Goal: Complete application form

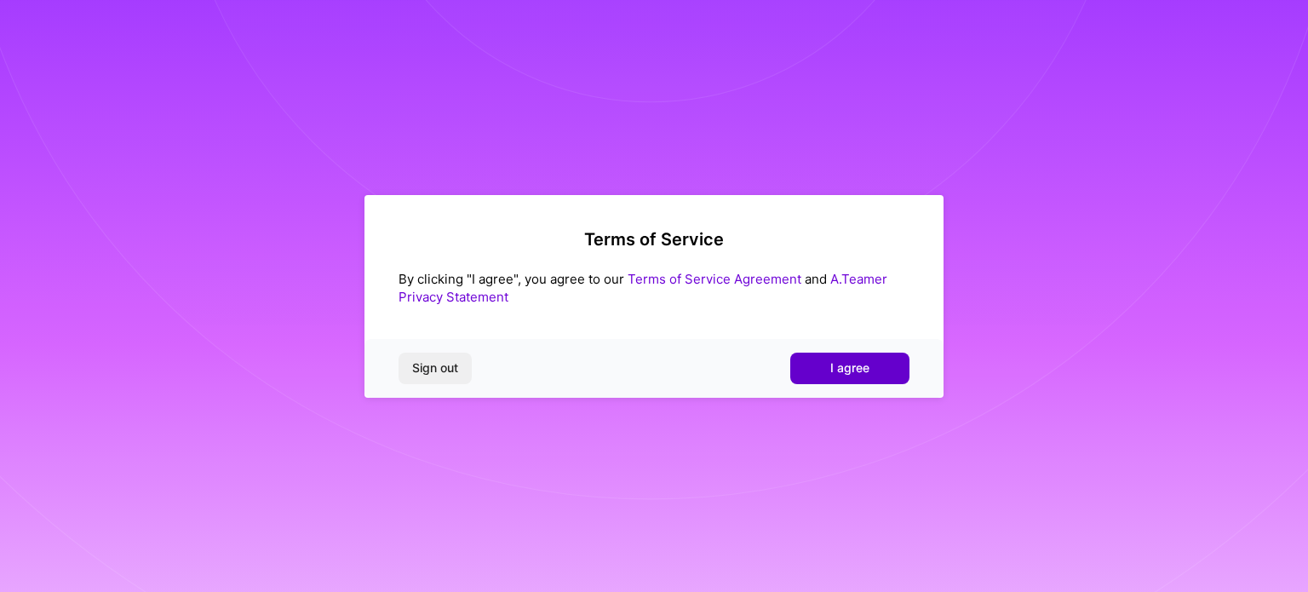
click at [814, 357] on button "I agree" at bounding box center [849, 367] width 119 height 31
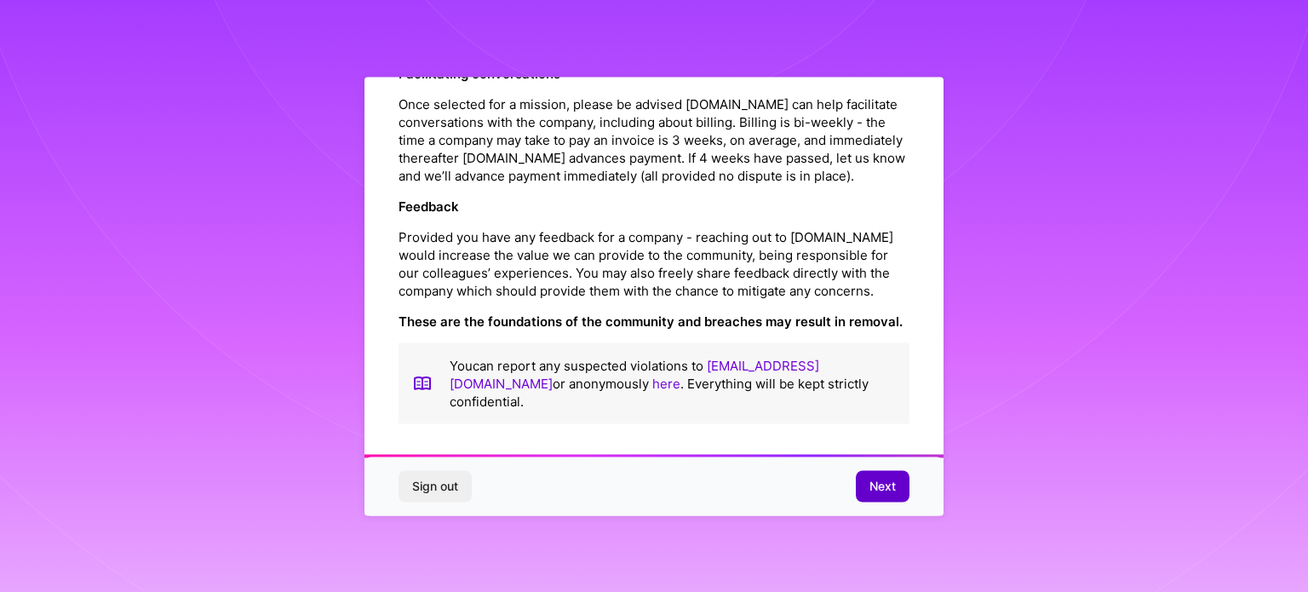
click at [867, 484] on button "Next" at bounding box center [883, 486] width 54 height 31
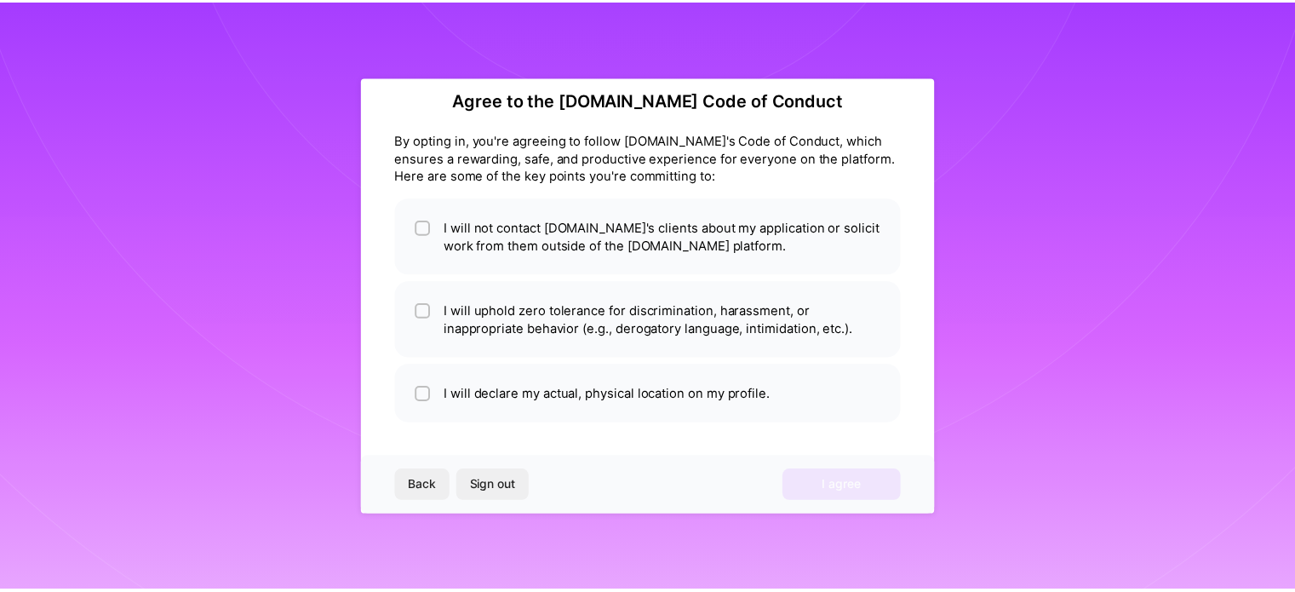
scroll to position [20, 0]
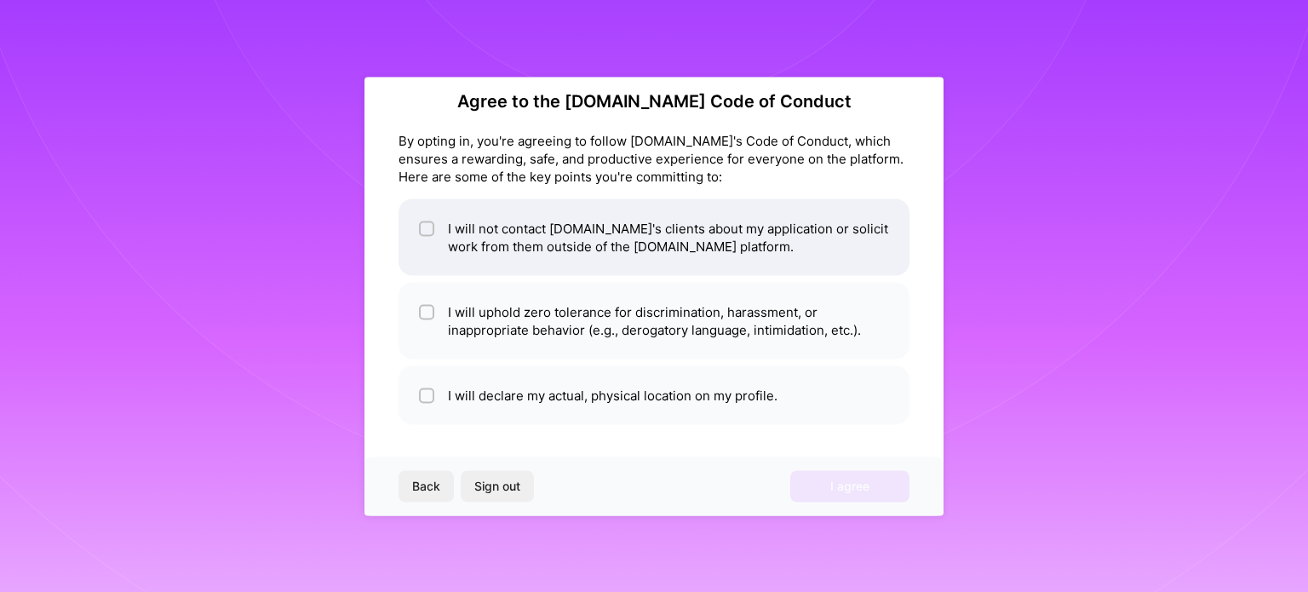
click at [421, 231] on div at bounding box center [426, 227] width 15 height 15
checkbox input "true"
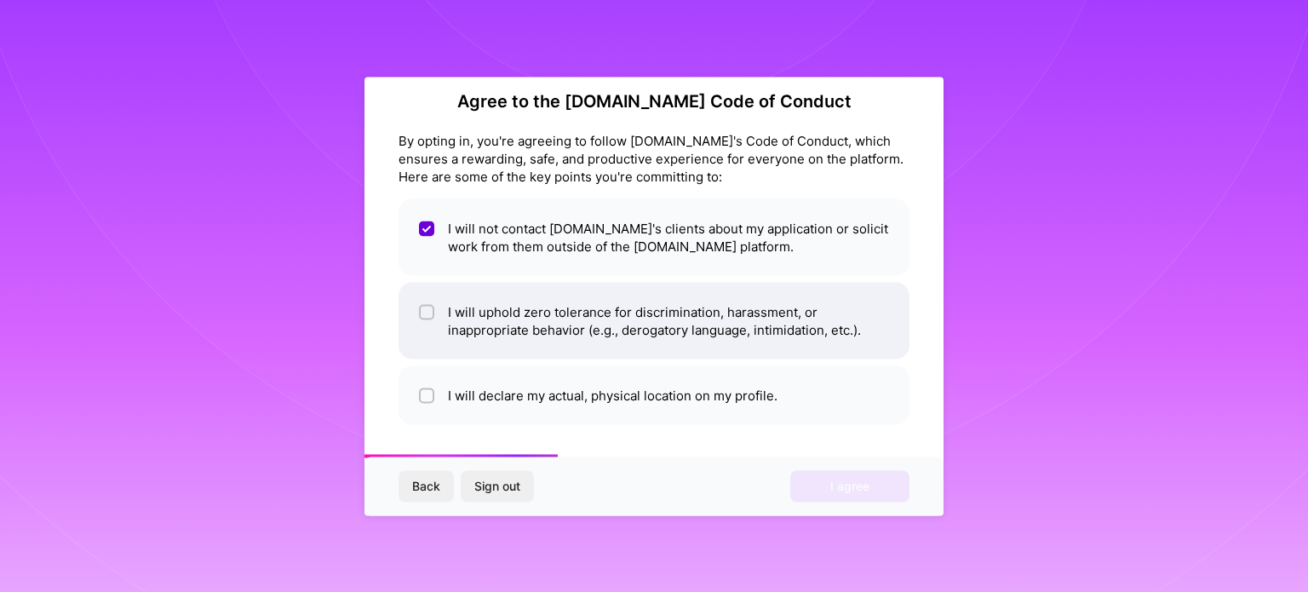
click at [429, 332] on span at bounding box center [426, 320] width 15 height 36
checkbox input "true"
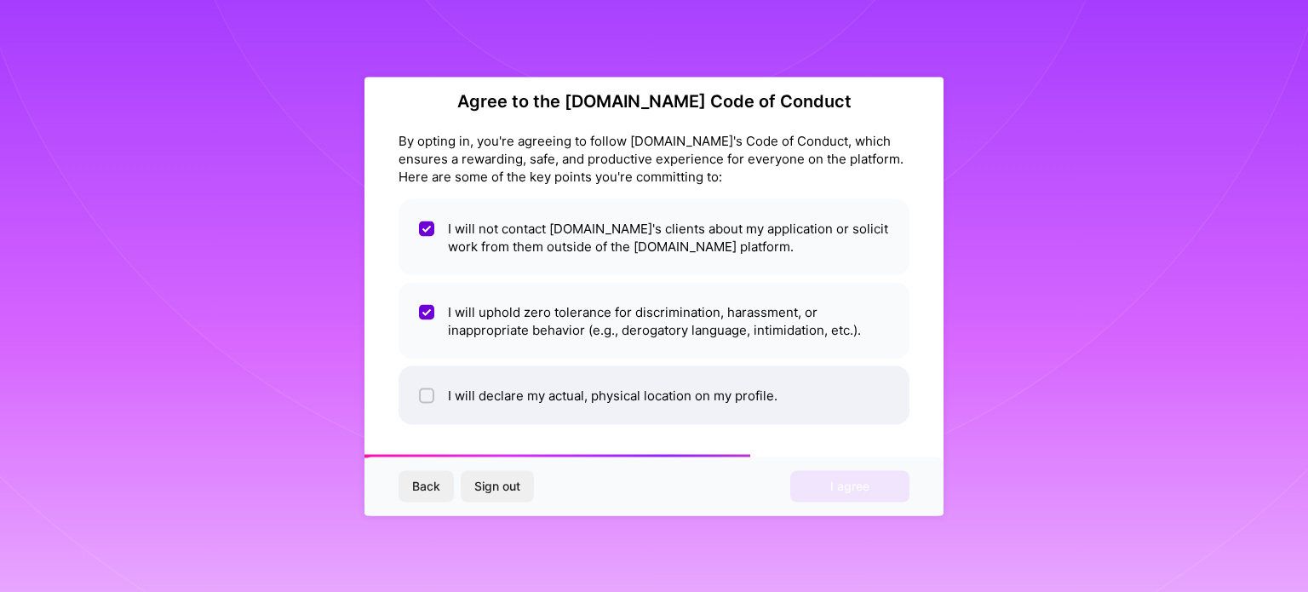
click at [420, 386] on span at bounding box center [426, 395] width 15 height 18
checkbox input "true"
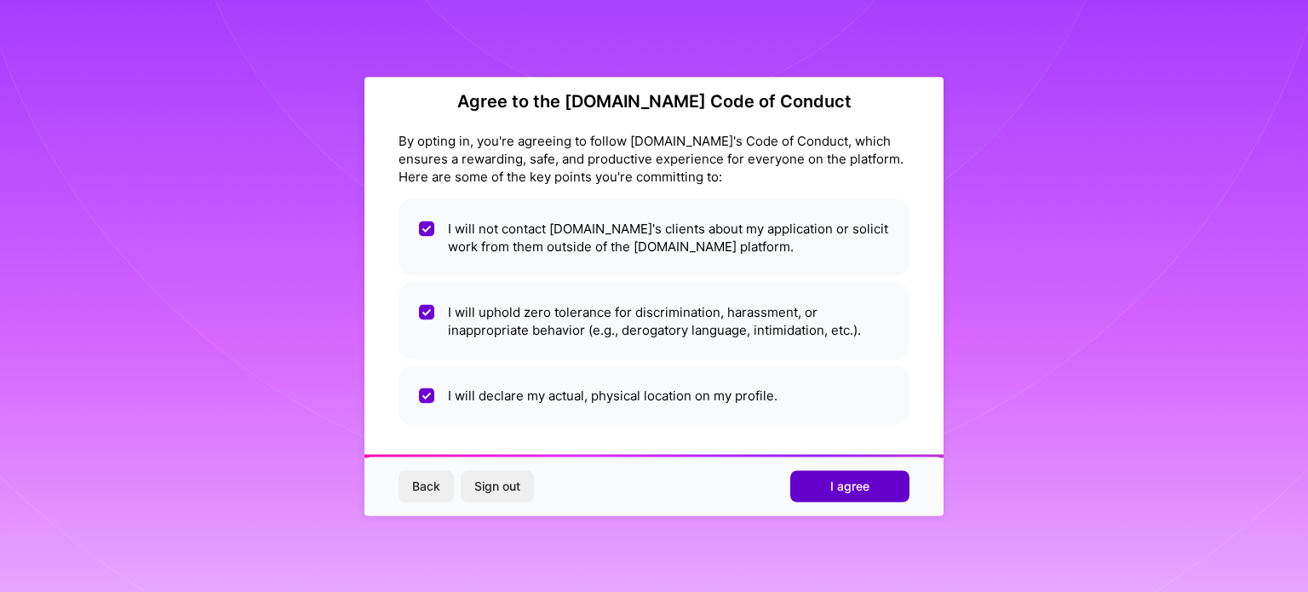
click at [843, 494] on button "I agree" at bounding box center [849, 486] width 119 height 31
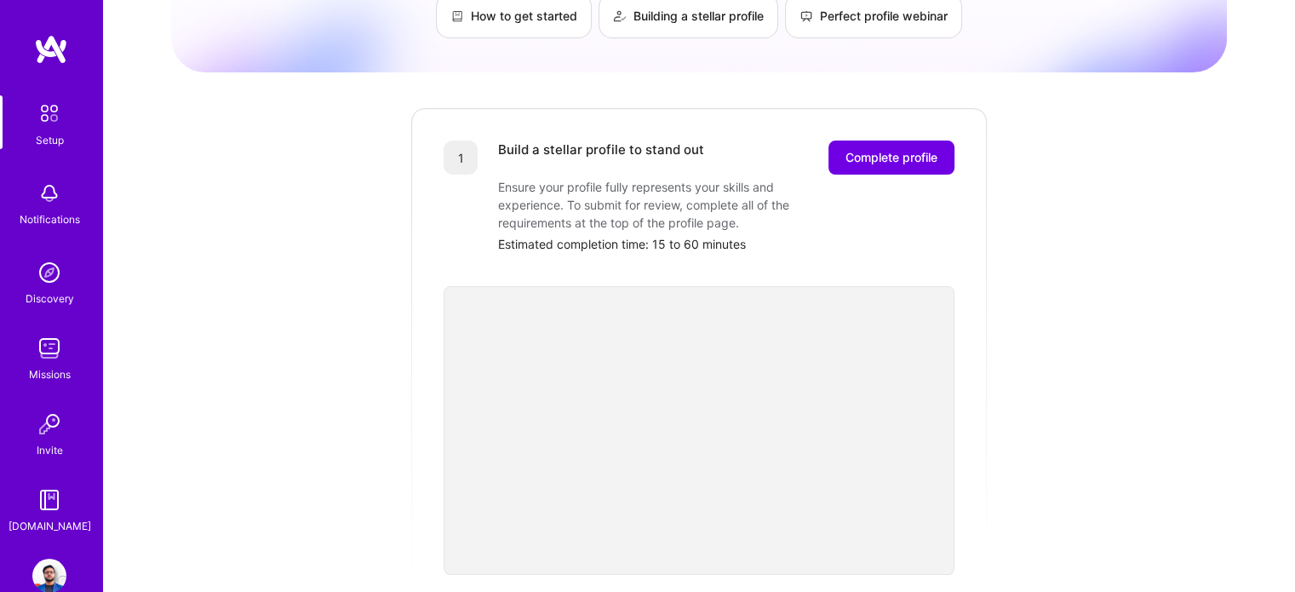
scroll to position [20, 0]
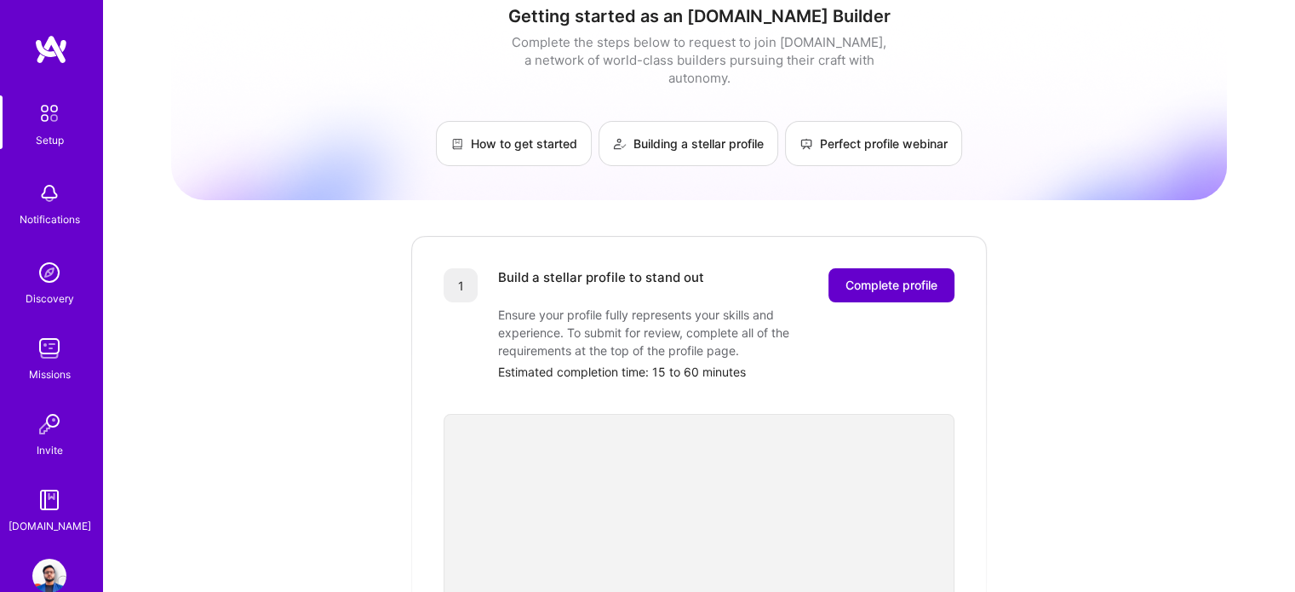
click at [872, 277] on span "Complete profile" at bounding box center [891, 285] width 92 height 17
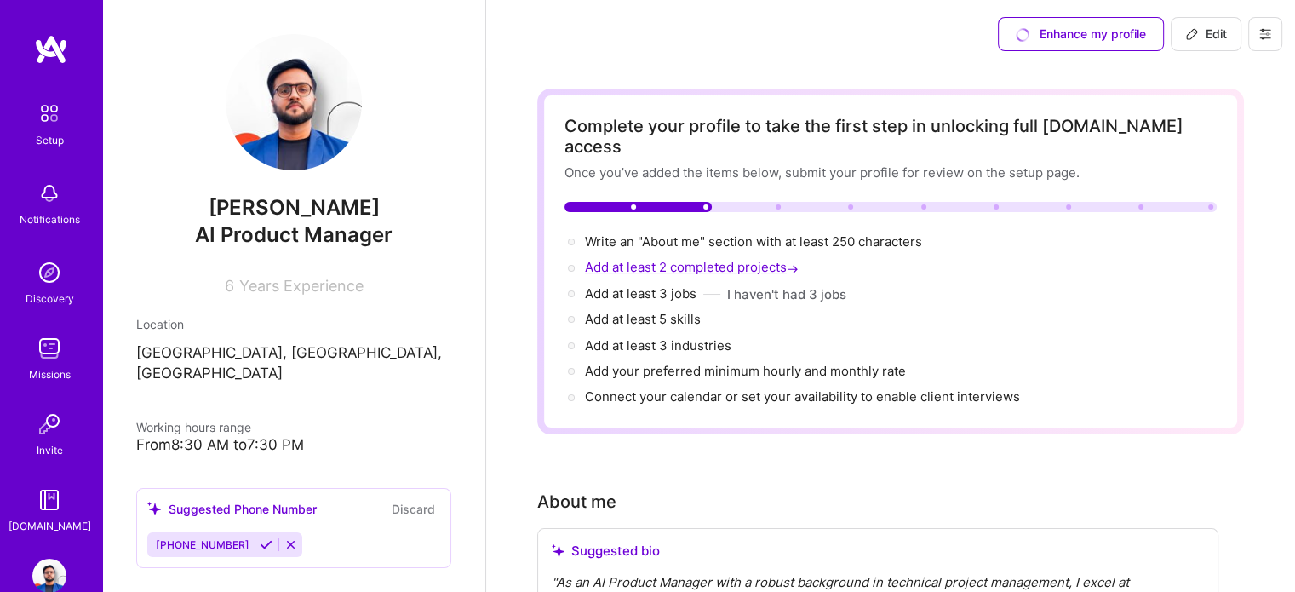
click at [682, 259] on span "Add at least 2 completed projects →" at bounding box center [693, 267] width 217 height 16
select select "US"
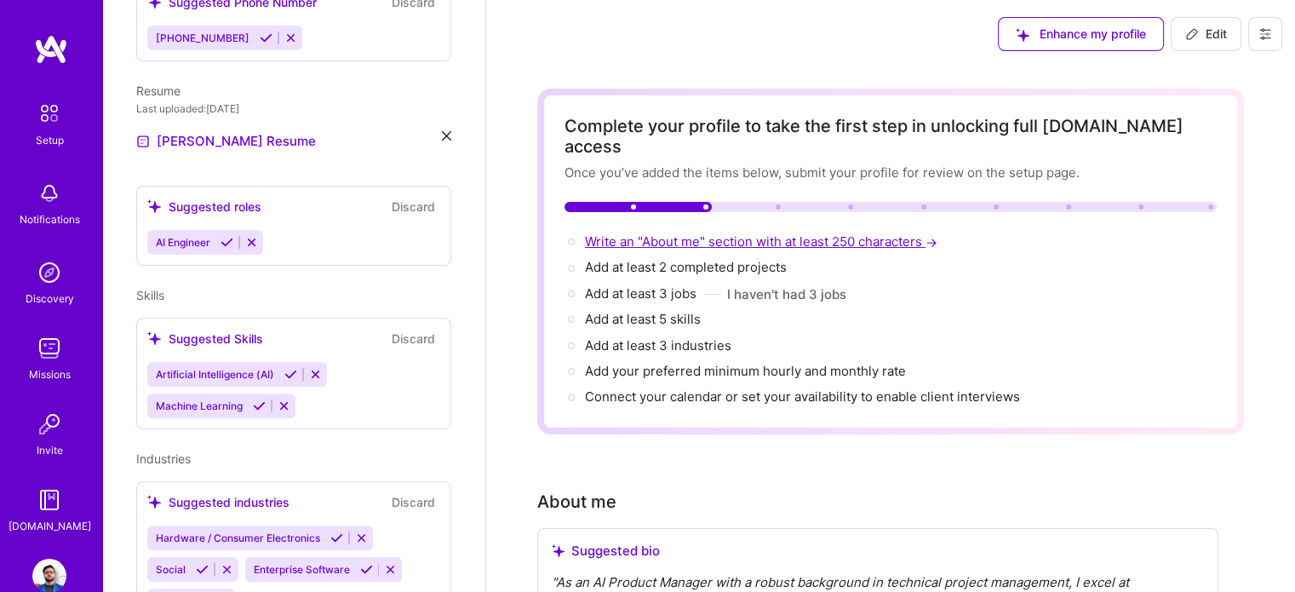
click at [731, 233] on span "Write an "About me" section with at least 250 characters →" at bounding box center [763, 241] width 356 height 16
select select "US"
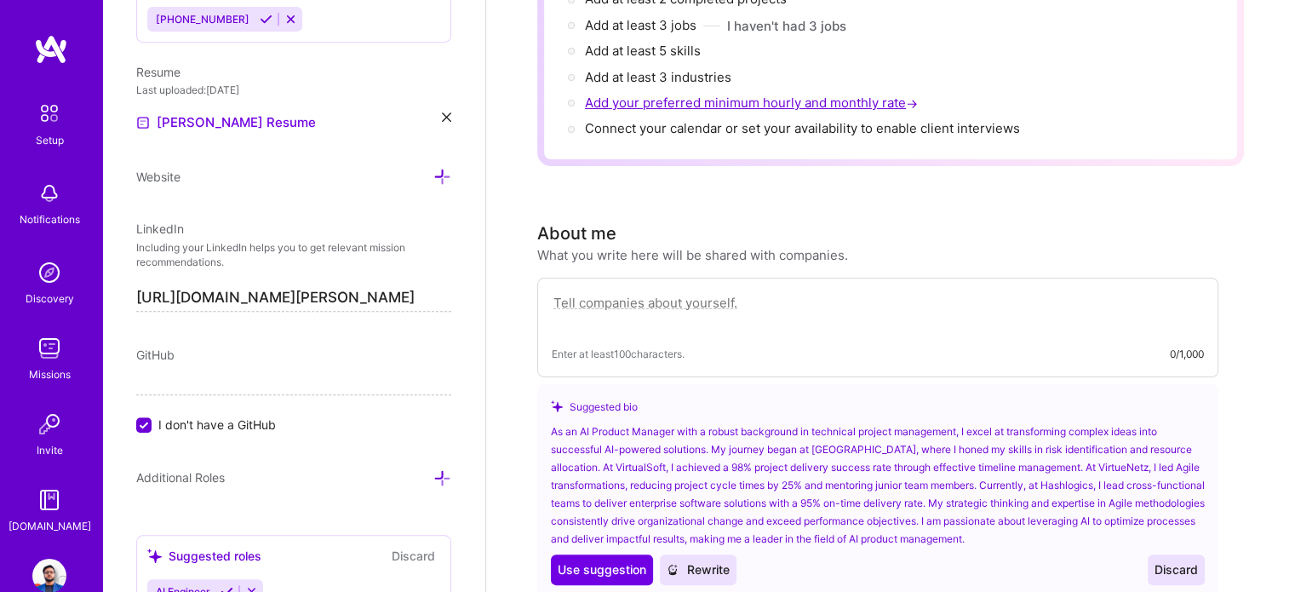
scroll to position [170, 0]
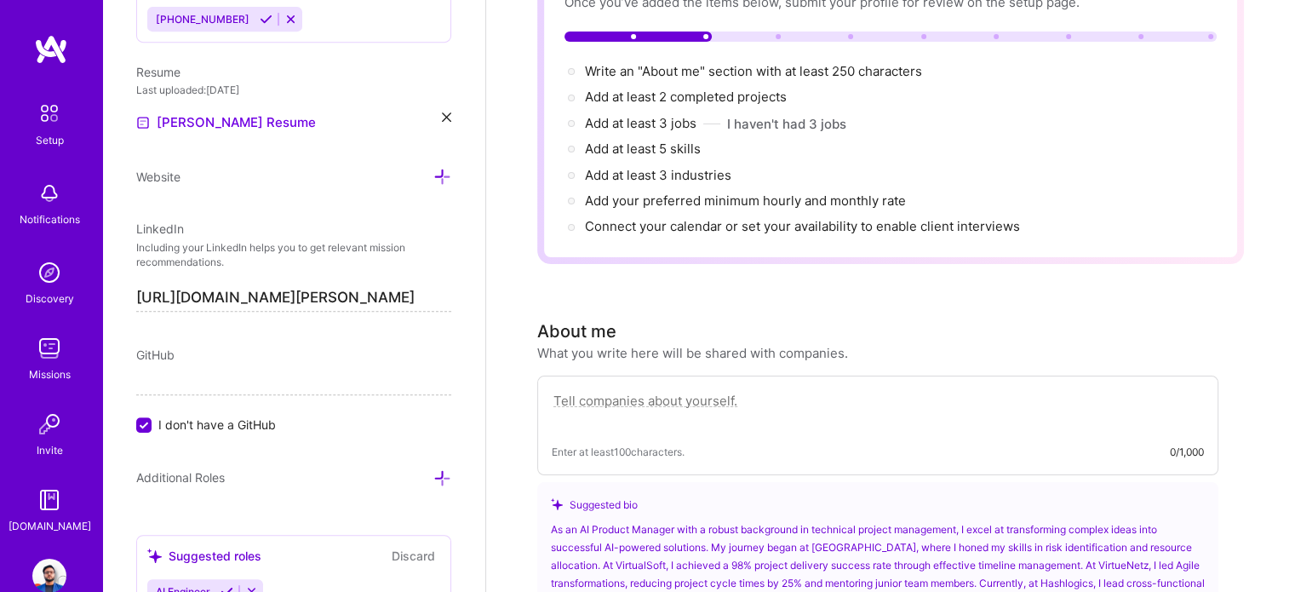
click at [710, 390] on textarea at bounding box center [878, 409] width 652 height 39
paste textarea "Results-driven Technical Project Manager with 6+ years delivering complex proje…"
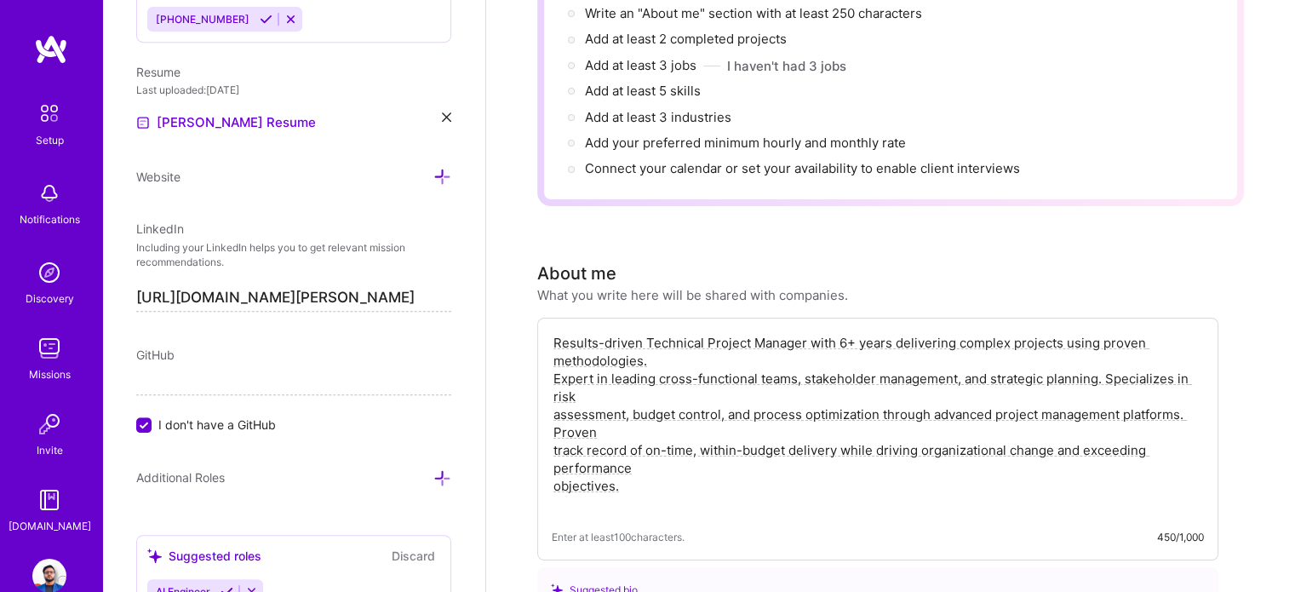
scroll to position [255, 0]
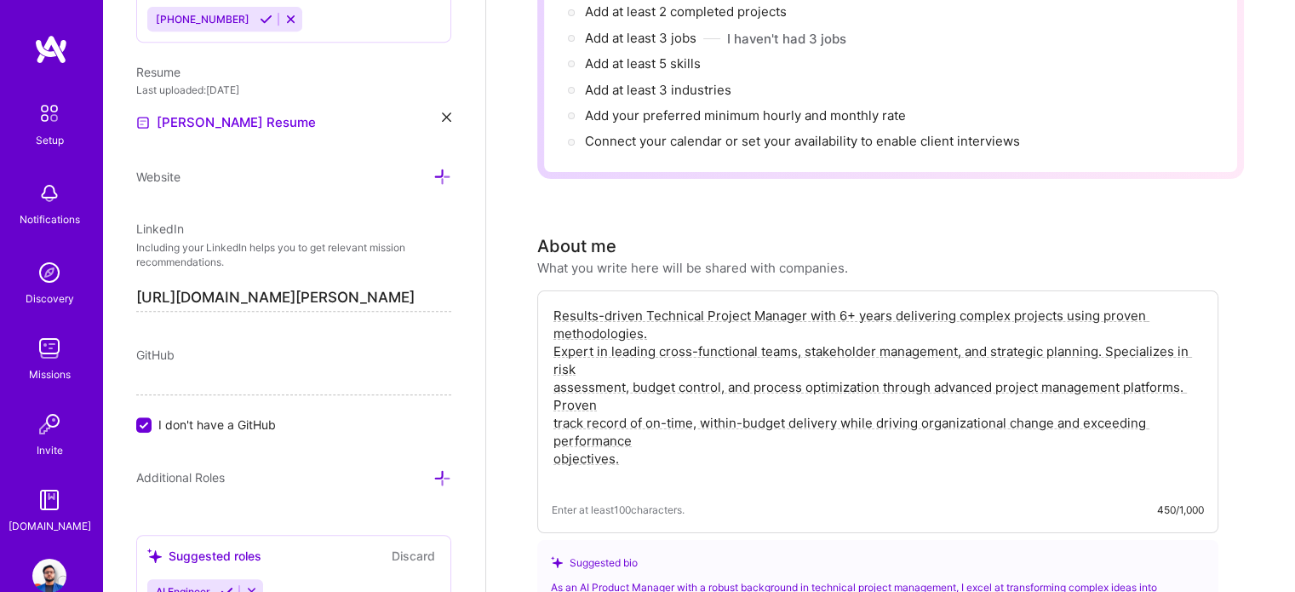
click at [970, 233] on div "About me What you write here will be shared with companies." at bounding box center [877, 254] width 681 height 43
click at [549, 360] on div "Results-driven Technical Project Manager with 6+ years delivering complex proje…" at bounding box center [877, 411] width 681 height 243
click at [553, 360] on textarea "Results-driven Technical Project Manager with 6+ years delivering complex proje…" at bounding box center [878, 396] width 652 height 182
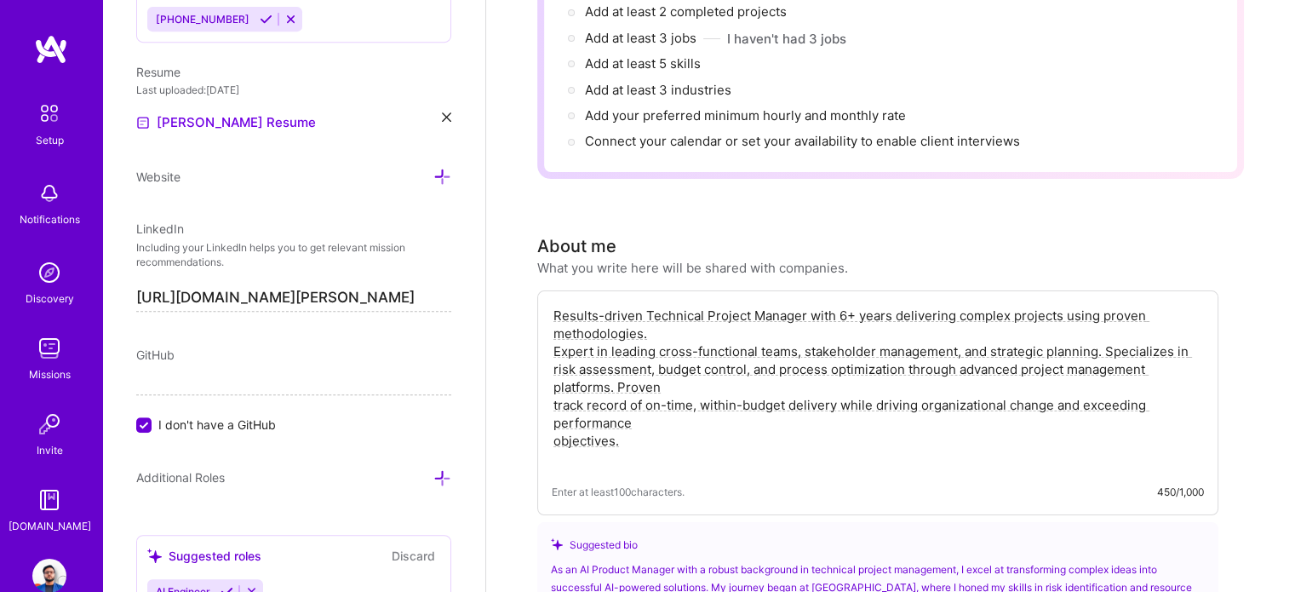
click at [555, 381] on textarea "Results-driven Technical Project Manager with 6+ years delivering complex proje…" at bounding box center [878, 387] width 652 height 164
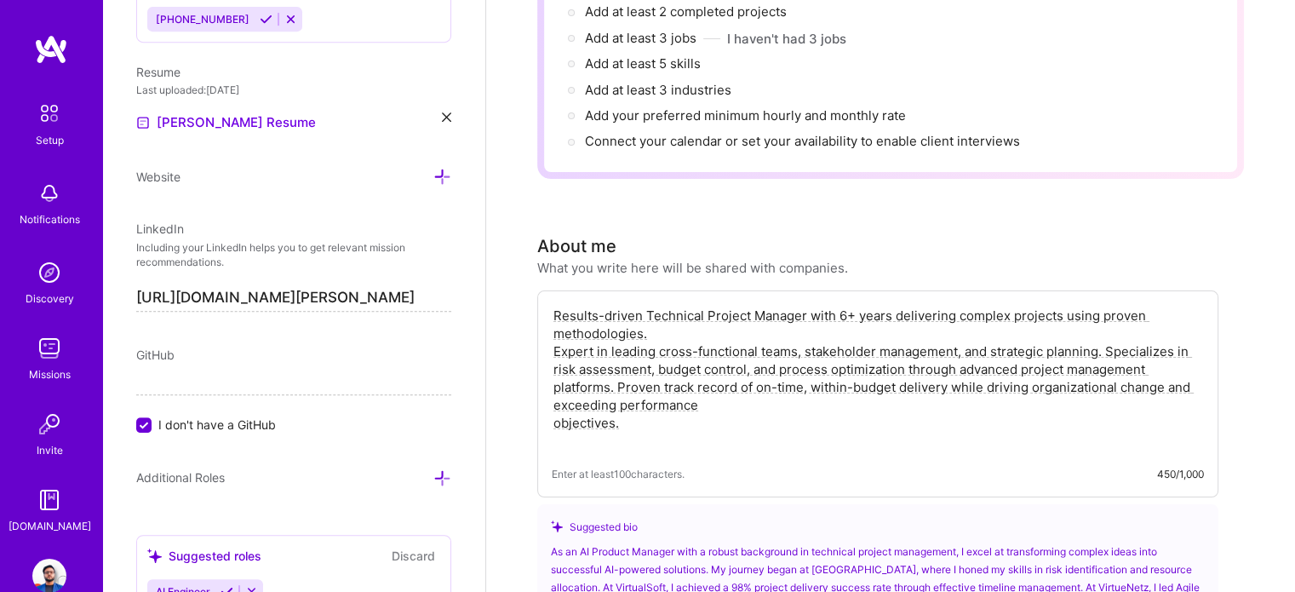
click at [549, 401] on div "Results-driven Technical Project Manager with 6+ years delivering complex proje…" at bounding box center [877, 393] width 681 height 207
click at [554, 397] on textarea "Results-driven Technical Project Manager with 6+ years delivering complex proje…" at bounding box center [878, 378] width 652 height 146
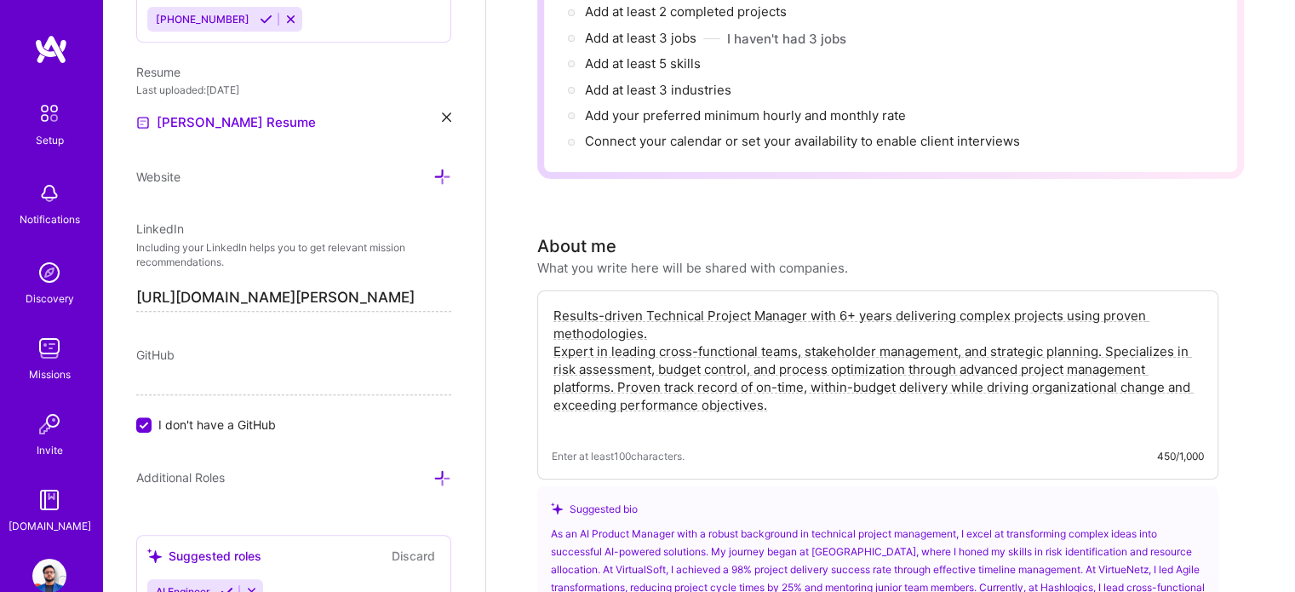
click at [547, 332] on div "Results-driven Technical Project Manager with 6+ years delivering complex proje…" at bounding box center [877, 384] width 681 height 189
click at [552, 327] on textarea "Results-driven Technical Project Manager with 6+ years delivering complex proje…" at bounding box center [878, 369] width 652 height 129
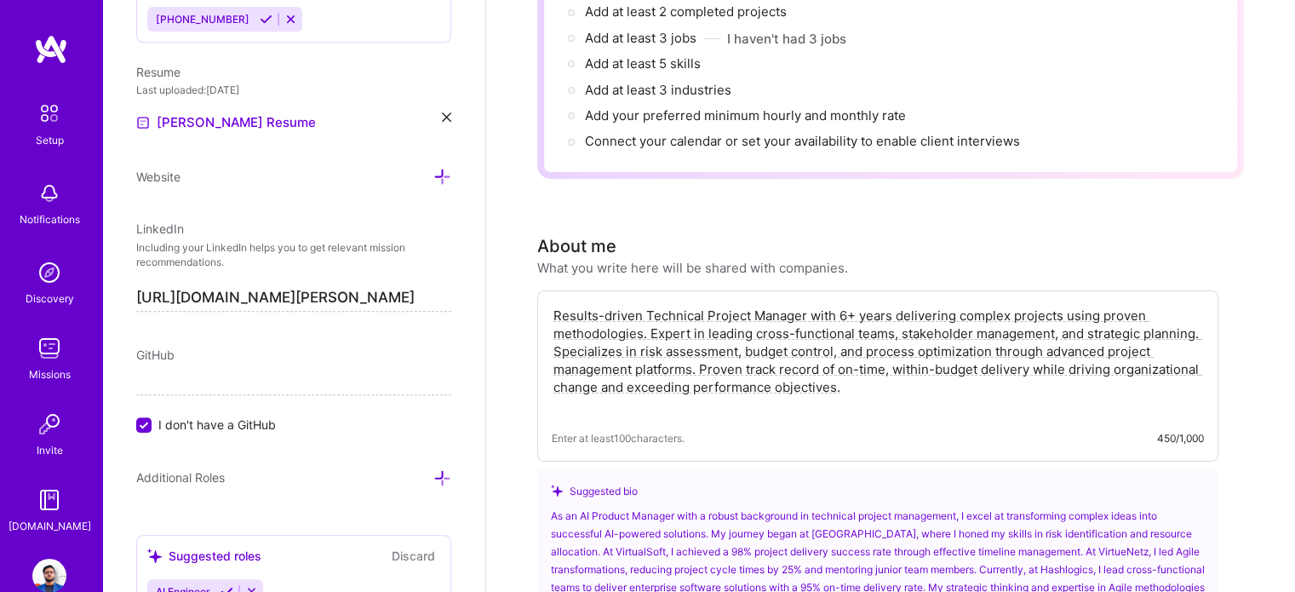
click at [553, 339] on textarea "Results-driven Technical Project Manager with 6+ years delivering complex proje…" at bounding box center [878, 360] width 652 height 111
click at [555, 367] on textarea "Results-driven Technical Project Manager with 6+ years delivering complex proje…" at bounding box center [878, 360] width 652 height 111
type textarea "Results-driven Technical Project Manager with 6+ years delivering complex proje…"
click at [961, 240] on div "About me What you write here will be shared with companies." at bounding box center [877, 254] width 681 height 43
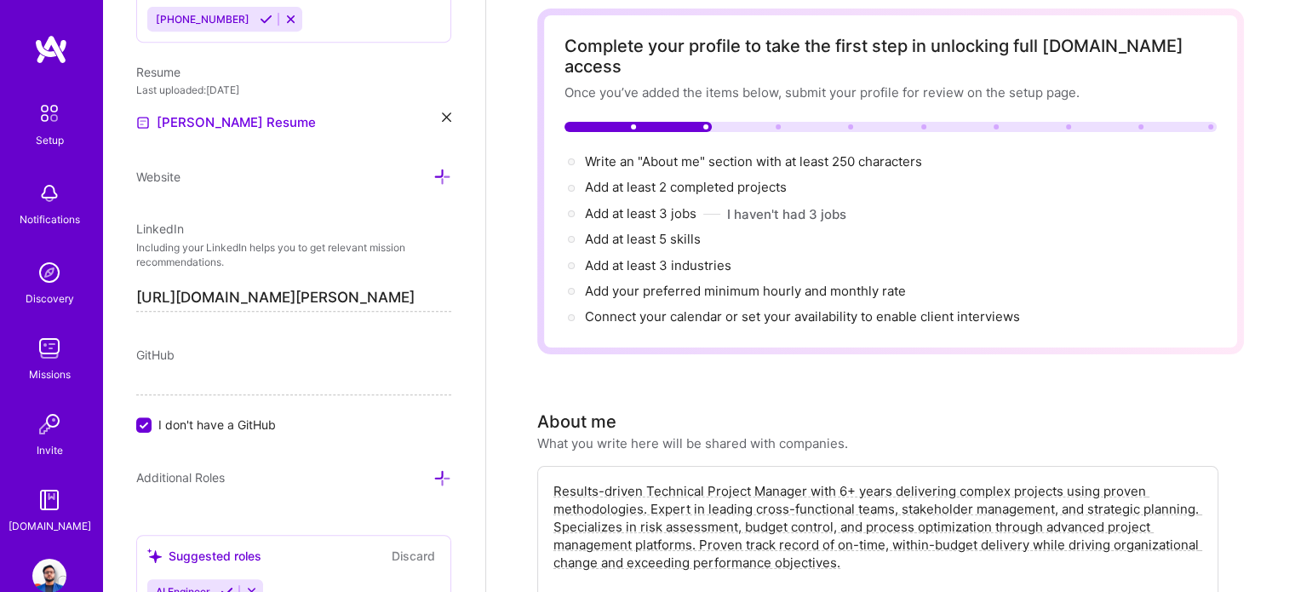
scroll to position [0, 0]
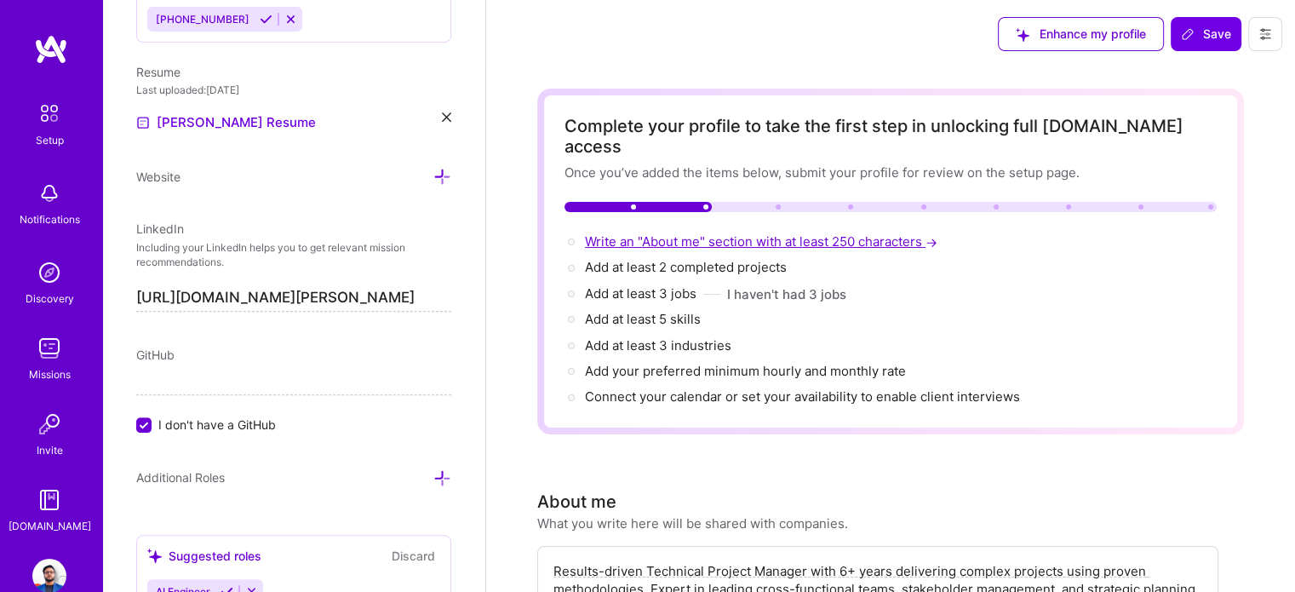
click at [664, 233] on span "Write an "About me" section with at least 250 characters →" at bounding box center [763, 241] width 356 height 16
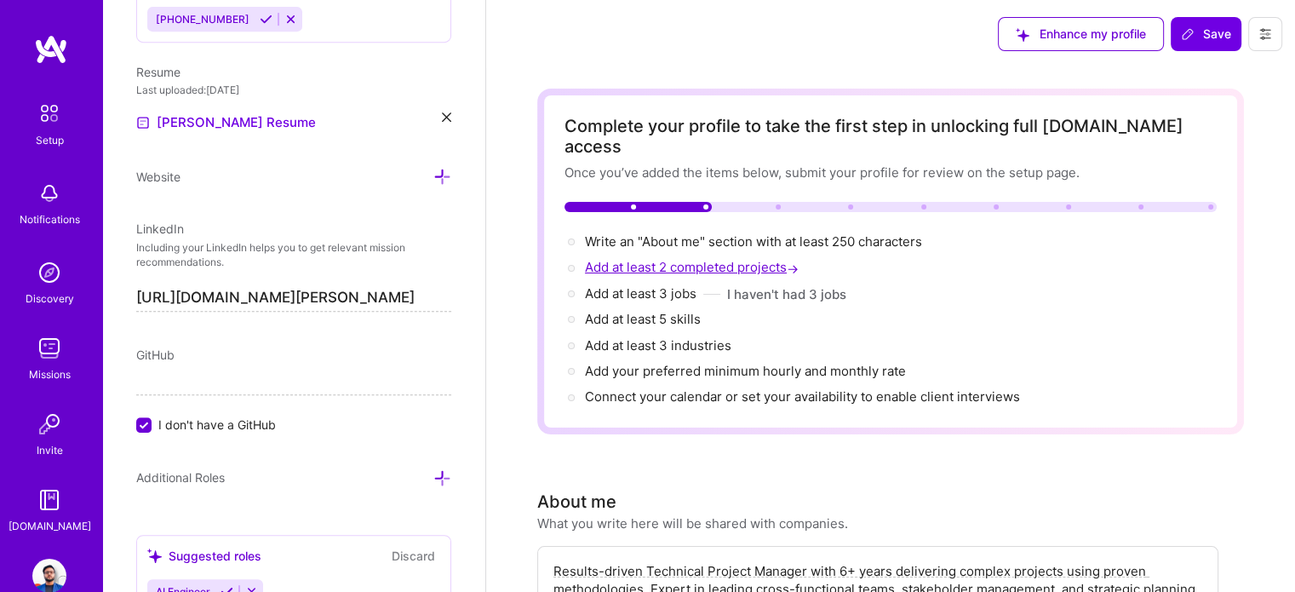
click at [649, 259] on span "Add at least 2 completed projects →" at bounding box center [693, 267] width 217 height 16
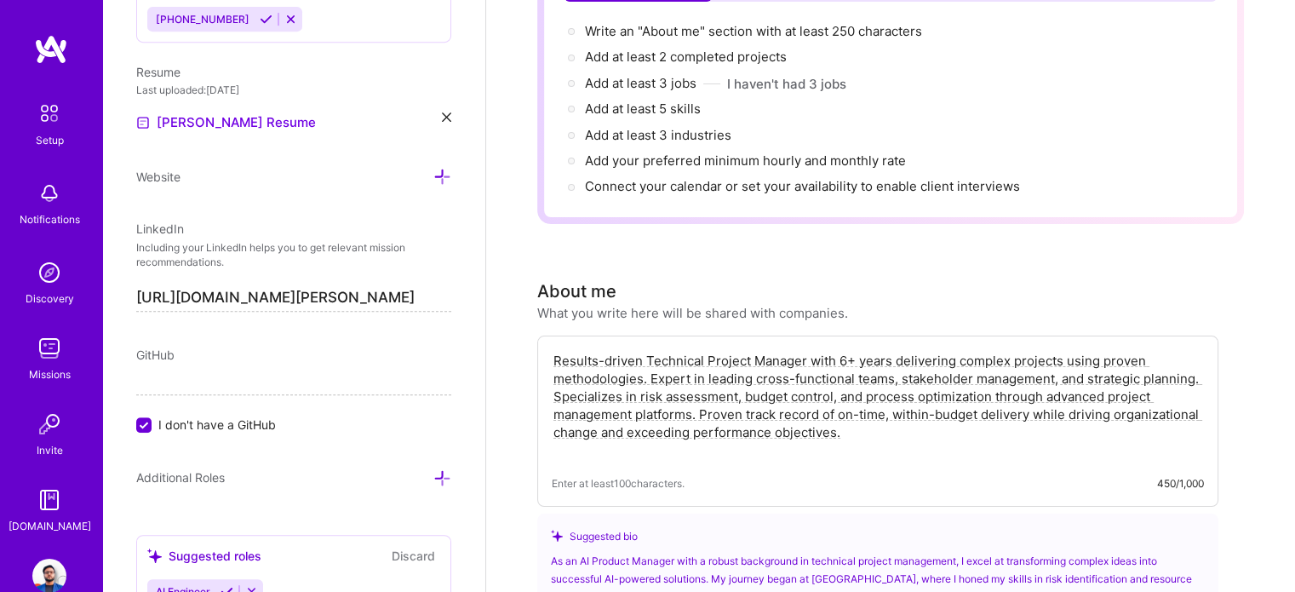
scroll to position [40, 0]
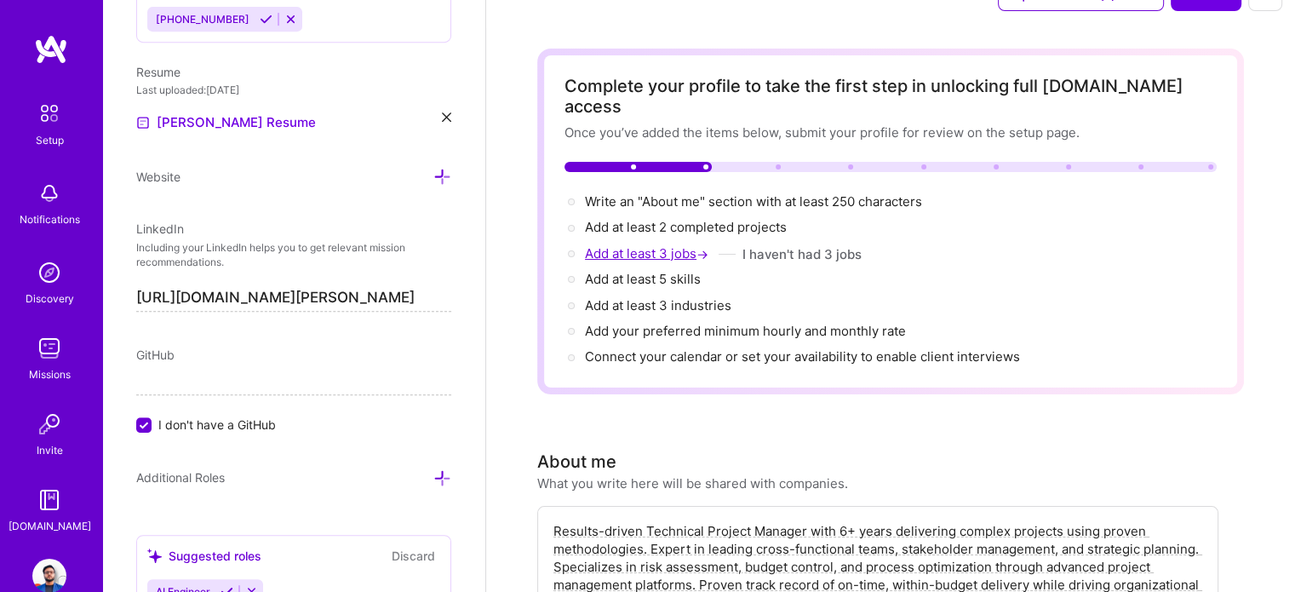
click at [661, 245] on span "Add at least 3 jobs →" at bounding box center [648, 253] width 127 height 16
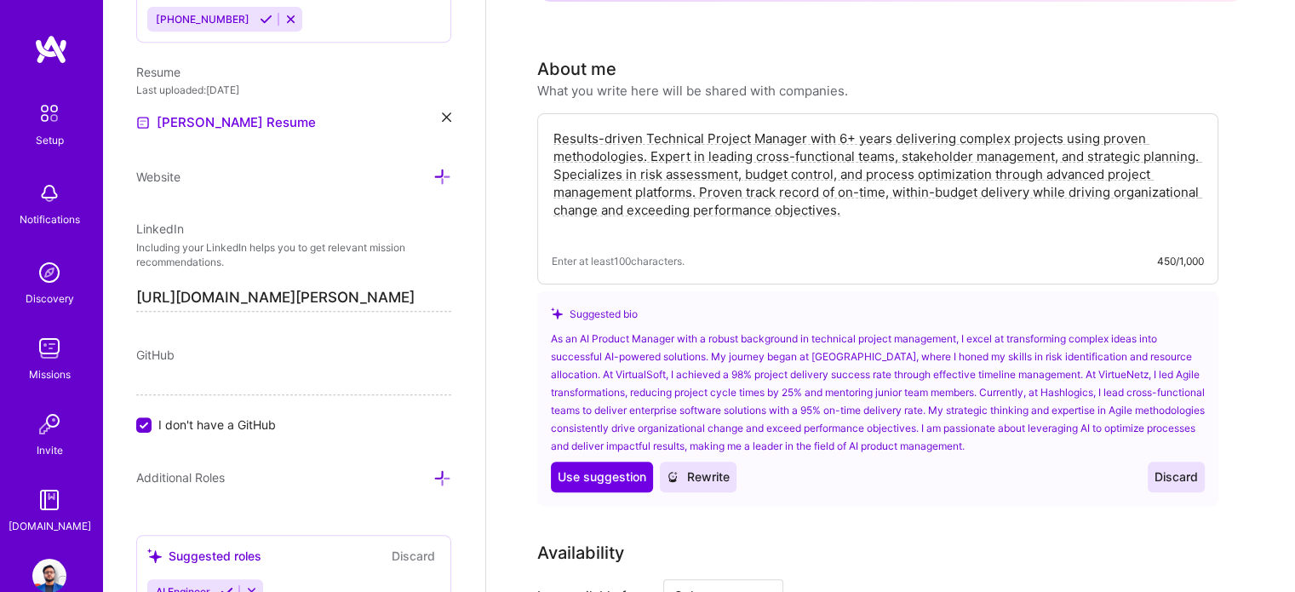
scroll to position [0, 0]
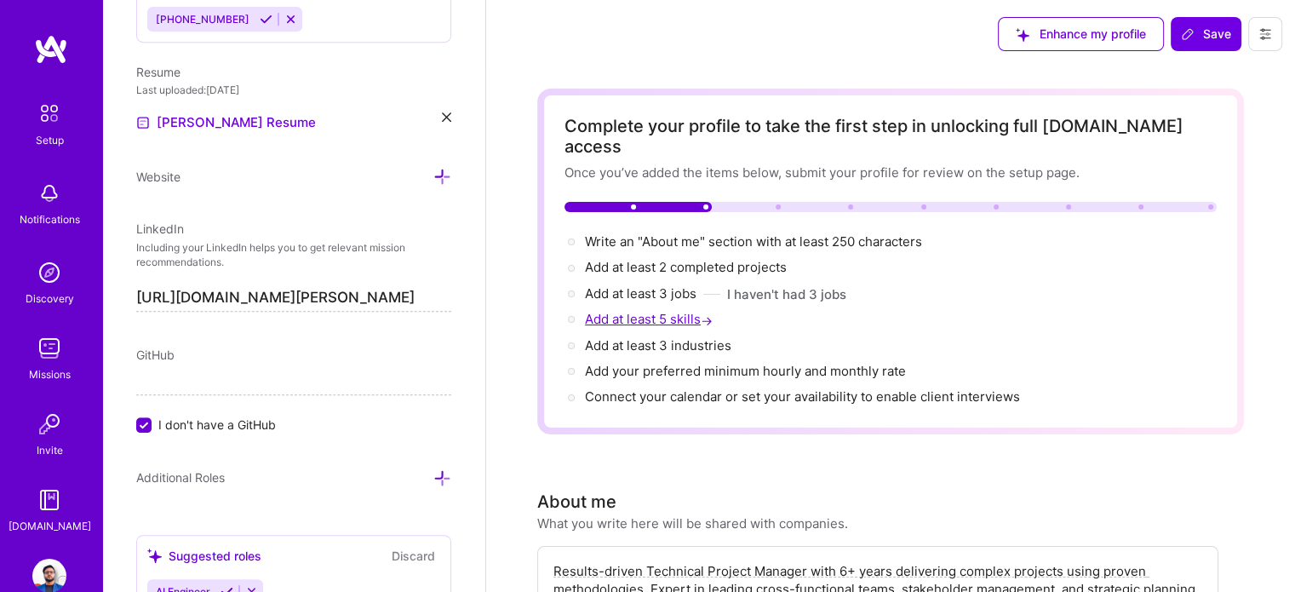
click at [661, 311] on span "Add at least 5 skills →" at bounding box center [650, 319] width 131 height 16
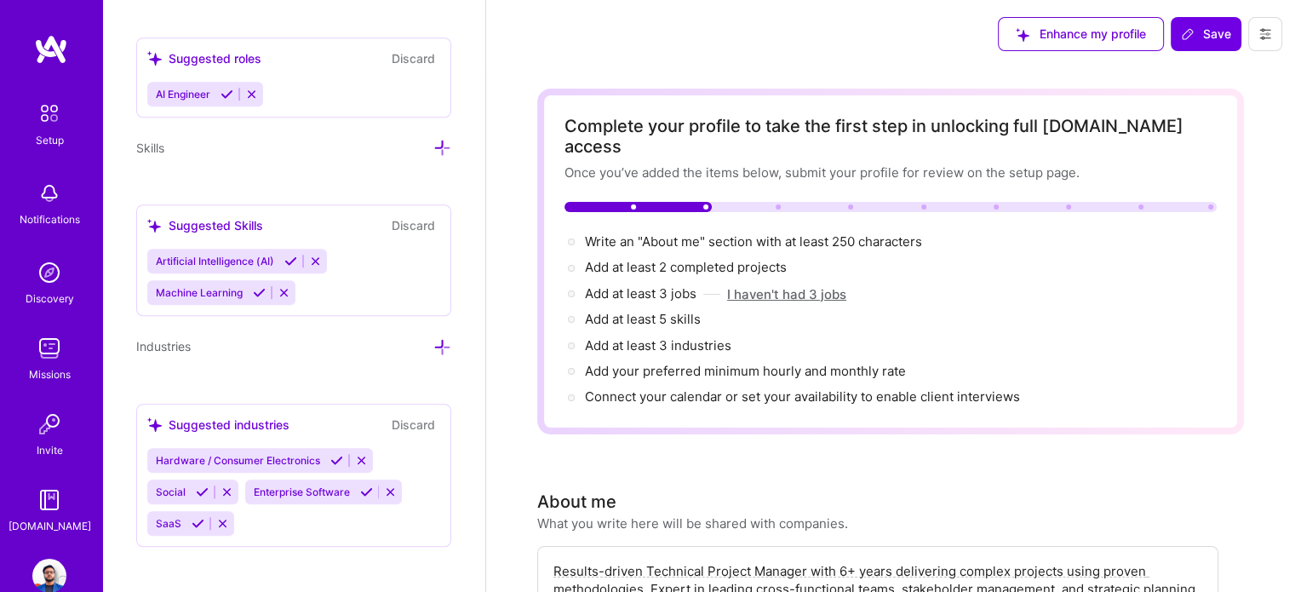
scroll to position [1301, 0]
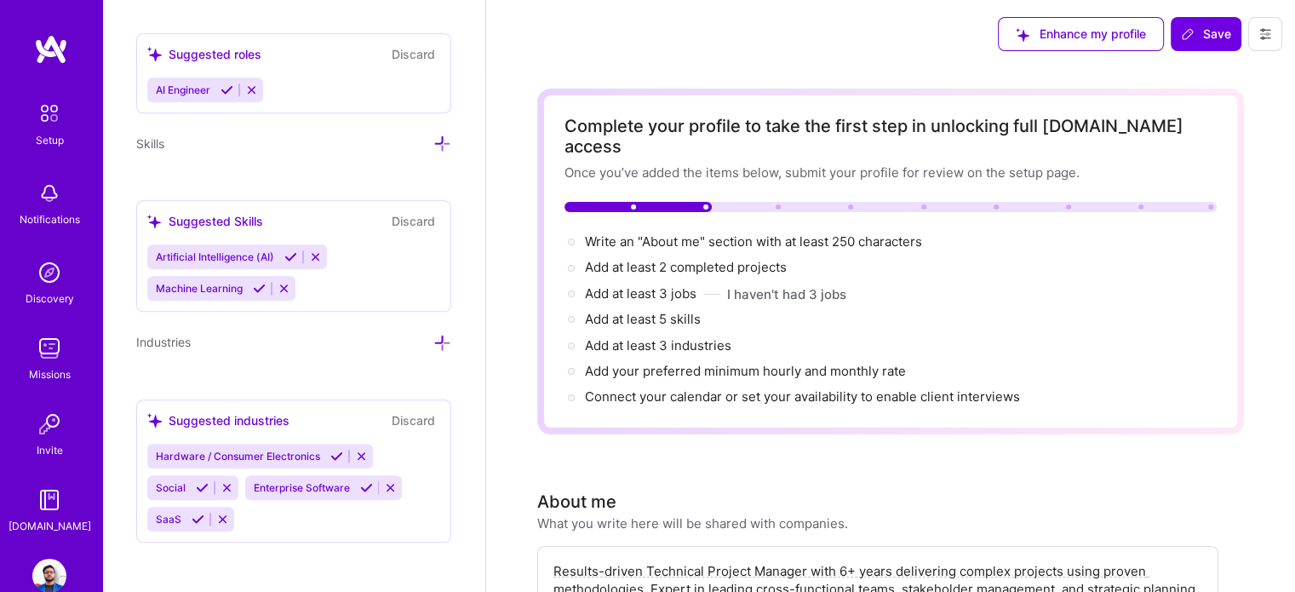
click at [351, 278] on div "Artificial Intelligence (AI) Machine Learning" at bounding box center [293, 272] width 293 height 56
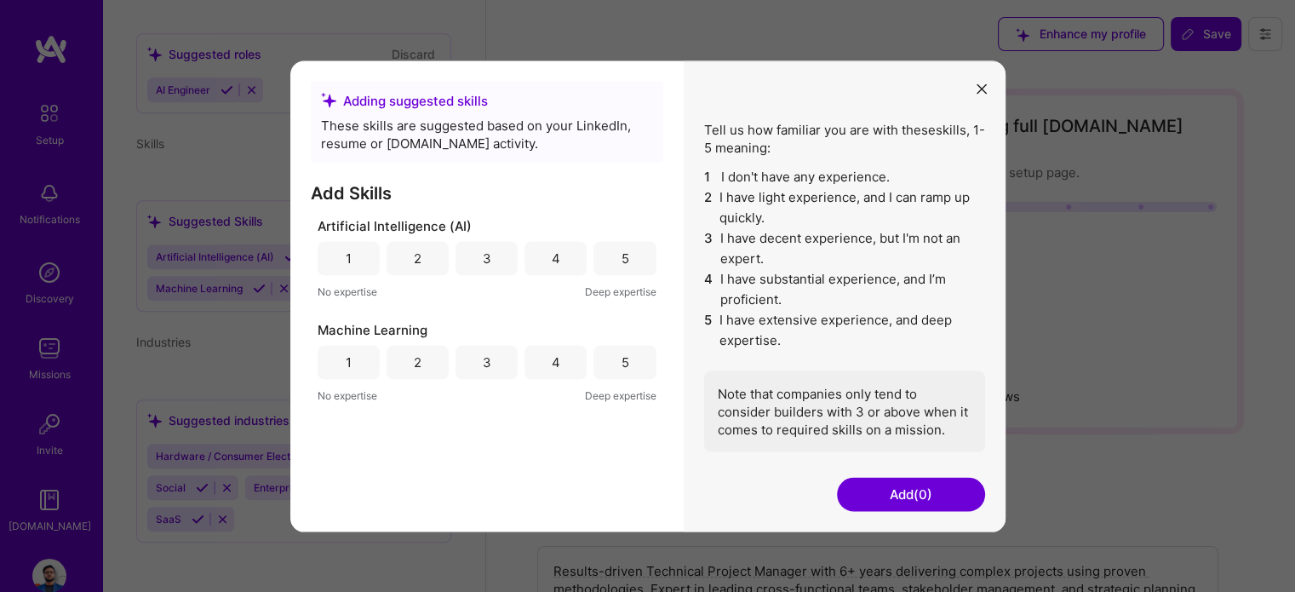
click at [976, 98] on button "modal" at bounding box center [981, 88] width 20 height 28
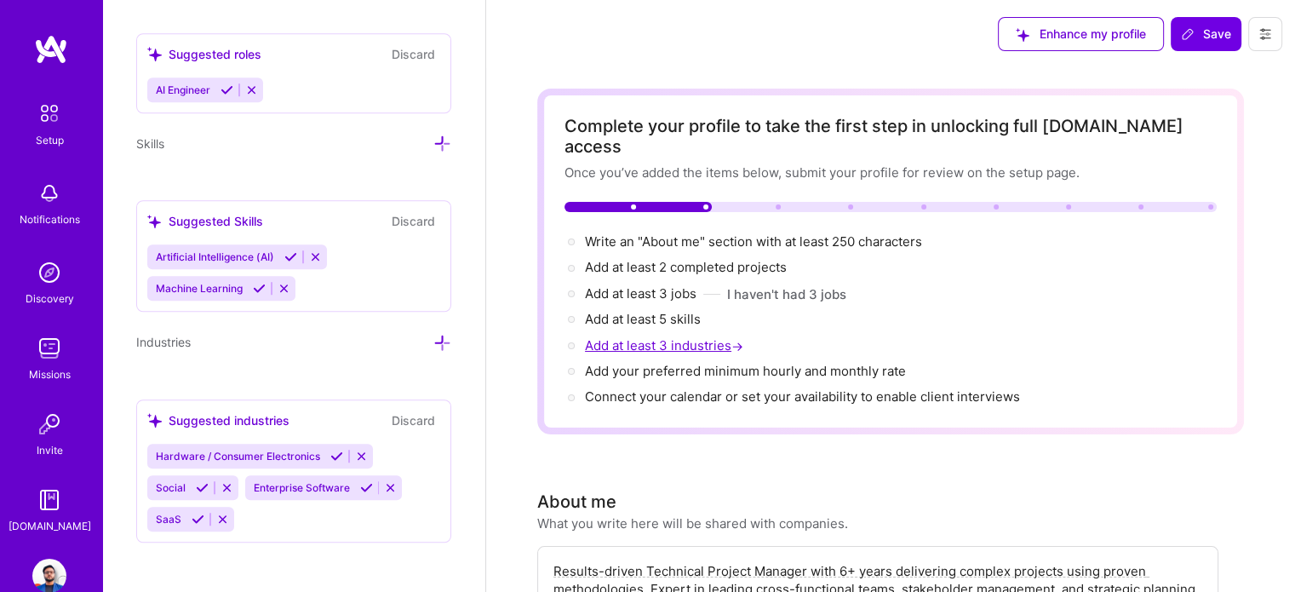
click at [682, 337] on span "Add at least 3 industries →" at bounding box center [666, 345] width 162 height 16
click at [656, 363] on span "Add your preferred minimum hourly and monthly rate →" at bounding box center [753, 371] width 336 height 16
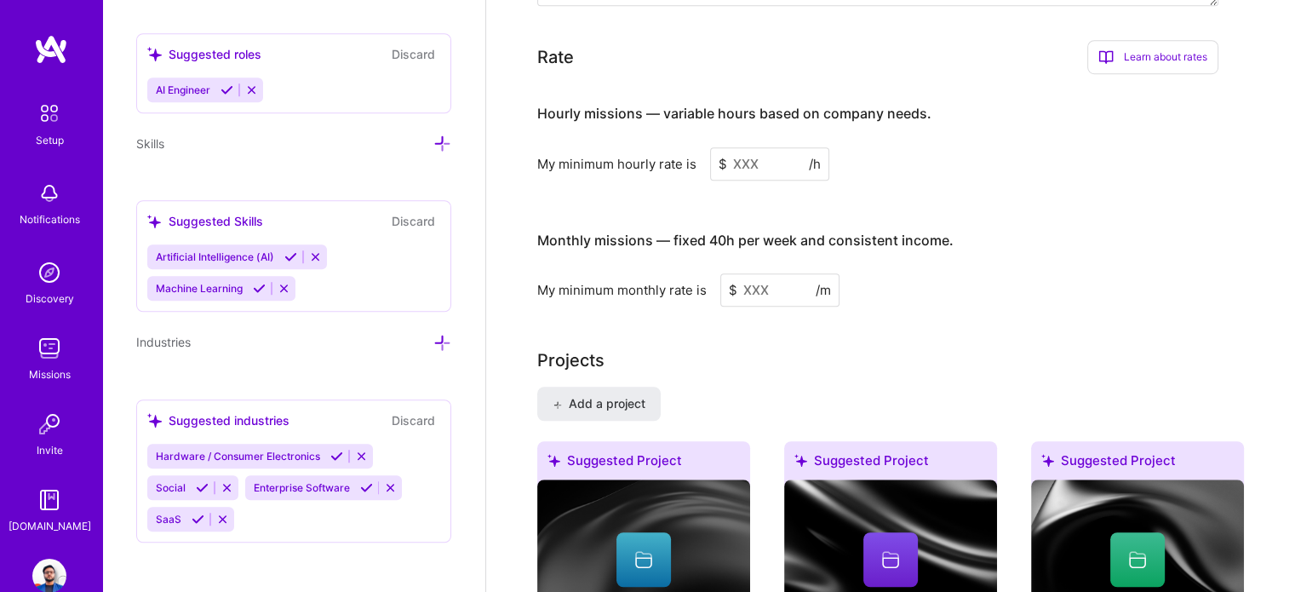
scroll to position [1265, 0]
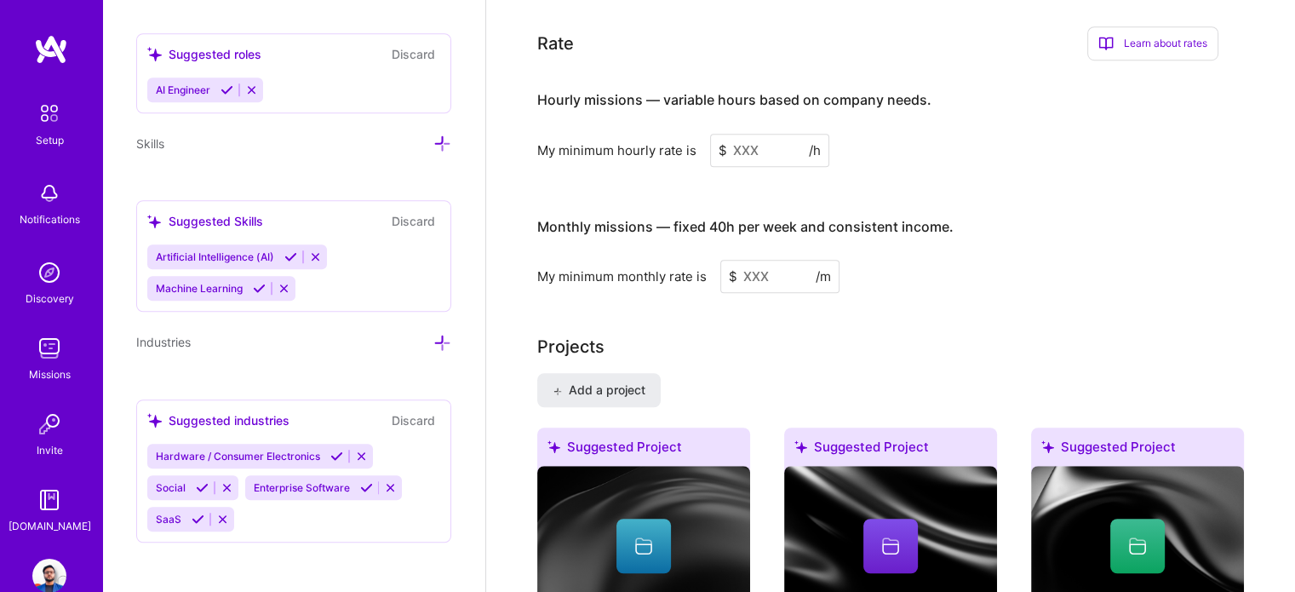
click at [744, 134] on input at bounding box center [769, 150] width 119 height 33
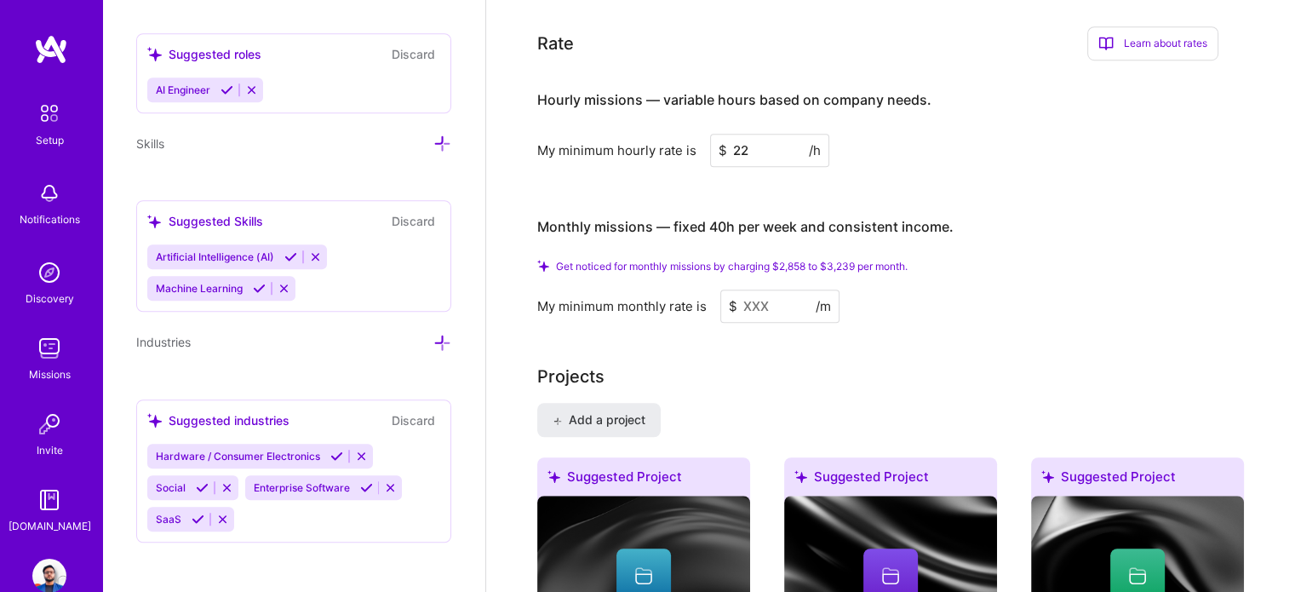
type input "22"
click at [928, 152] on div "Hourly missions — variable hours based on company needs. My minimum hourly rate…" at bounding box center [877, 198] width 681 height 249
drag, startPoint x: 777, startPoint y: 132, endPoint x: 722, endPoint y: 135, distance: 55.4
click at [722, 135] on input "22" at bounding box center [769, 150] width 119 height 33
type input "22"
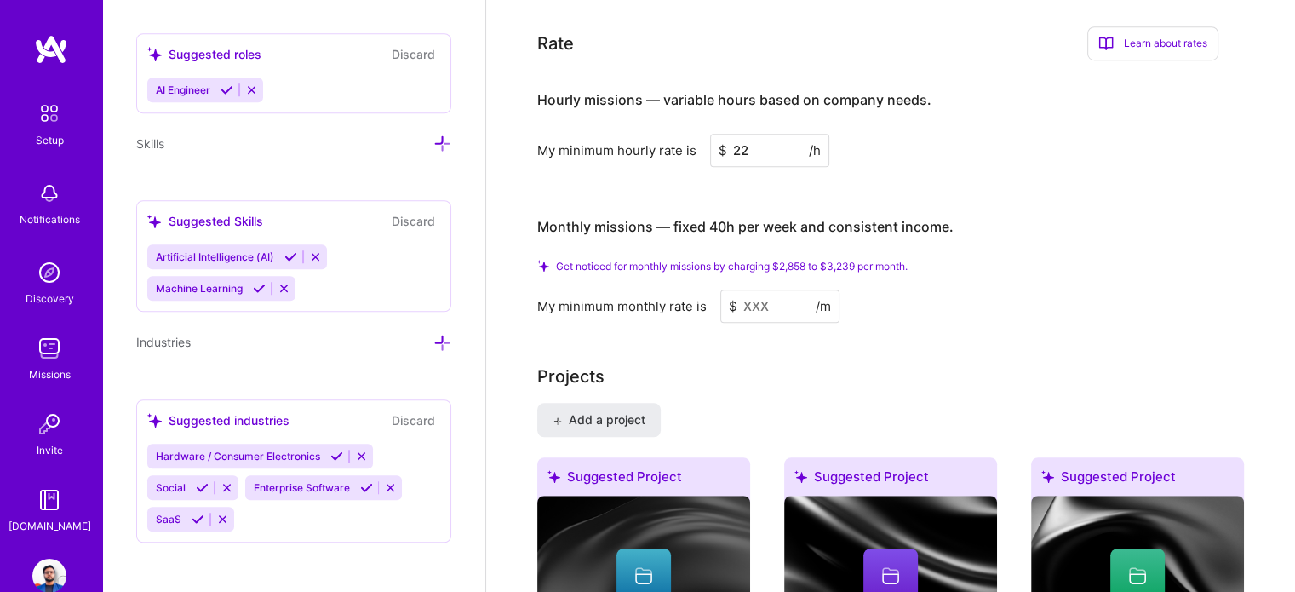
click at [790, 289] on input at bounding box center [779, 305] width 119 height 33
type input "7"
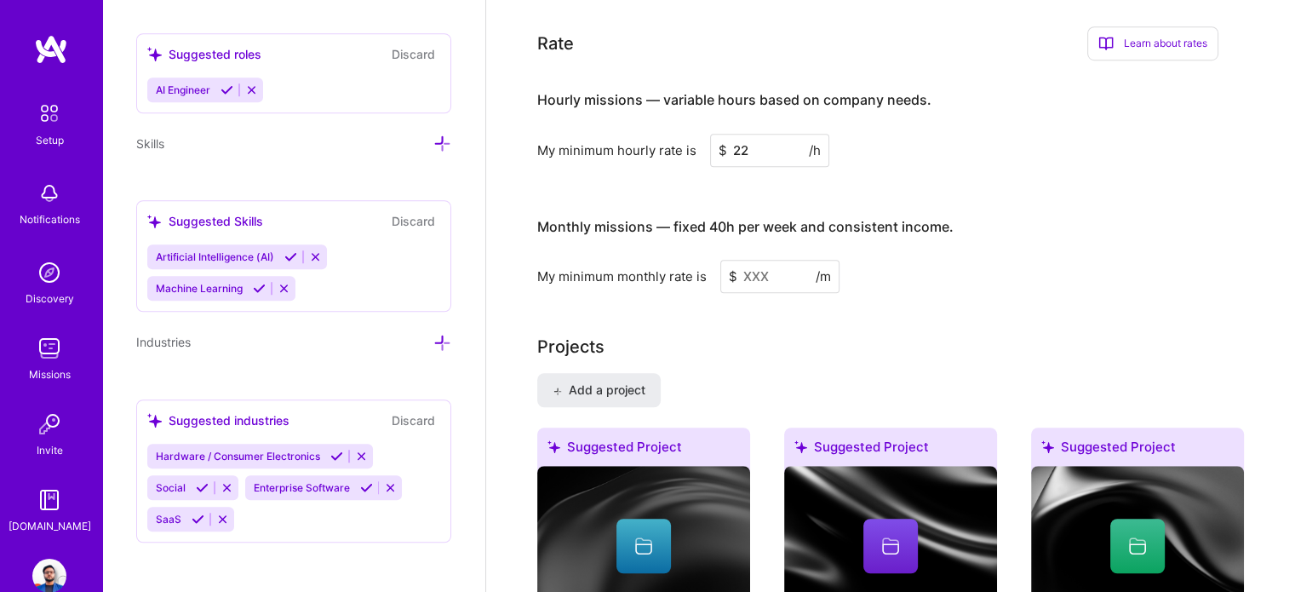
type input "5"
type input "7"
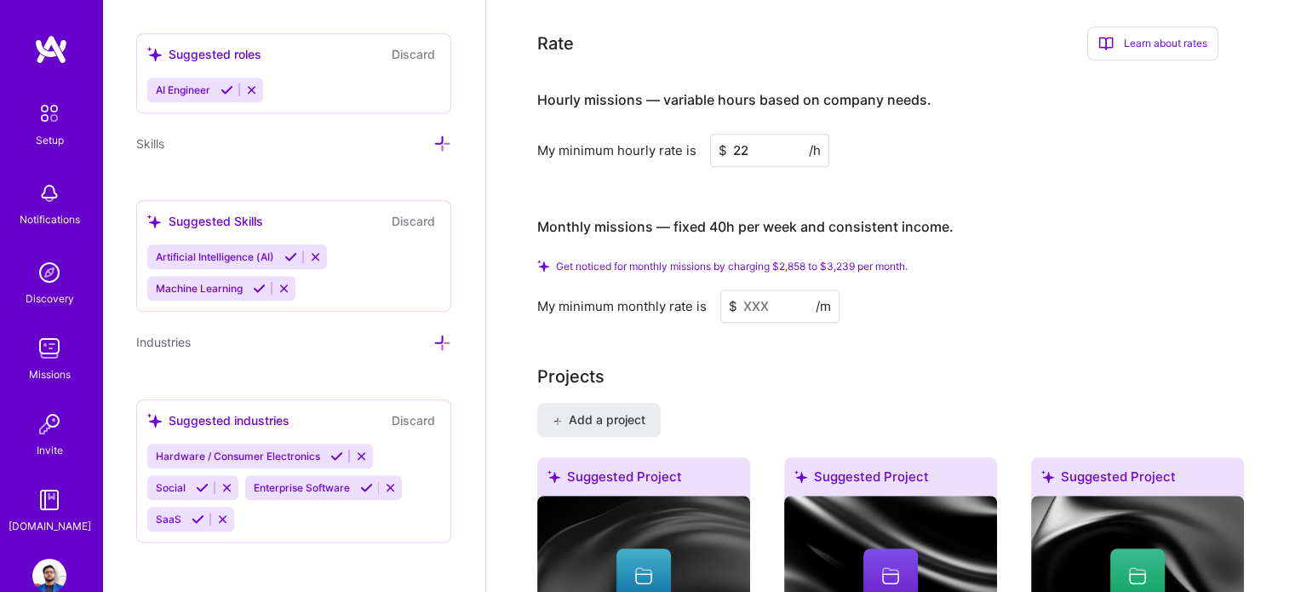
click at [751, 134] on input "22" at bounding box center [769, 150] width 119 height 33
type input "2"
type input "5"
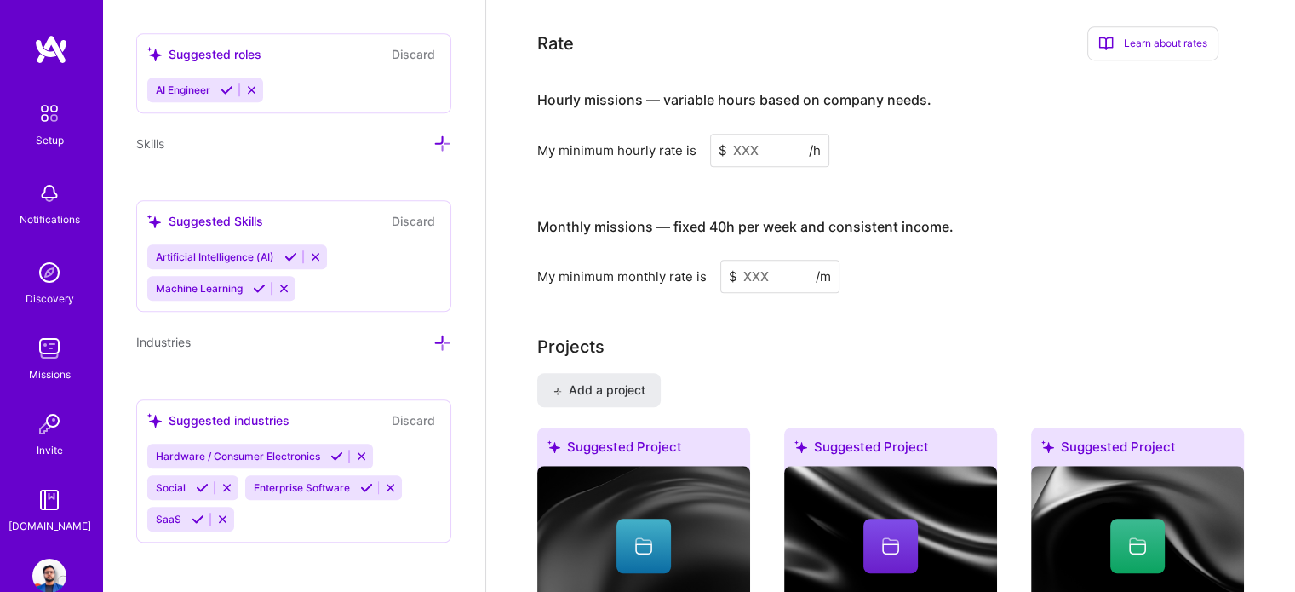
click at [756, 134] on input at bounding box center [769, 150] width 119 height 33
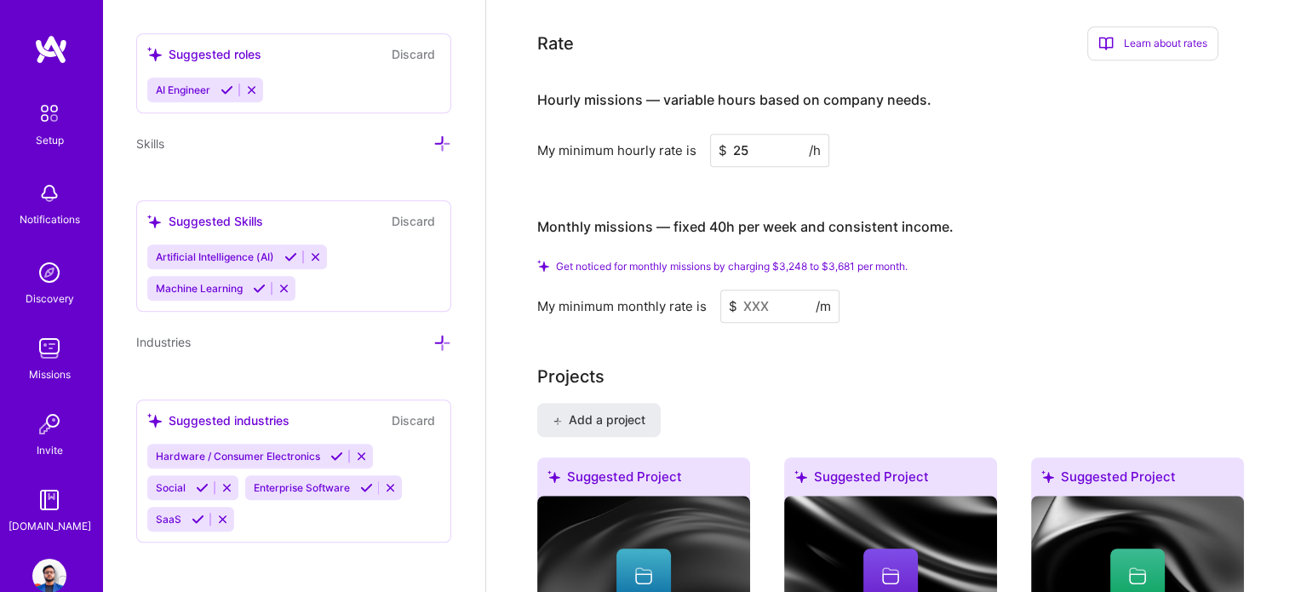
type input "25"
click at [795, 201] on div "Monthly missions — fixed 40h per week and consistent income." at bounding box center [745, 227] width 416 height 53
click at [759, 289] on input at bounding box center [779, 305] width 119 height 33
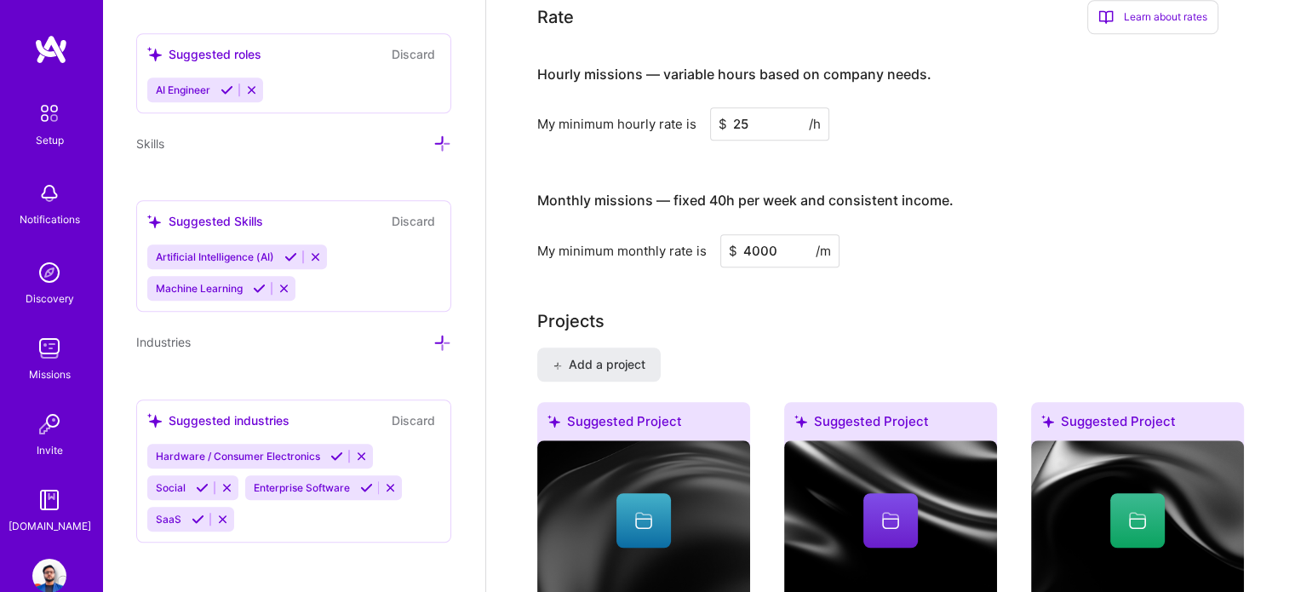
type input "4000"
click at [751, 107] on input "25" at bounding box center [769, 123] width 119 height 33
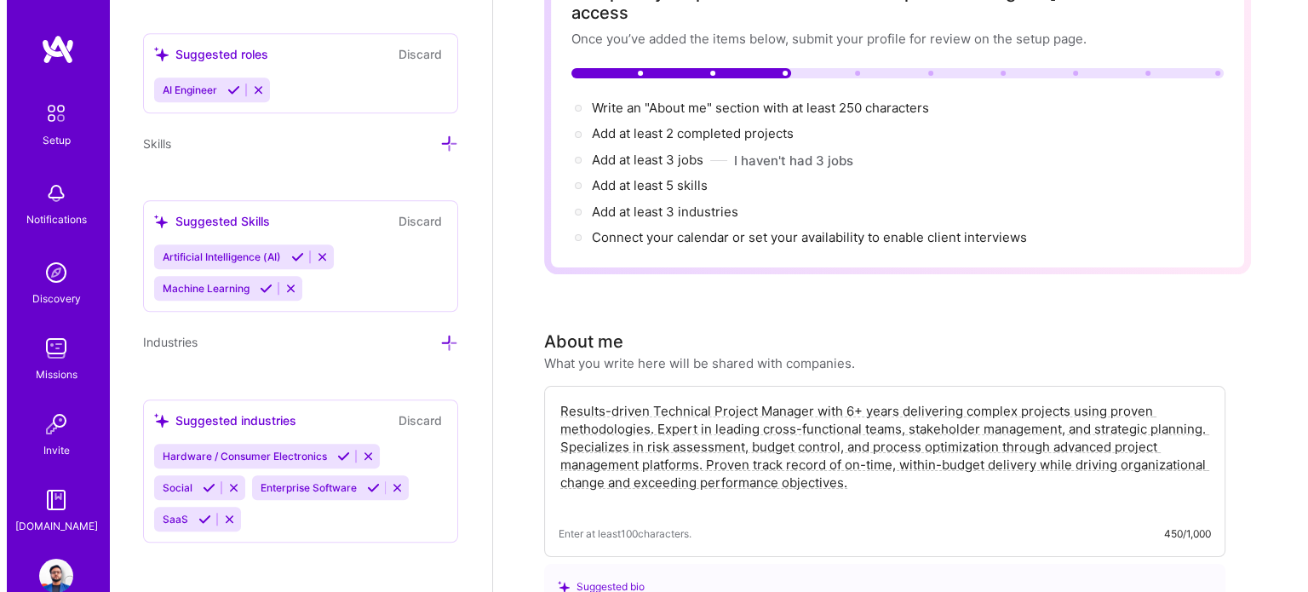
scroll to position [0, 0]
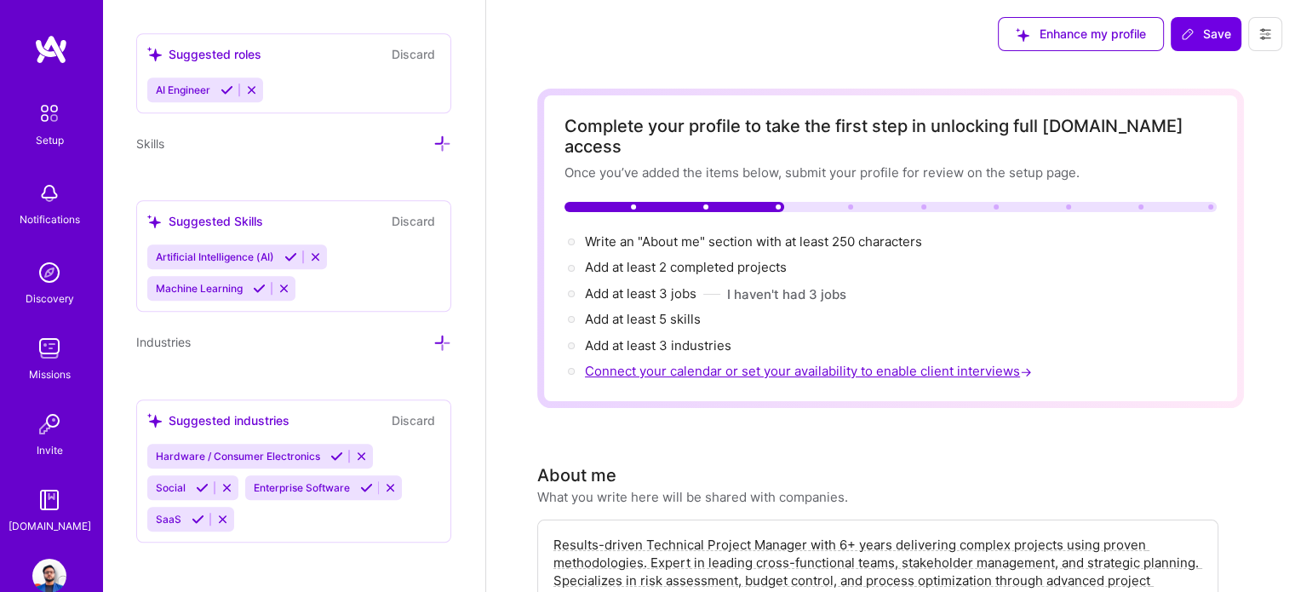
click at [649, 363] on span "Connect your calendar or set your availability to enable client interviews →" at bounding box center [810, 371] width 450 height 16
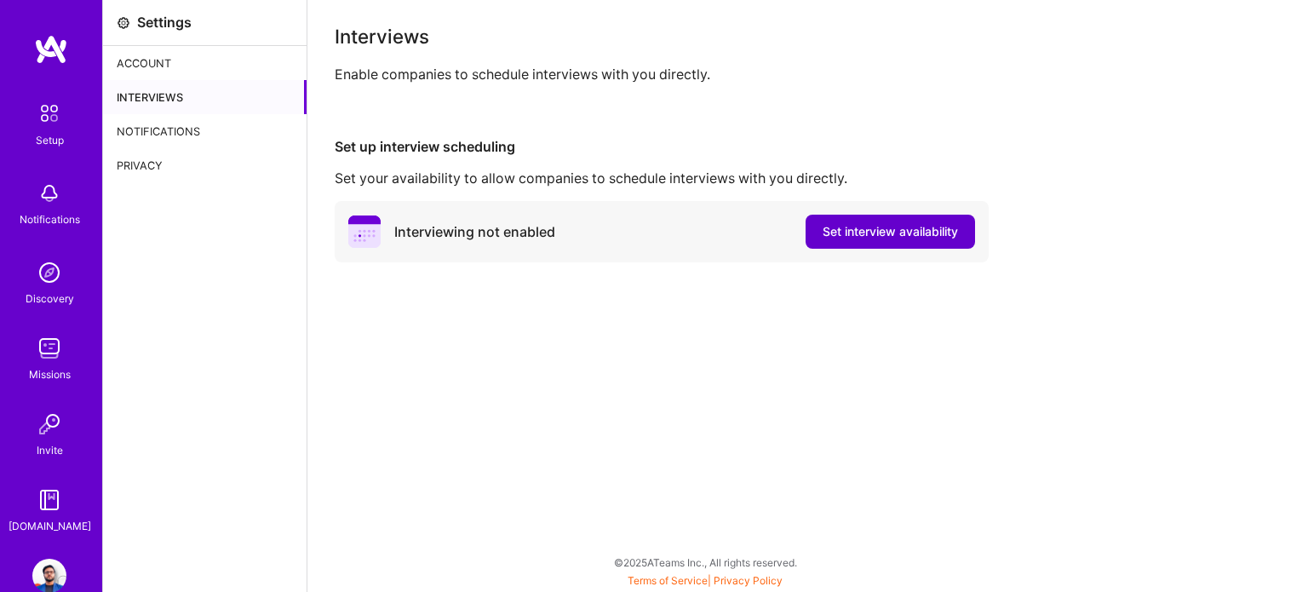
click at [856, 233] on span "Set interview availability" at bounding box center [889, 231] width 135 height 17
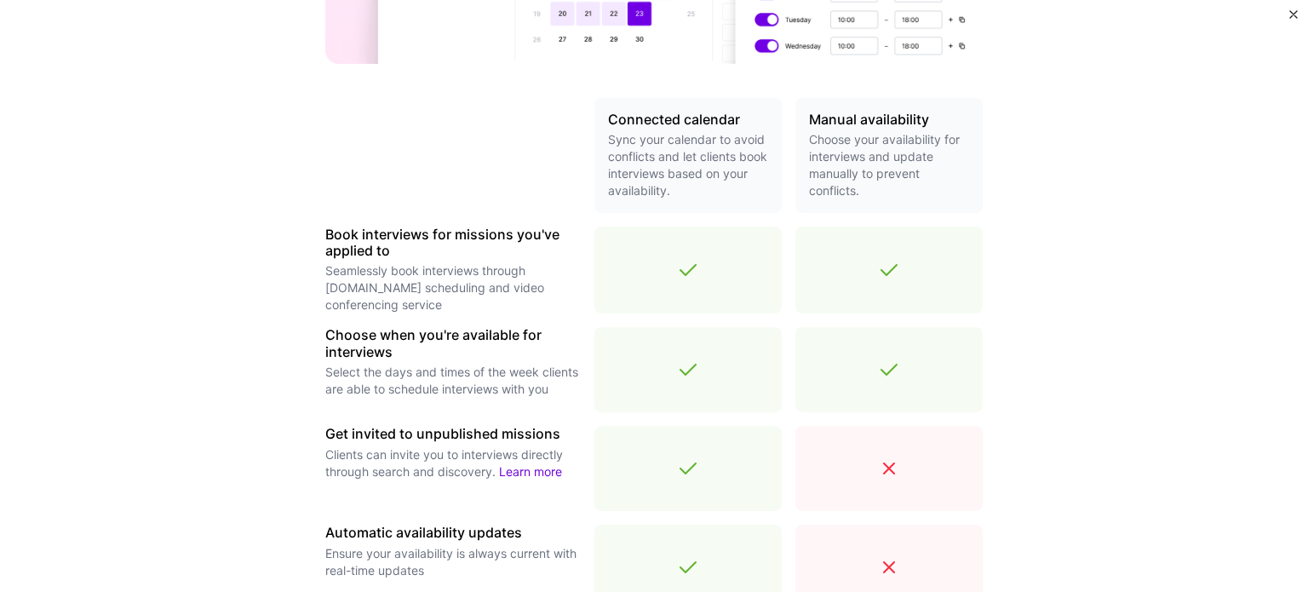
scroll to position [511, 0]
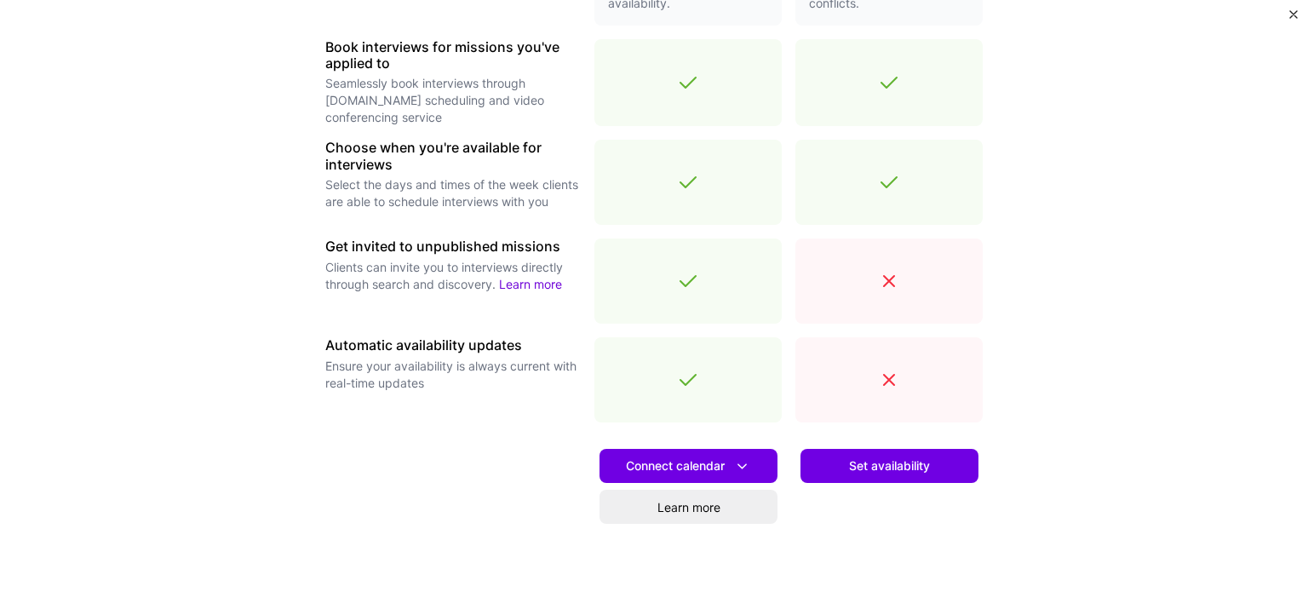
click at [857, 472] on span "Set availability" at bounding box center [889, 465] width 81 height 17
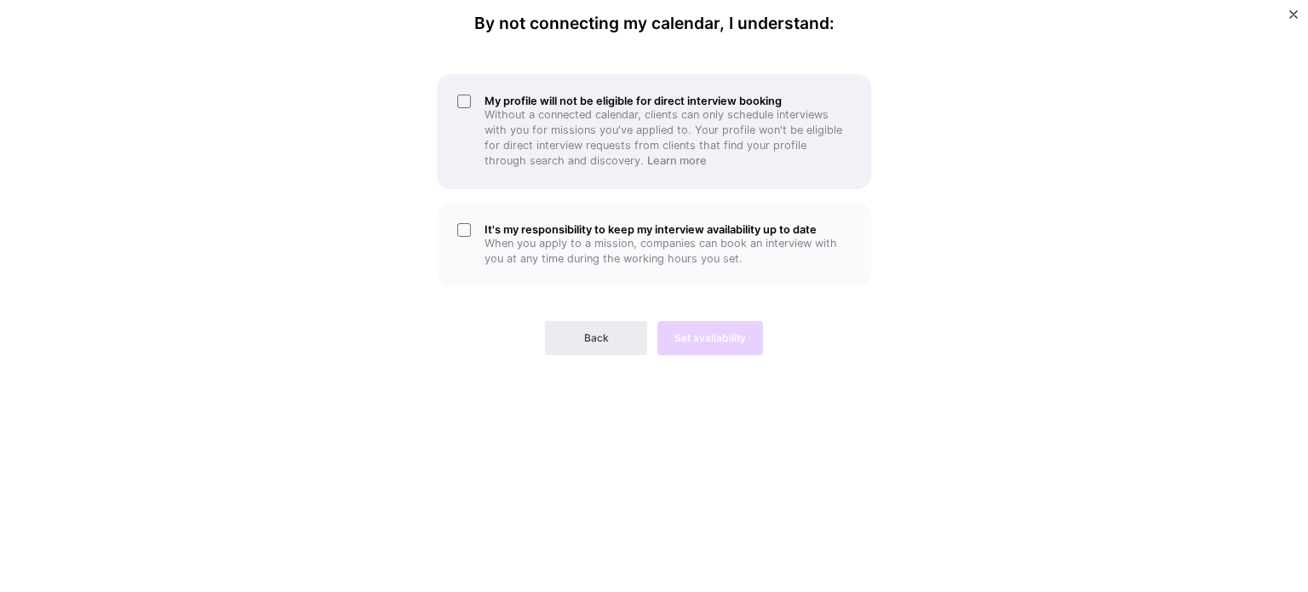
click at [457, 108] on div "My profile will not be eligible for direct interview booking Without a connecte…" at bounding box center [654, 131] width 434 height 115
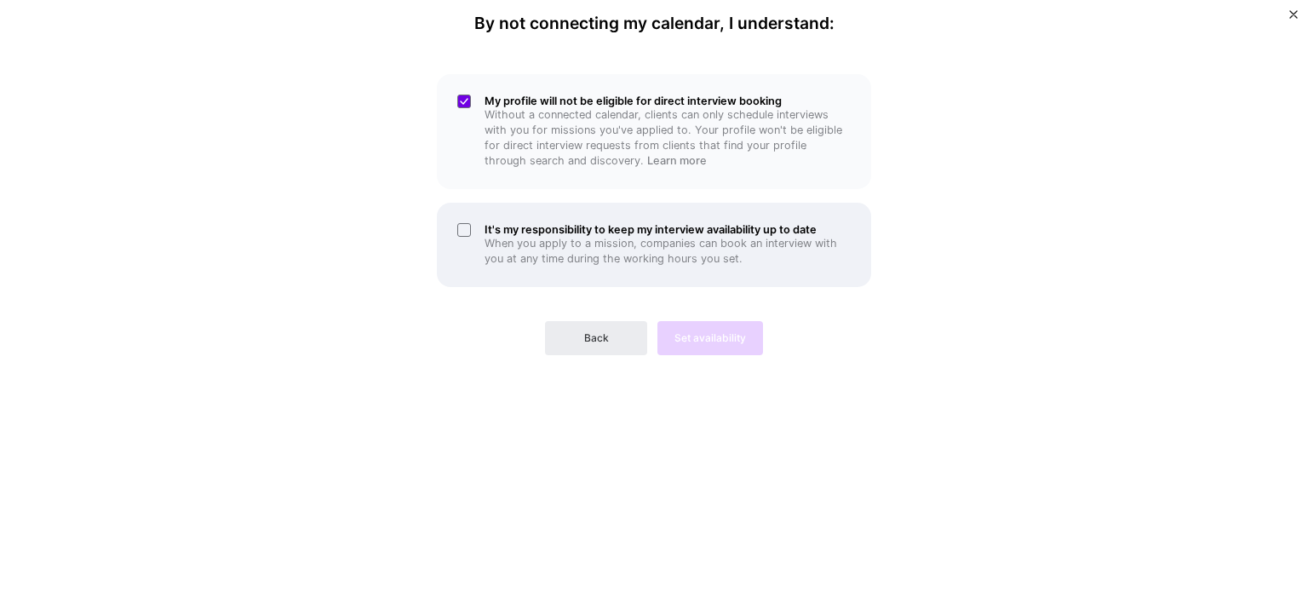
click at [461, 241] on div "It's my responsibility to keep my interview availability up to date When you ap…" at bounding box center [654, 245] width 434 height 84
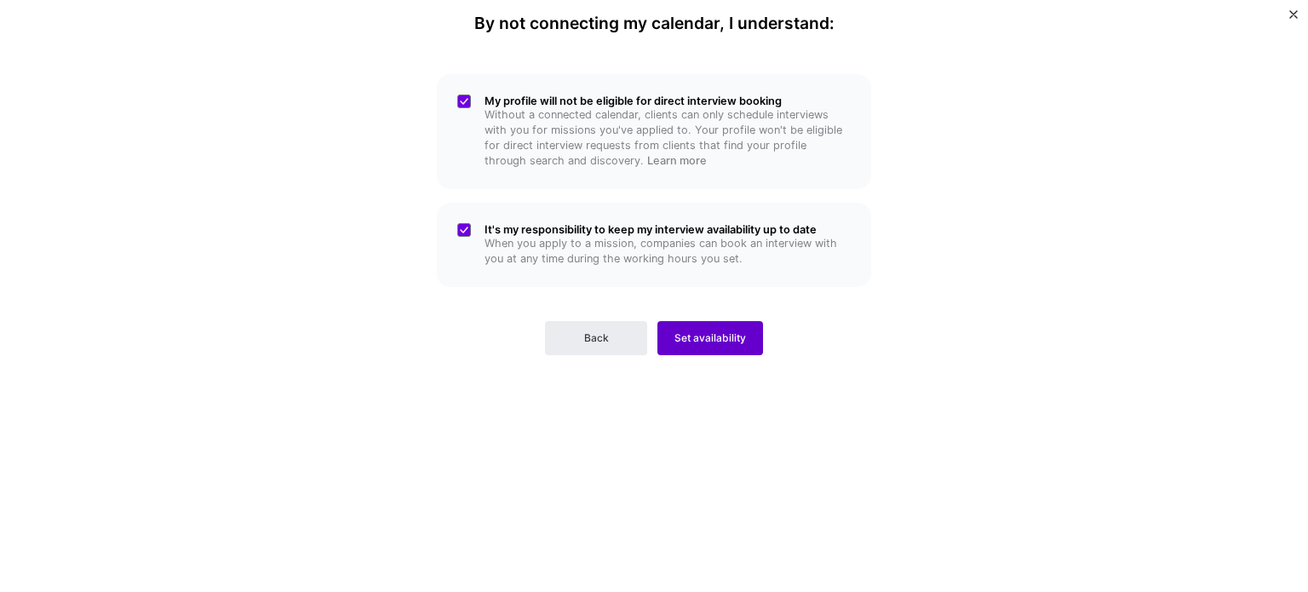
click at [718, 341] on span "Set availability" at bounding box center [710, 337] width 72 height 15
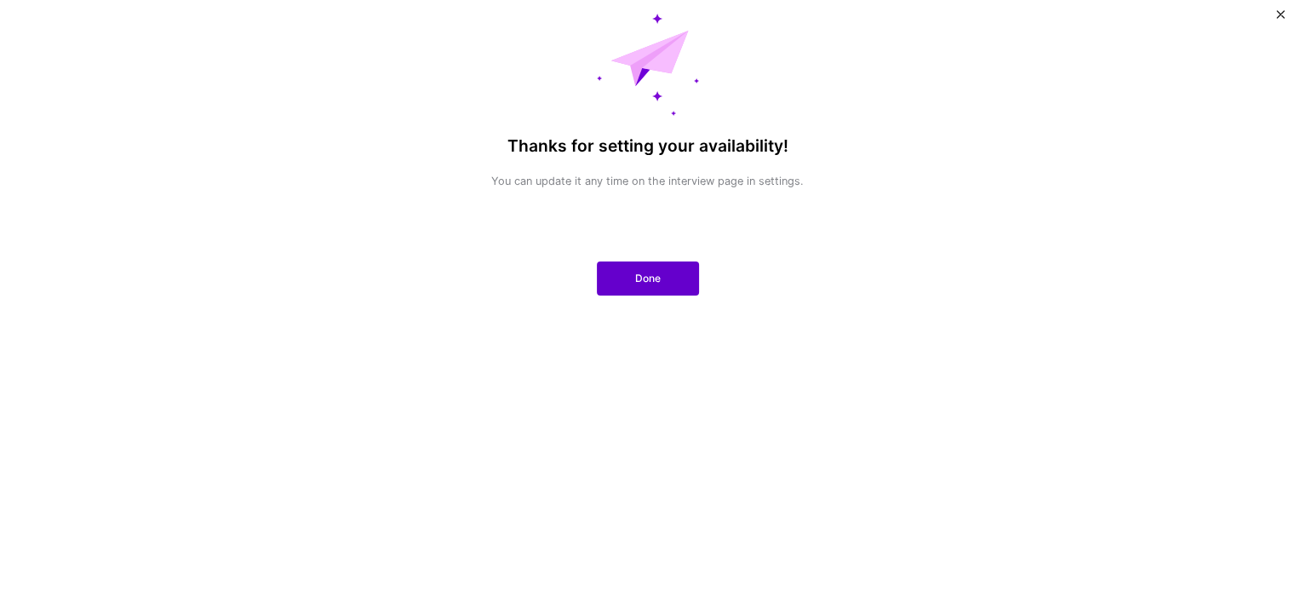
click at [664, 263] on button "Done" at bounding box center [648, 278] width 102 height 34
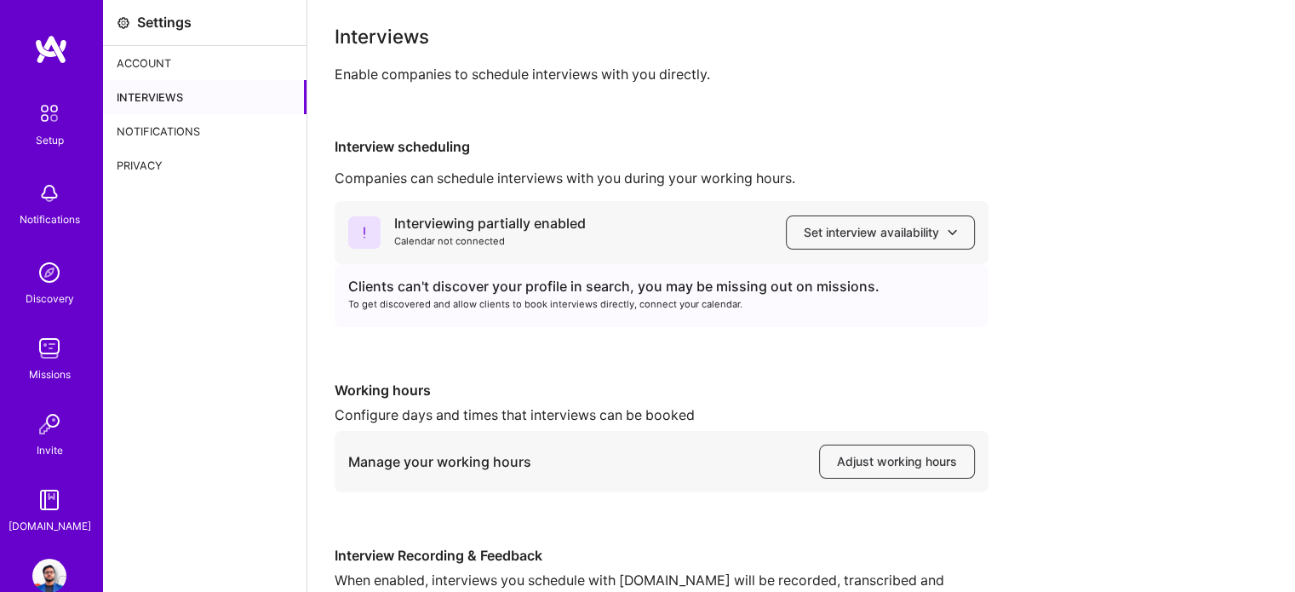
click at [164, 63] on div "Account" at bounding box center [204, 63] width 203 height 34
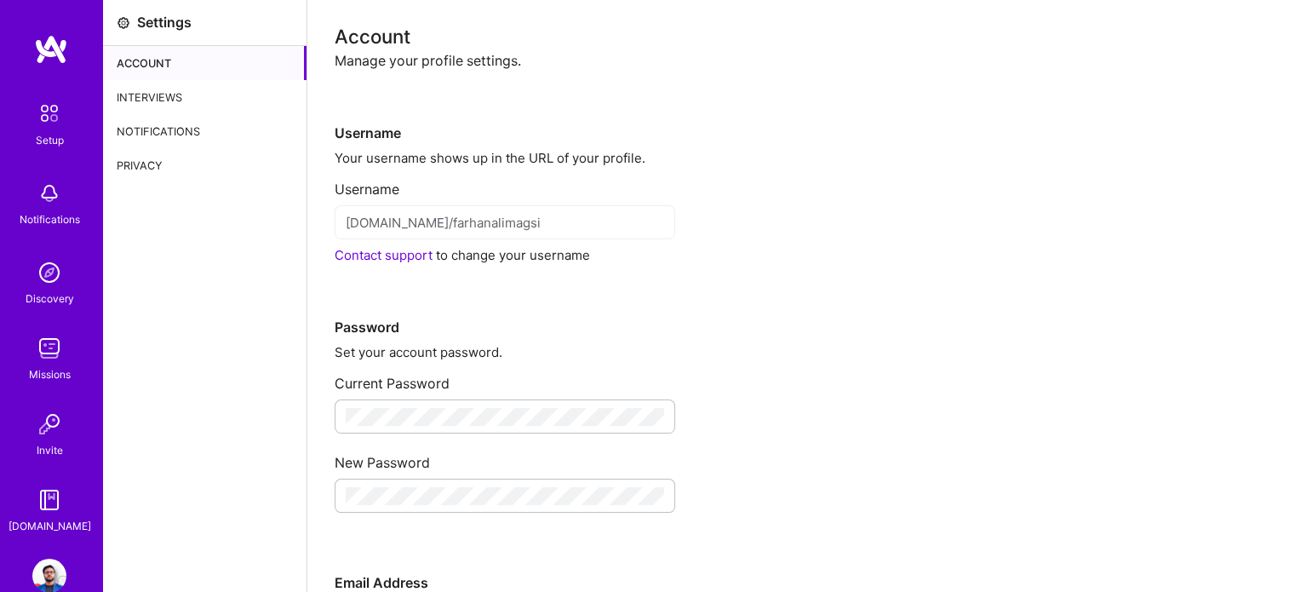
click at [44, 134] on div "Setup" at bounding box center [50, 140] width 28 height 18
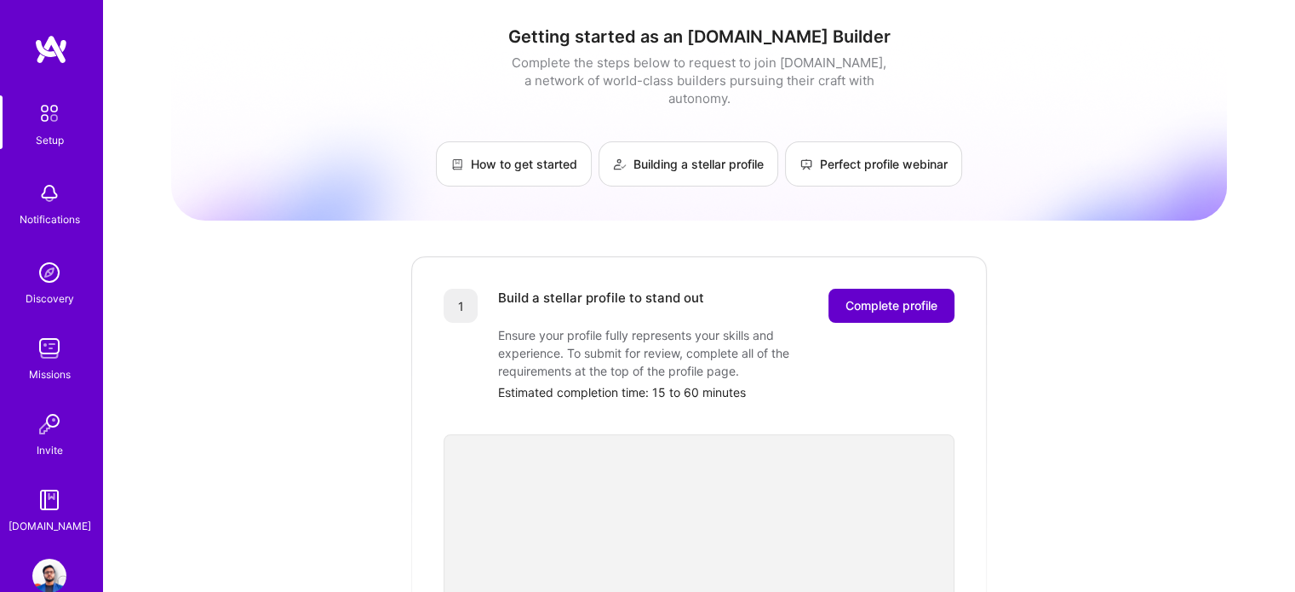
click at [867, 297] on span "Complete profile" at bounding box center [891, 305] width 92 height 17
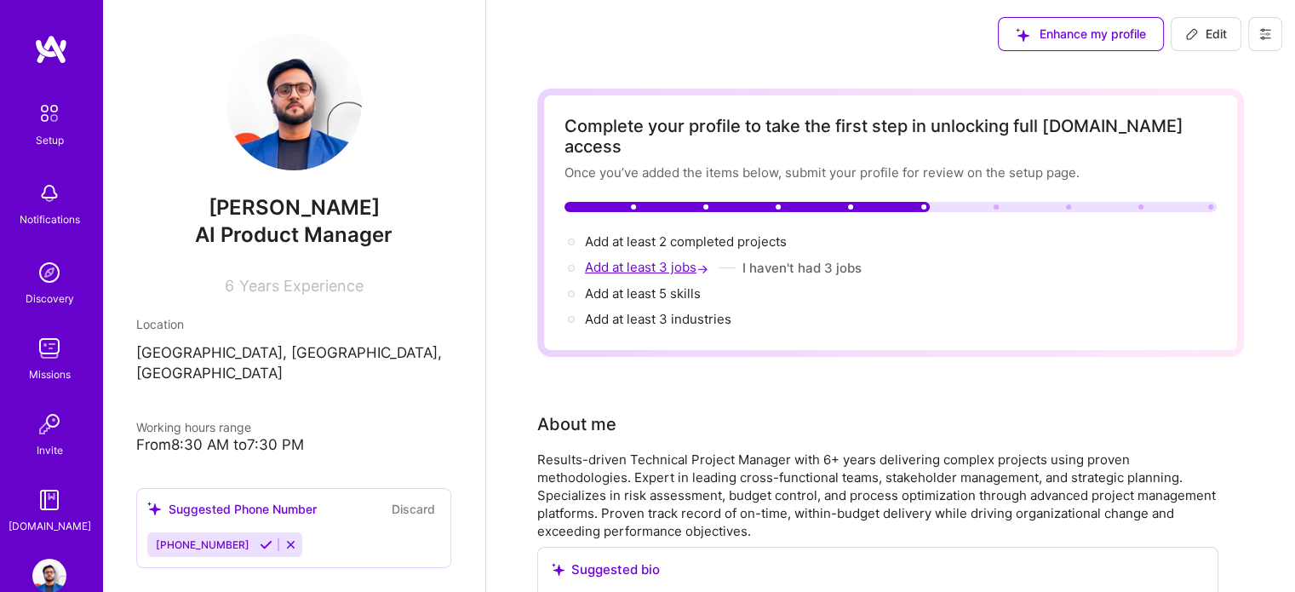
click at [638, 259] on span "Add at least 3 jobs →" at bounding box center [648, 267] width 127 height 16
select select "US"
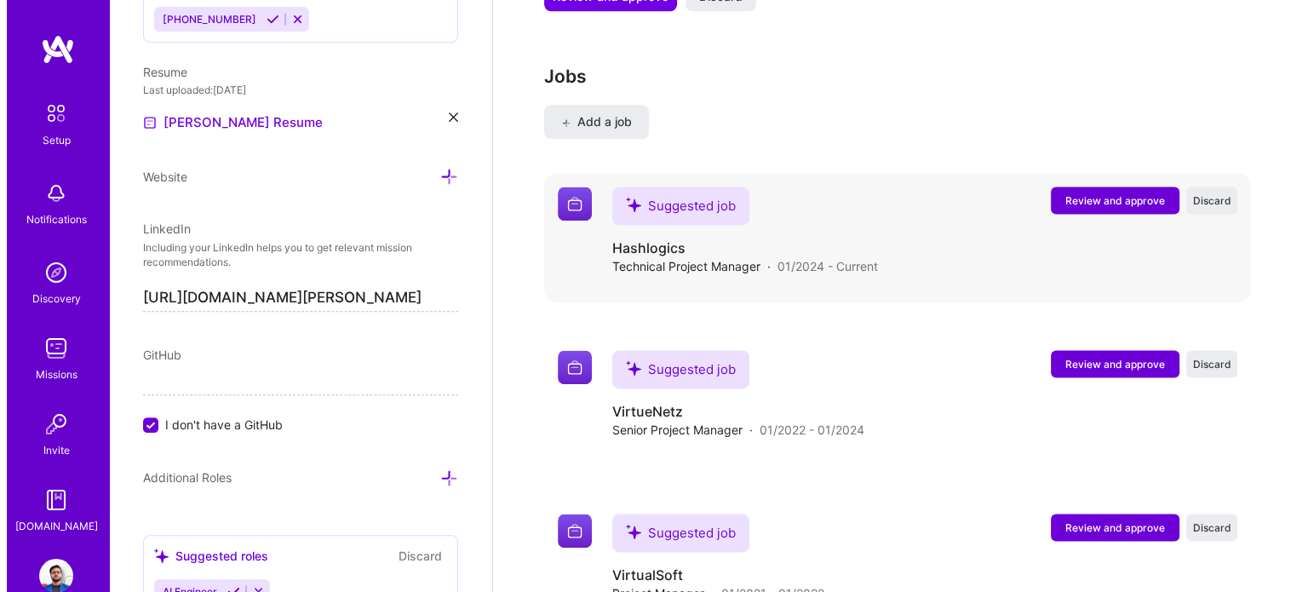
scroll to position [2315, 0]
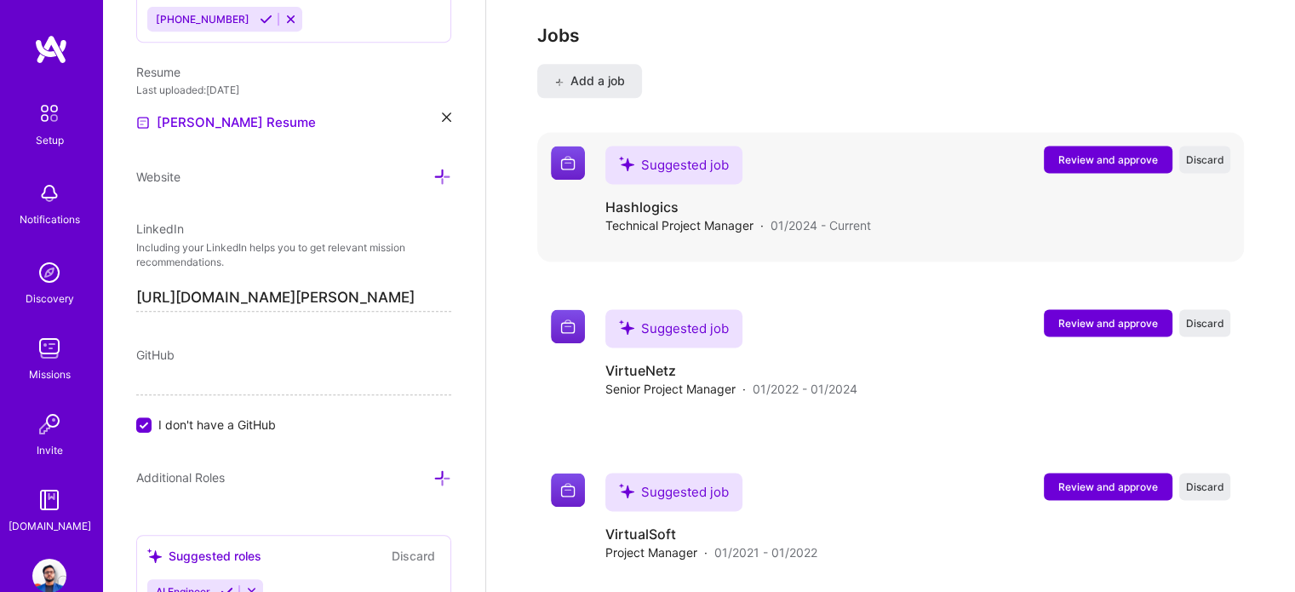
click at [1079, 152] on span "Review and approve" at bounding box center [1108, 159] width 100 height 14
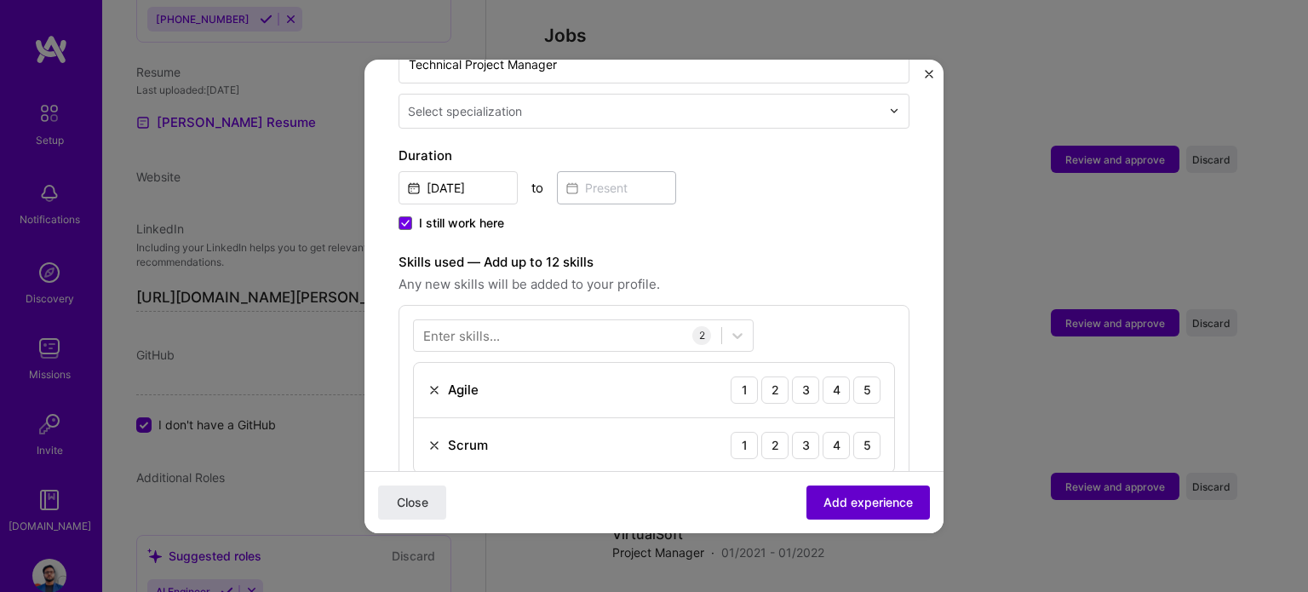
scroll to position [426, 0]
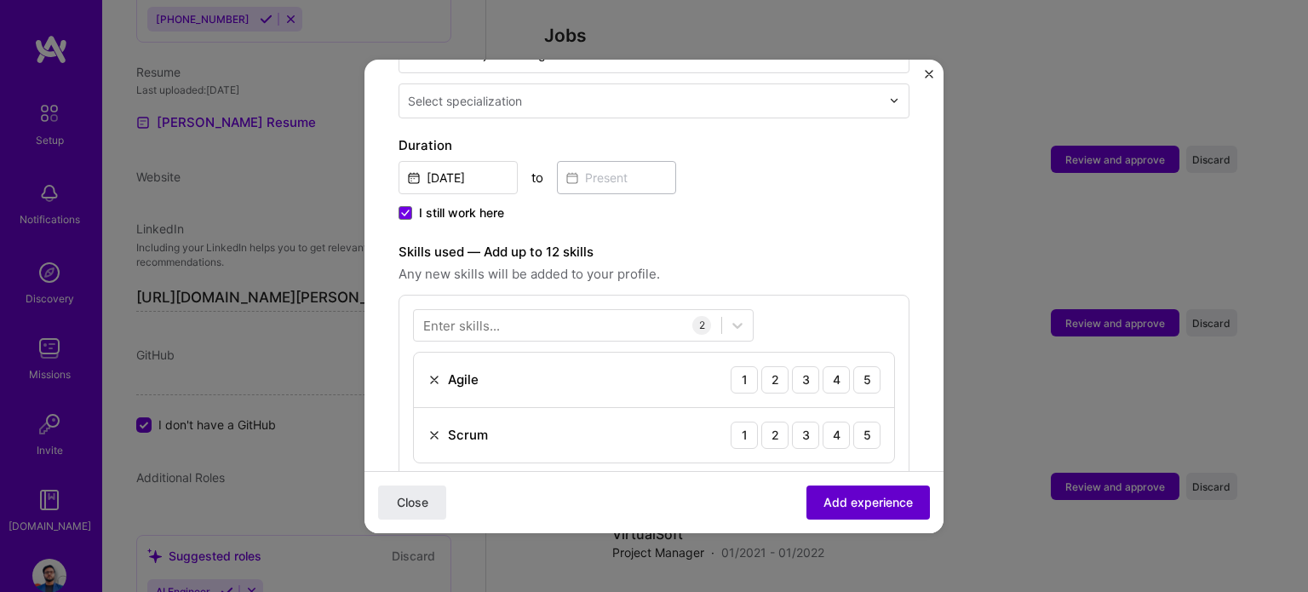
click at [845, 506] on span "Add experience" at bounding box center [867, 501] width 89 height 17
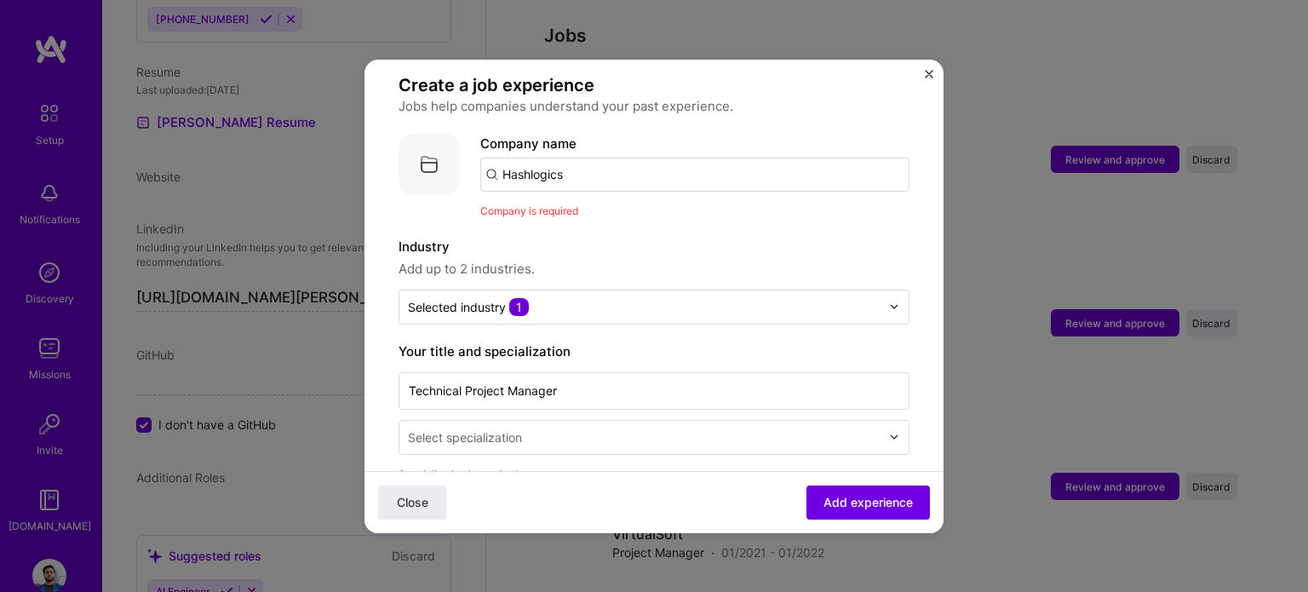
scroll to position [85, 0]
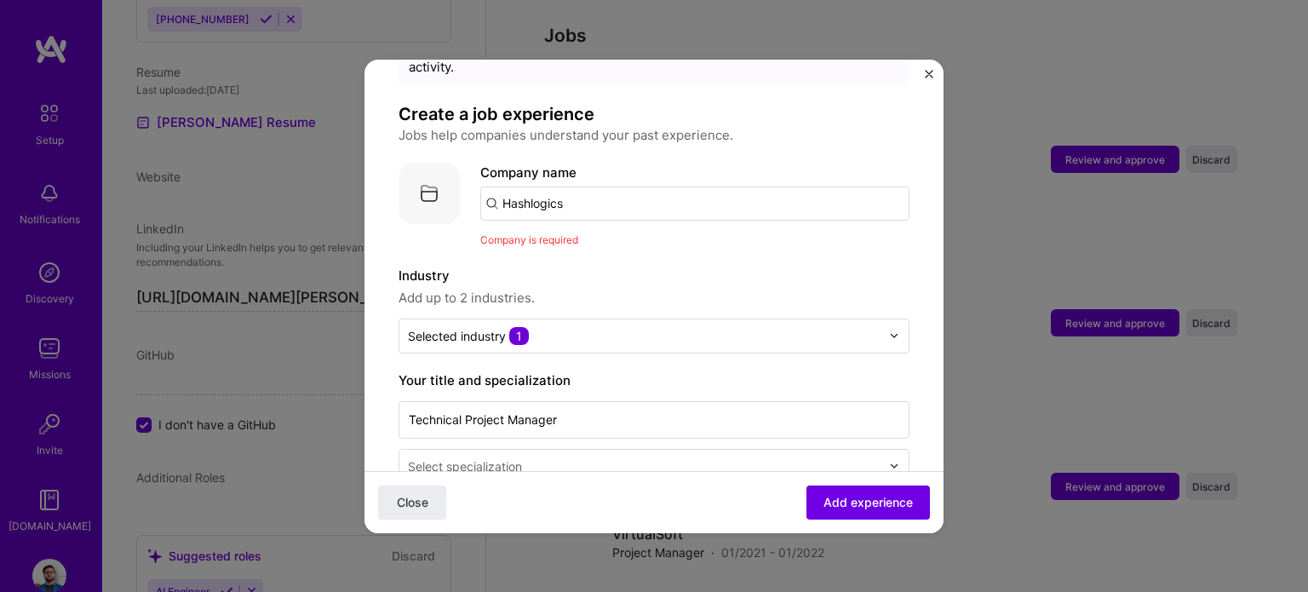
click at [608, 231] on div "Company is required" at bounding box center [694, 240] width 429 height 18
click at [842, 503] on span "Add experience" at bounding box center [867, 501] width 89 height 17
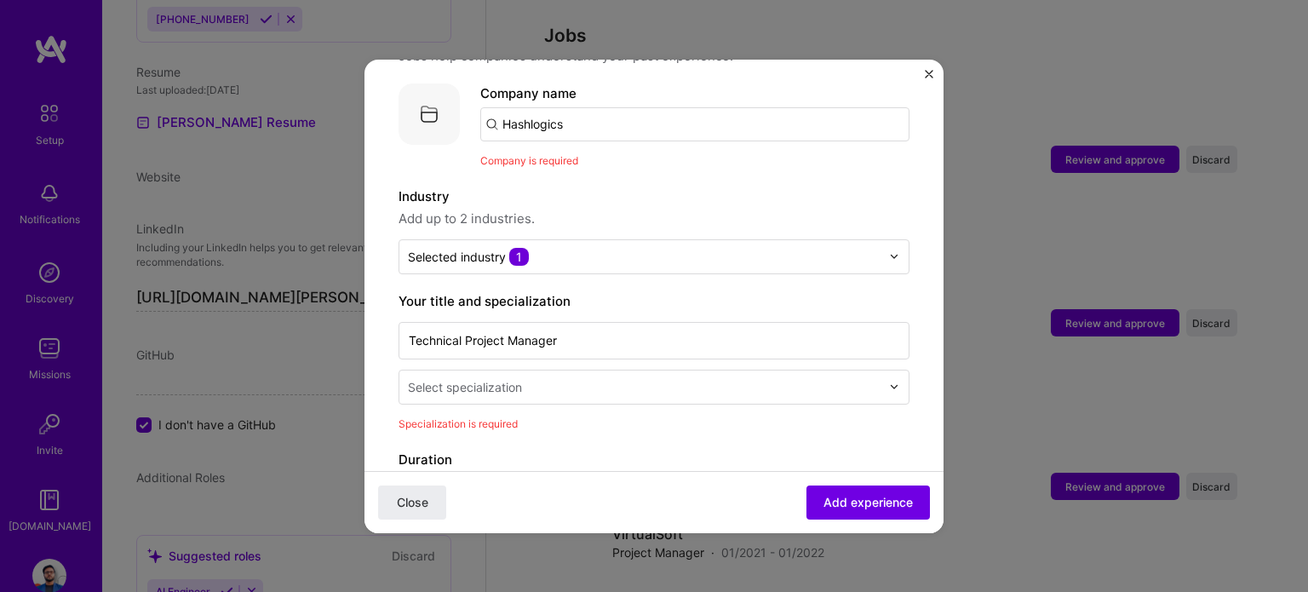
scroll to position [170, 0]
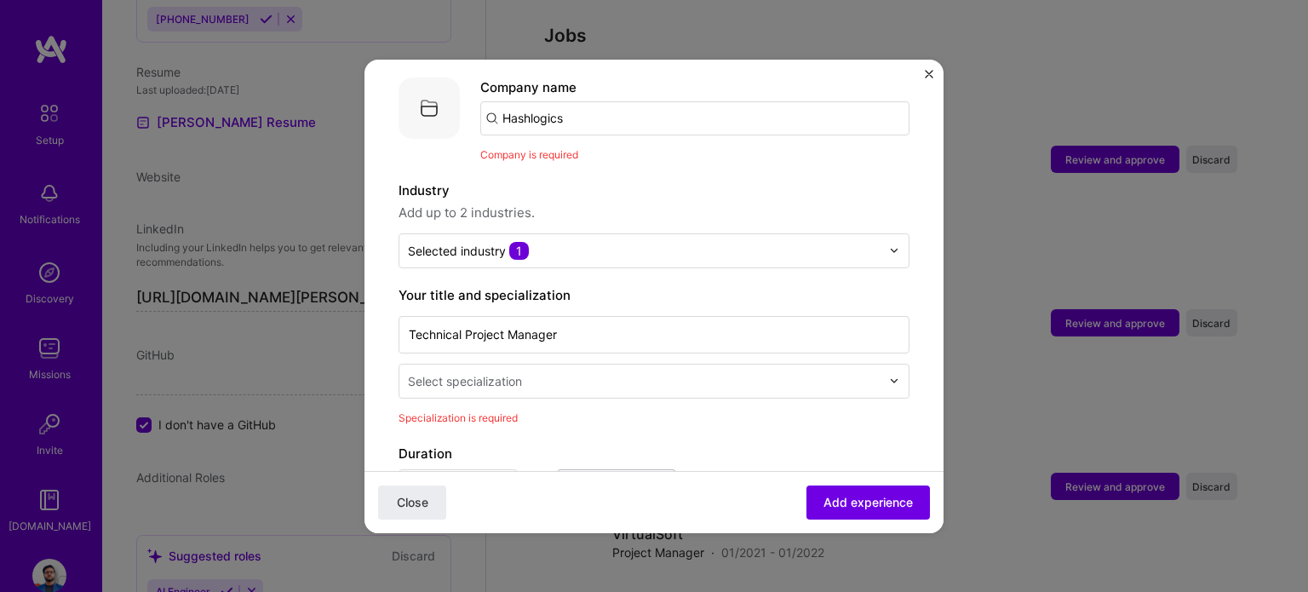
click at [576, 108] on input "Hashlogics" at bounding box center [694, 118] width 429 height 34
click button "Close" at bounding box center [412, 501] width 68 height 34
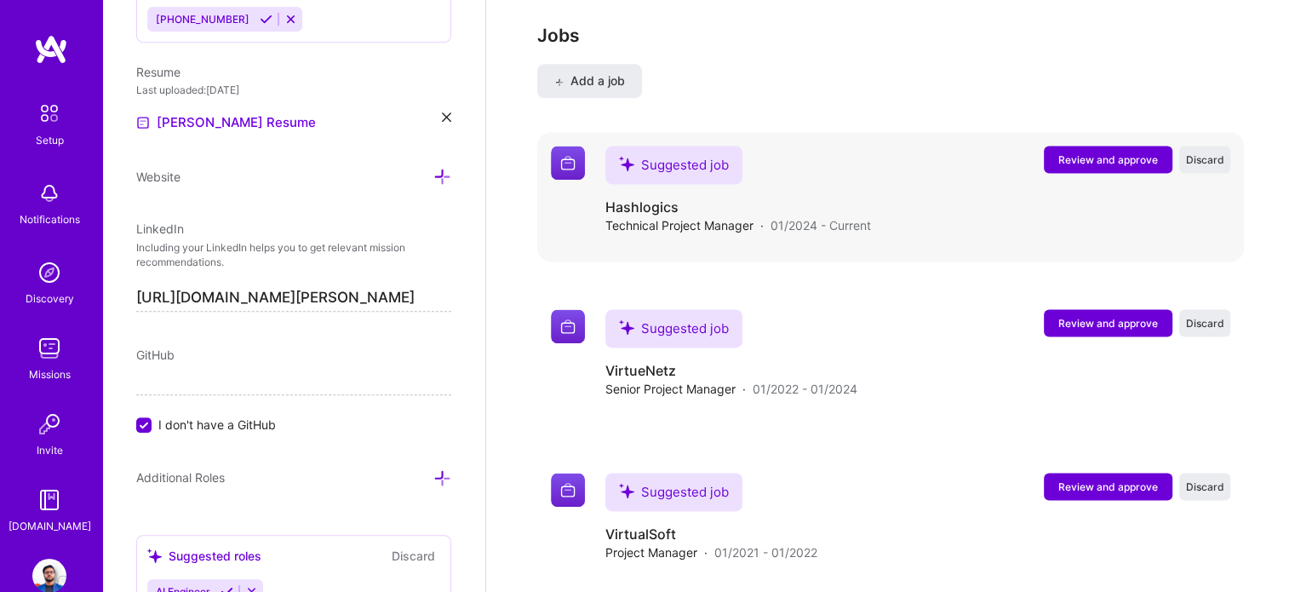
click at [1097, 152] on span "Review and approve" at bounding box center [1108, 159] width 100 height 14
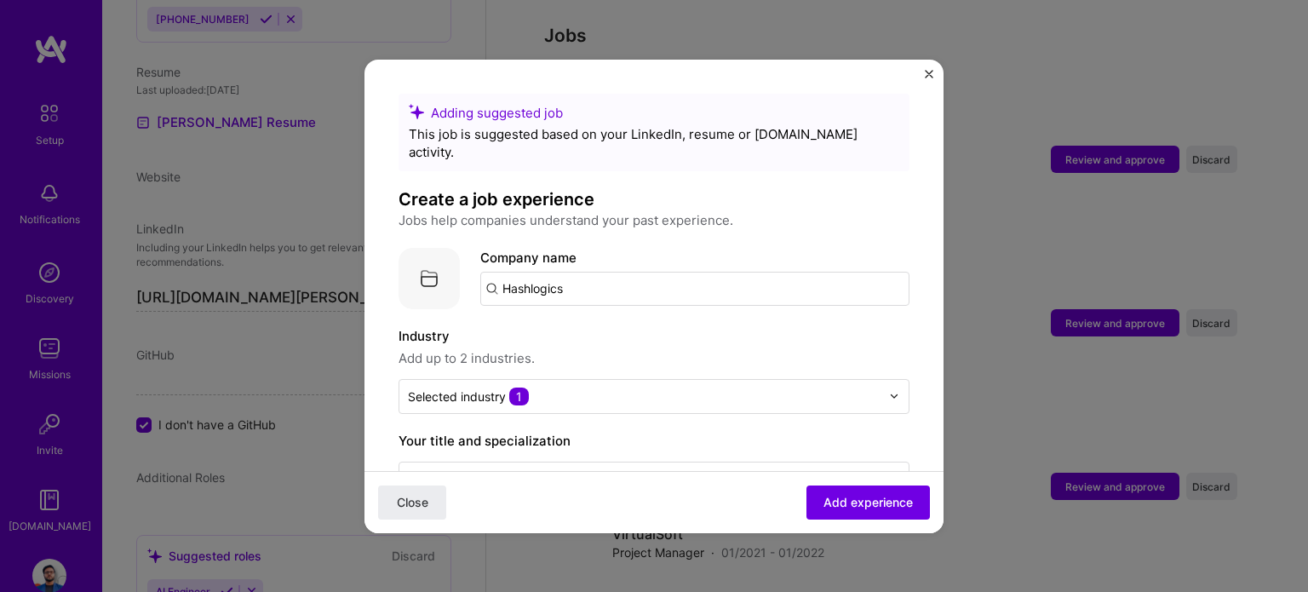
click at [730, 272] on input "Hashlogics" at bounding box center [694, 289] width 429 height 34
click at [841, 503] on span "Add experience" at bounding box center [867, 501] width 89 height 17
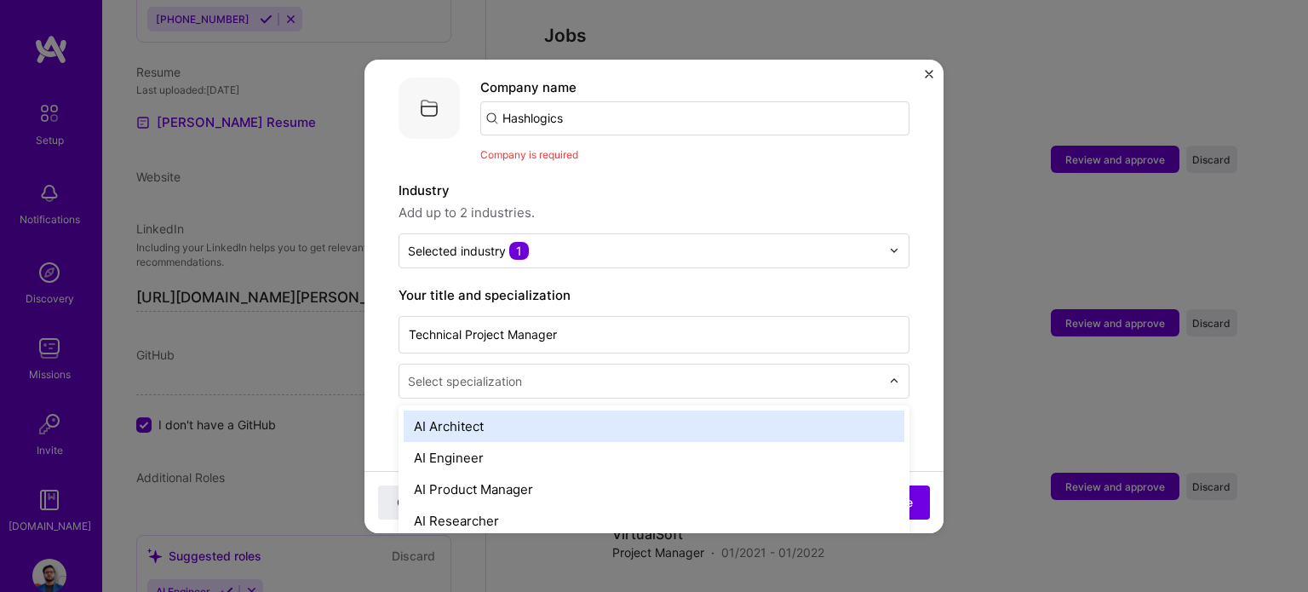
scroll to position [2371, 0]
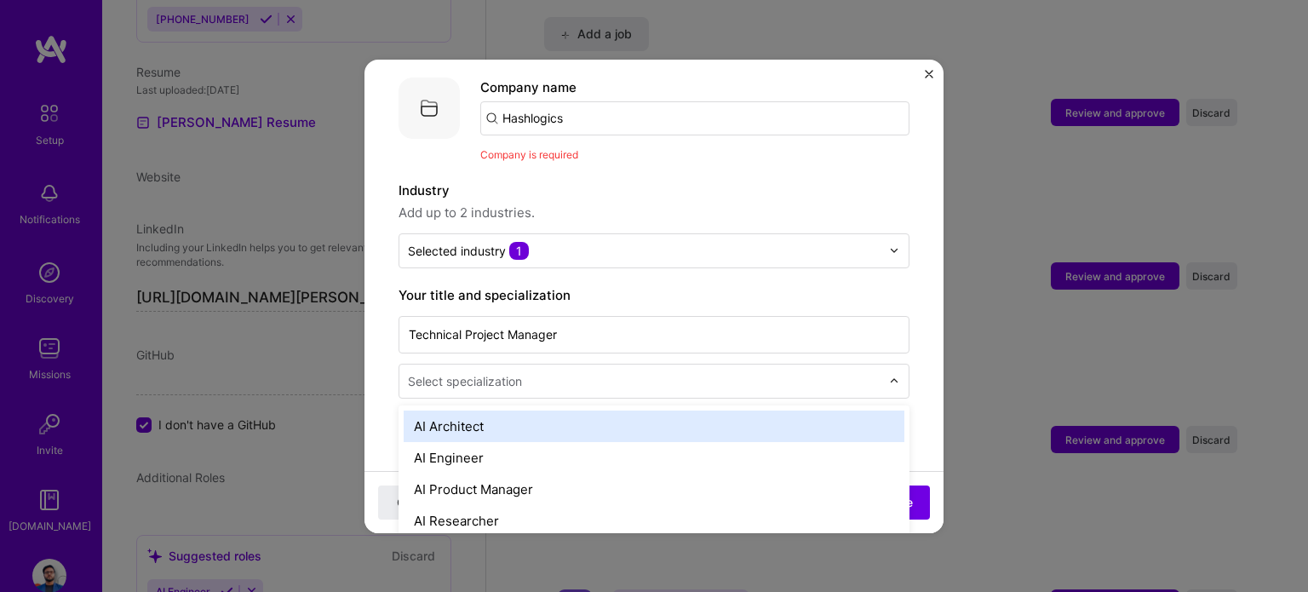
click at [515, 372] on div "Select specialization" at bounding box center [465, 381] width 114 height 18
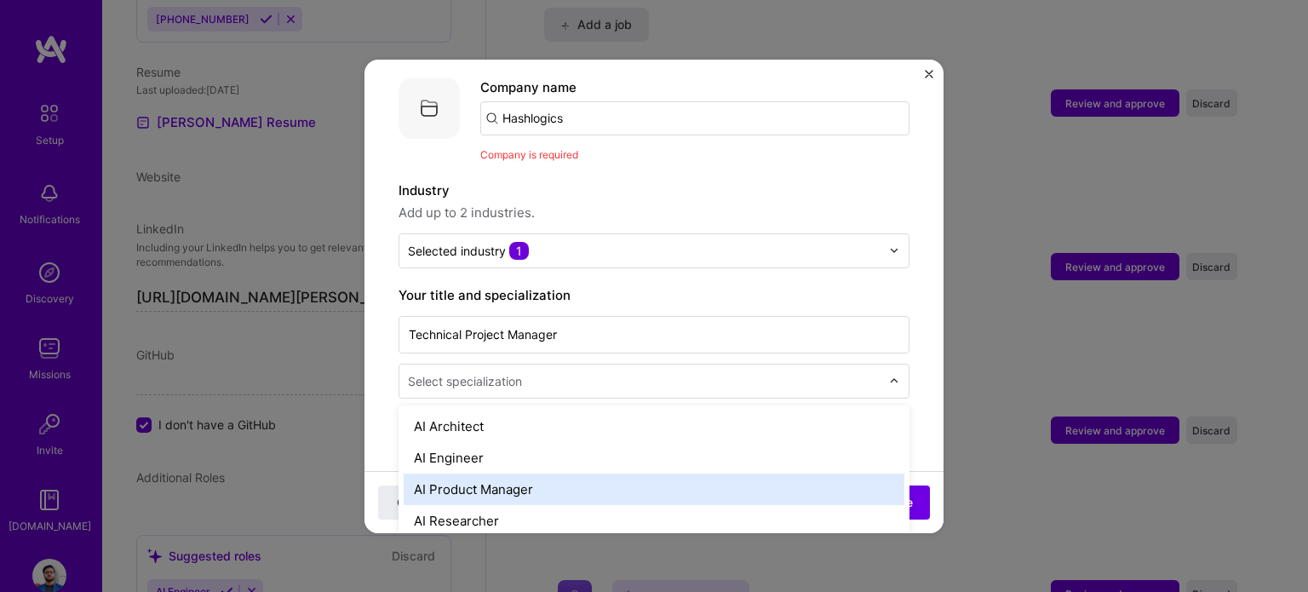
click at [521, 473] on div "AI Product Manager" at bounding box center [654, 488] width 501 height 31
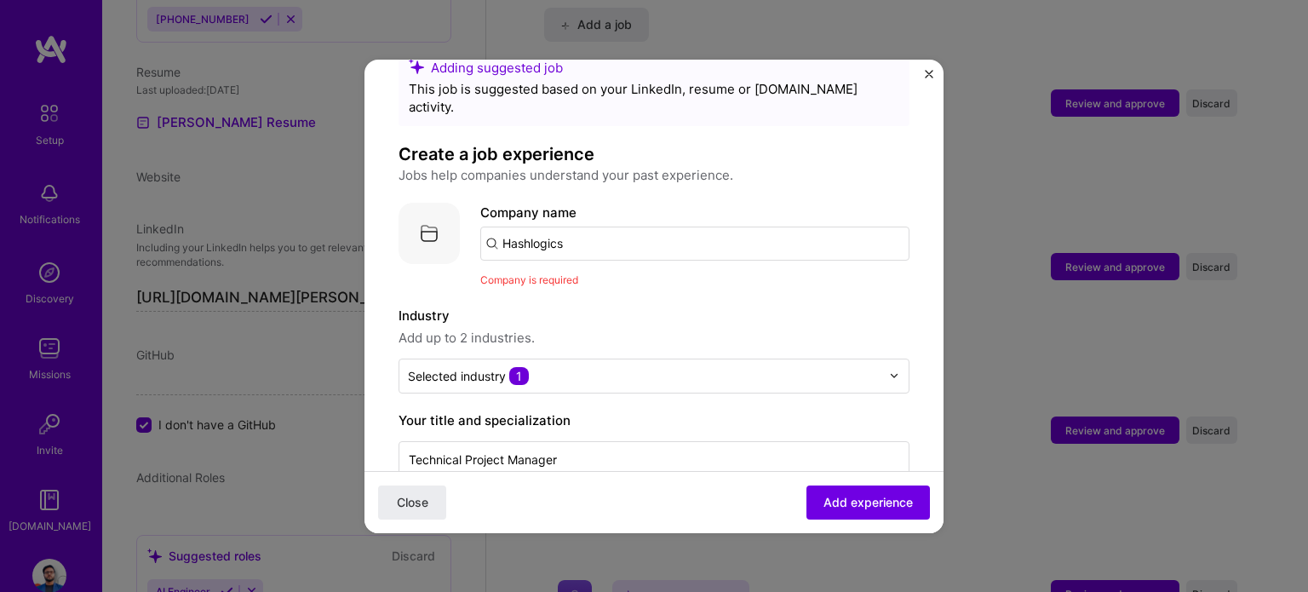
scroll to position [16, 0]
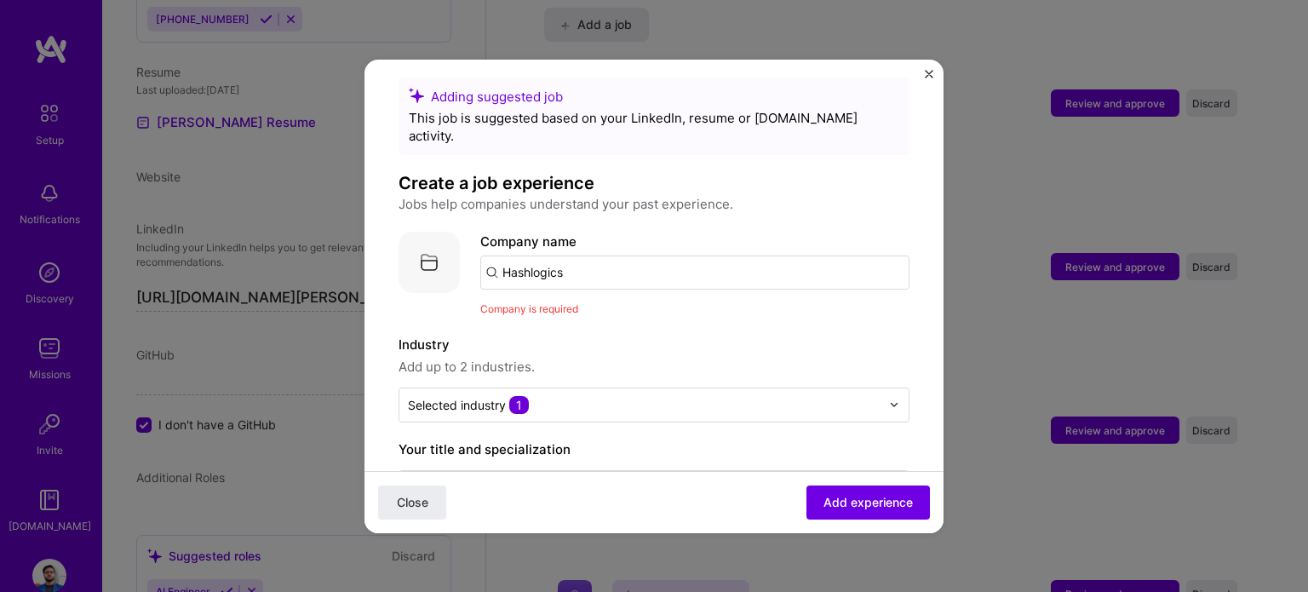
click at [562, 265] on input "Hashlogics" at bounding box center [694, 272] width 429 height 34
type input "Hashlogics"
click at [541, 311] on span "Add company" at bounding box center [528, 320] width 82 height 18
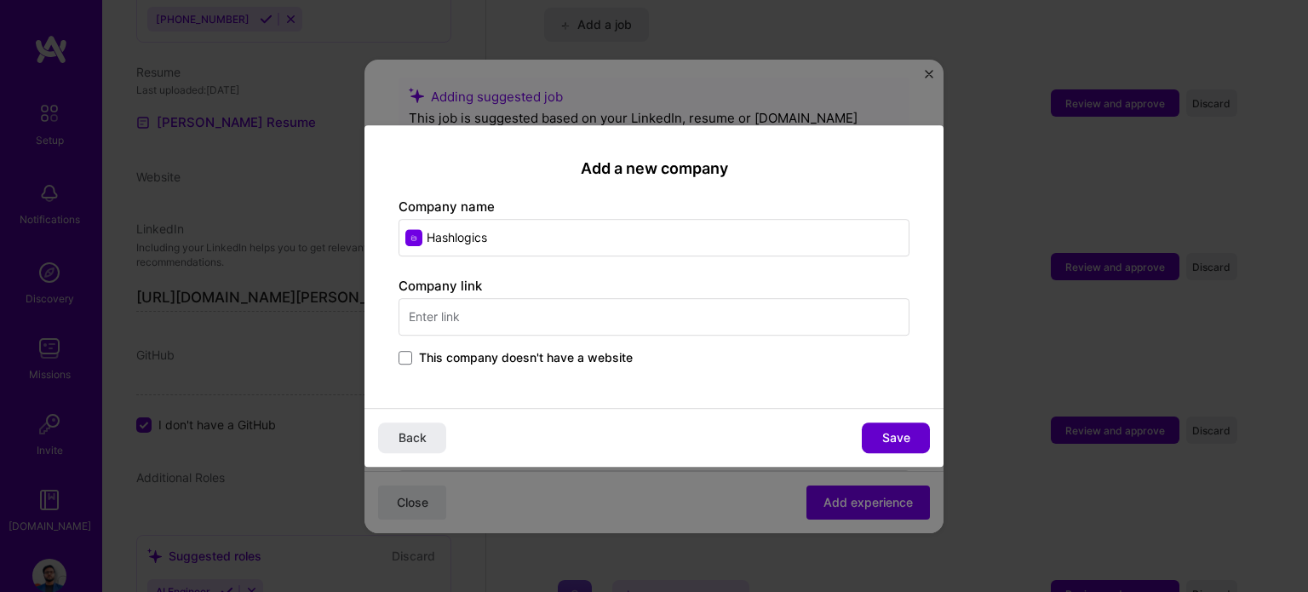
click at [880, 450] on button "Save" at bounding box center [896, 437] width 68 height 31
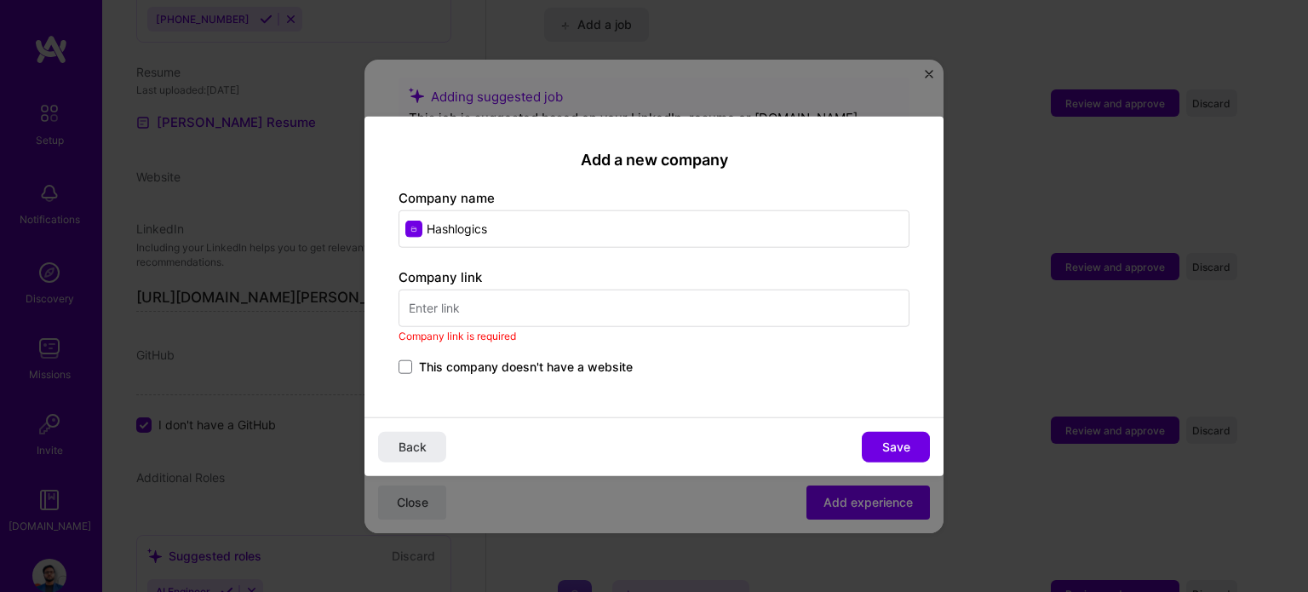
click at [572, 314] on input "text" at bounding box center [653, 307] width 511 height 37
paste input "https://hashlogics.com/"
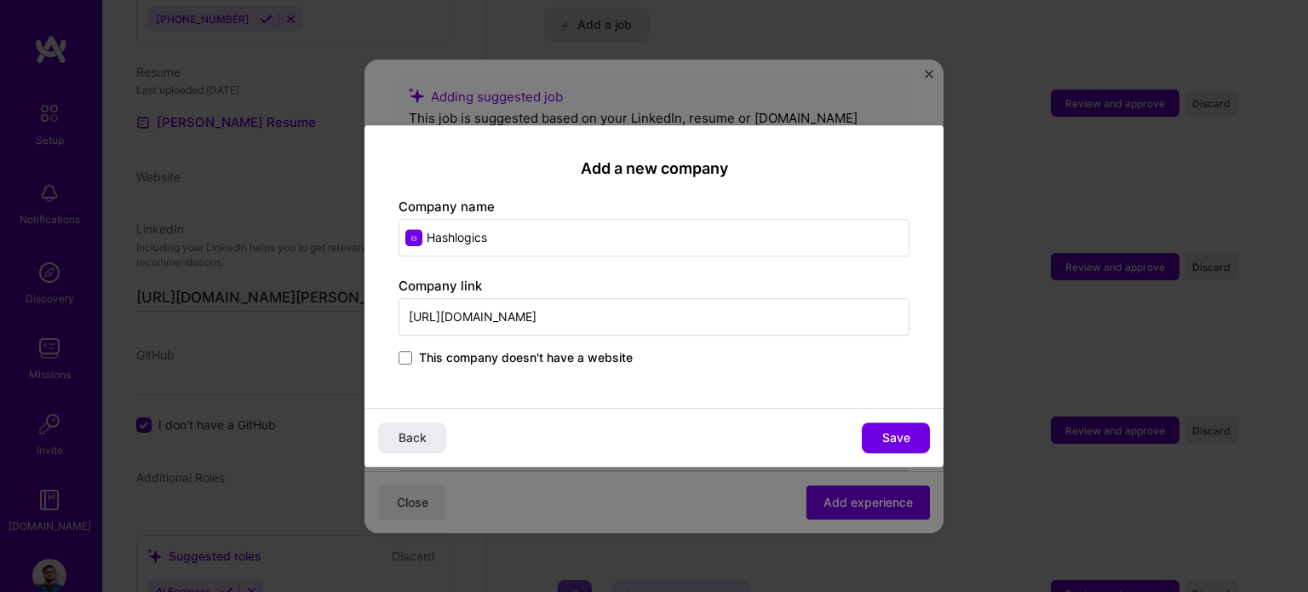
type input "https://hashlogics.com/"
click at [741, 398] on div "Add a new company Company name Hashlogics Company link https://hashlogics.com/ …" at bounding box center [653, 266] width 579 height 283
click at [880, 429] on button "Save" at bounding box center [896, 437] width 68 height 31
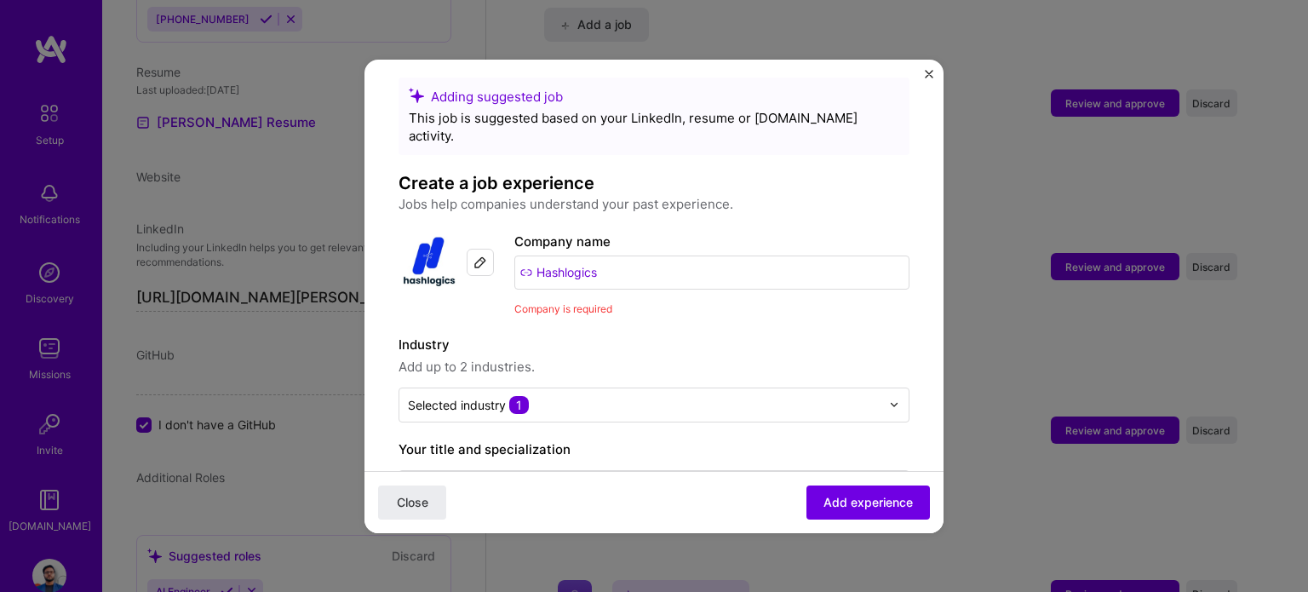
click at [674, 300] on div "Company is required" at bounding box center [711, 309] width 395 height 18
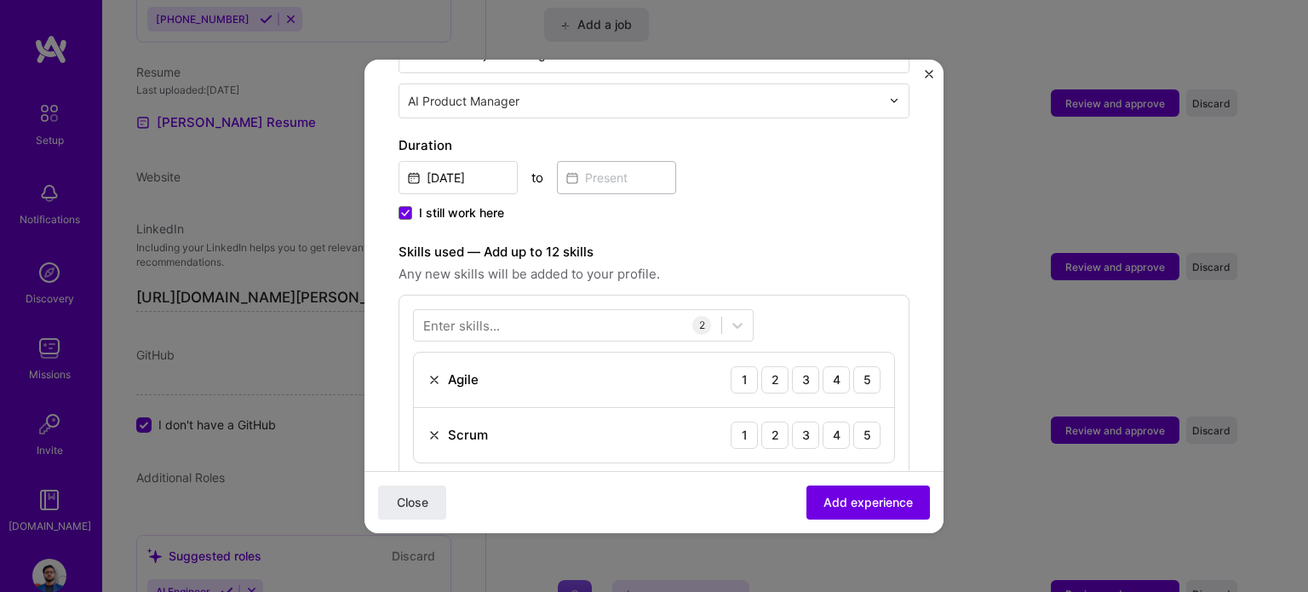
scroll to position [612, 0]
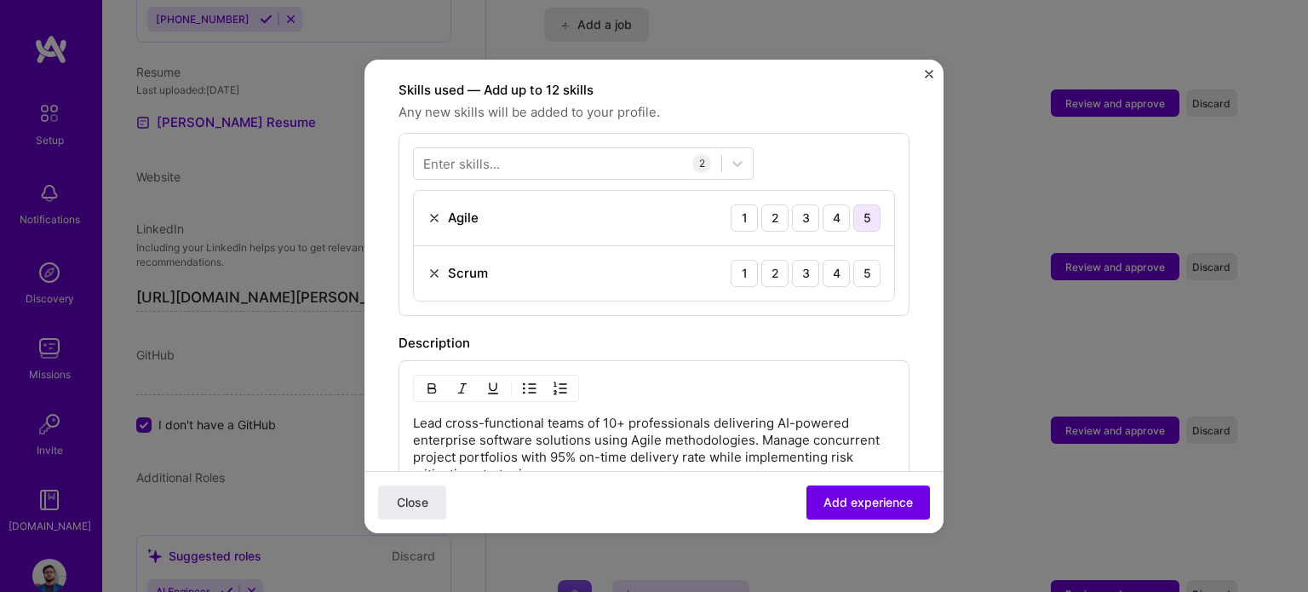
click at [853, 204] on div "5" at bounding box center [866, 217] width 27 height 27
click at [853, 260] on div "5" at bounding box center [866, 273] width 27 height 27
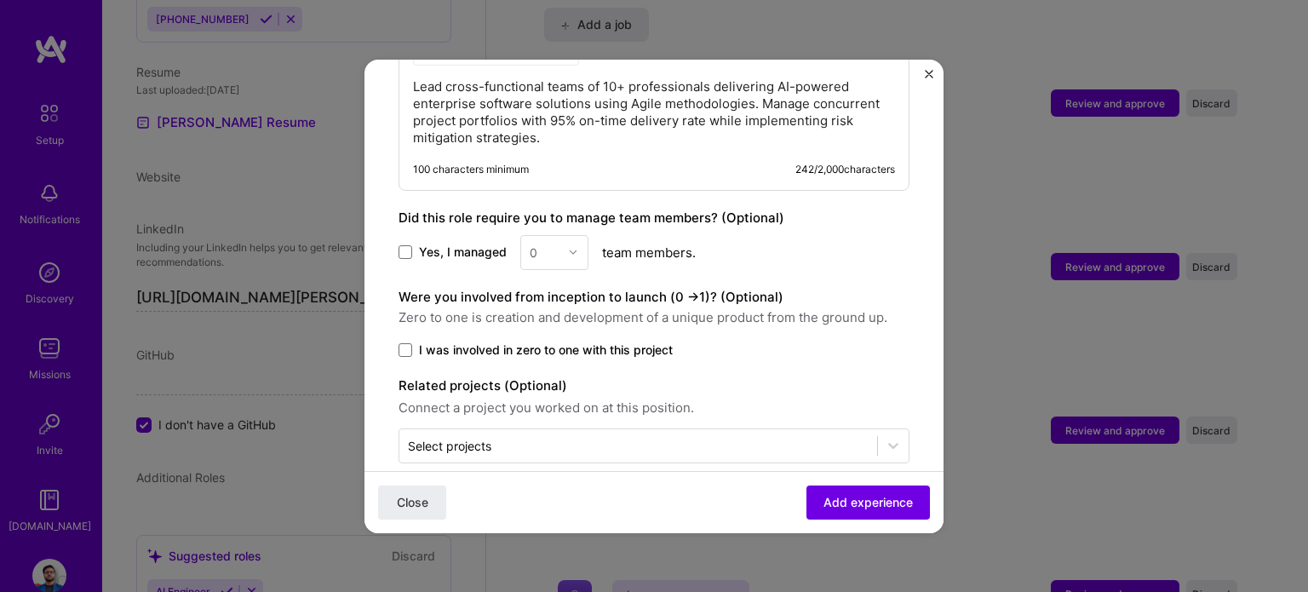
scroll to position [953, 0]
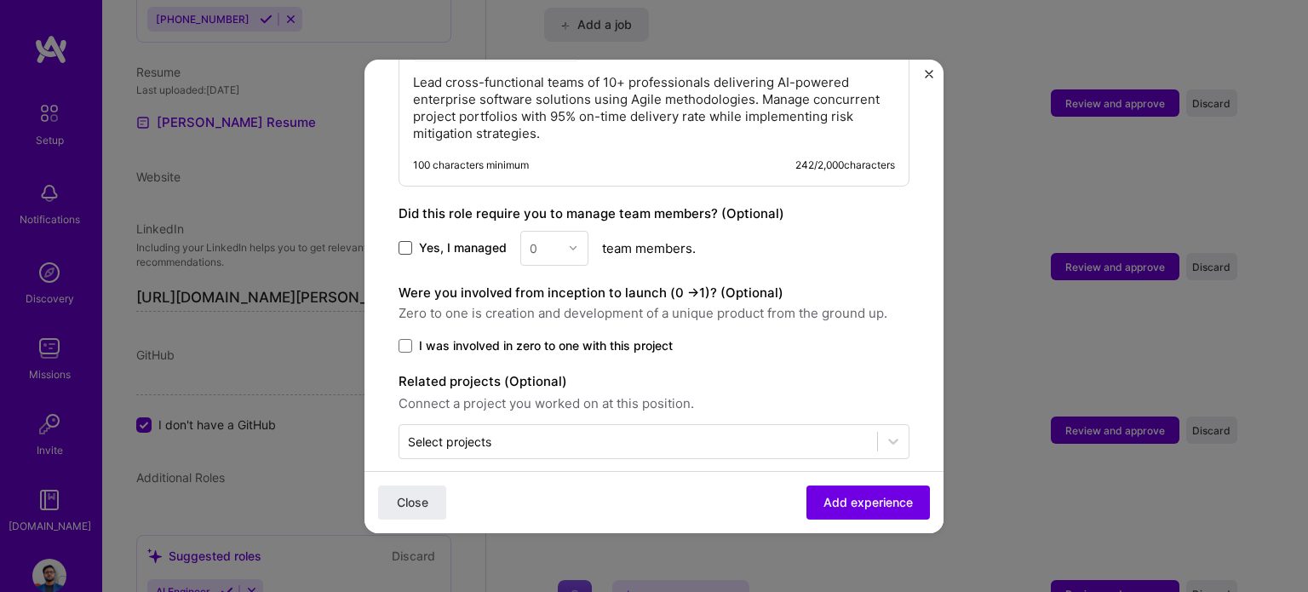
click at [404, 241] on span at bounding box center [405, 248] width 14 height 14
click at [0, 0] on input "Yes, I managed" at bounding box center [0, 0] width 0 height 0
click at [526, 232] on div "0" at bounding box center [544, 248] width 47 height 33
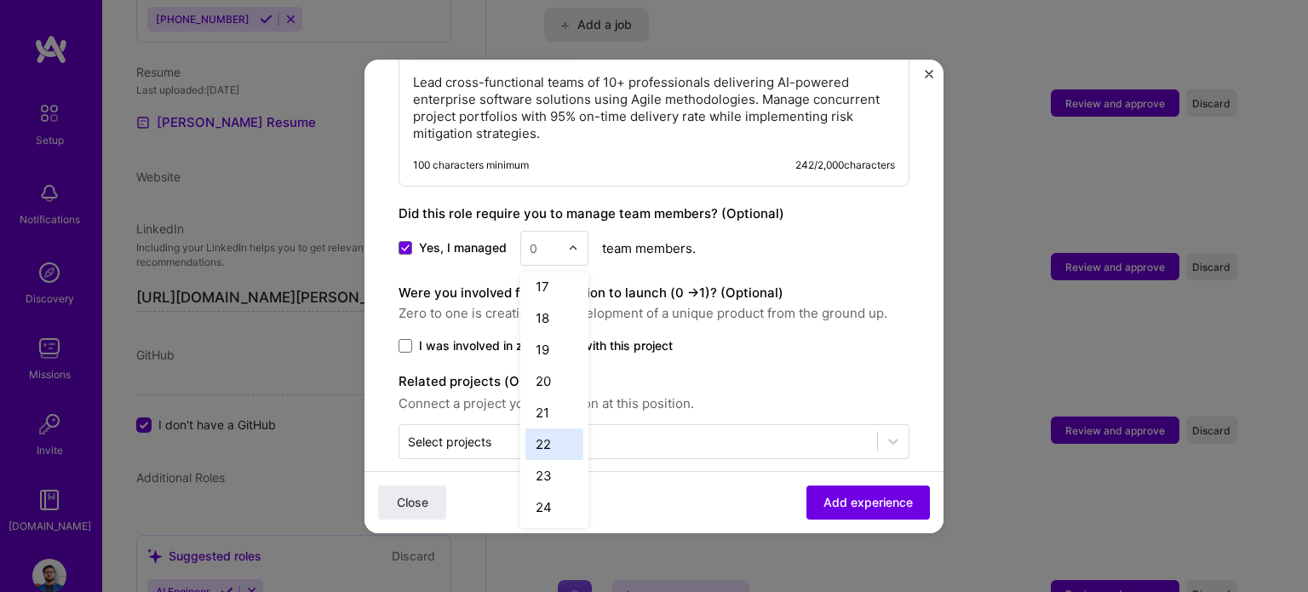
scroll to position [574, 0]
click at [542, 491] on div "25+" at bounding box center [554, 506] width 58 height 31
click at [399, 339] on span at bounding box center [405, 346] width 14 height 14
click at [0, 0] on input "I was involved in zero to one with this project" at bounding box center [0, 0] width 0 height 0
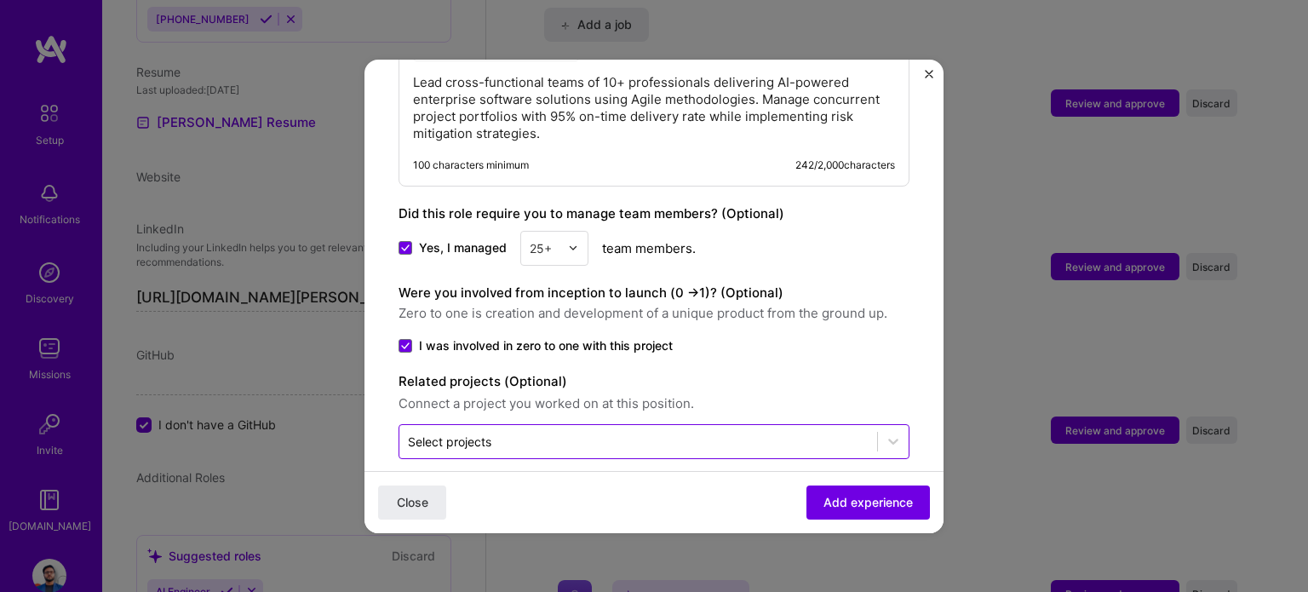
click at [582, 425] on div "Select projects" at bounding box center [638, 441] width 478 height 33
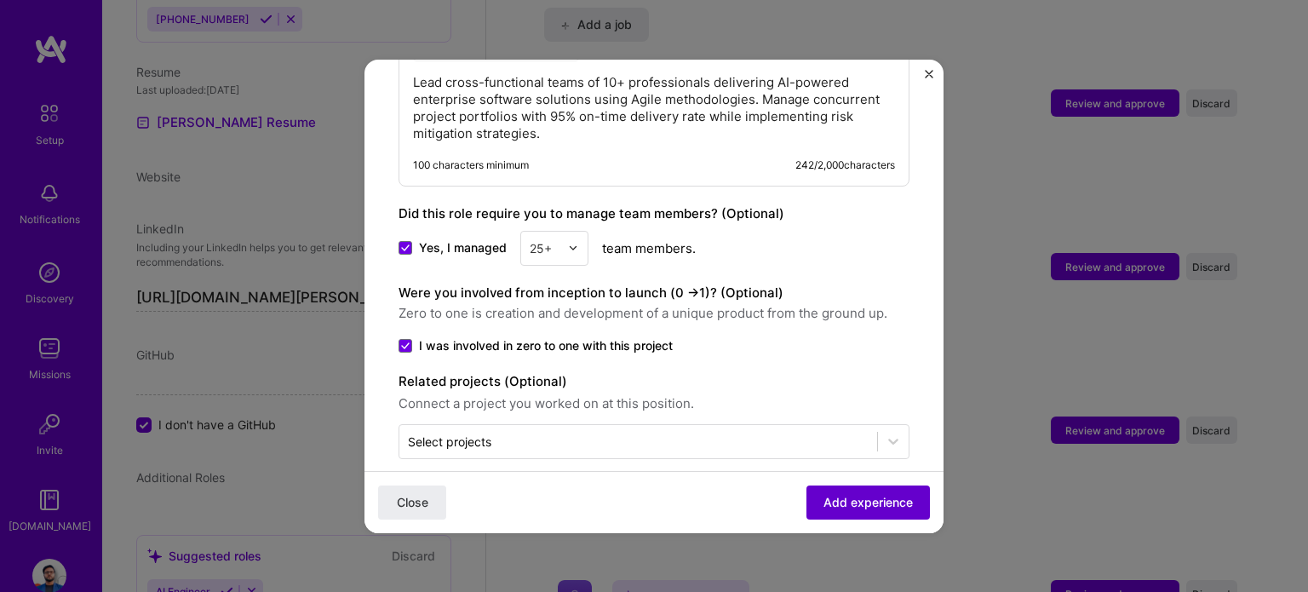
click at [852, 499] on span "Add experience" at bounding box center [867, 501] width 89 height 17
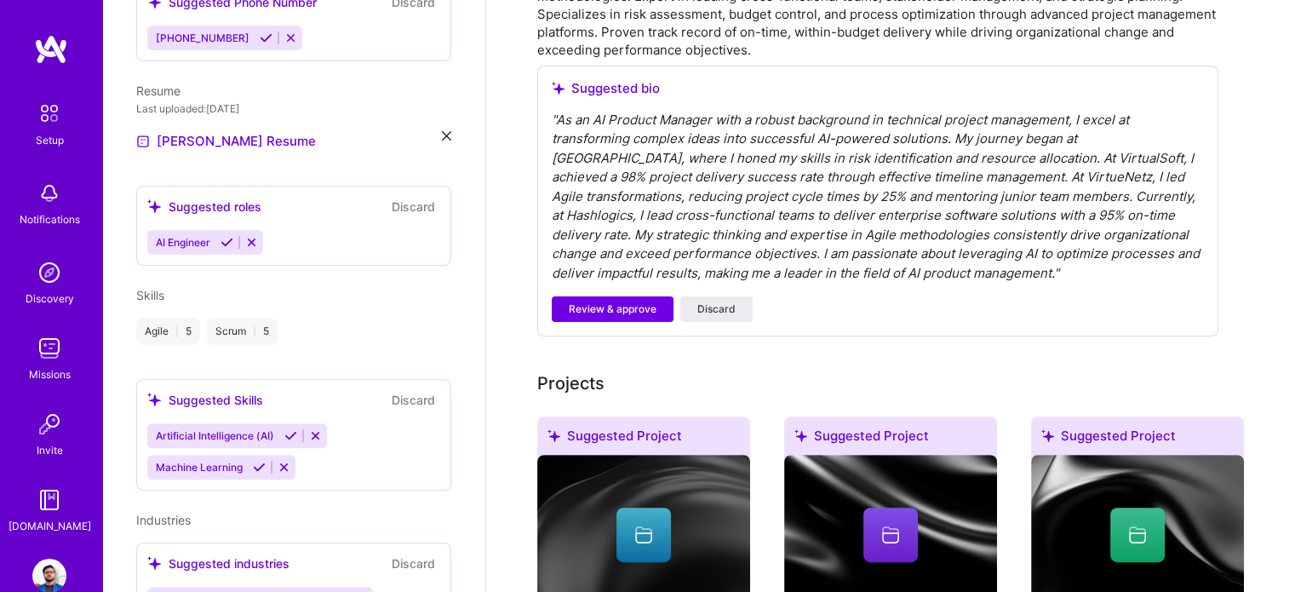
scroll to position [0, 0]
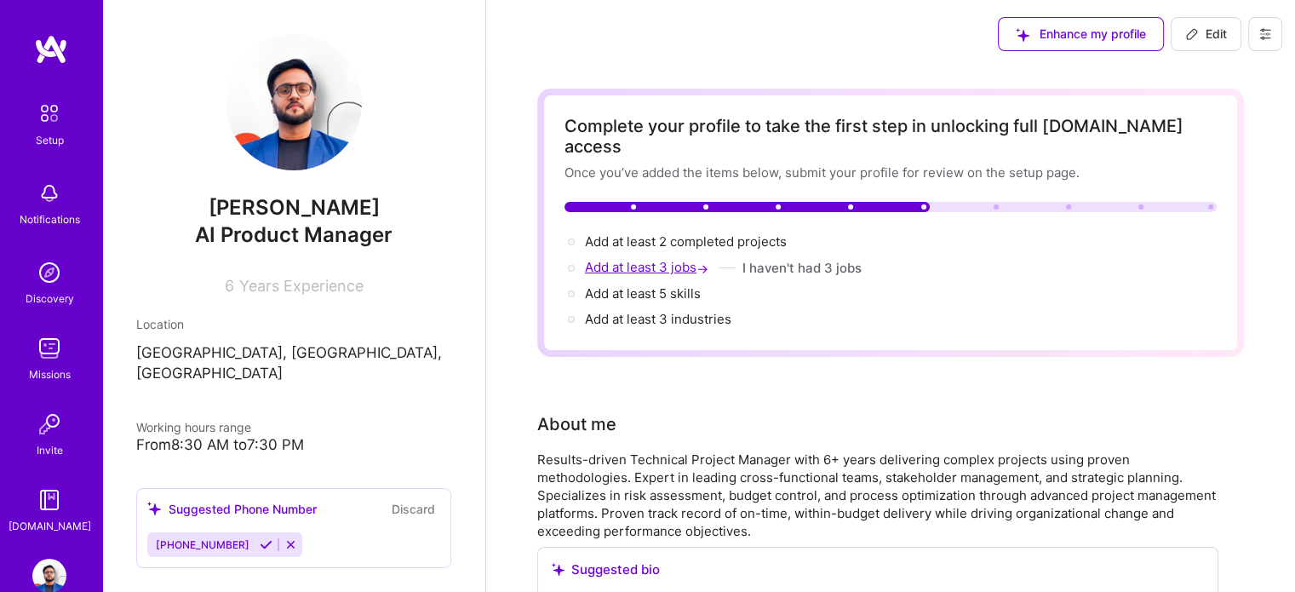
click at [663, 259] on span "Add at least 3 jobs →" at bounding box center [648, 267] width 127 height 16
select select "US"
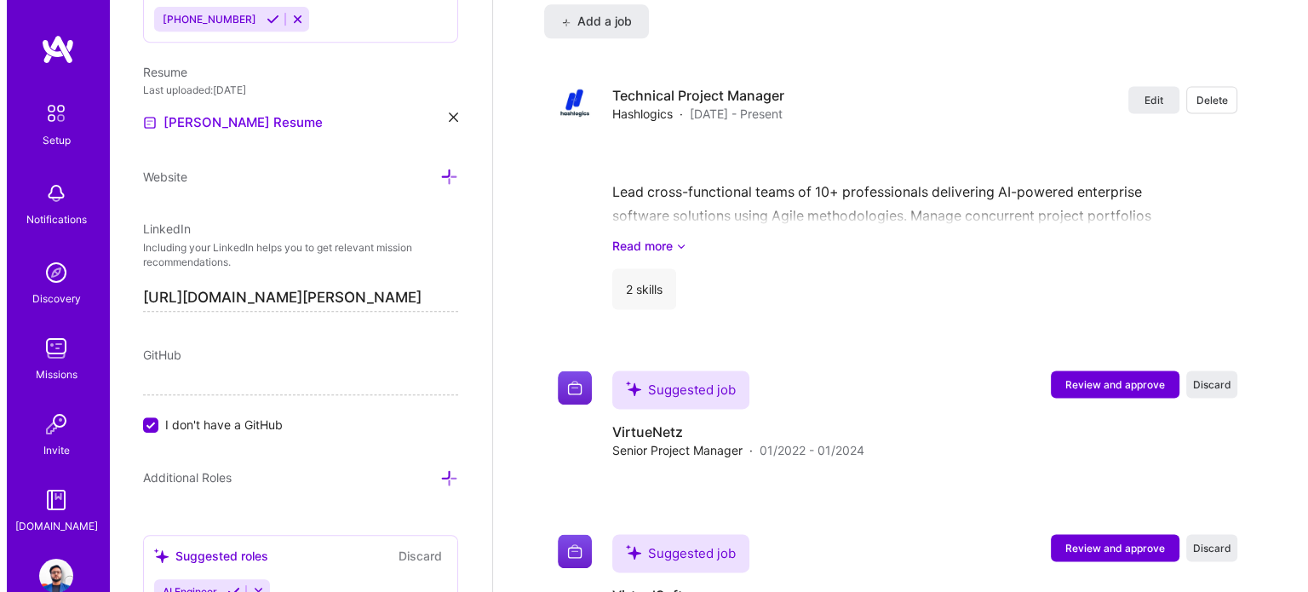
scroll to position [2400, 0]
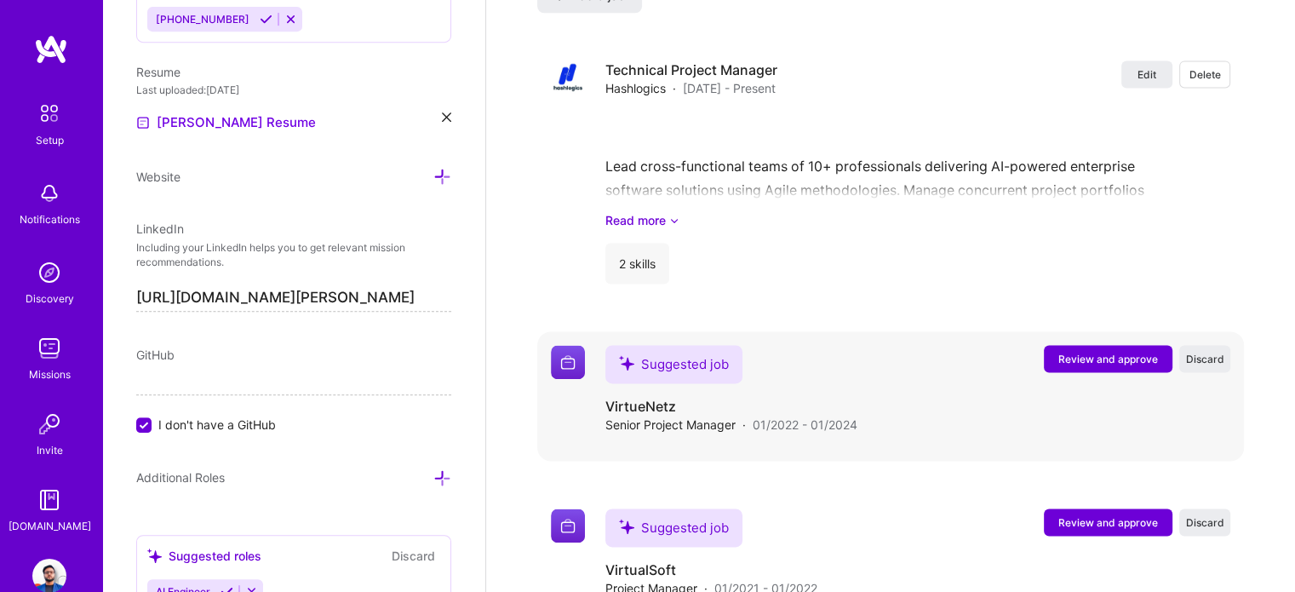
click at [1090, 352] on span "Review and approve" at bounding box center [1108, 359] width 100 height 14
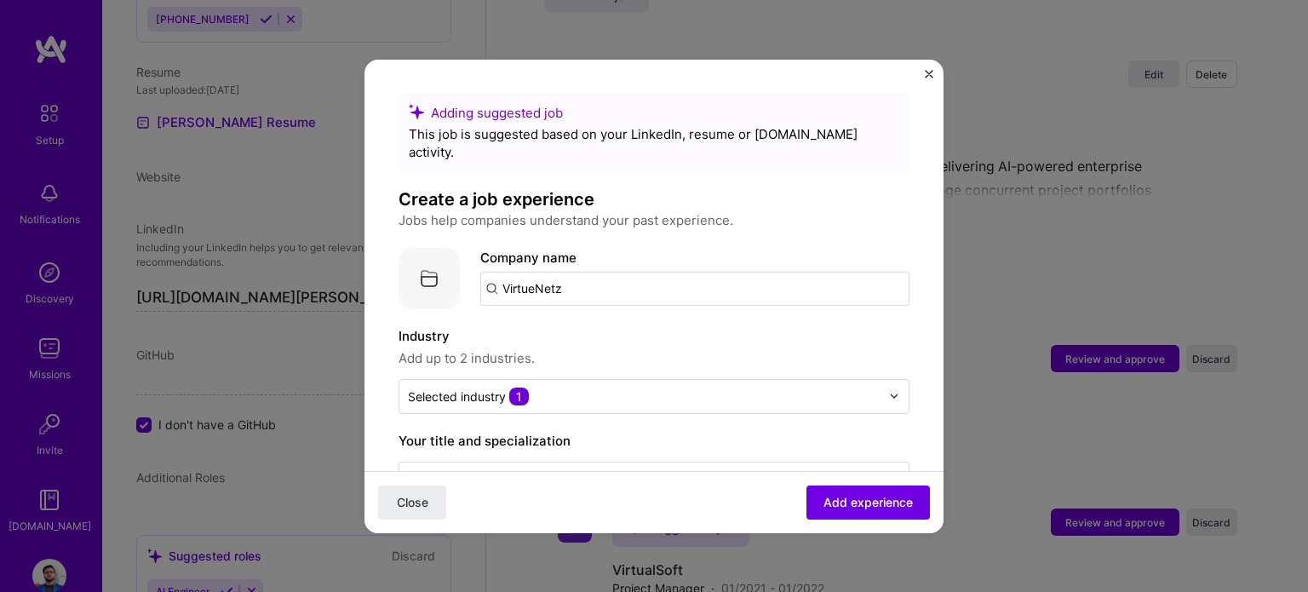
click at [596, 274] on input "VirtueNetz" at bounding box center [694, 289] width 429 height 34
click at [570, 326] on label "Industry" at bounding box center [653, 336] width 511 height 20
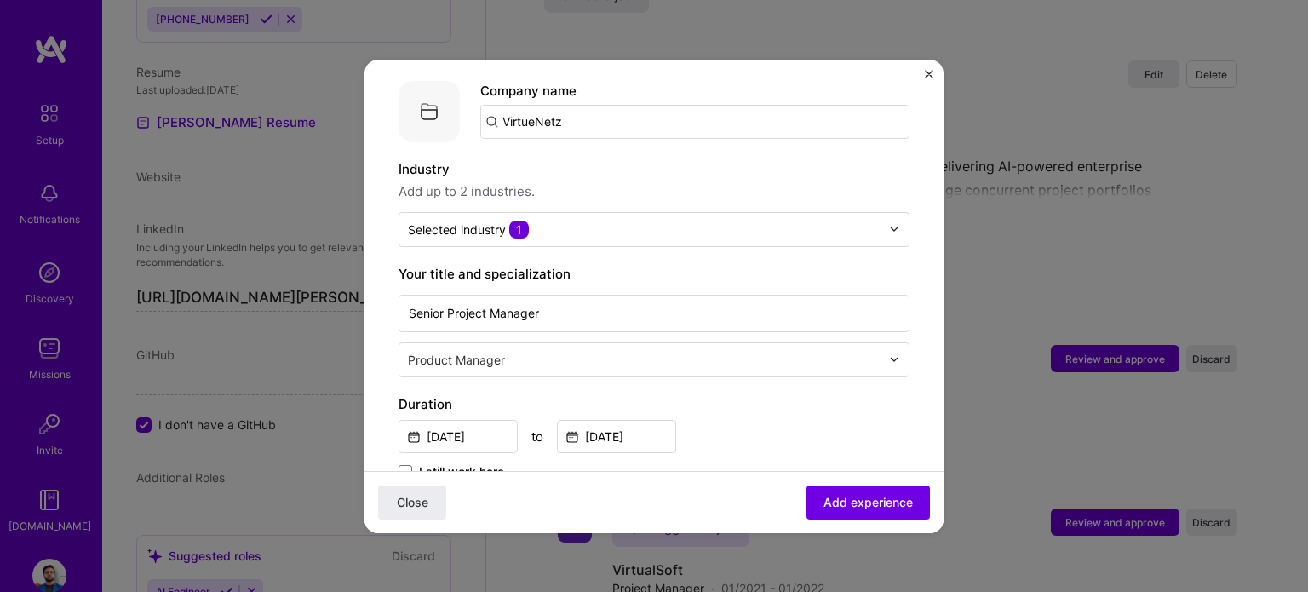
scroll to position [170, 0]
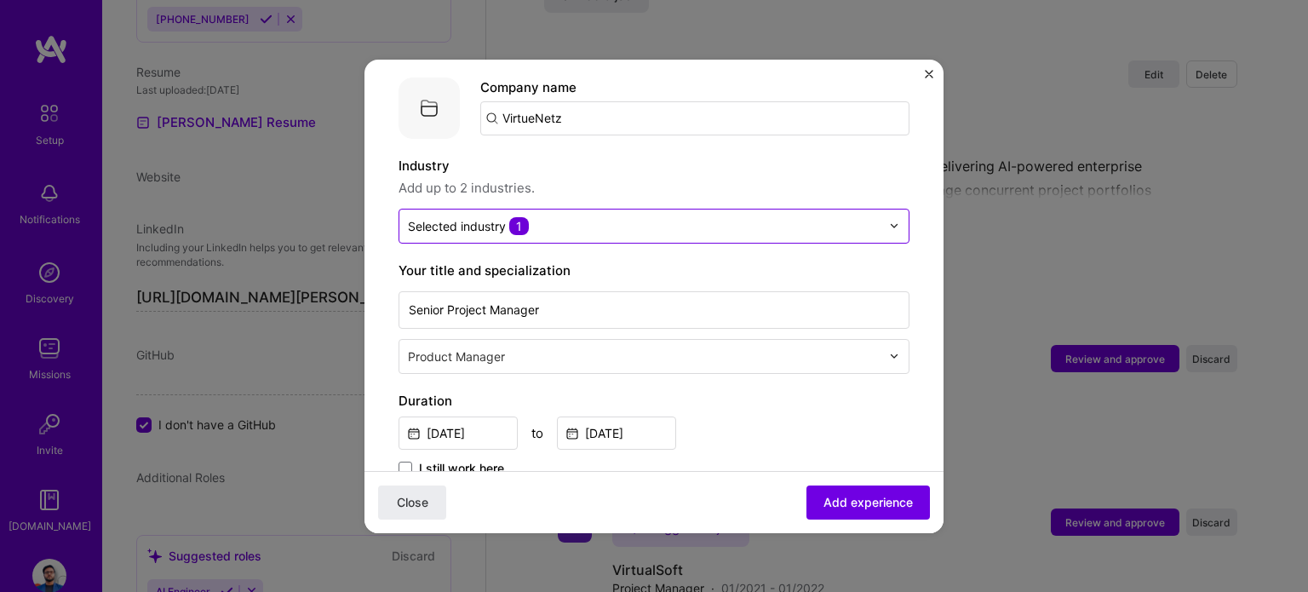
click at [552, 217] on input "text" at bounding box center [644, 226] width 472 height 18
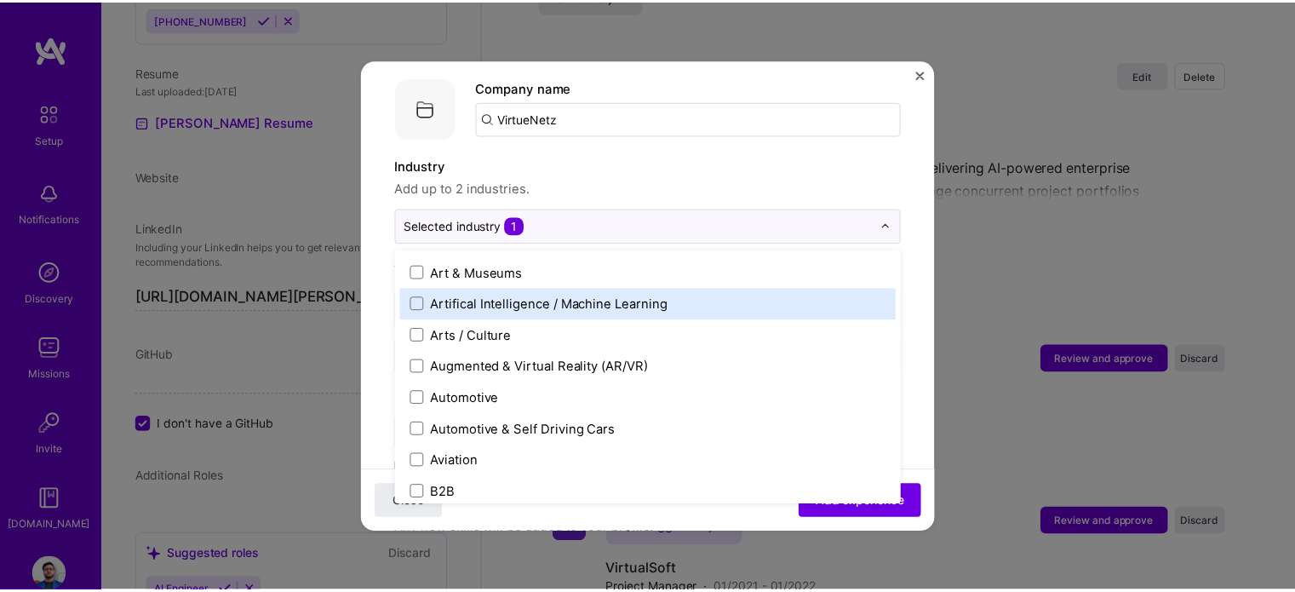
scroll to position [255, 0]
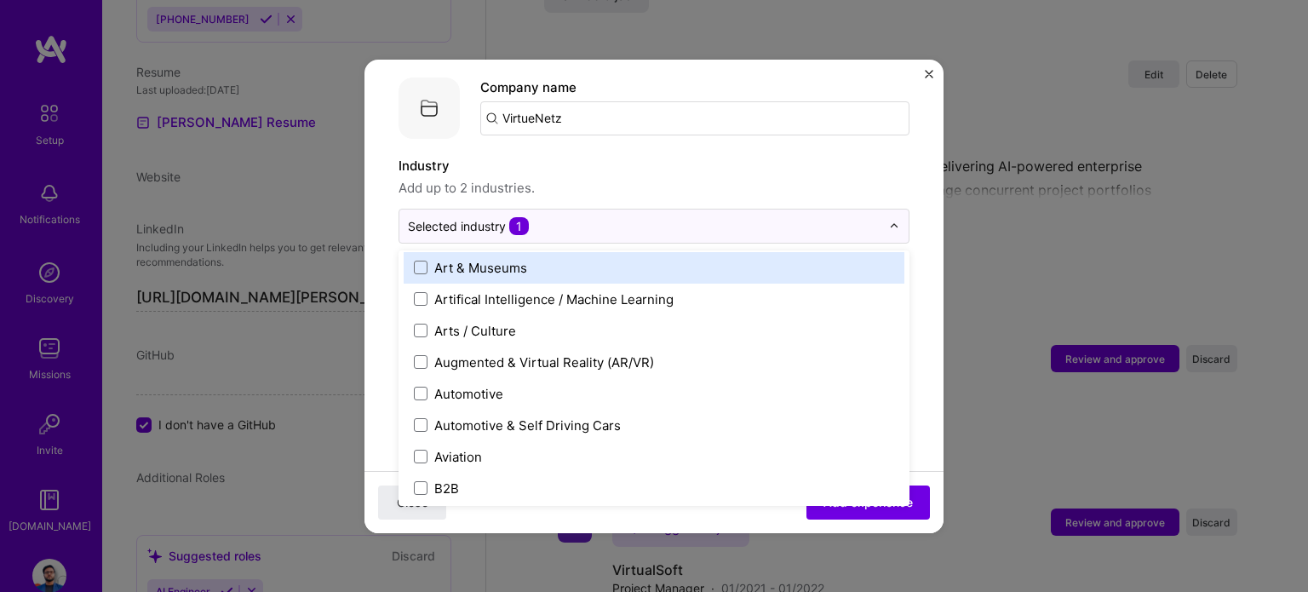
click at [926, 77] on img "Close" at bounding box center [929, 74] width 9 height 9
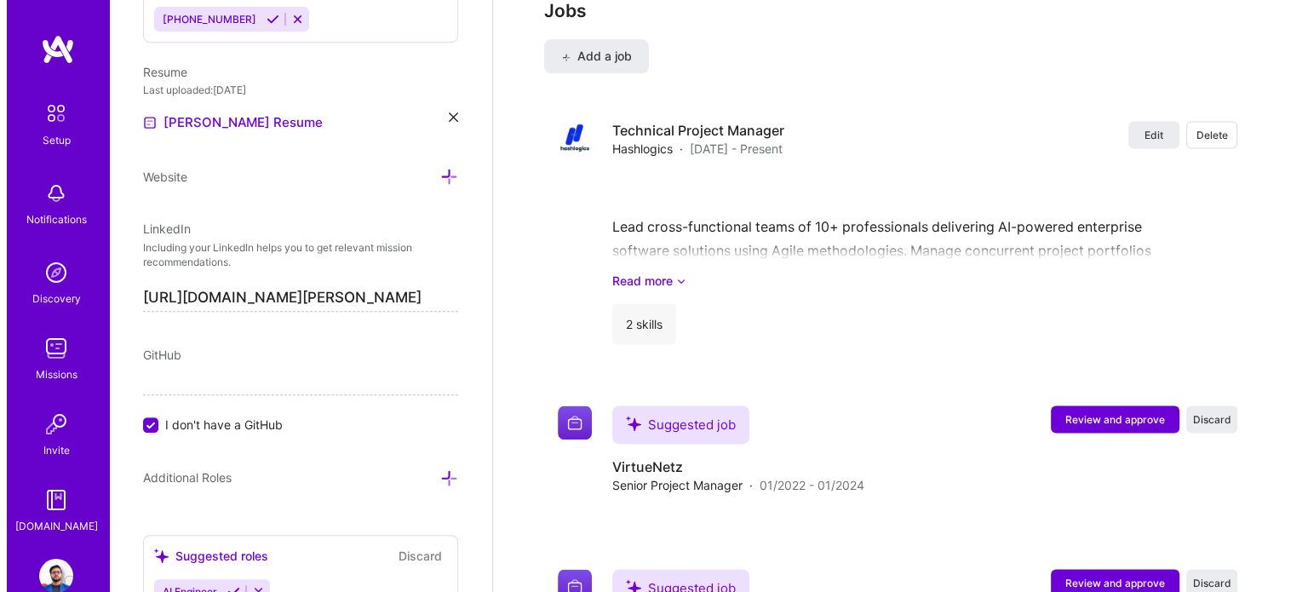
scroll to position [2230, 0]
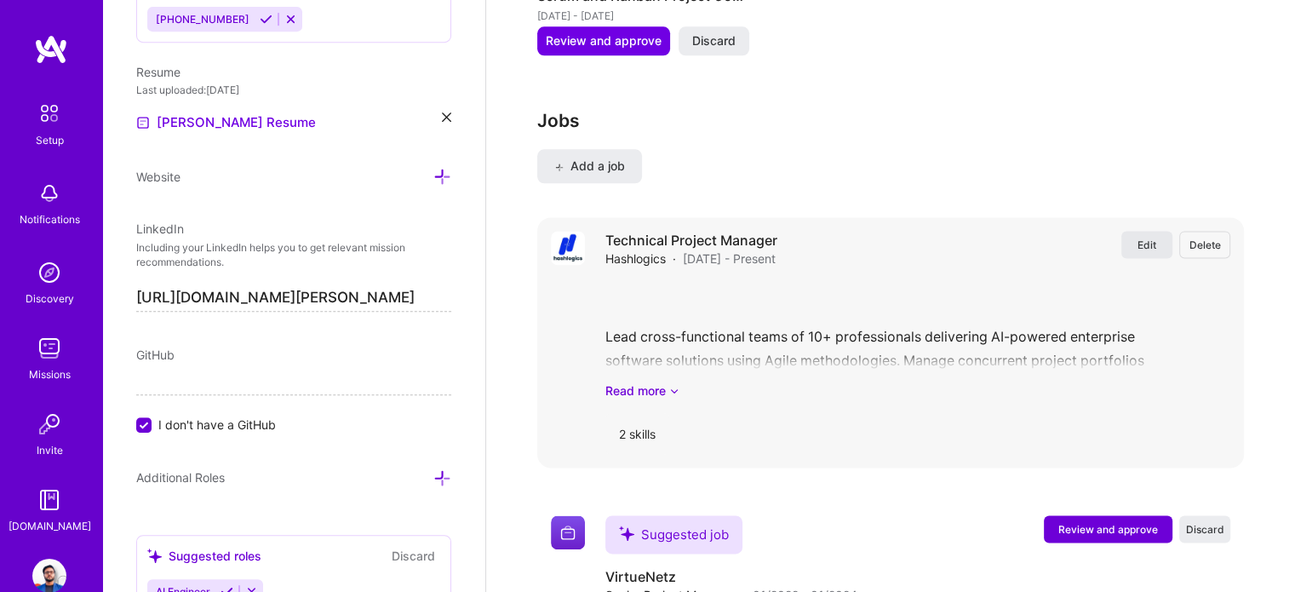
click at [1141, 238] on span "Edit" at bounding box center [1146, 245] width 19 height 14
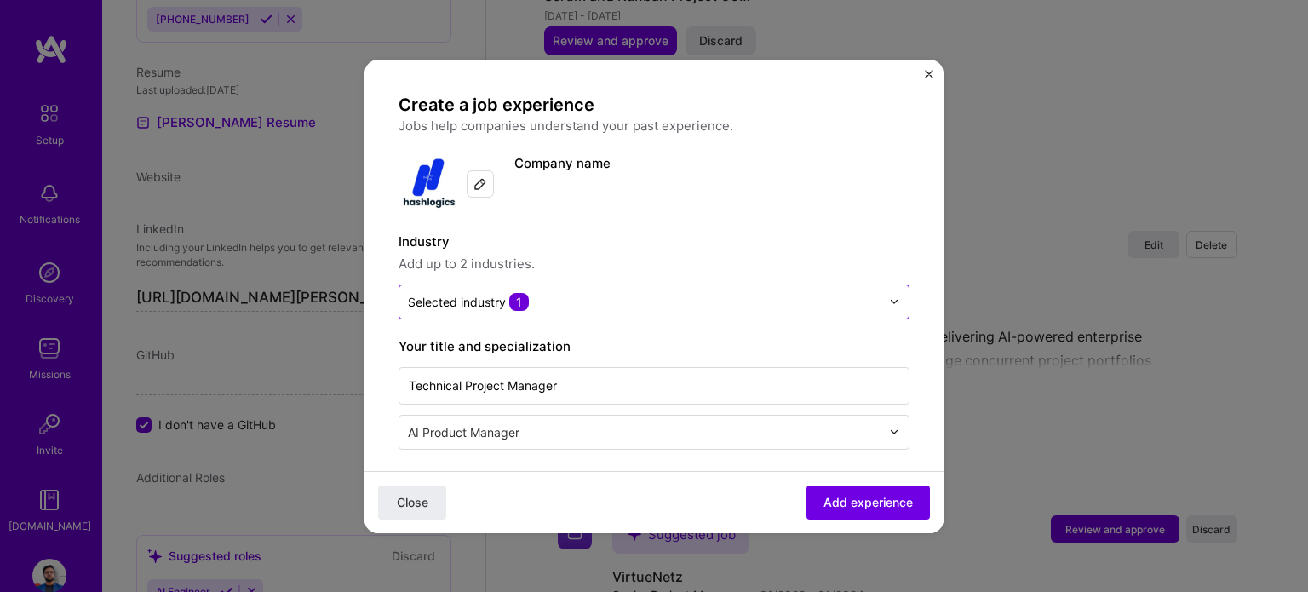
click at [590, 309] on input "text" at bounding box center [644, 302] width 472 height 18
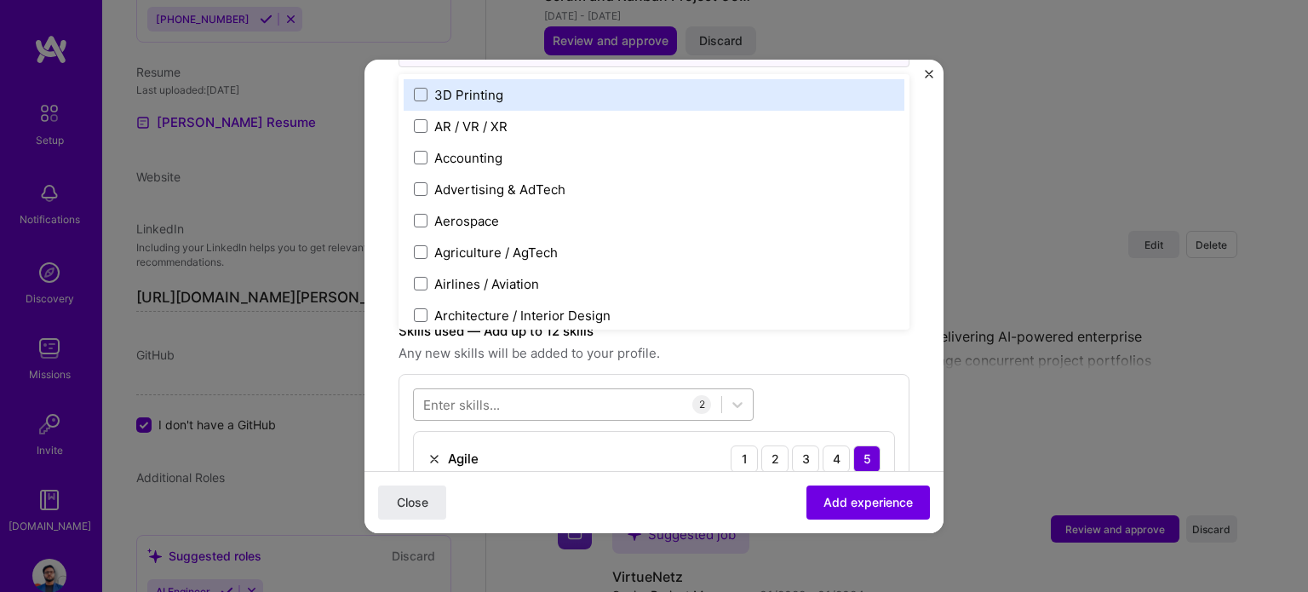
scroll to position [170, 0]
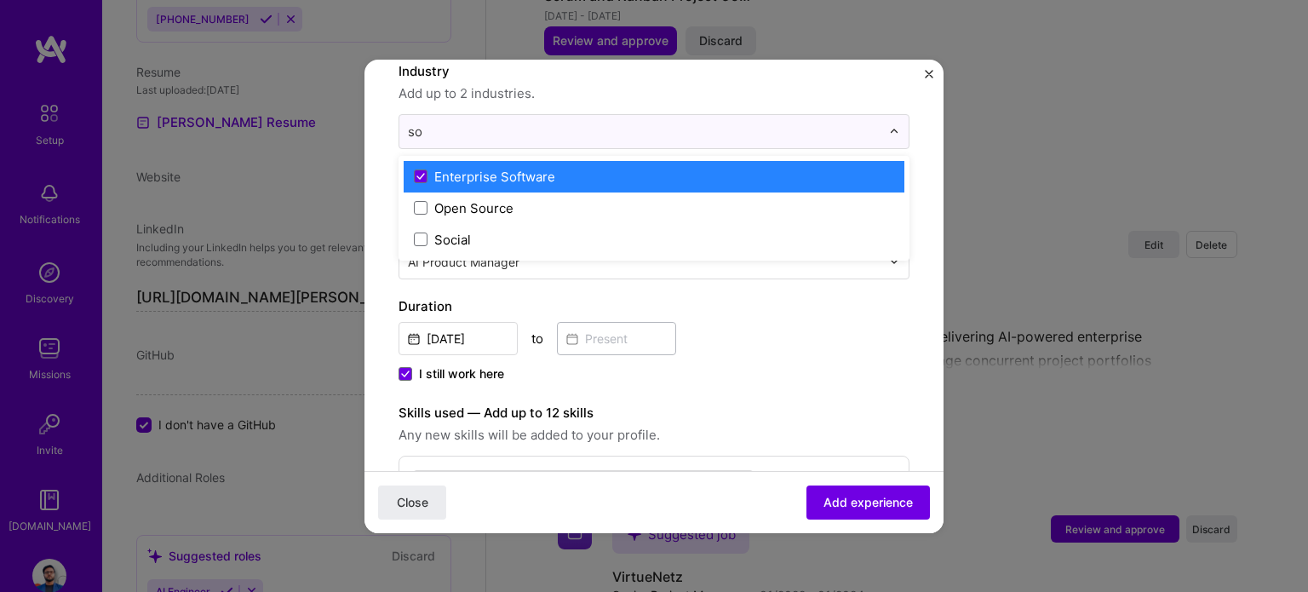
type input "s"
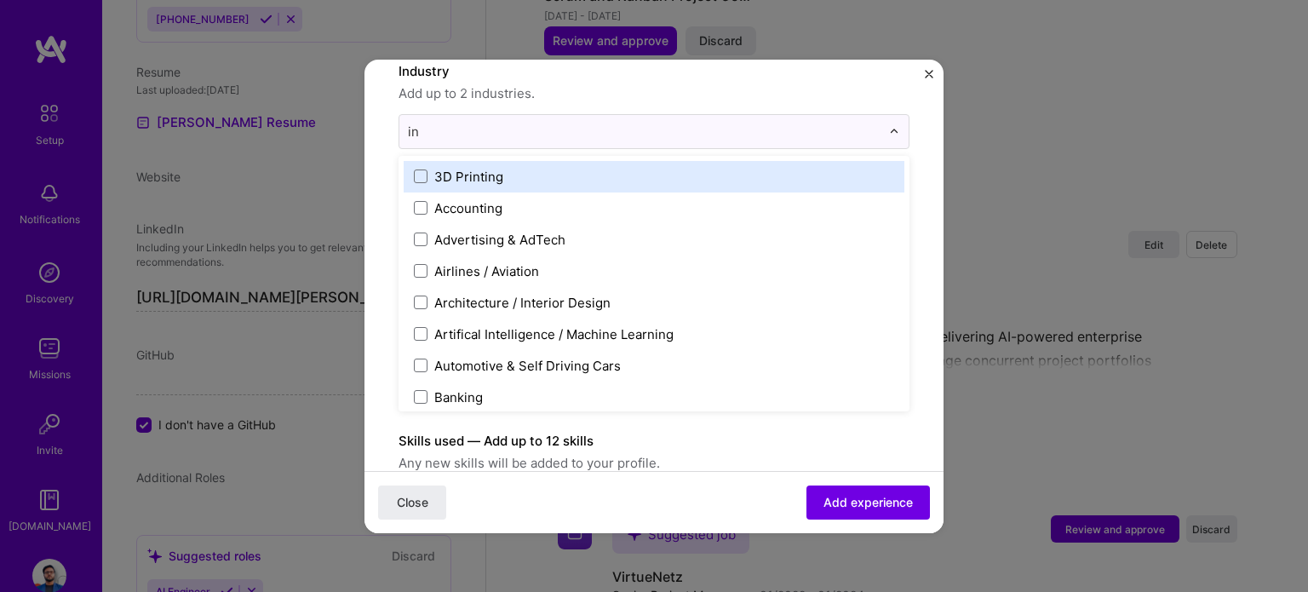
type input "i"
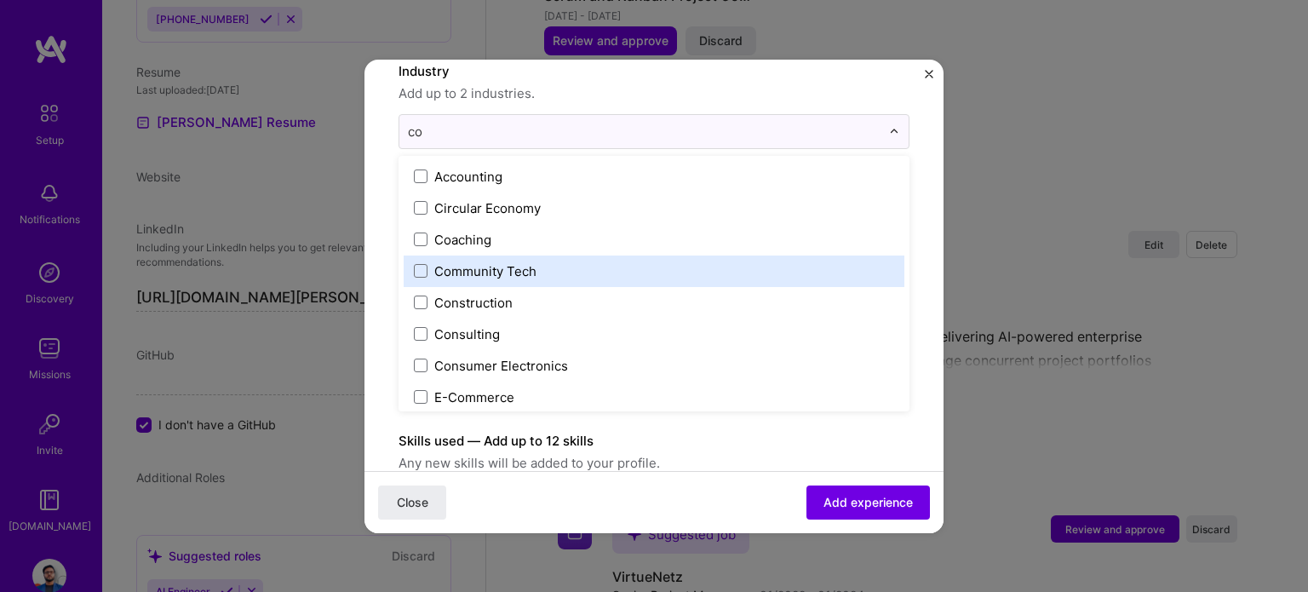
type input "c"
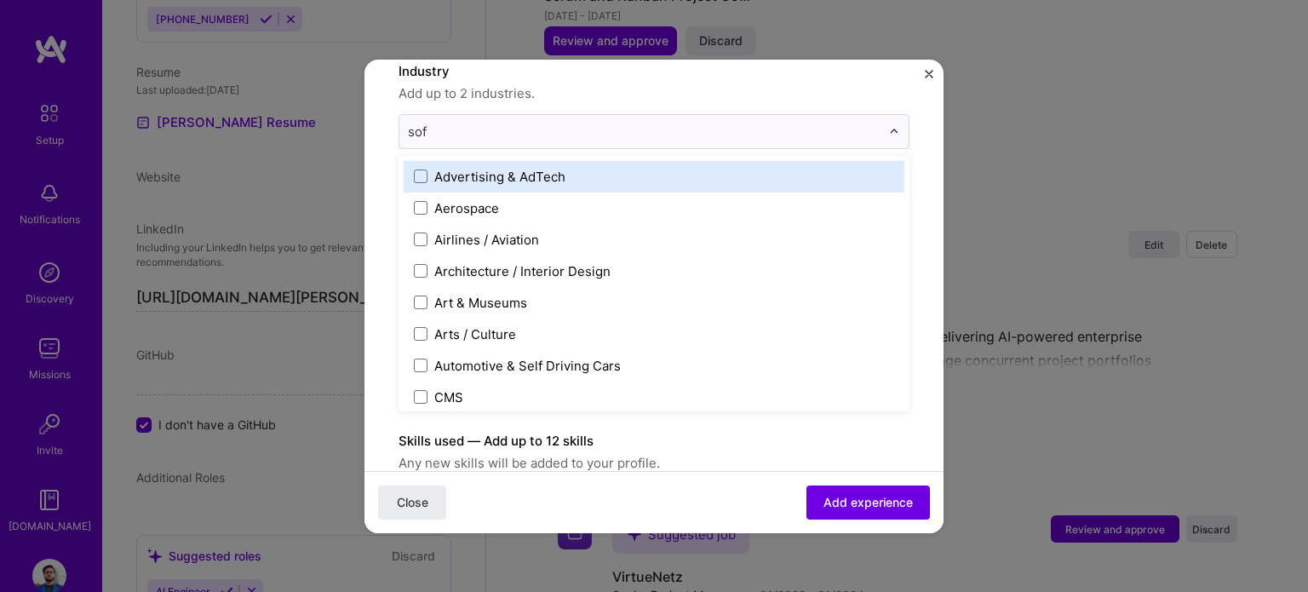
type input "soft"
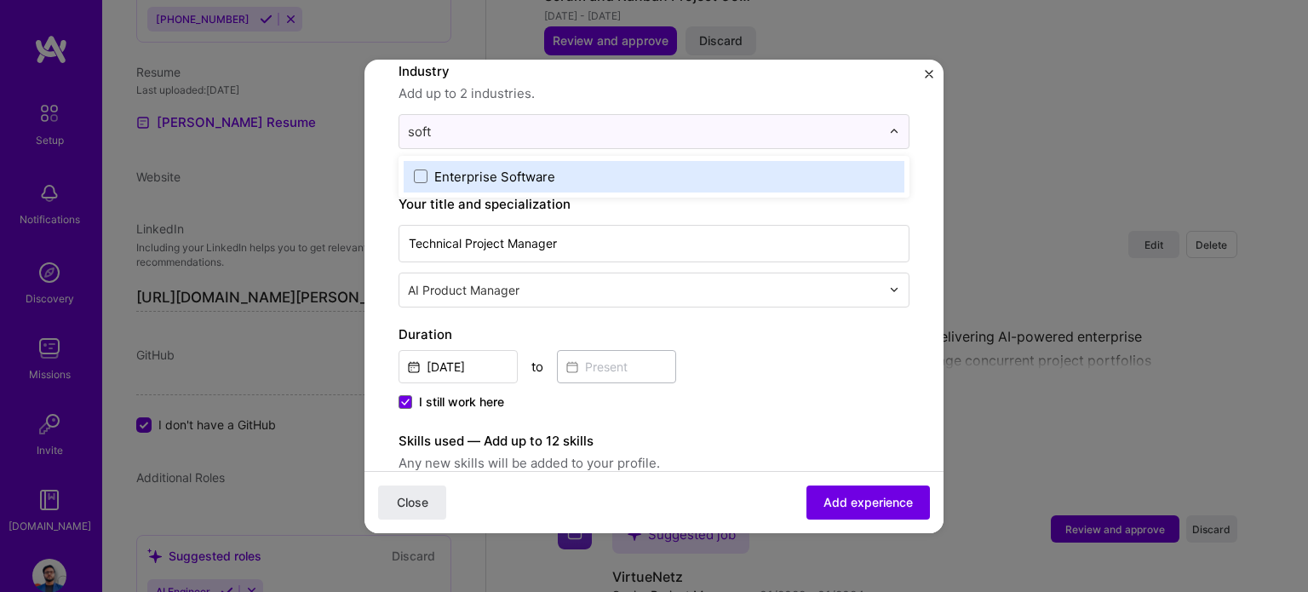
click at [528, 169] on div "Enterprise Software" at bounding box center [494, 177] width 121 height 18
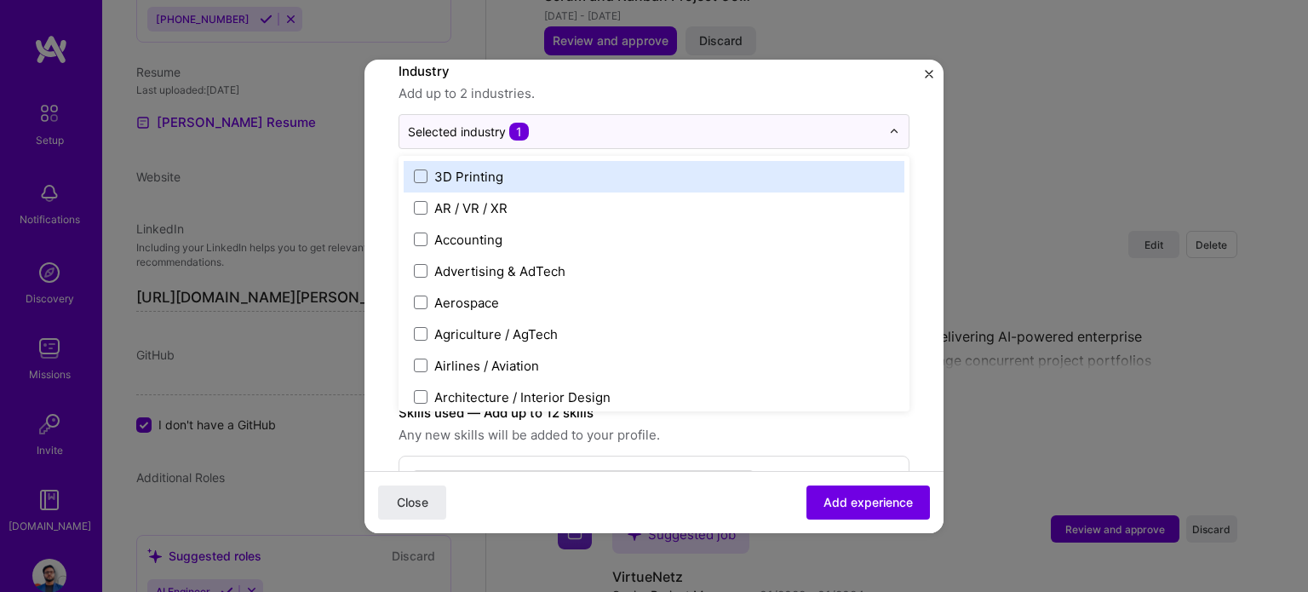
click at [779, 91] on span "Add up to 2 industries." at bounding box center [653, 93] width 511 height 20
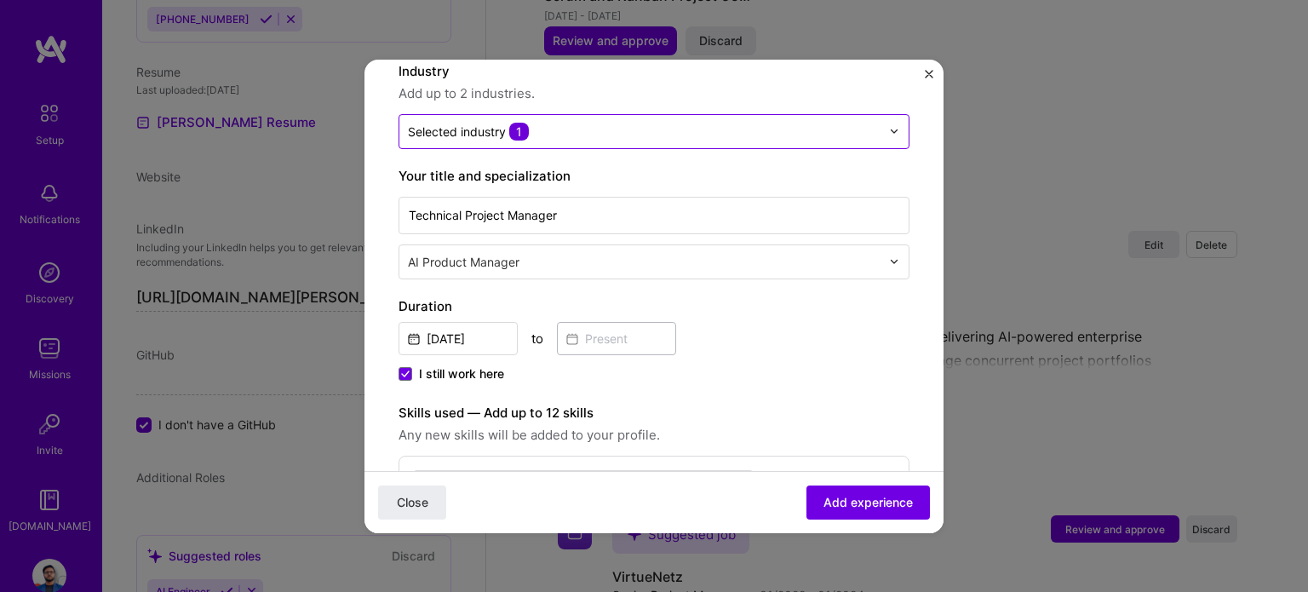
click at [531, 130] on input "text" at bounding box center [644, 132] width 472 height 18
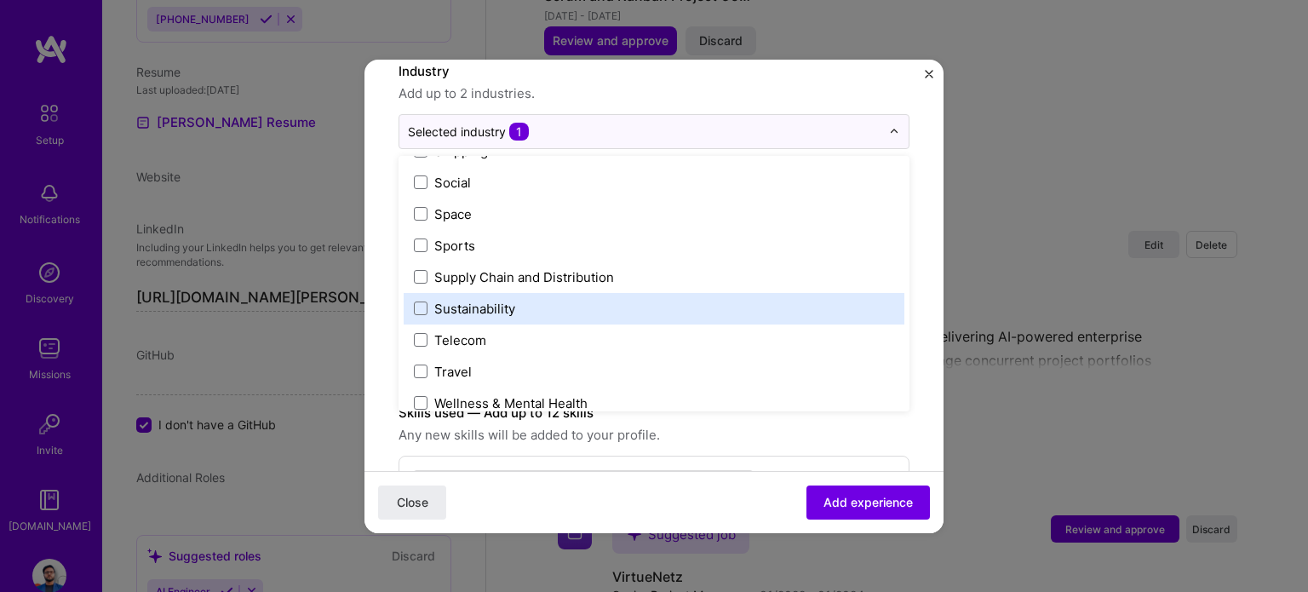
scroll to position [3535, 0]
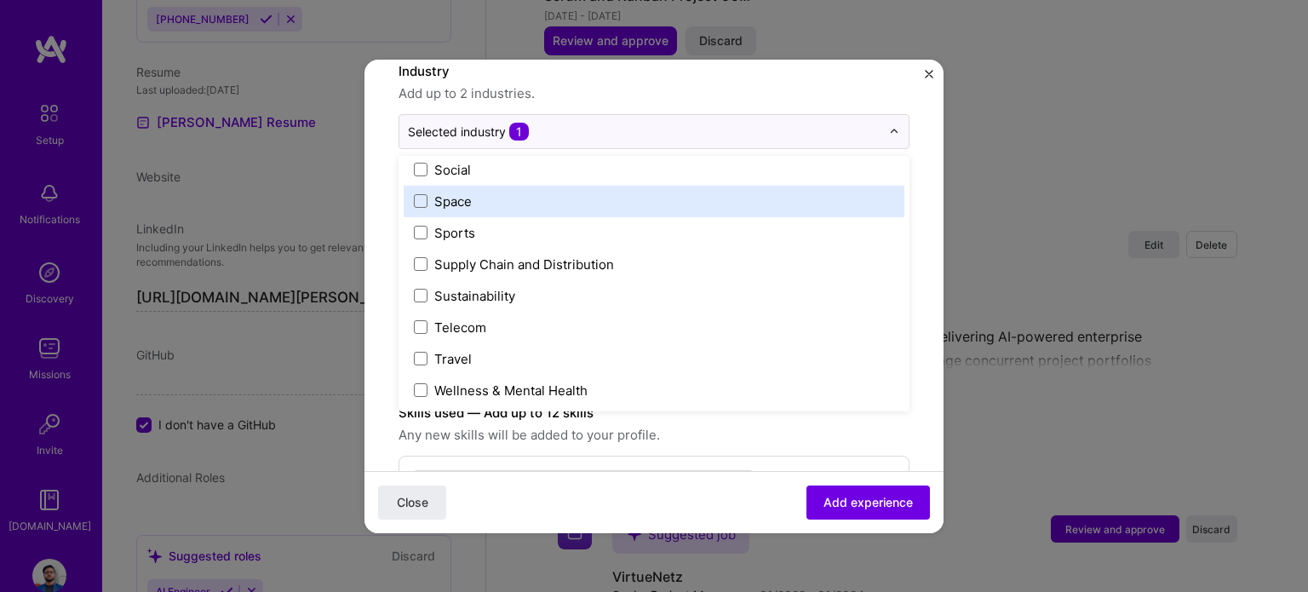
click at [907, 201] on form "Create a job experience Jobs help companies understand your past experience. Co…" at bounding box center [653, 587] width 579 height 1328
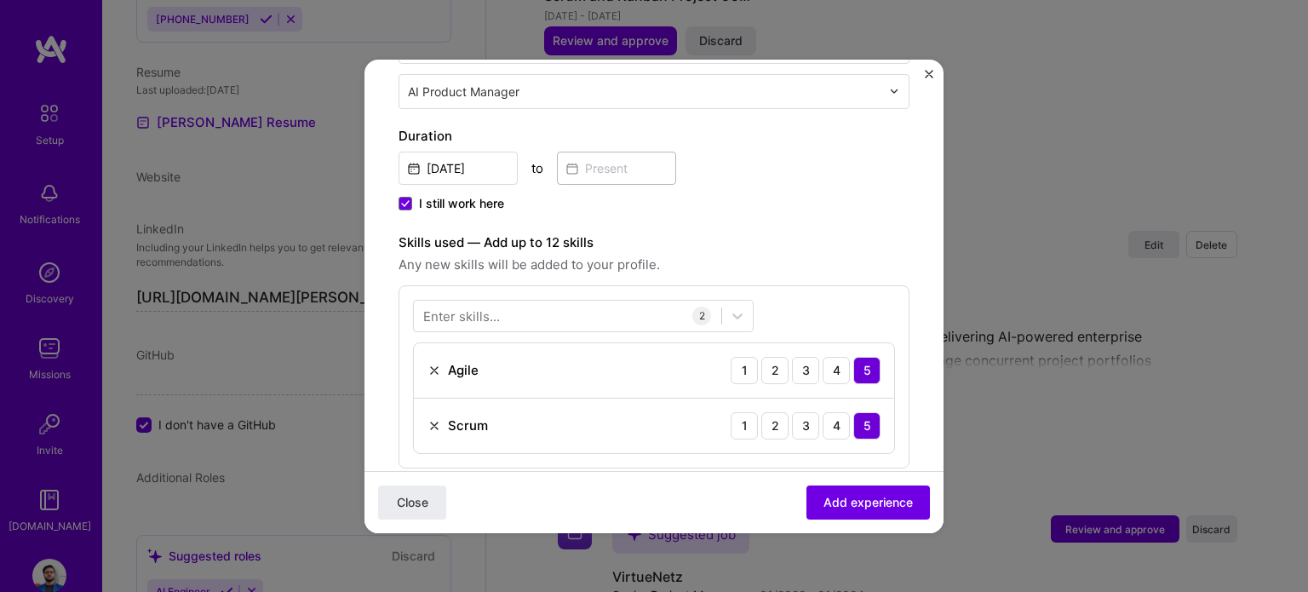
scroll to position [255, 0]
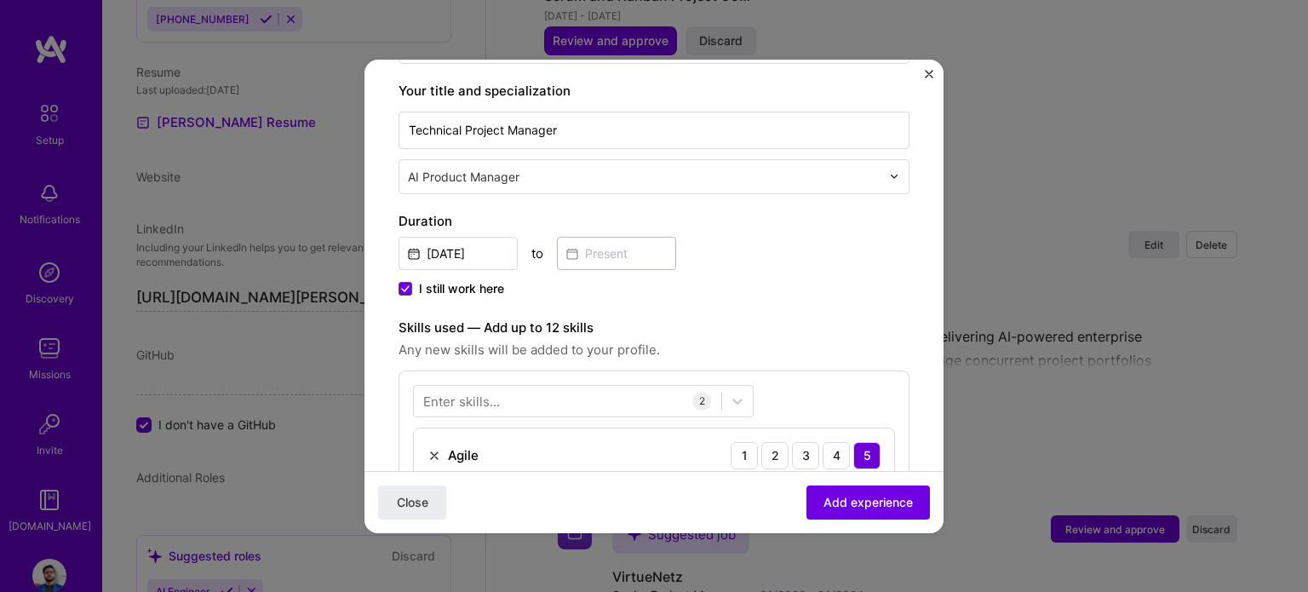
click at [405, 288] on icon at bounding box center [405, 288] width 9 height 7
click at [0, 0] on input "I still work here" at bounding box center [0, 0] width 0 height 0
click at [593, 251] on input at bounding box center [616, 253] width 119 height 33
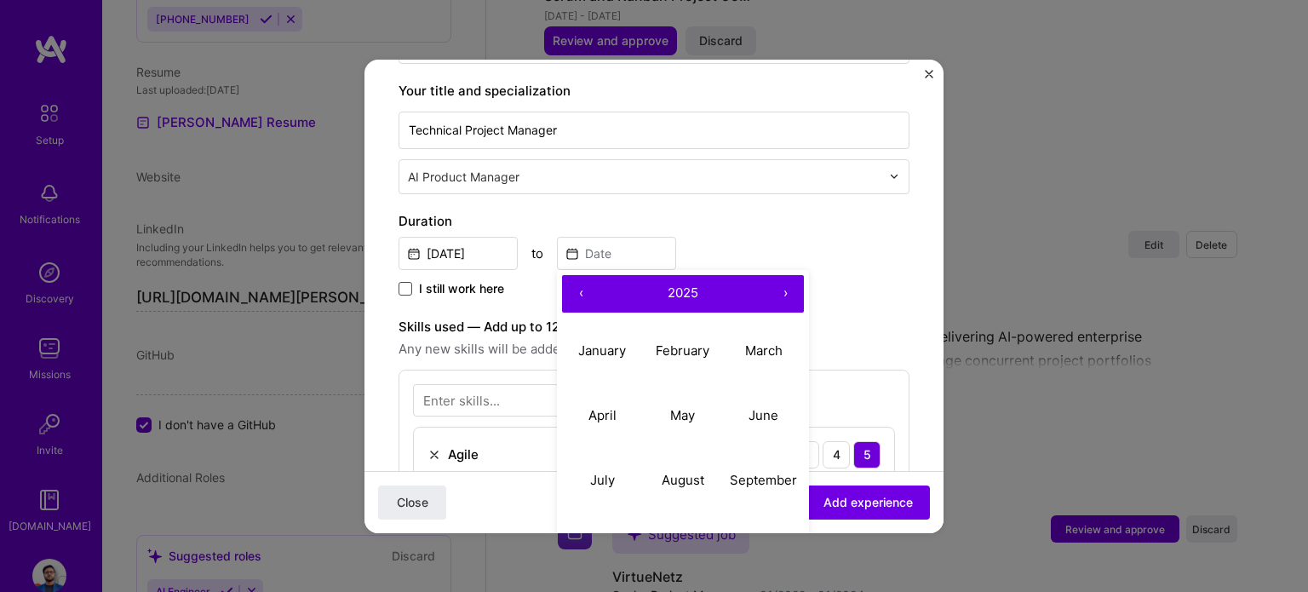
click at [575, 295] on button "‹" at bounding box center [580, 293] width 37 height 37
click at [792, 289] on button "›" at bounding box center [784, 293] width 37 height 37
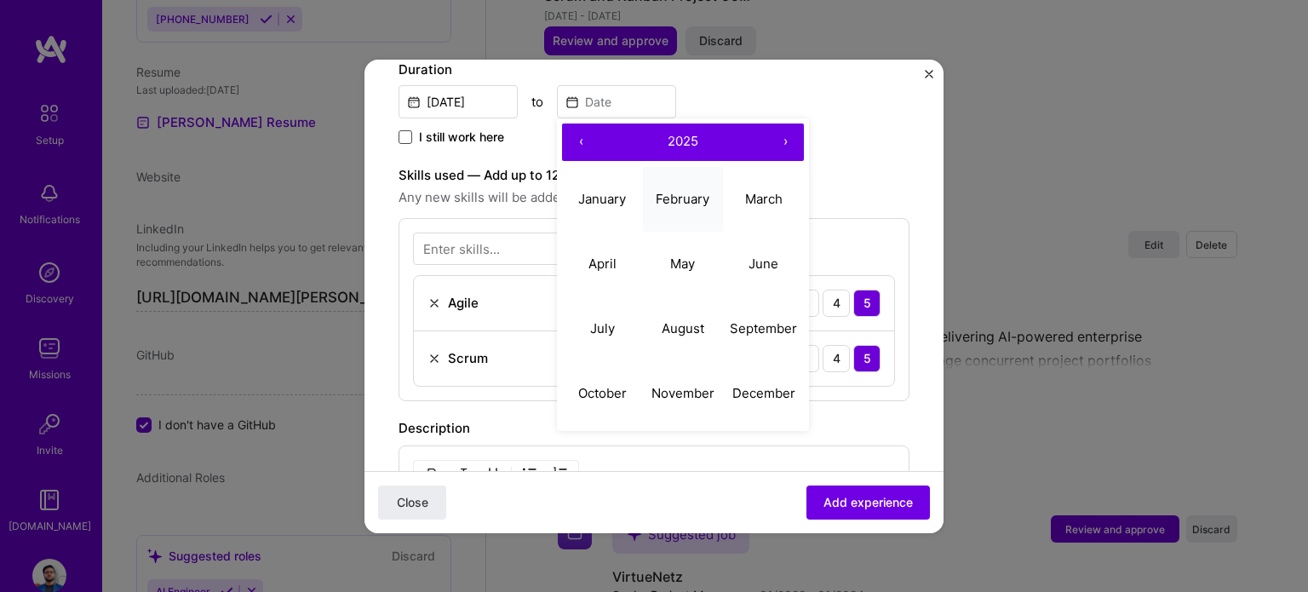
scroll to position [426, 0]
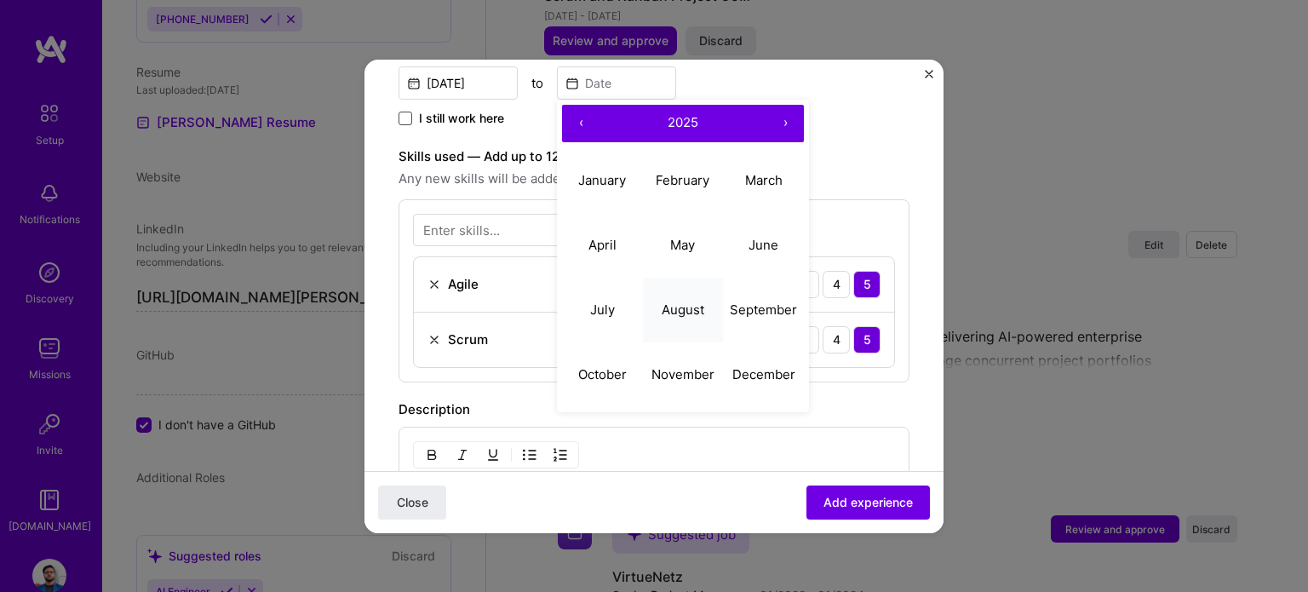
click at [700, 319] on button "August" at bounding box center [683, 310] width 81 height 65
type input "Aug, 2025"
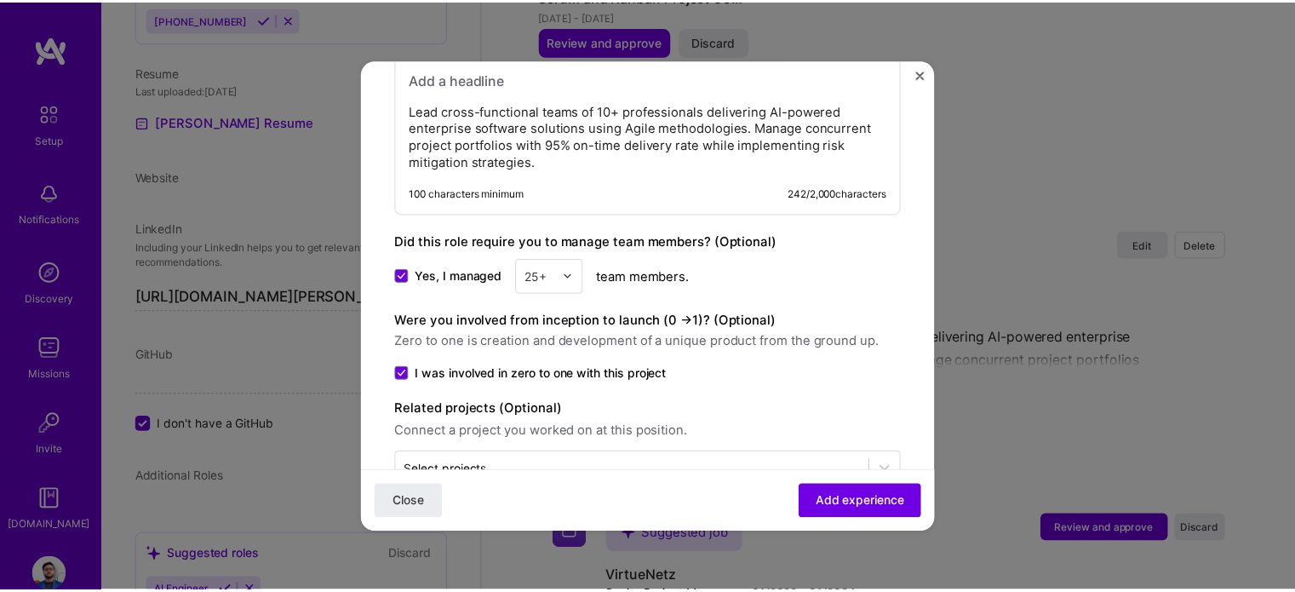
scroll to position [885, 0]
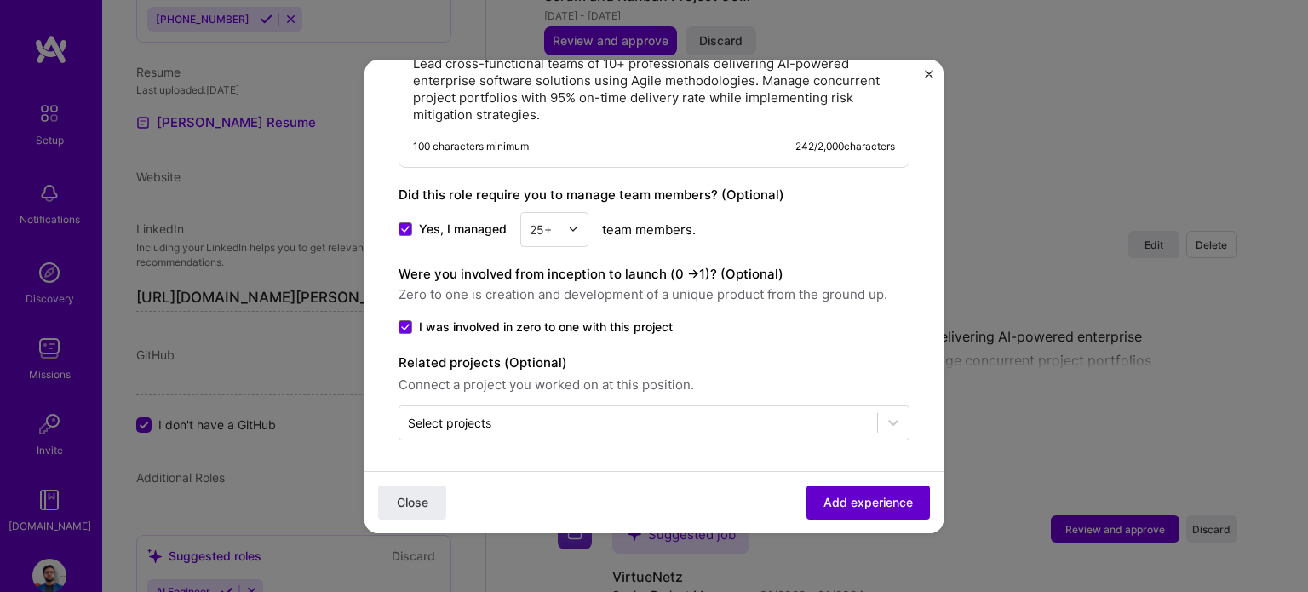
click at [862, 498] on span "Add experience" at bounding box center [867, 501] width 89 height 17
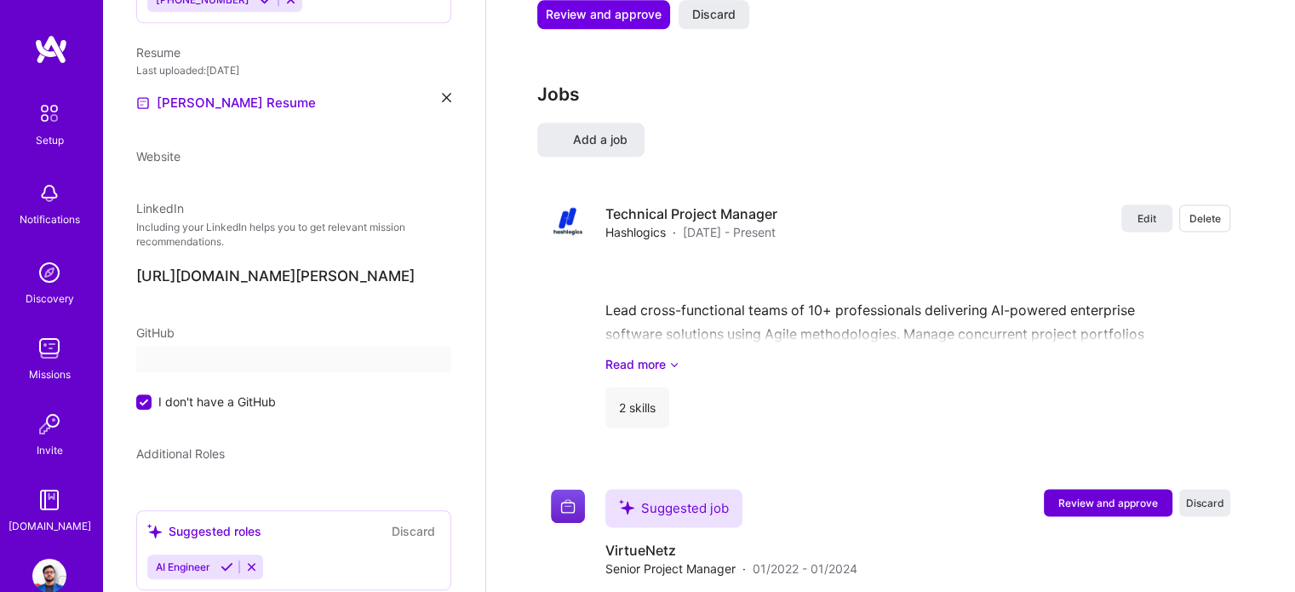
select select "US"
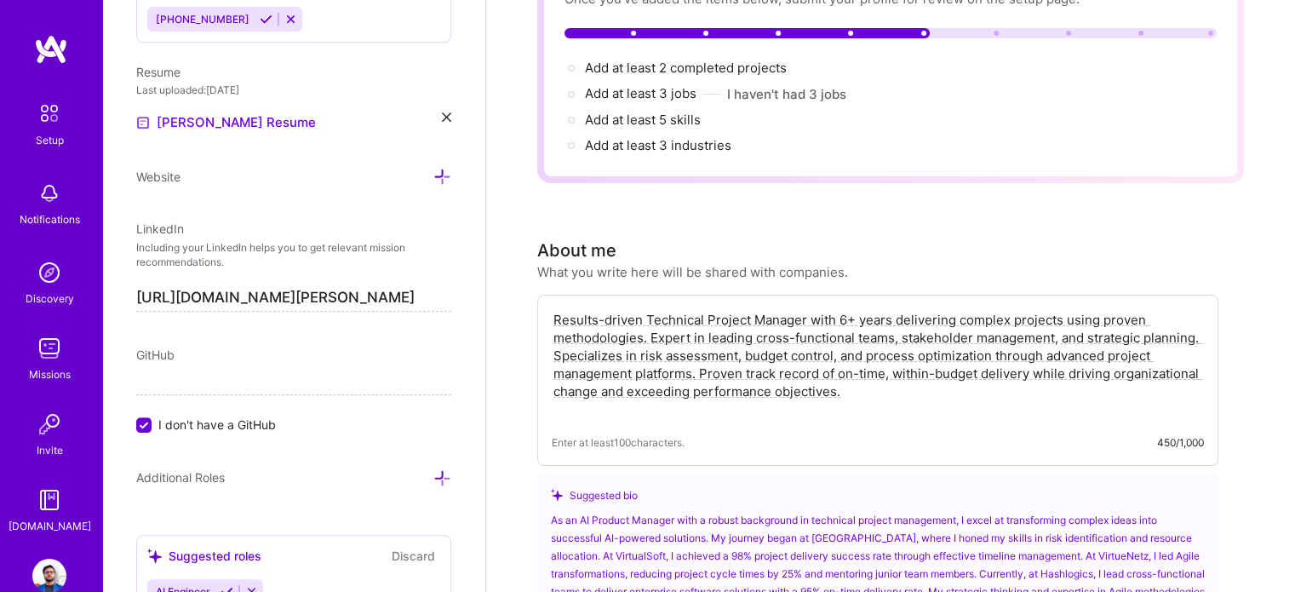
scroll to position [3, 0]
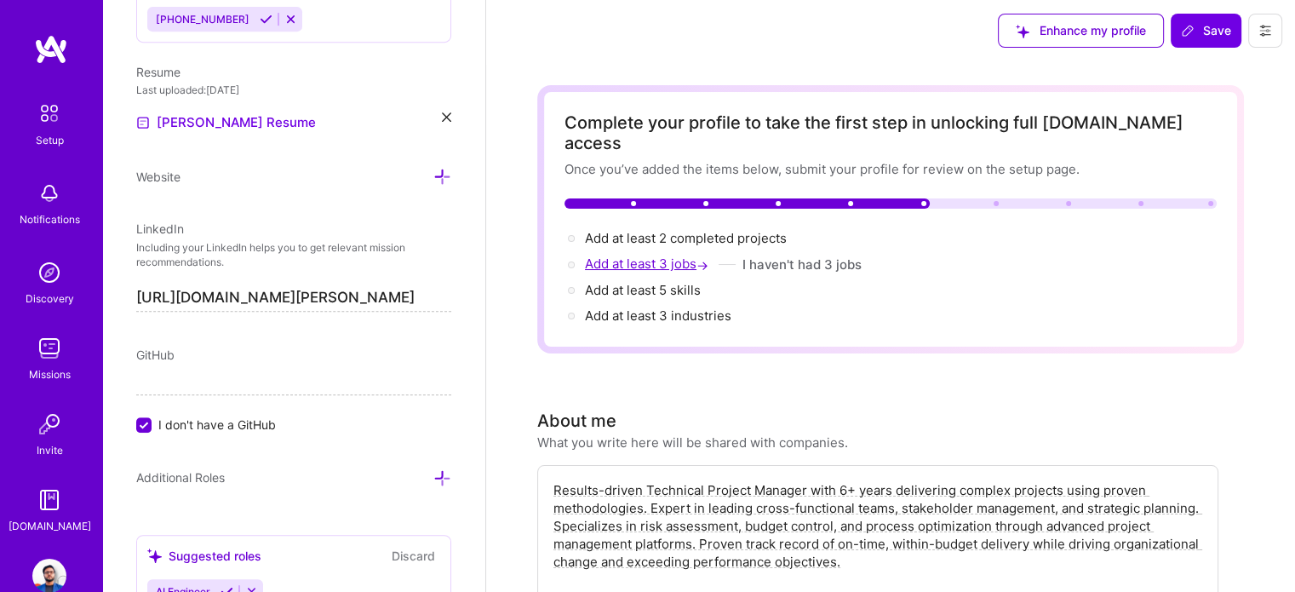
click at [648, 255] on span "Add at least 3 jobs →" at bounding box center [648, 263] width 127 height 16
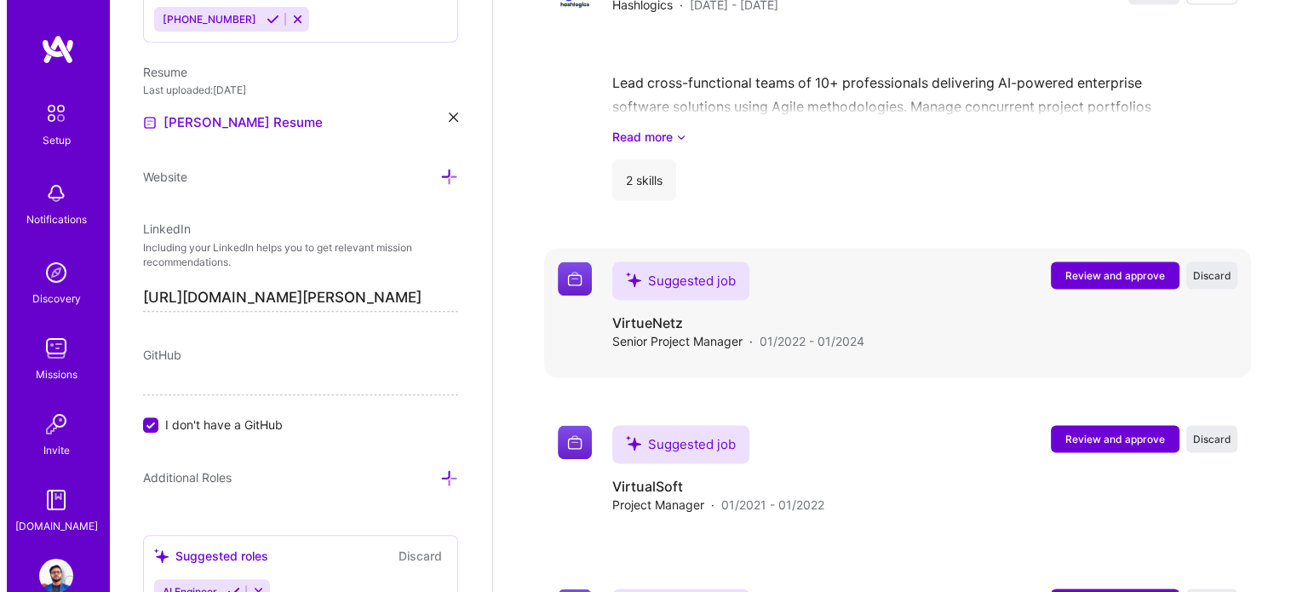
scroll to position [2485, 0]
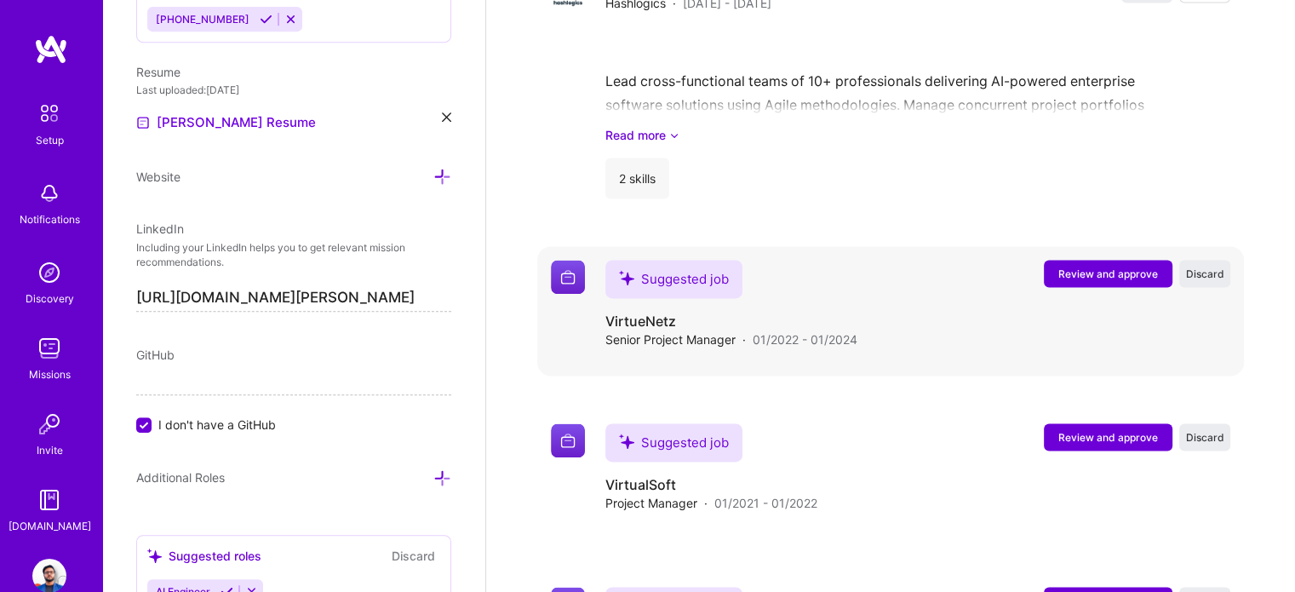
click at [1085, 266] on span "Review and approve" at bounding box center [1108, 273] width 100 height 14
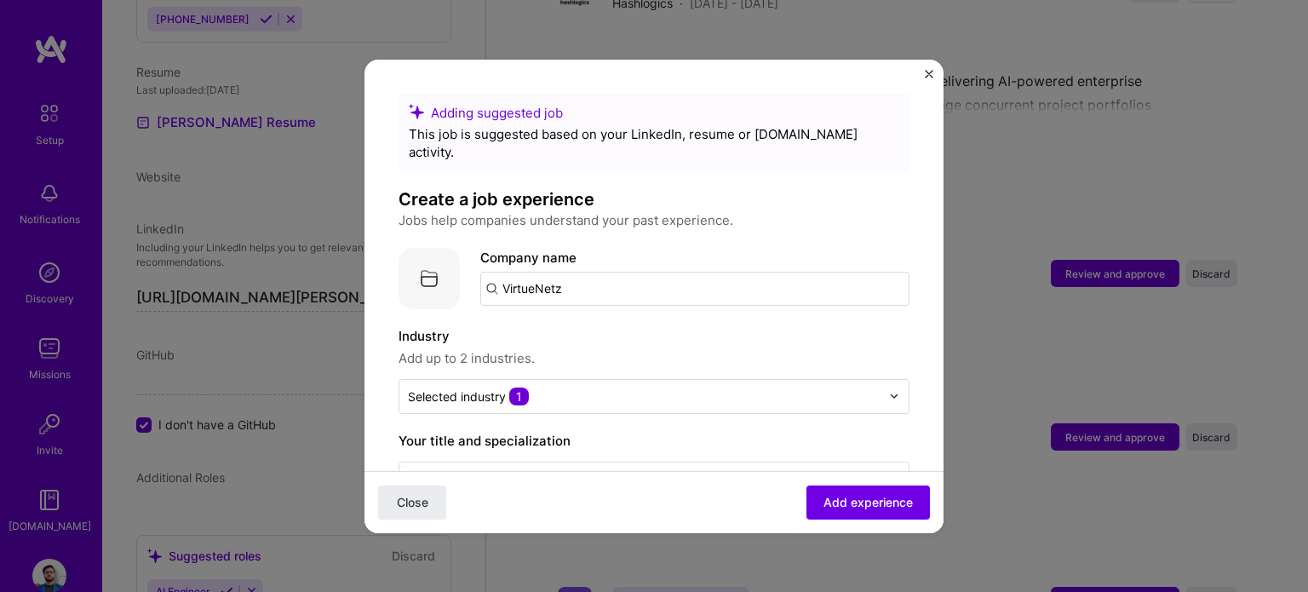
click at [666, 289] on div "Company name VirtueNetz" at bounding box center [694, 278] width 429 height 61
click at [661, 273] on input "VirtueNetz" at bounding box center [694, 289] width 429 height 34
click at [626, 387] on input "text" at bounding box center [644, 396] width 472 height 18
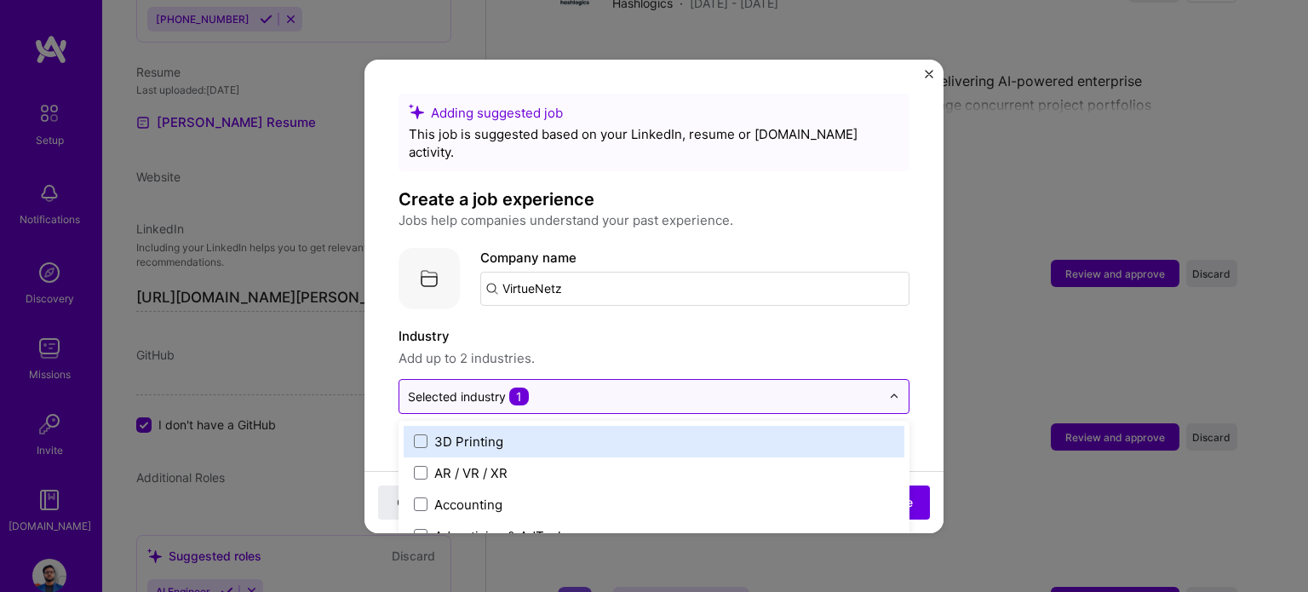
scroll to position [2557, 0]
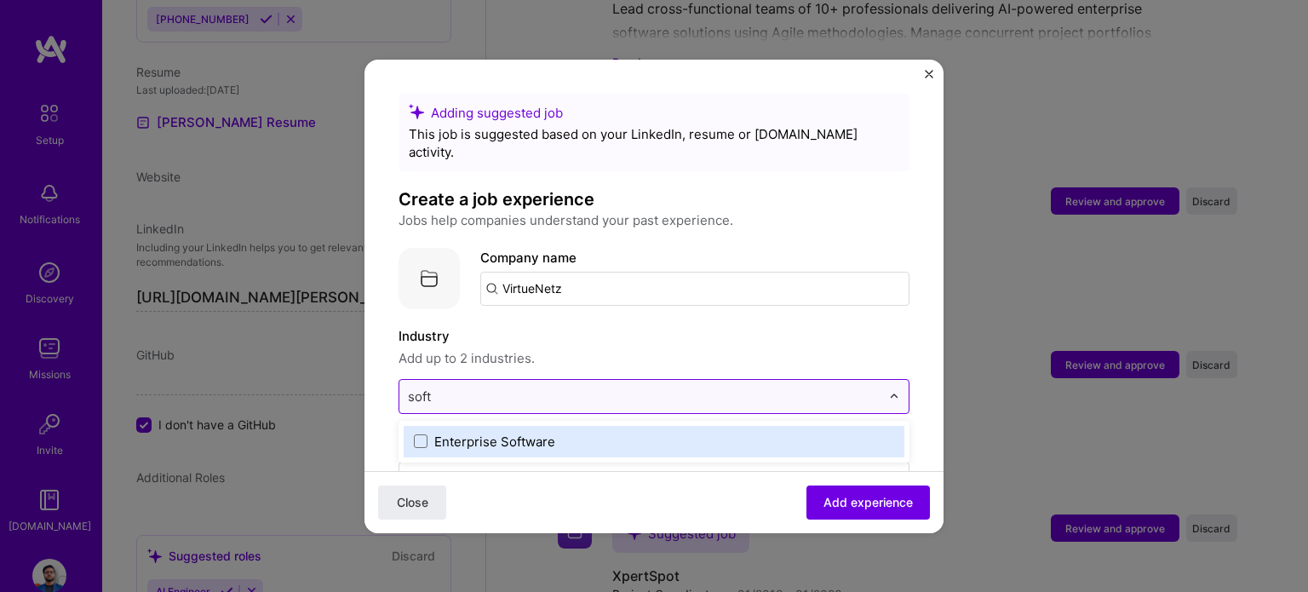
type input "softw"
click at [518, 432] on div "Enterprise Software" at bounding box center [494, 441] width 121 height 18
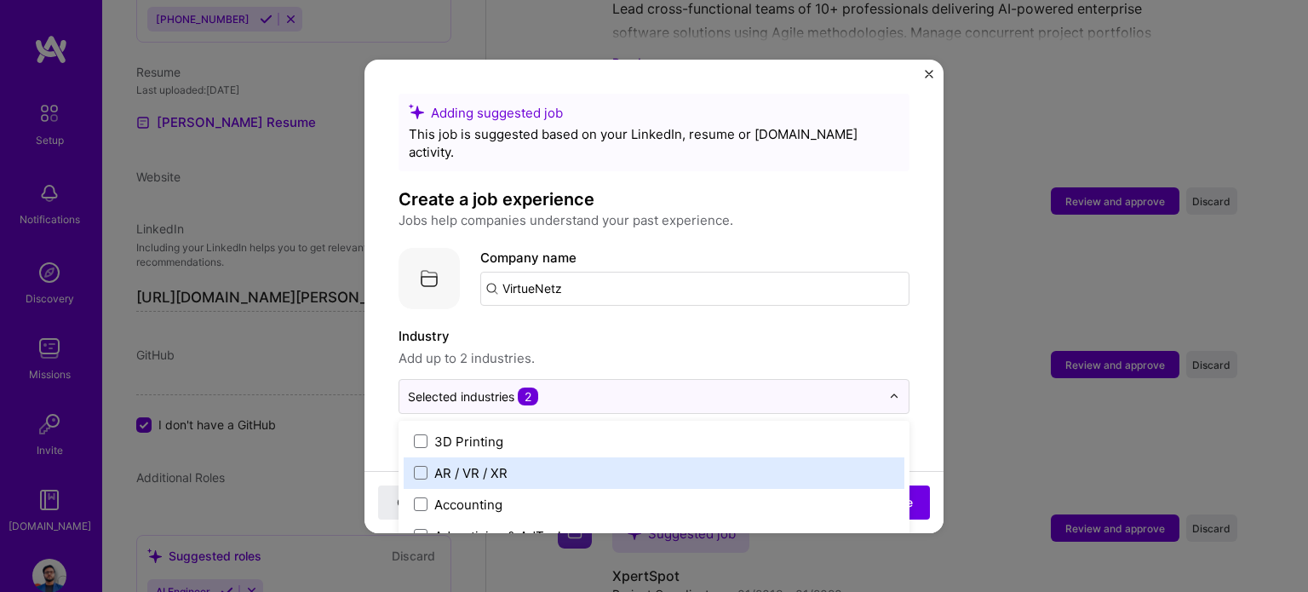
click at [759, 348] on span "Add up to 2 industries." at bounding box center [653, 358] width 511 height 20
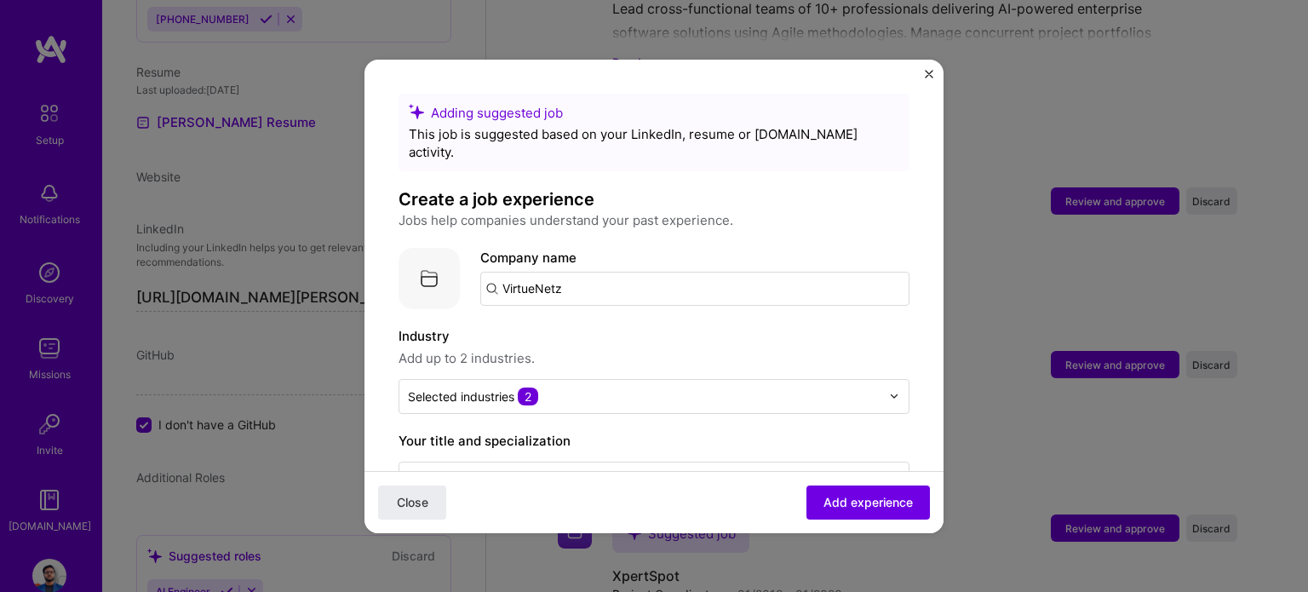
click at [808, 387] on input "text" at bounding box center [644, 396] width 472 height 18
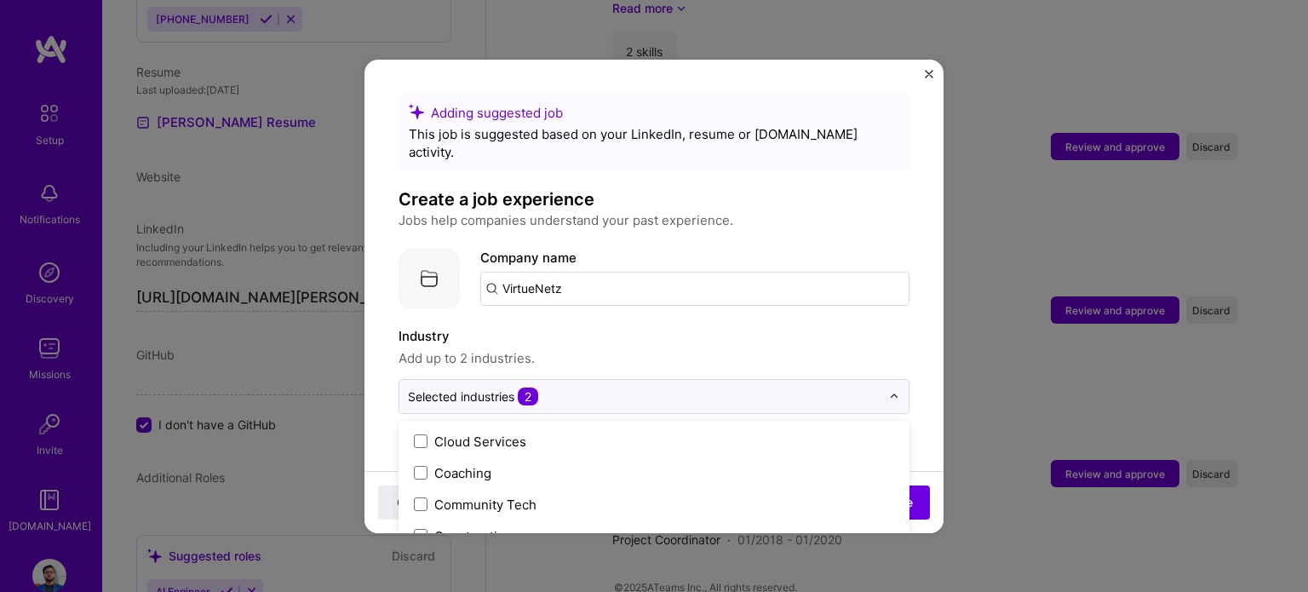
scroll to position [1092, 0]
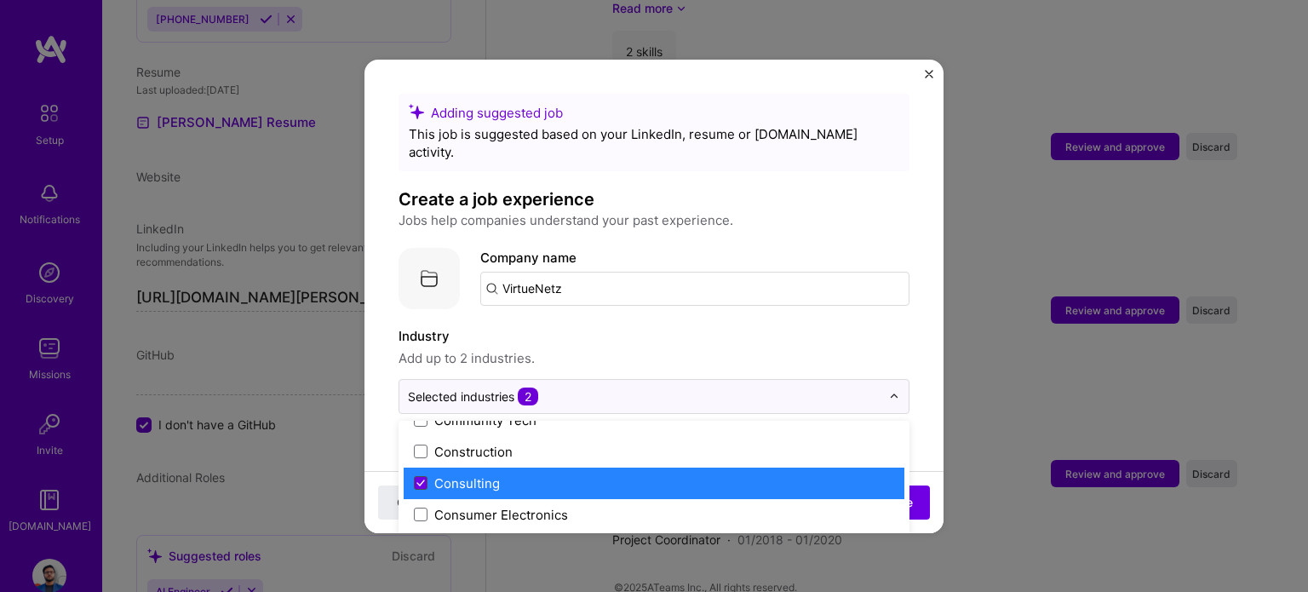
click at [417, 476] on span at bounding box center [421, 483] width 14 height 14
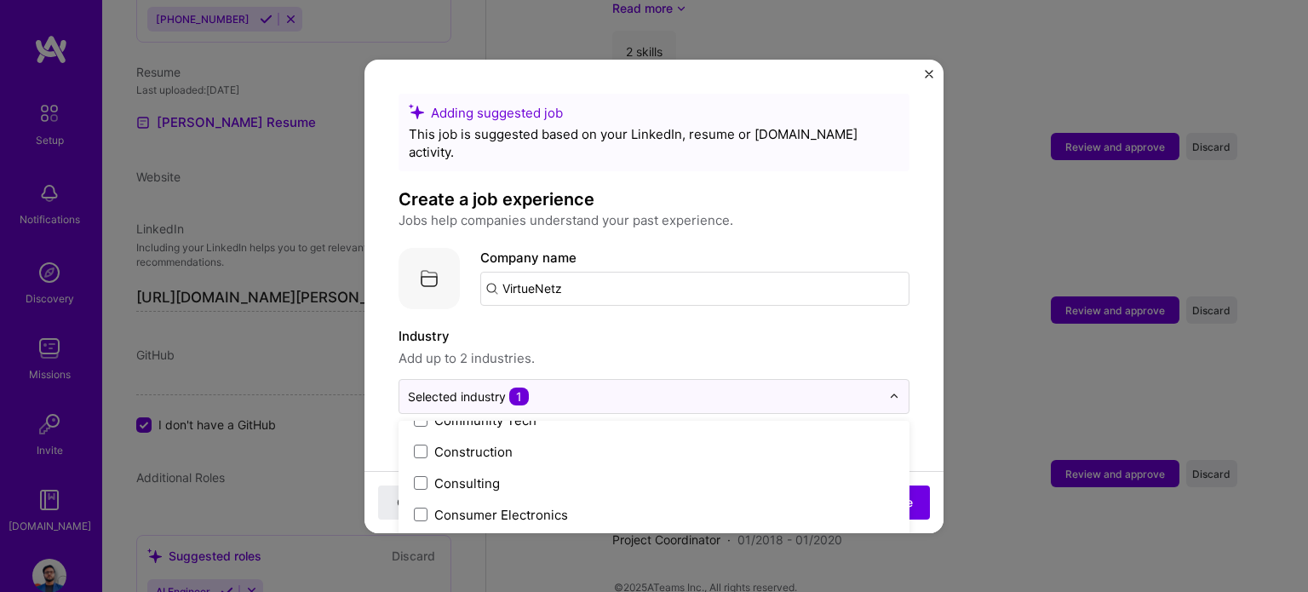
scroll to position [581, 0]
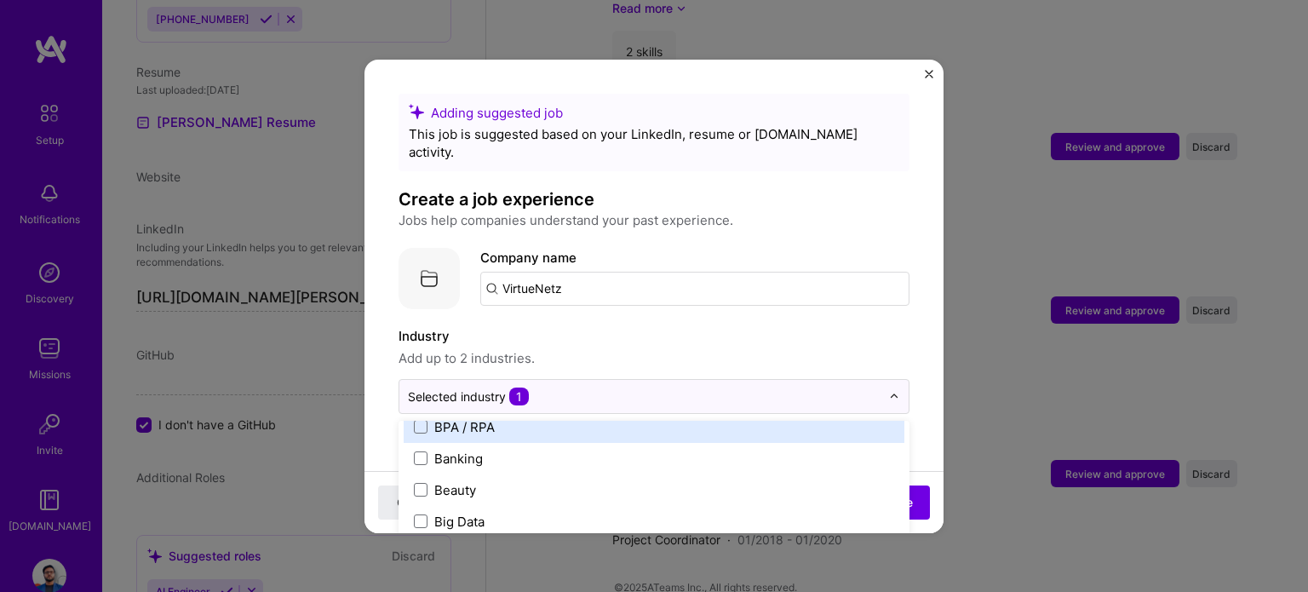
click at [714, 326] on label "Industry" at bounding box center [653, 336] width 511 height 20
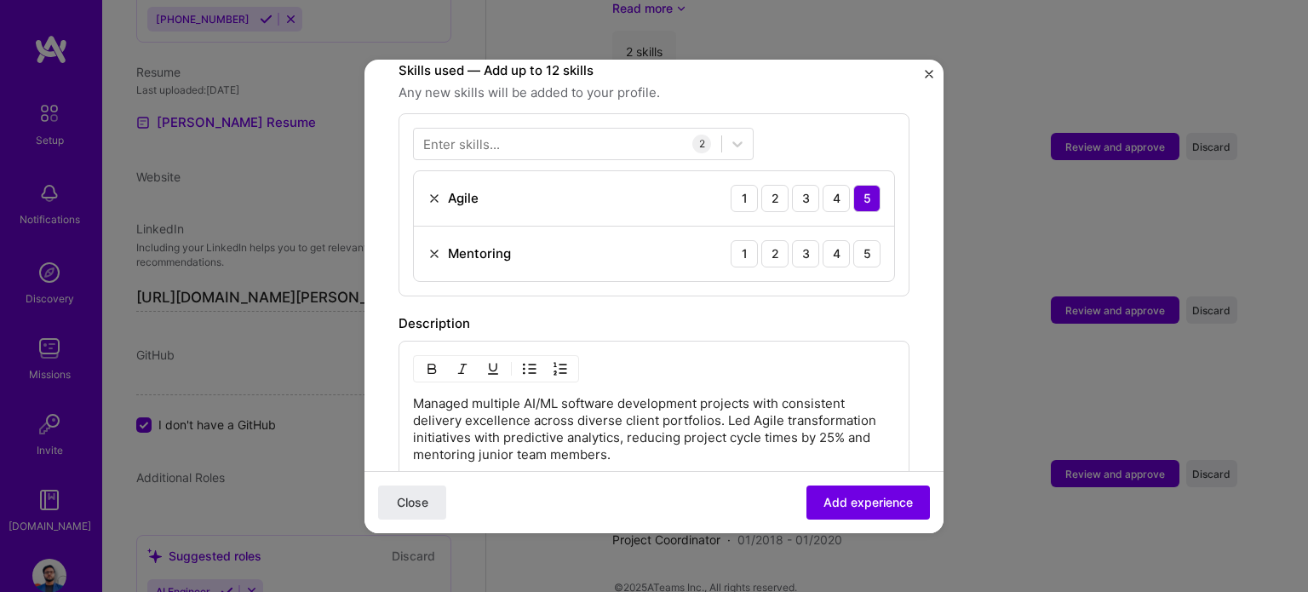
scroll to position [596, 0]
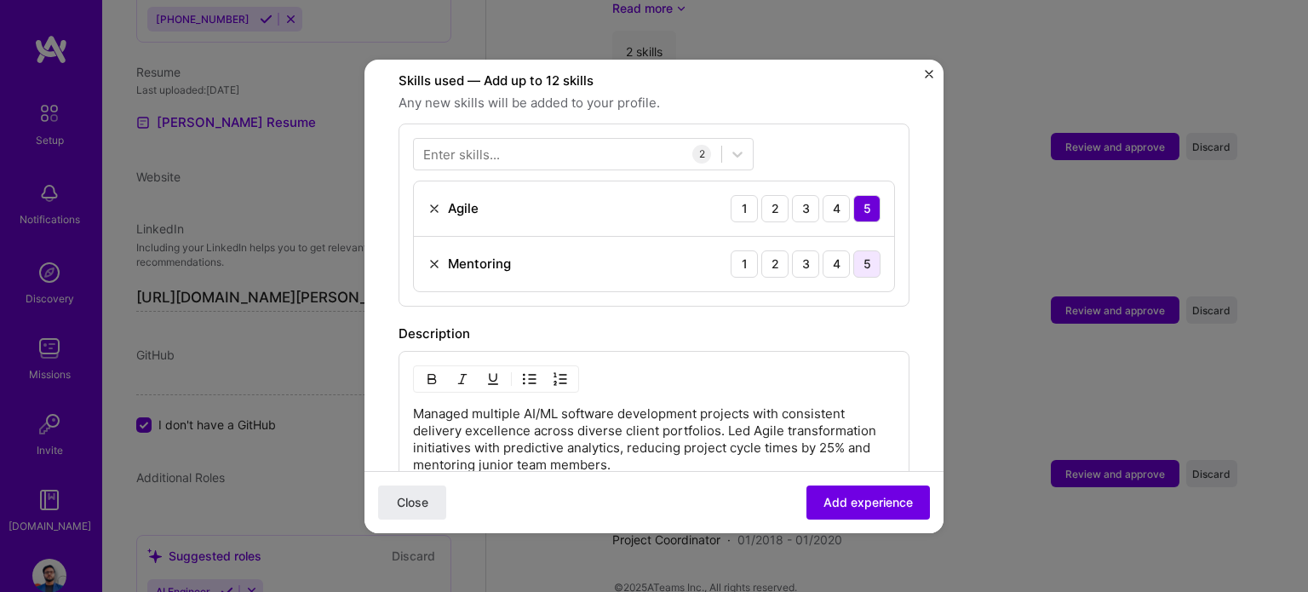
click at [855, 250] on div "5" at bounding box center [866, 263] width 27 height 27
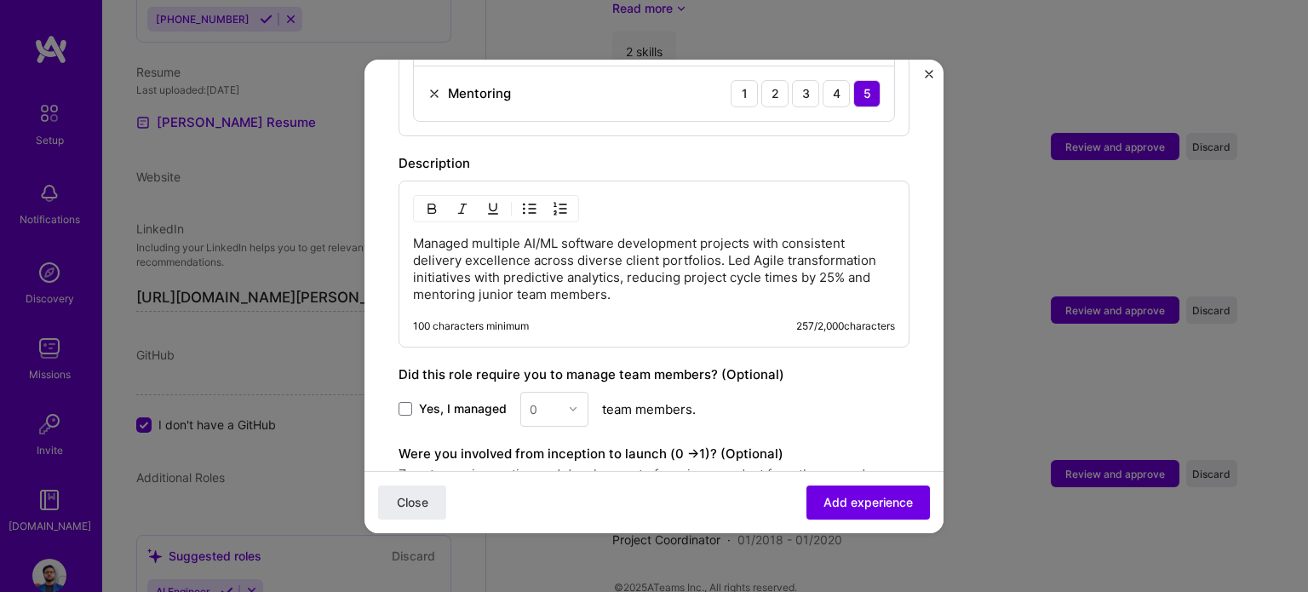
scroll to position [928, 0]
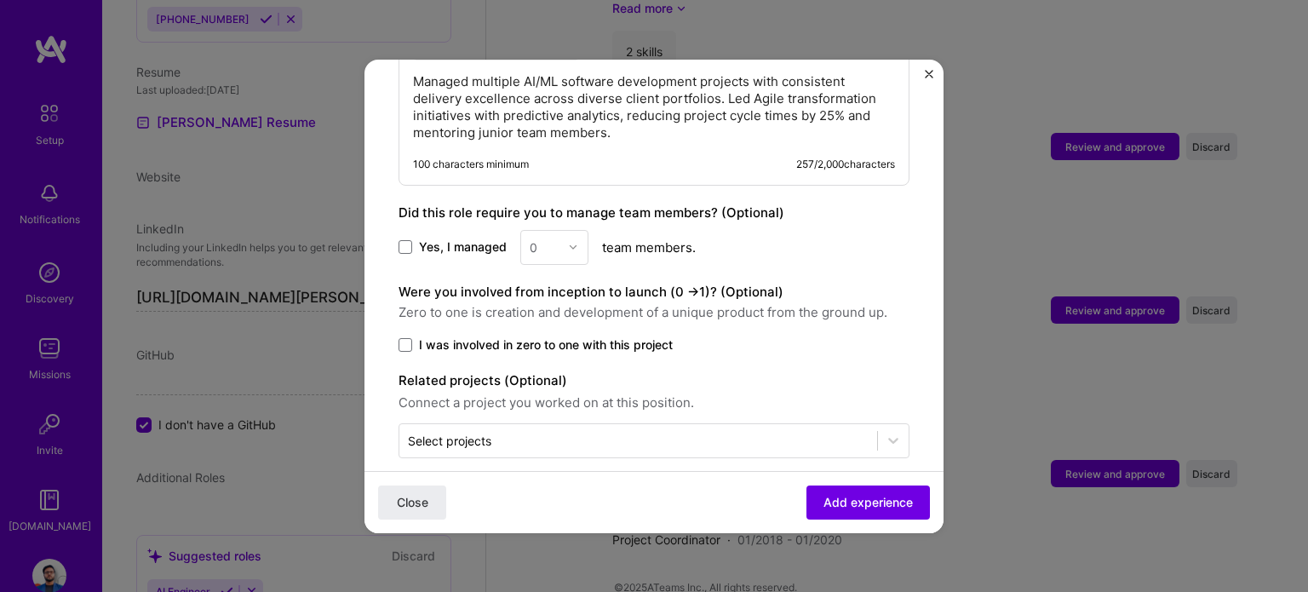
click at [417, 238] on label "Yes, I managed" at bounding box center [452, 246] width 108 height 17
click at [0, 0] on input "Yes, I managed" at bounding box center [0, 0] width 0 height 0
click at [547, 238] on input "text" at bounding box center [545, 247] width 30 height 18
click at [540, 493] on div "25+" at bounding box center [554, 505] width 58 height 31
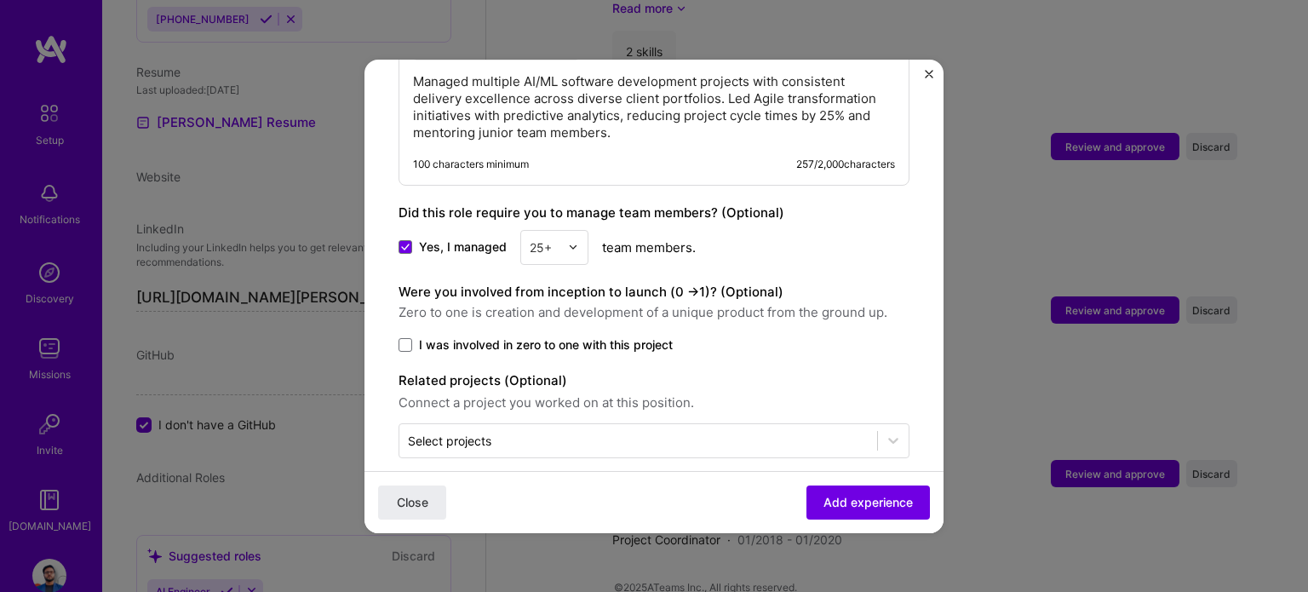
click at [405, 336] on label "I was involved in zero to one with this project" at bounding box center [653, 344] width 511 height 17
click at [0, 0] on input "I was involved in zero to one with this project" at bounding box center [0, 0] width 0 height 0
click at [879, 520] on div "Close Add experience" at bounding box center [653, 501] width 579 height 62
click at [872, 508] on span "Add experience" at bounding box center [867, 501] width 89 height 17
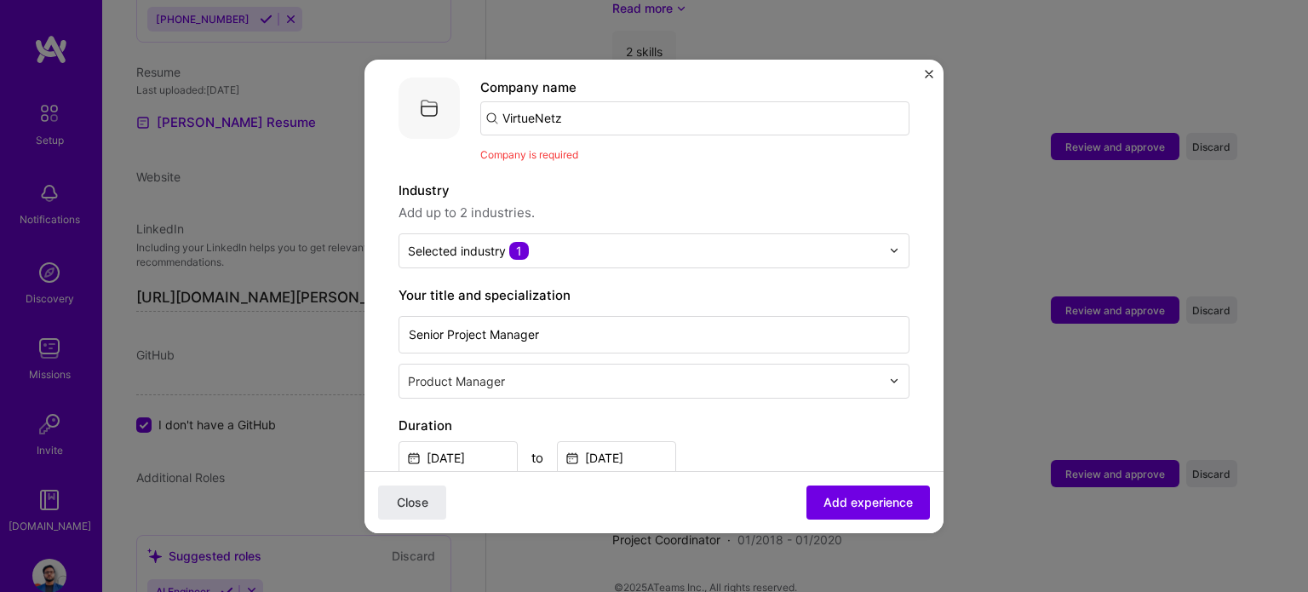
scroll to position [170, 0]
click at [564, 113] on input "VirtueNetz" at bounding box center [694, 118] width 429 height 34
drag, startPoint x: 581, startPoint y: 102, endPoint x: 432, endPoint y: 108, distance: 149.1
click at [432, 108] on div "Company logo Company name VirtueNetz Company is required" at bounding box center [653, 120] width 511 height 86
type input "Virtuenetz"
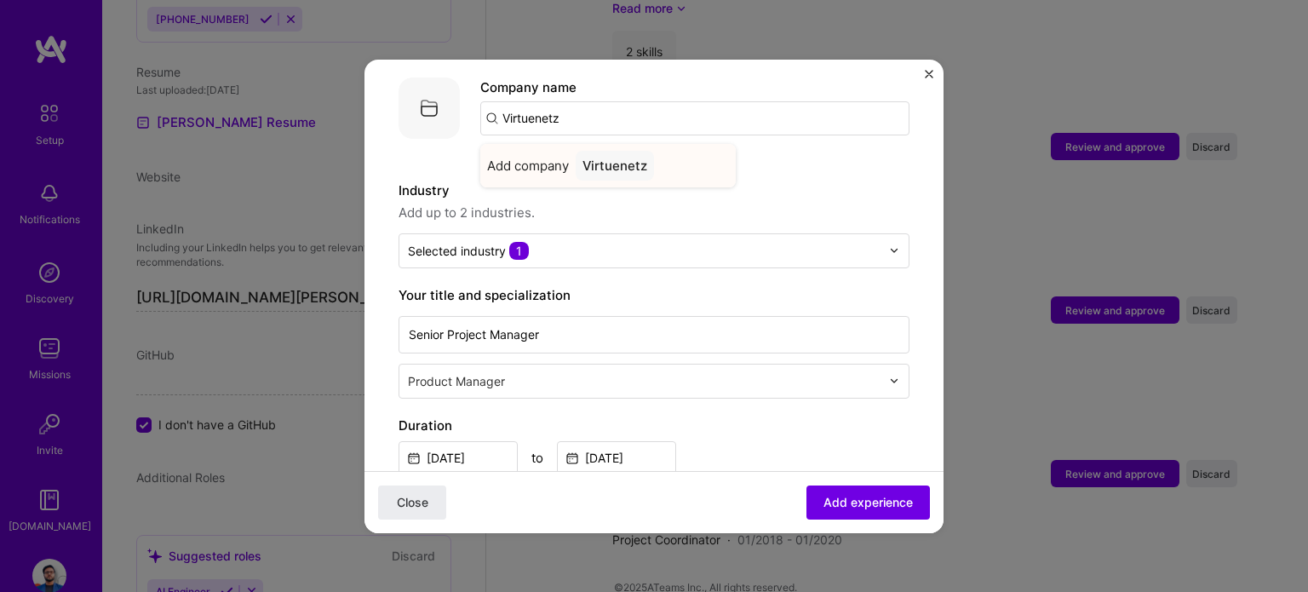
click at [521, 144] on div "Add company Virtuenetz" at bounding box center [607, 165] width 255 height 43
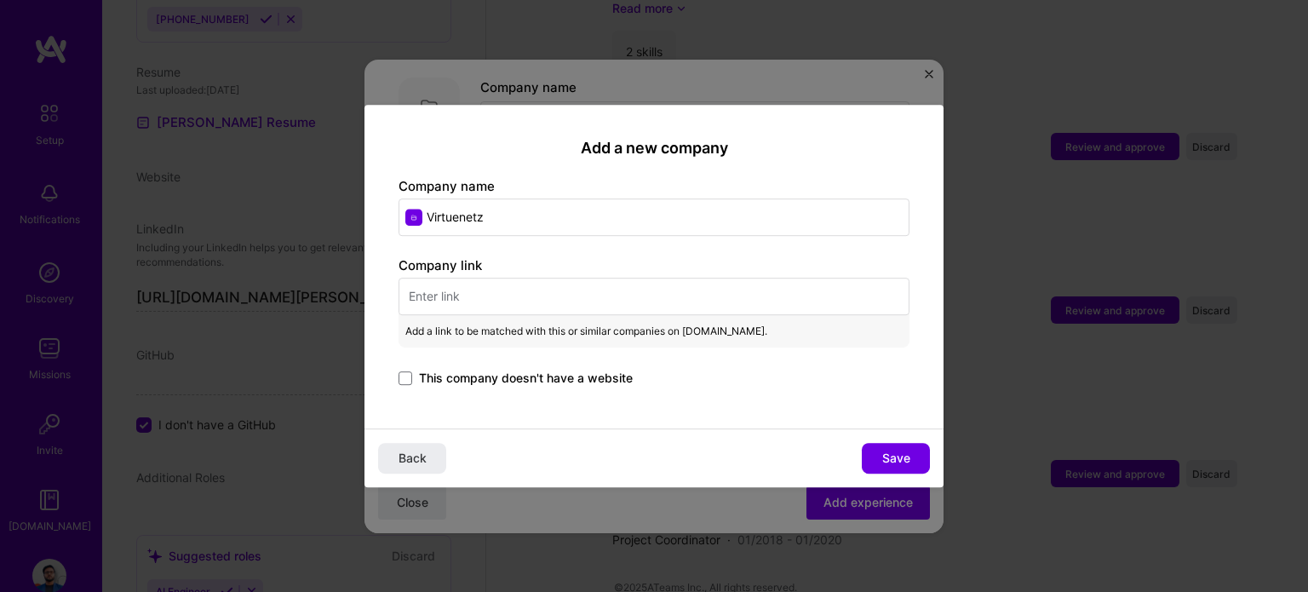
click at [576, 298] on input "text" at bounding box center [653, 296] width 511 height 37
paste input "https://www.virtuenetz.com/"
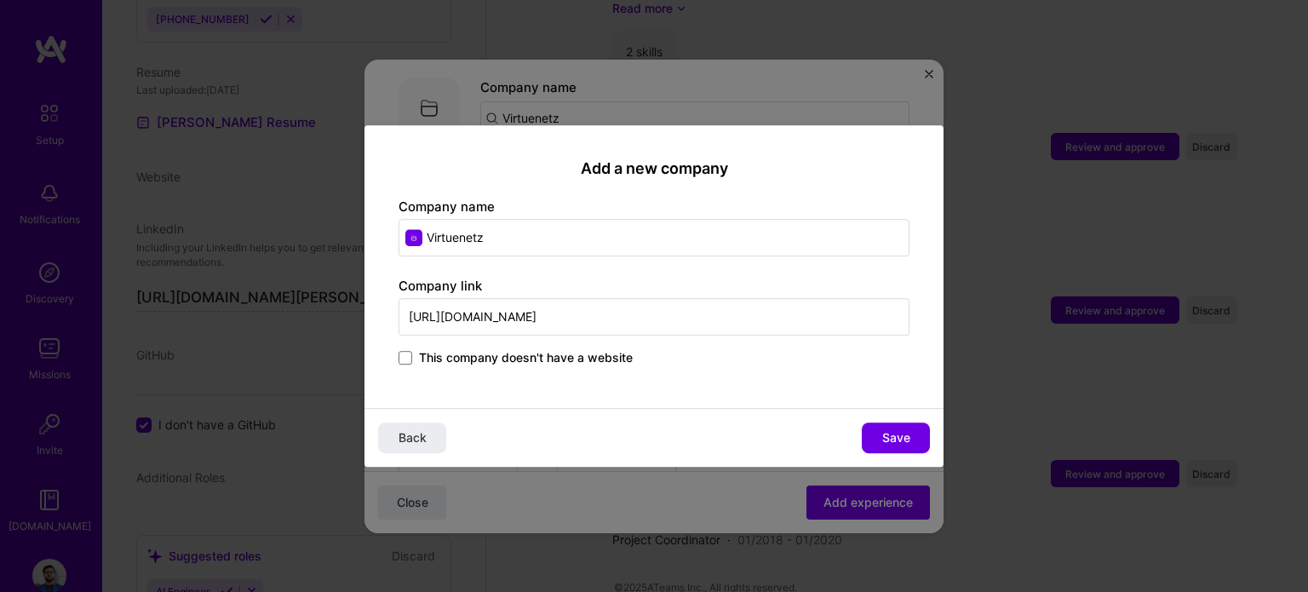
type input "https://www.virtuenetz.com/"
click at [824, 381] on div "Add a new company Company name Virtuenetz Company link https://www.virtuenetz.c…" at bounding box center [653, 266] width 579 height 283
click at [878, 434] on button "Save" at bounding box center [896, 437] width 68 height 31
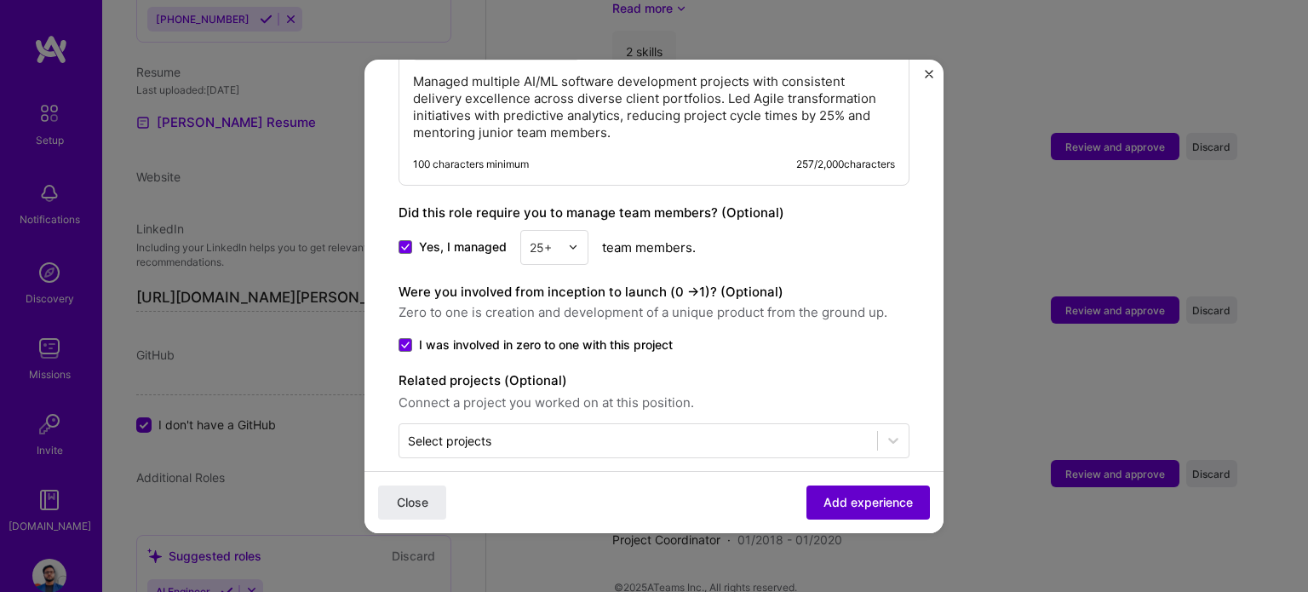
click at [823, 507] on span "Add experience" at bounding box center [867, 501] width 89 height 17
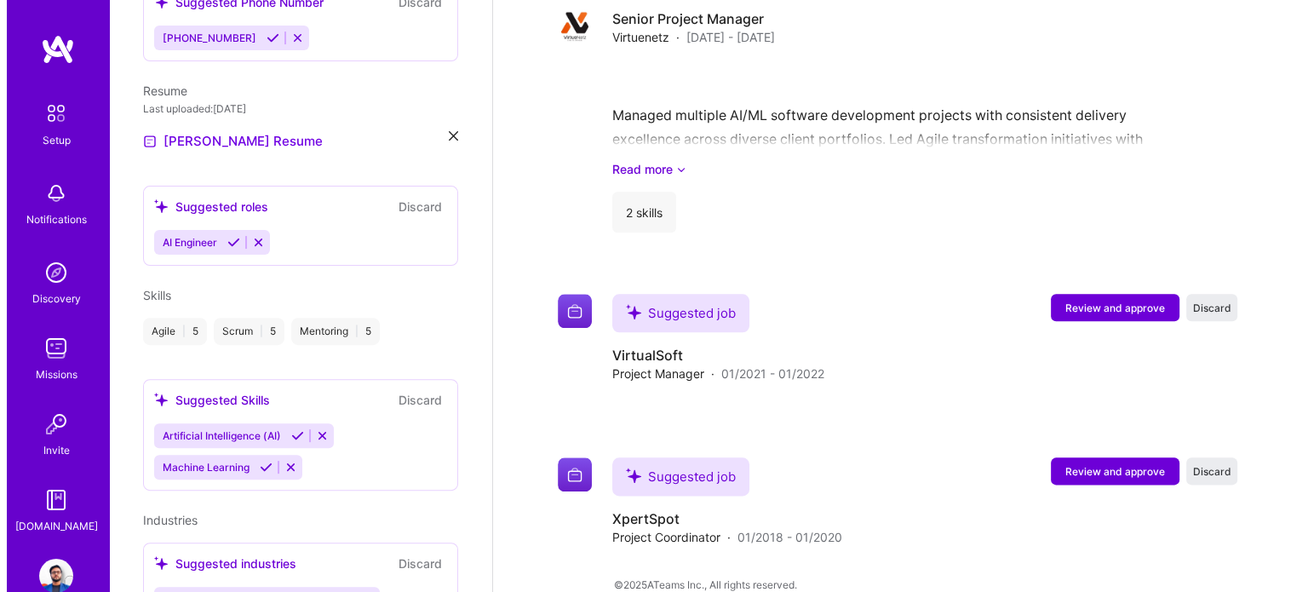
scroll to position [1966, 0]
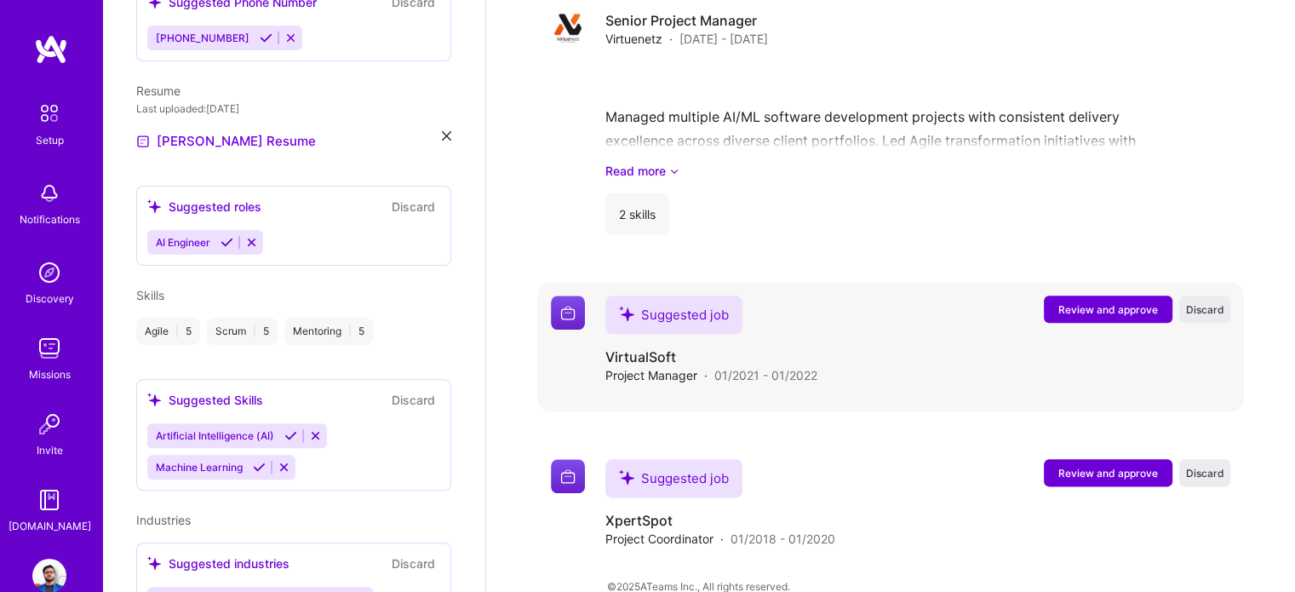
click at [1103, 302] on span "Review and approve" at bounding box center [1108, 309] width 100 height 14
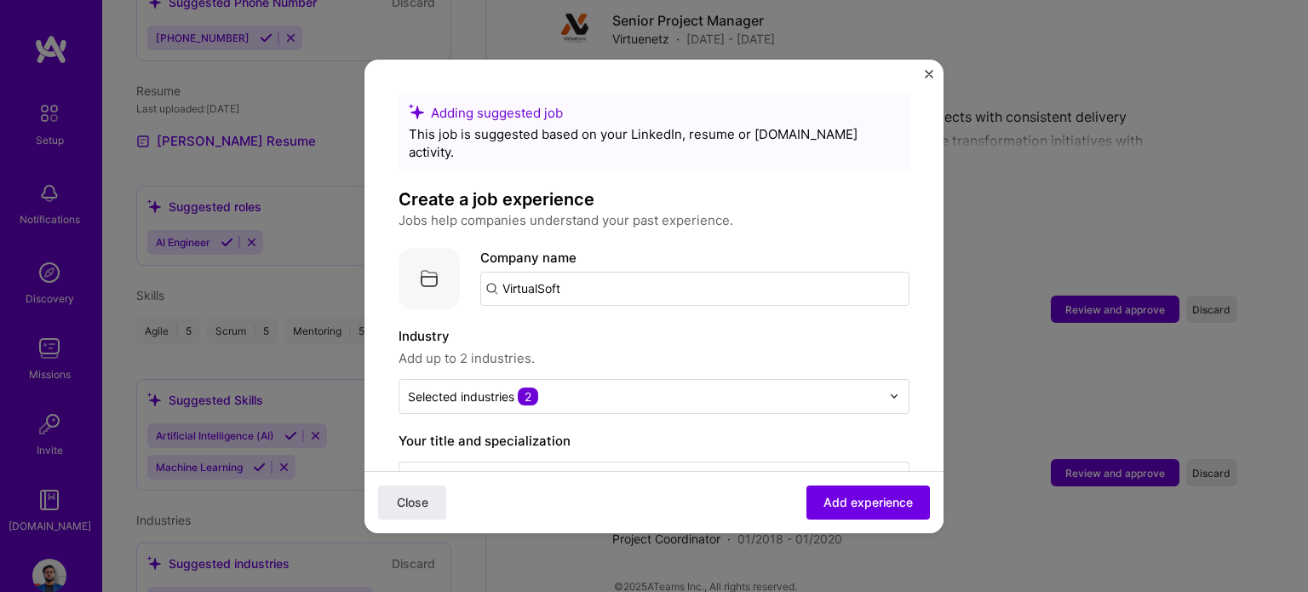
drag, startPoint x: 622, startPoint y: 277, endPoint x: 379, endPoint y: 289, distance: 243.8
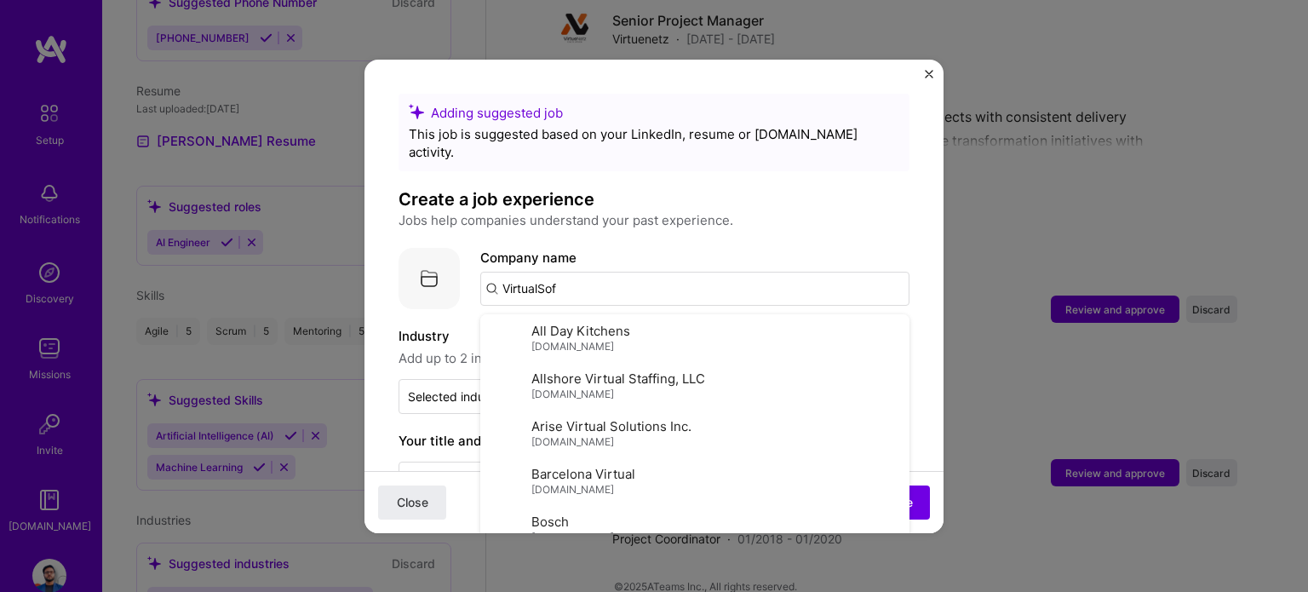
type input "VirtualSoft"
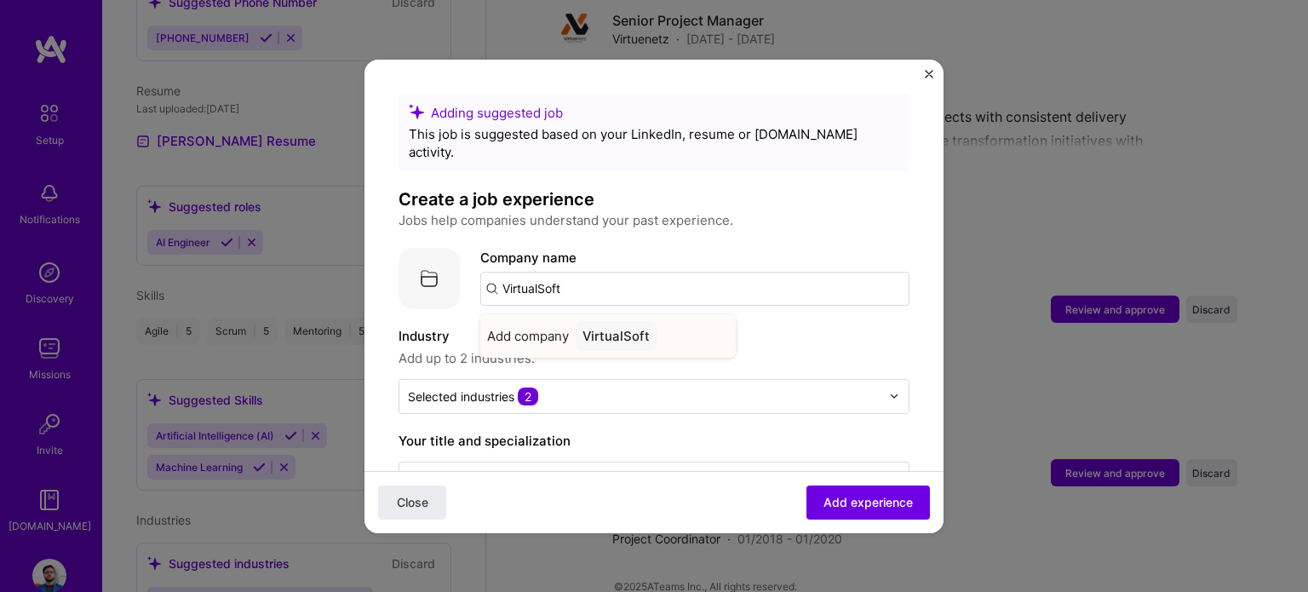
click at [540, 327] on span "Add company" at bounding box center [528, 336] width 82 height 18
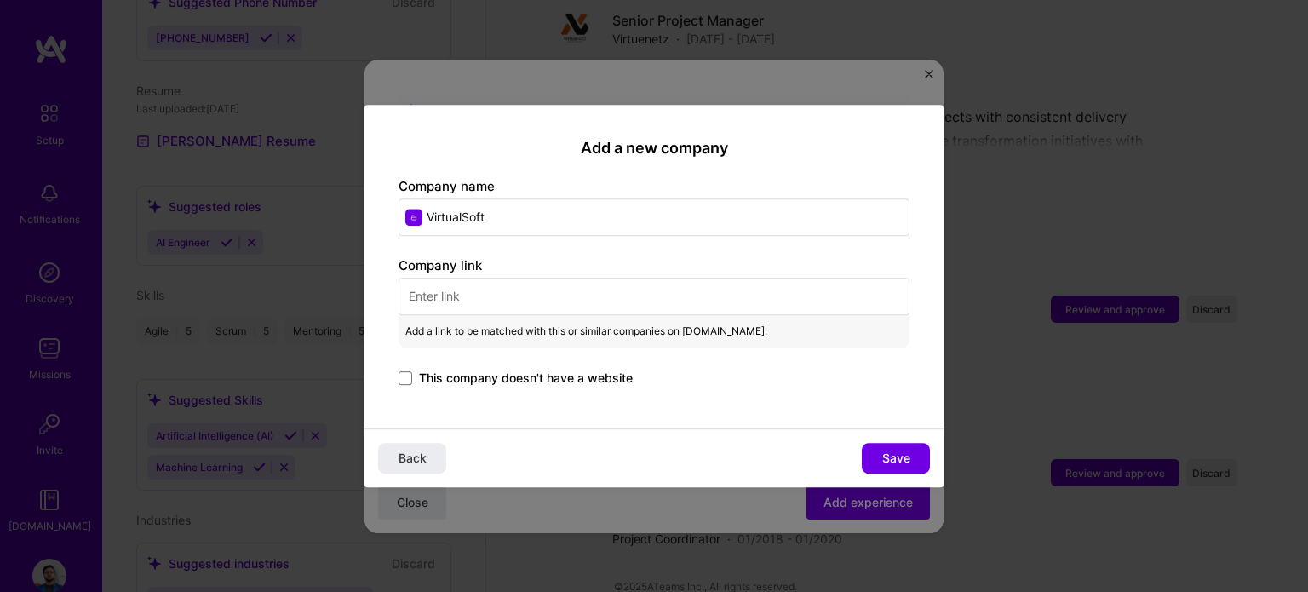
click at [525, 303] on input "text" at bounding box center [653, 296] width 511 height 37
click at [535, 289] on input "text" at bounding box center [653, 296] width 511 height 37
click at [396, 392] on div "Add a new company Company name VirtualSoft Company link Add a link to be matche…" at bounding box center [653, 267] width 579 height 324
click at [405, 375] on span at bounding box center [405, 378] width 14 height 14
click at [0, 0] on input "This company doesn't have a website" at bounding box center [0, 0] width 0 height 0
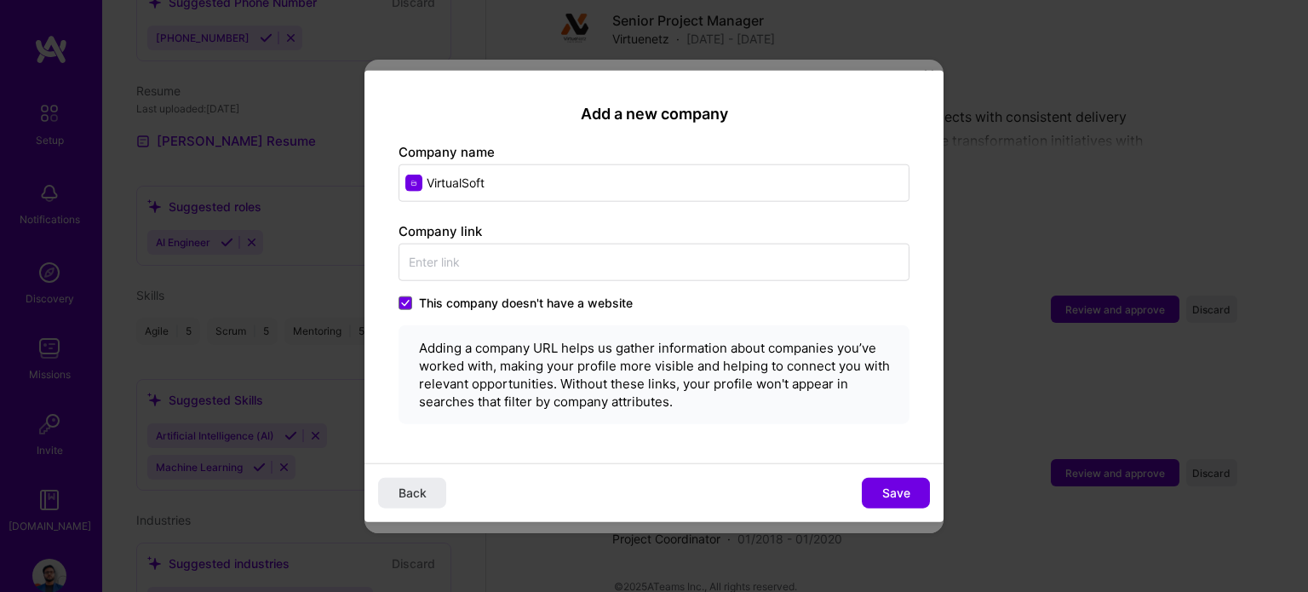
click at [860, 482] on div "Back Save" at bounding box center [653, 492] width 579 height 59
click at [867, 486] on button "Save" at bounding box center [896, 493] width 68 height 31
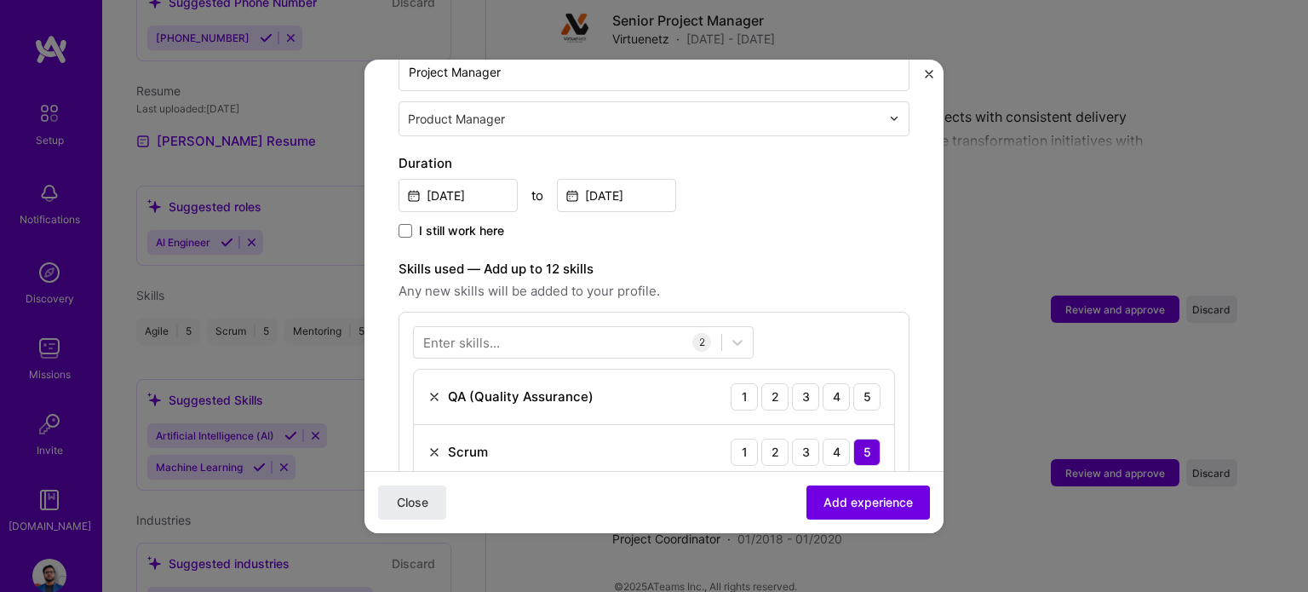
scroll to position [596, 0]
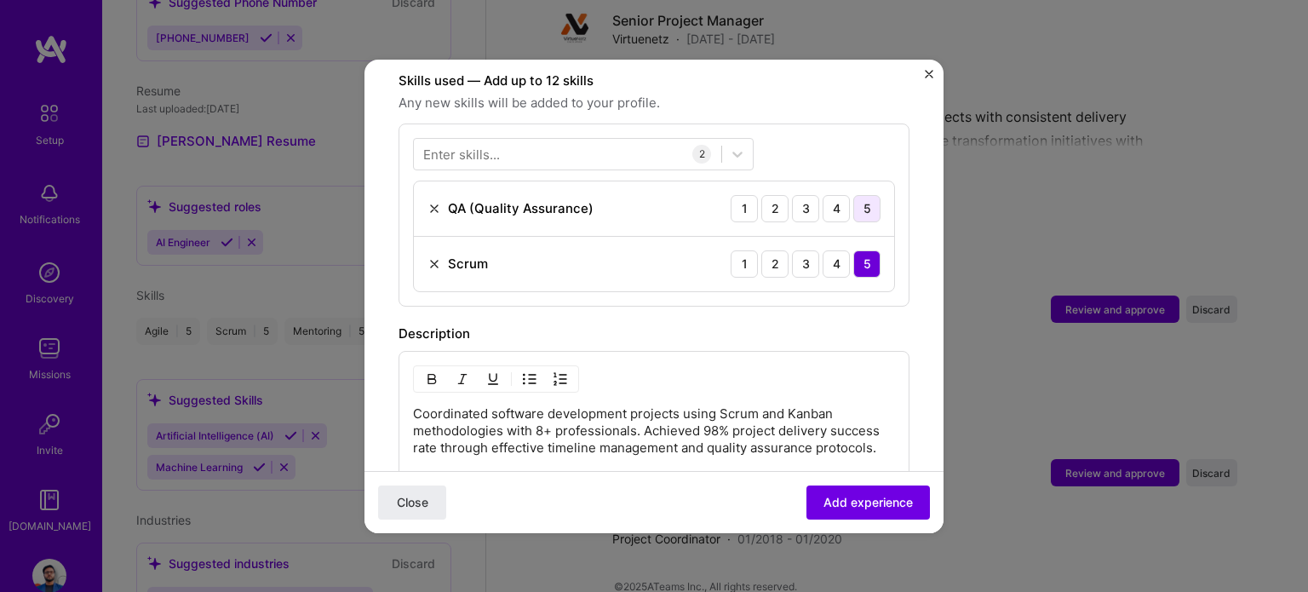
click at [853, 195] on div "5" at bounding box center [866, 208] width 27 height 27
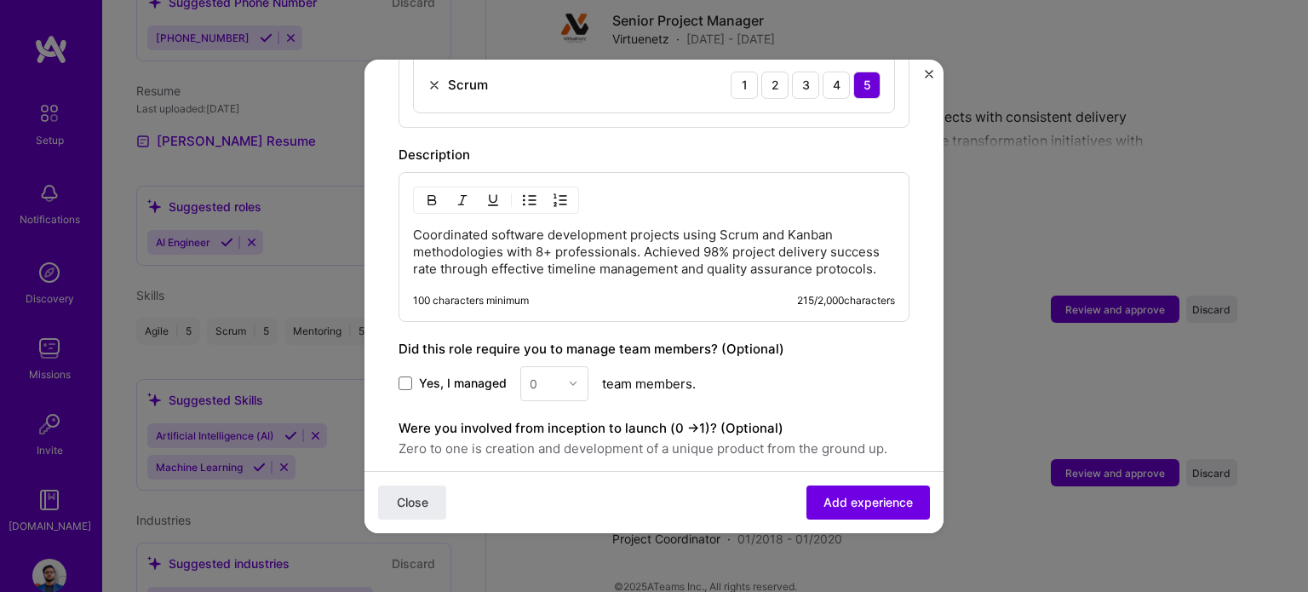
scroll to position [911, 0]
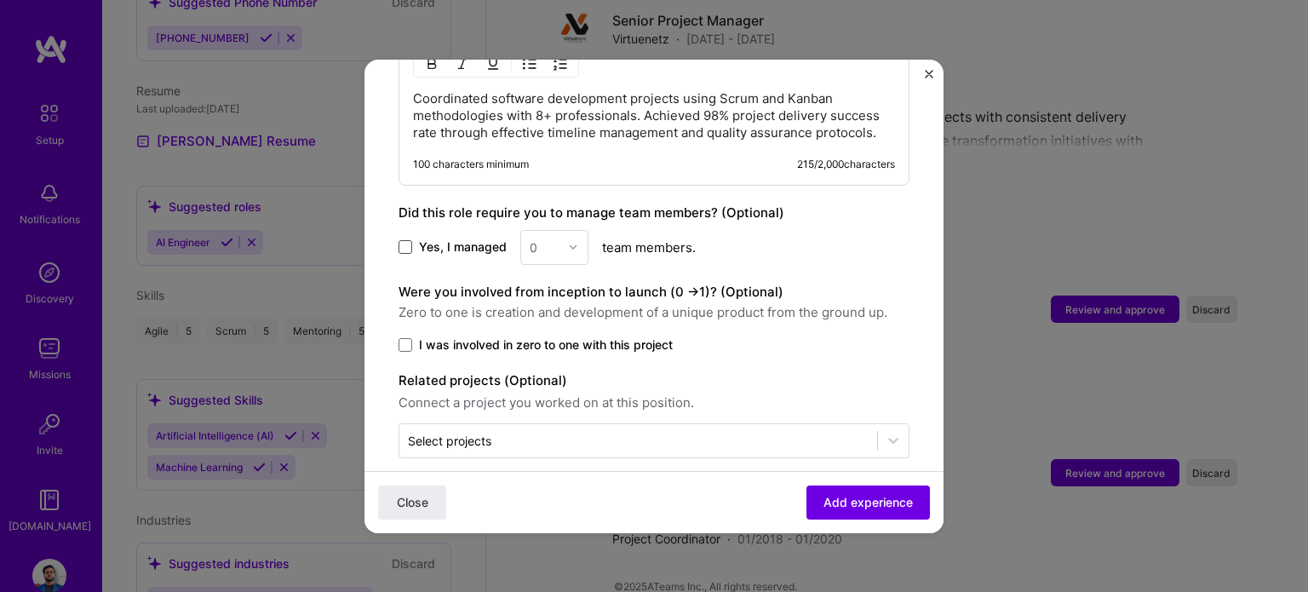
click at [405, 240] on span at bounding box center [405, 247] width 14 height 14
click at [0, 0] on input "Yes, I managed" at bounding box center [0, 0] width 0 height 0
click at [550, 238] on input "text" at bounding box center [545, 247] width 30 height 18
click at [549, 490] on div "25+" at bounding box center [554, 505] width 58 height 31
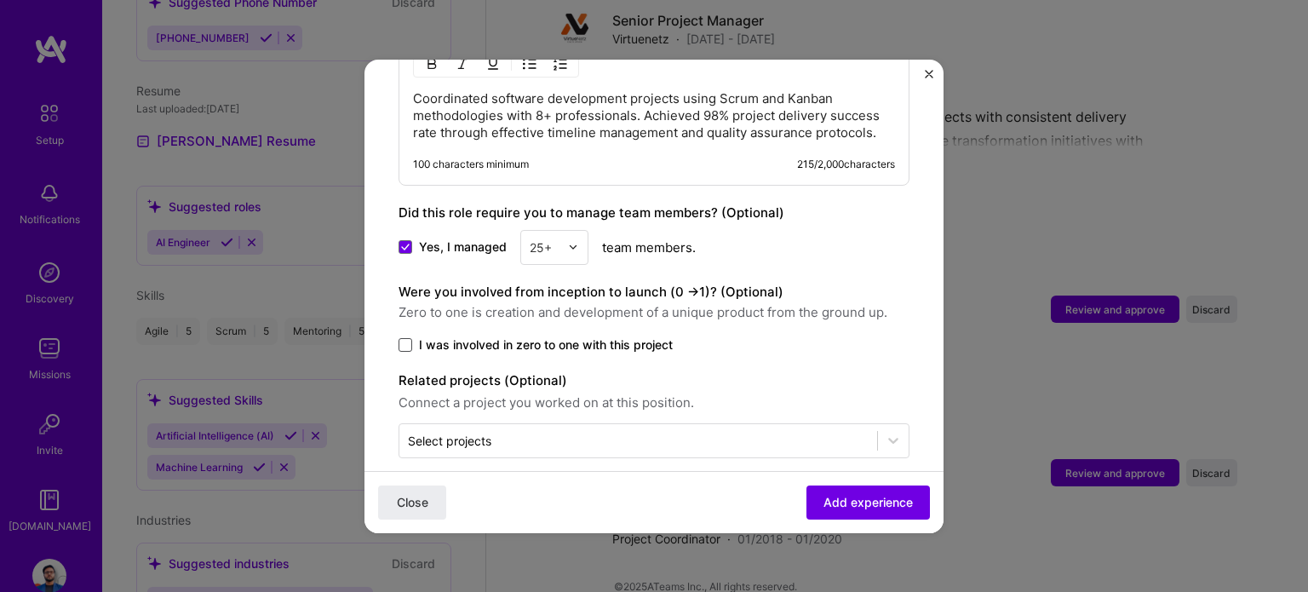
click at [404, 338] on span at bounding box center [405, 345] width 14 height 14
click at [0, 0] on input "I was involved in zero to one with this project" at bounding box center [0, 0] width 0 height 0
click at [820, 490] on button "Add experience" at bounding box center [867, 501] width 123 height 34
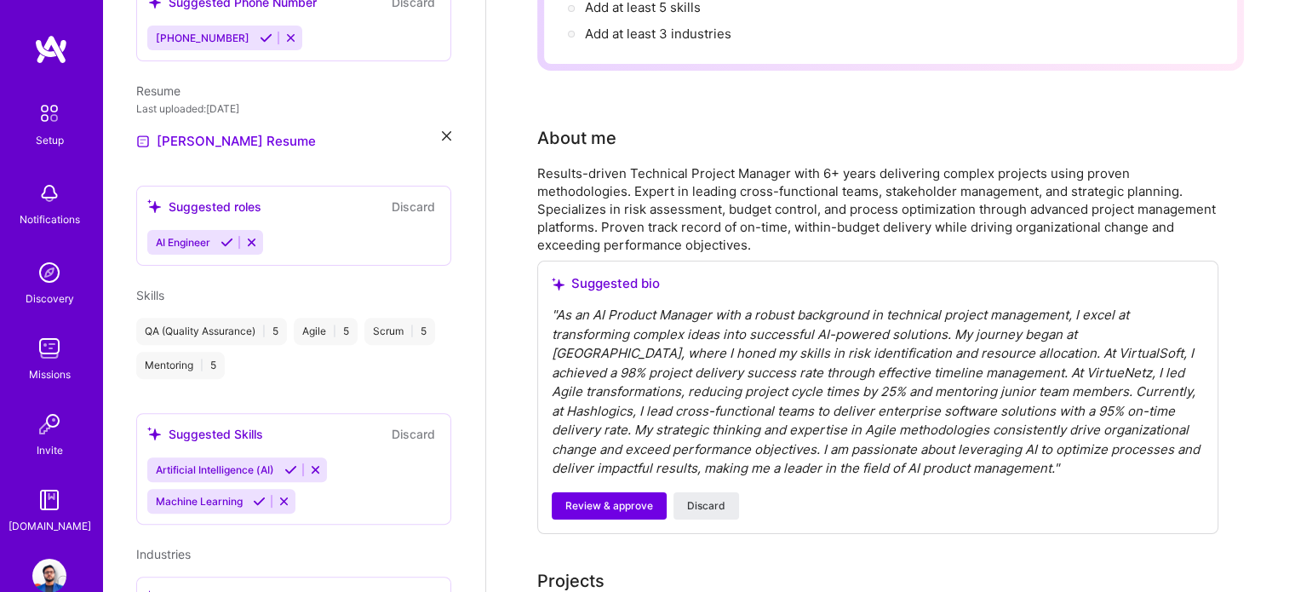
scroll to position [0, 0]
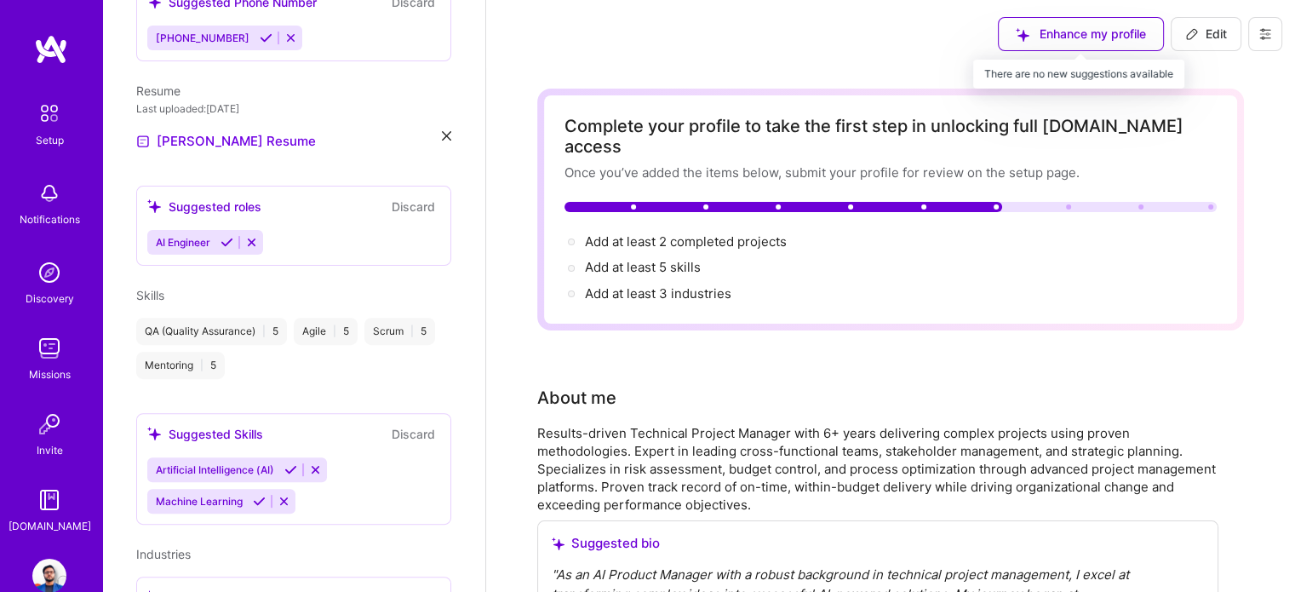
click at [1107, 30] on div "Enhance my profile" at bounding box center [1081, 34] width 166 height 34
click at [47, 572] on img at bounding box center [49, 575] width 34 height 34
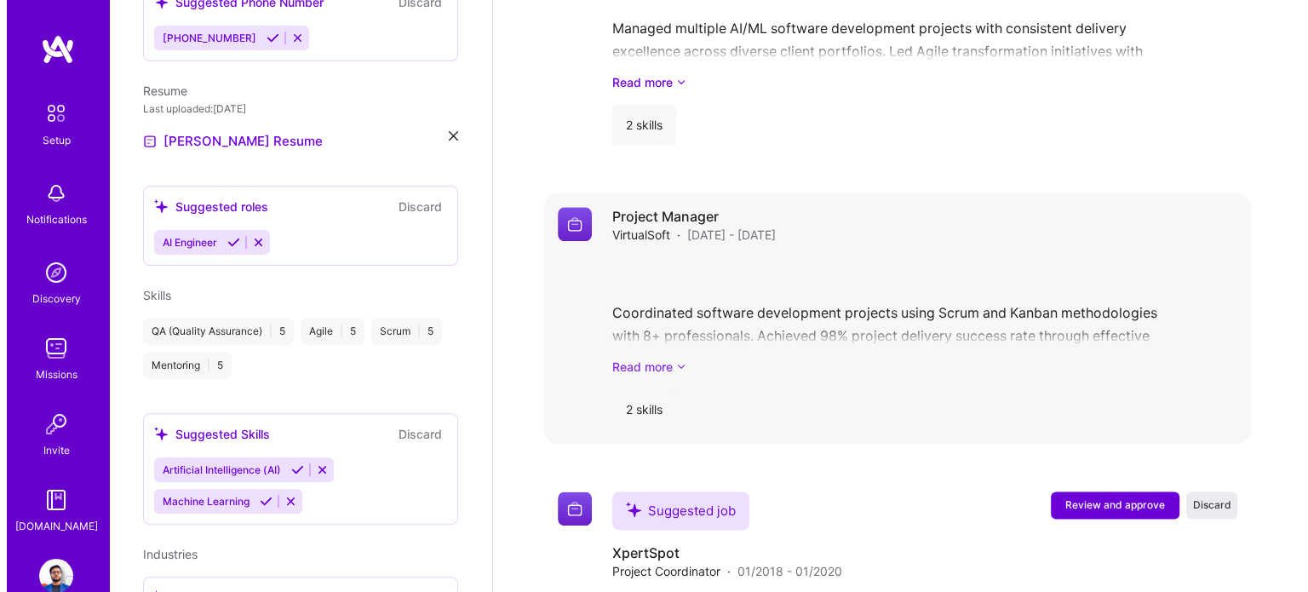
scroll to position [2061, 0]
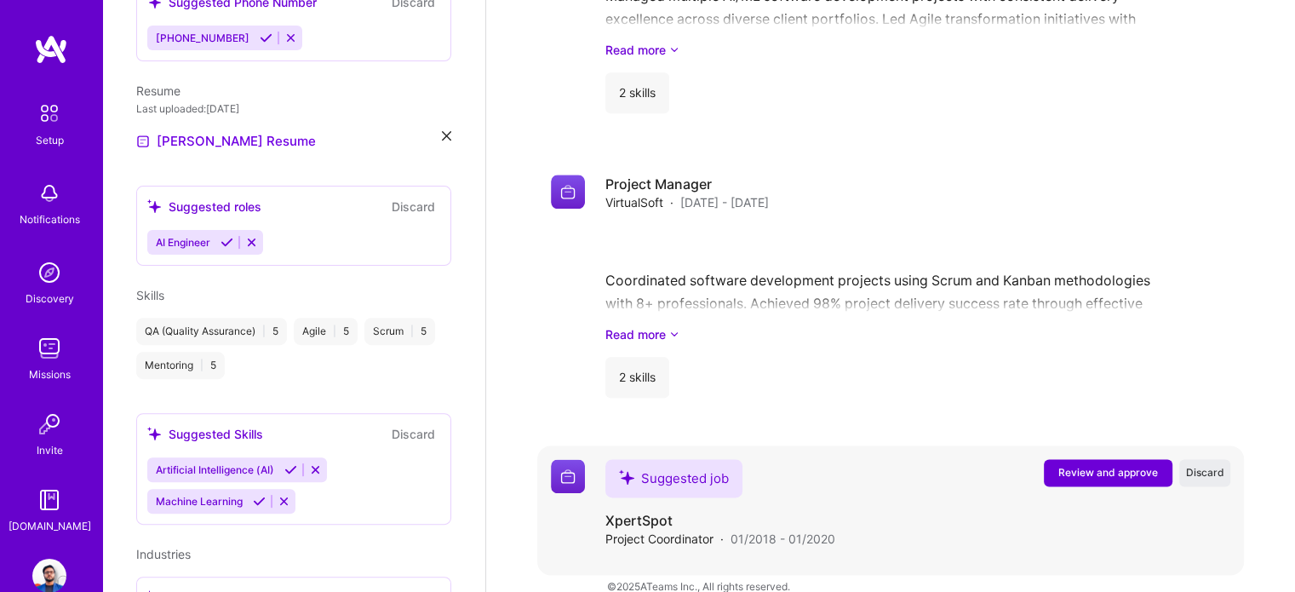
click at [1068, 465] on span "Review and approve" at bounding box center [1108, 472] width 100 height 14
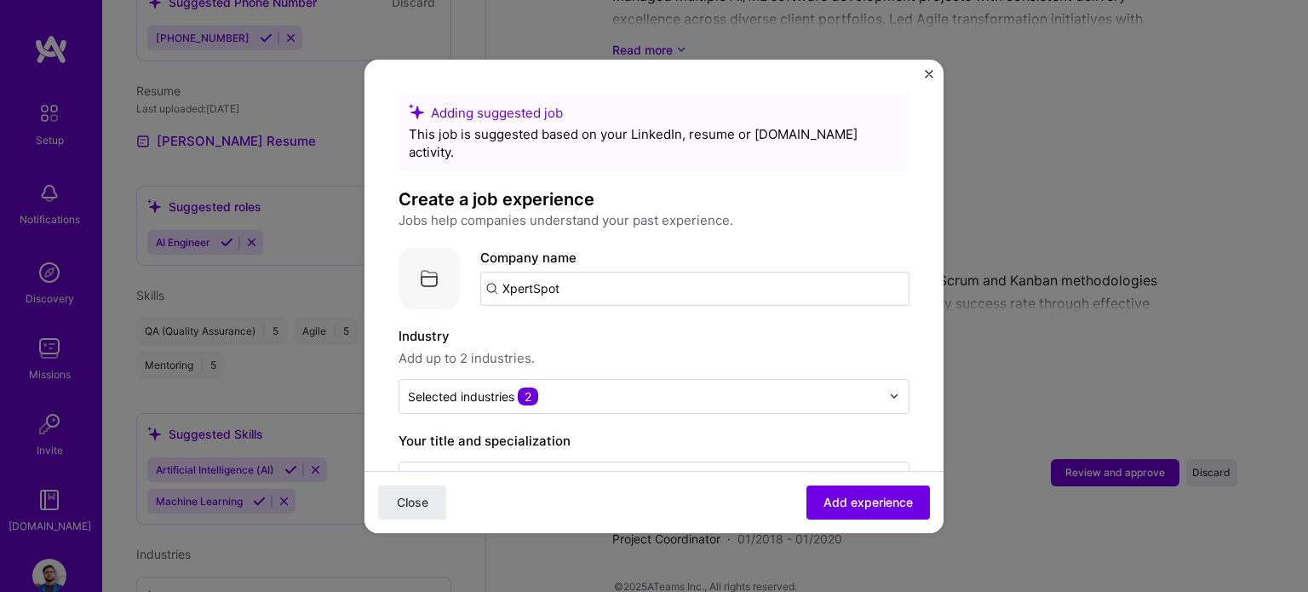
click at [678, 272] on input "XpertSpot" at bounding box center [694, 289] width 429 height 34
drag, startPoint x: 678, startPoint y: 261, endPoint x: 432, endPoint y: 268, distance: 247.0
click at [449, 273] on div "Company logo Company name XpertSpot" at bounding box center [653, 278] width 511 height 61
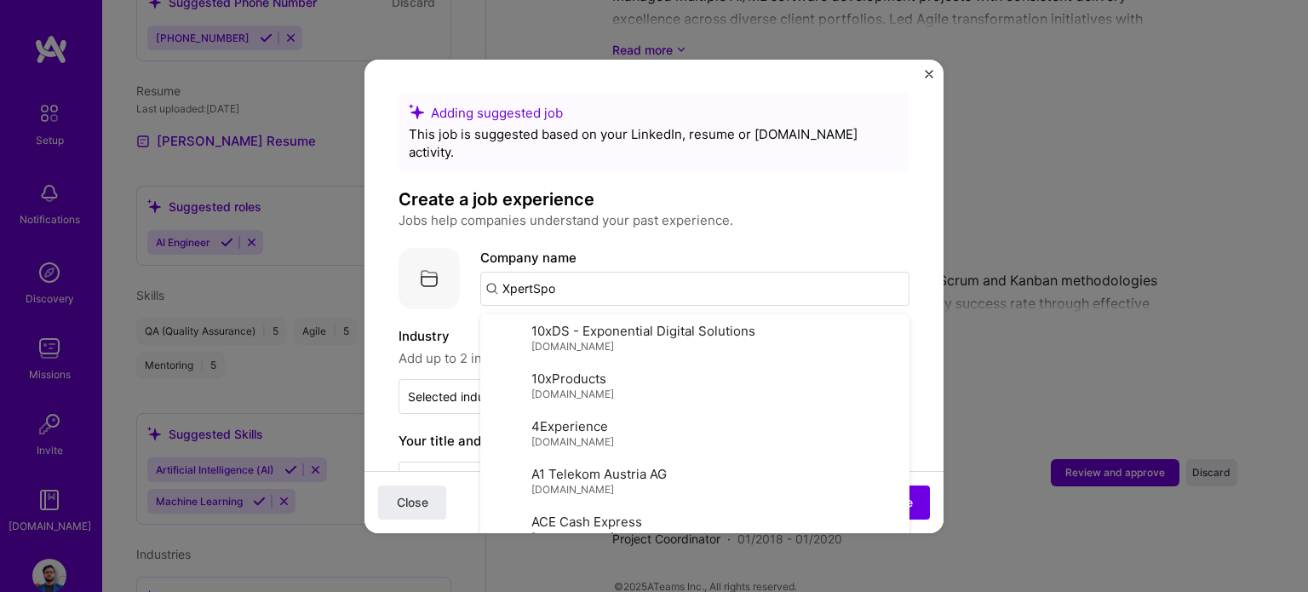
type input "XpertSpot"
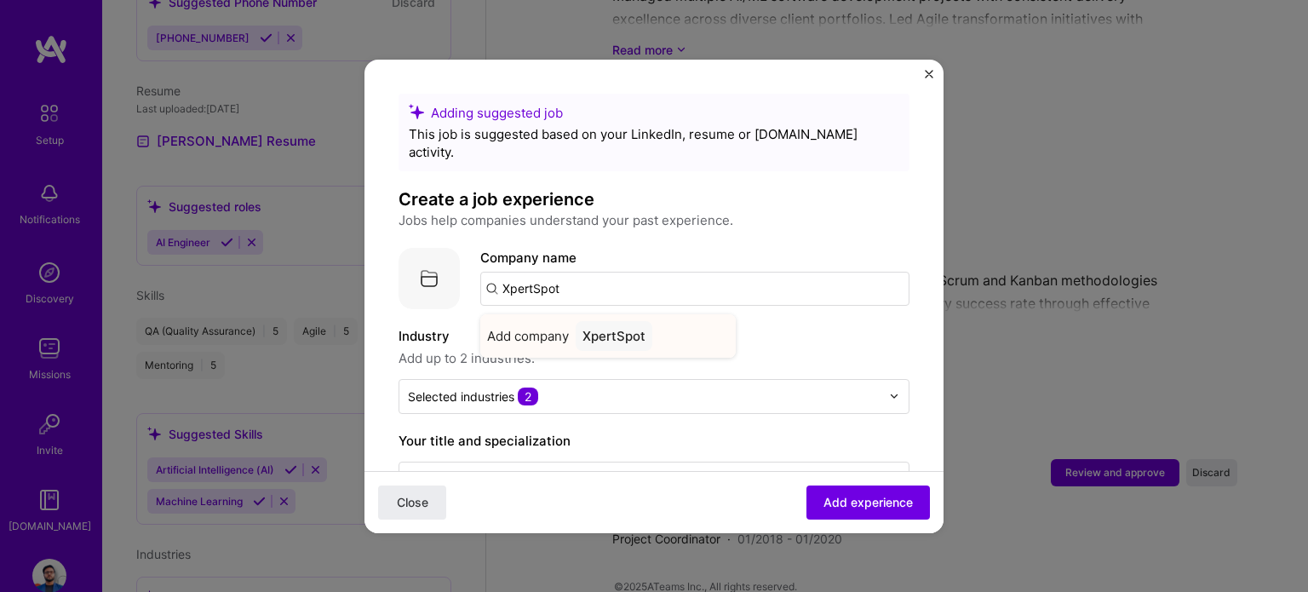
click at [538, 327] on span "Add company" at bounding box center [528, 336] width 82 height 18
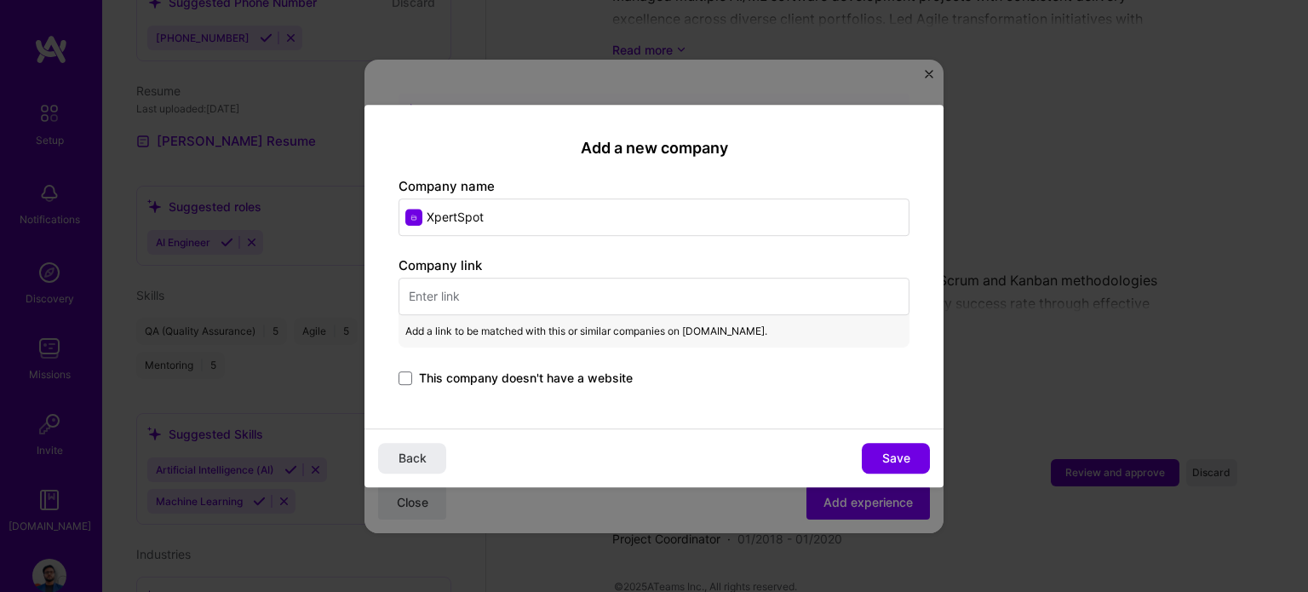
click at [460, 295] on input "text" at bounding box center [653, 296] width 511 height 37
paste input "https://xpertspot.com/"
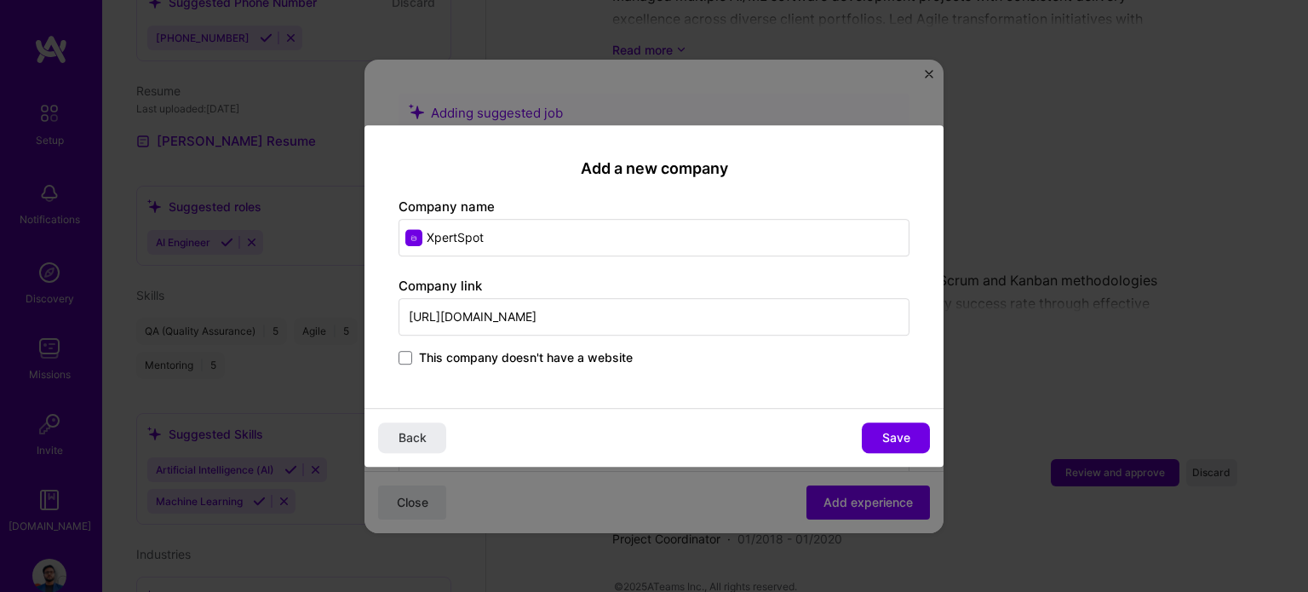
type input "https://xpertspot.com/"
click at [809, 398] on div "Add a new company Company name XpertSpot Company link https://xpertspot.com/ Th…" at bounding box center [653, 266] width 579 height 283
click at [899, 447] on button "Save" at bounding box center [896, 437] width 68 height 31
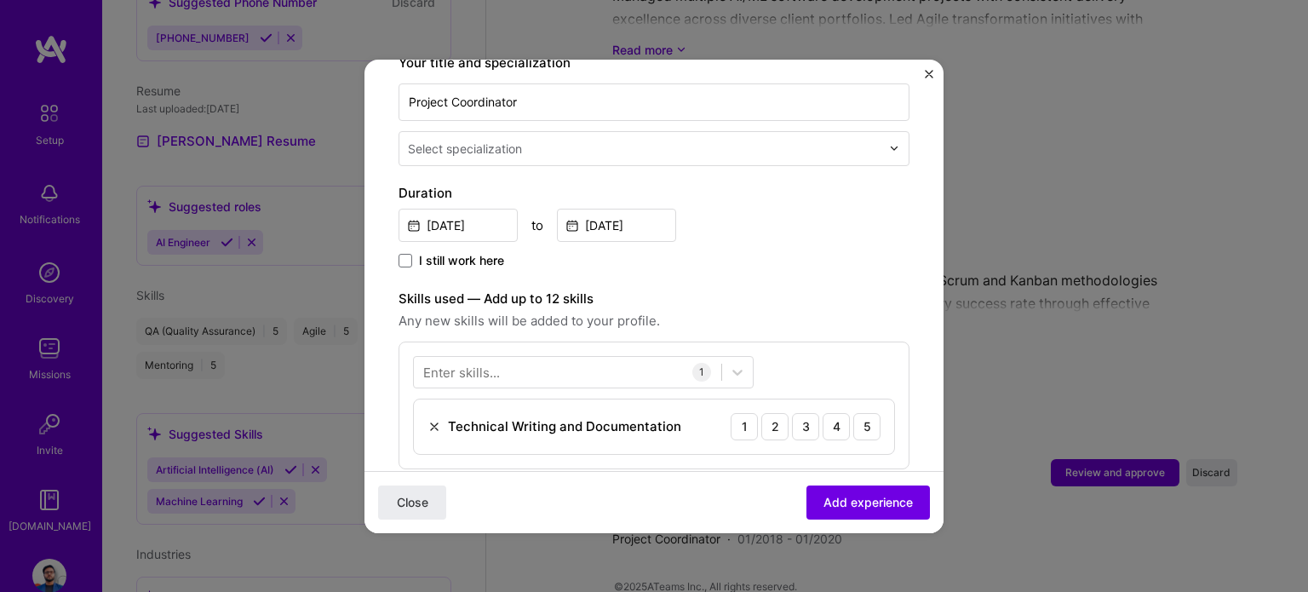
scroll to position [511, 0]
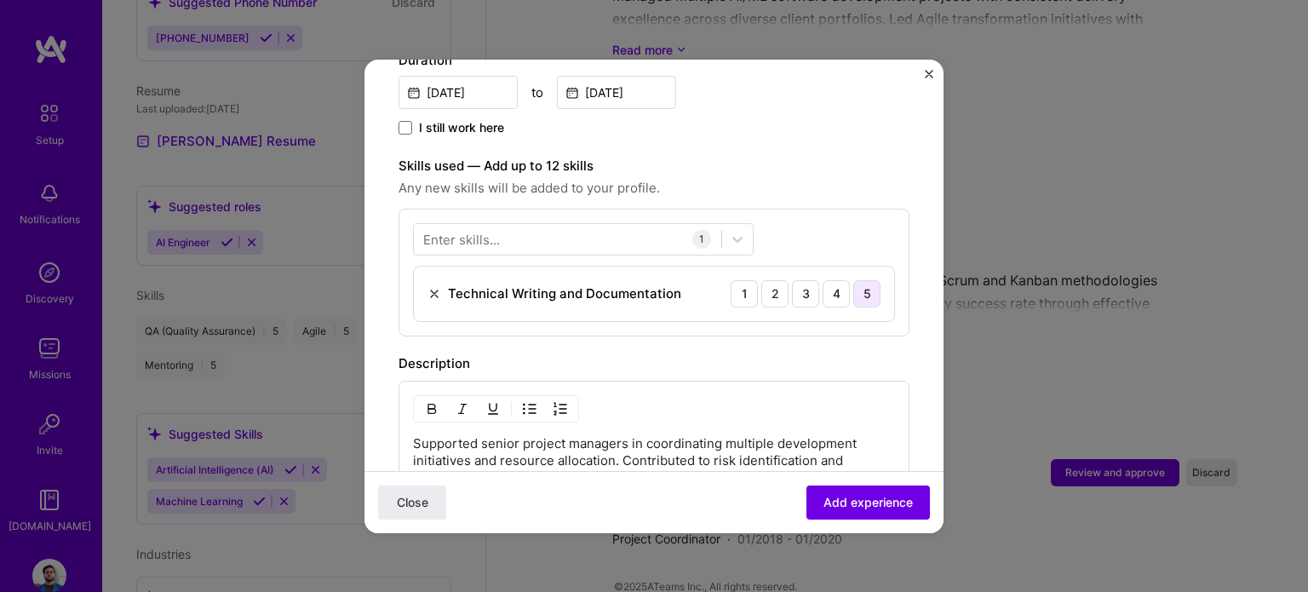
click at [854, 280] on div "5" at bounding box center [866, 293] width 27 height 27
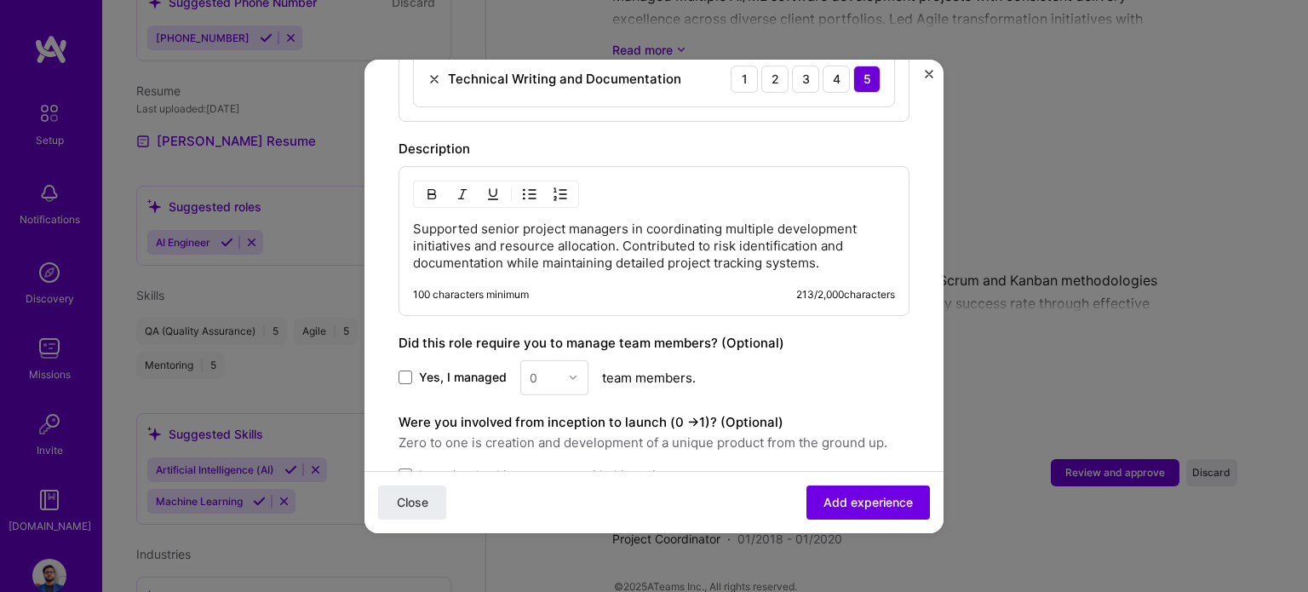
scroll to position [856, 0]
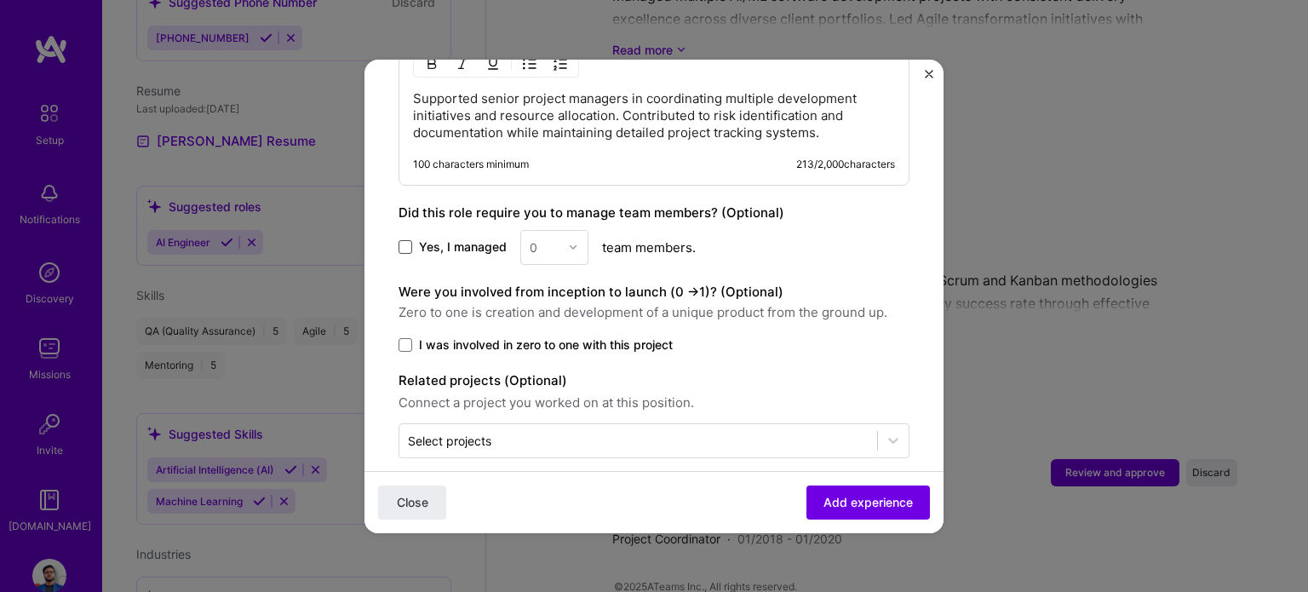
click at [409, 240] on span at bounding box center [405, 247] width 14 height 14
click at [0, 0] on input "Yes, I managed" at bounding box center [0, 0] width 0 height 0
click at [515, 232] on div "Yes, I managed 0 team members." at bounding box center [653, 247] width 511 height 35
click at [537, 238] on input "text" at bounding box center [545, 247] width 30 height 18
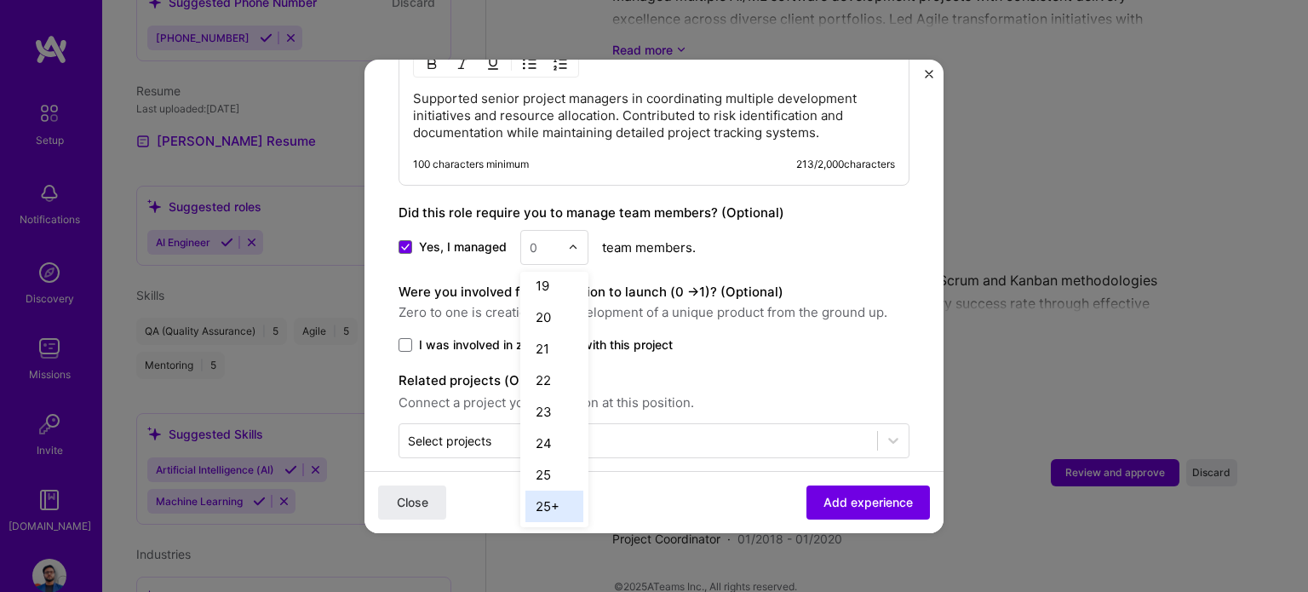
click at [557, 490] on div "25+" at bounding box center [554, 505] width 58 height 31
click at [415, 336] on label "I was involved in zero to one with this project" at bounding box center [653, 344] width 511 height 17
click at [0, 0] on input "I was involved in zero to one with this project" at bounding box center [0, 0] width 0 height 0
click at [887, 530] on div "Close Add experience" at bounding box center [653, 501] width 579 height 62
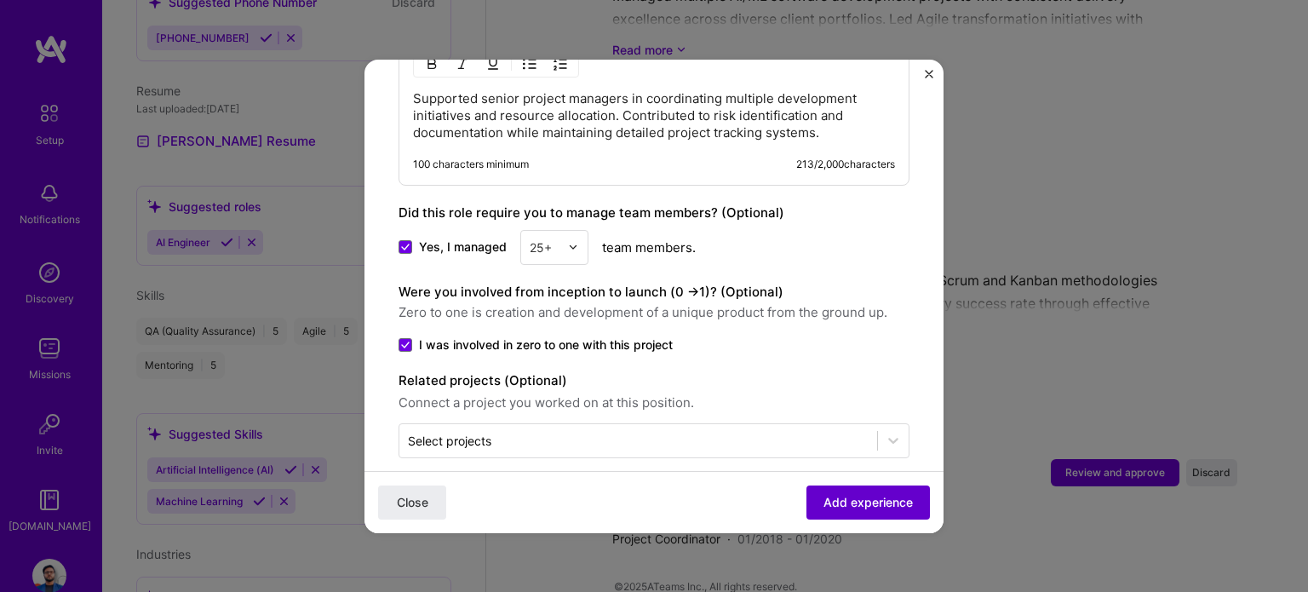
click at [884, 512] on button "Add experience" at bounding box center [867, 501] width 123 height 34
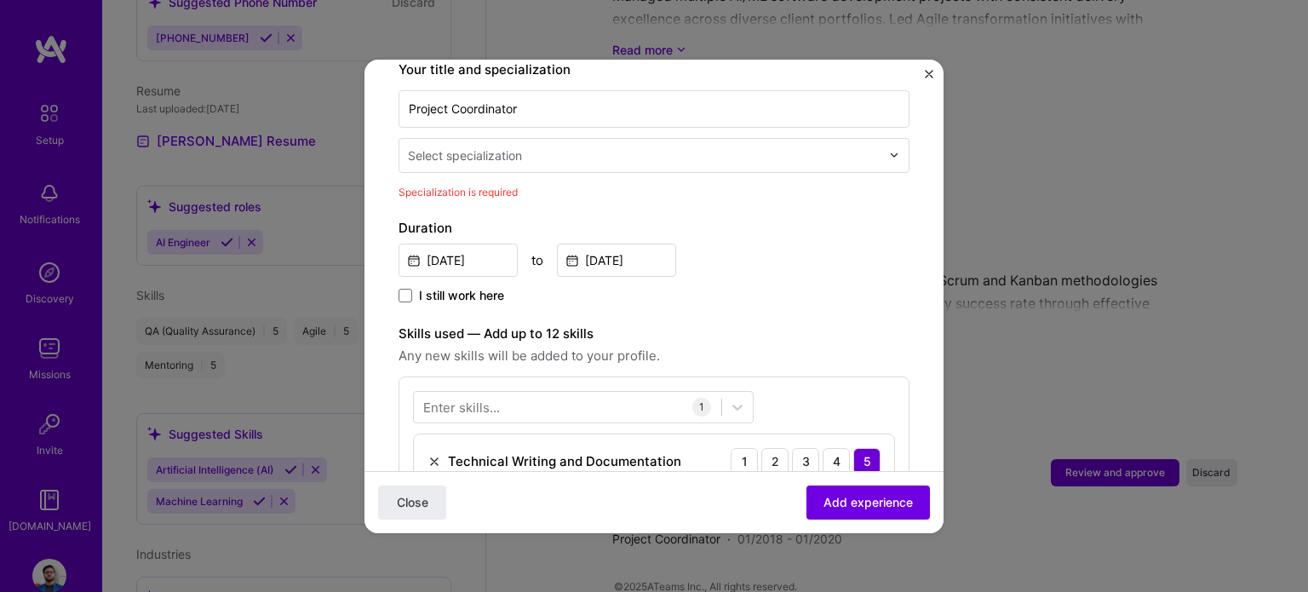
scroll to position [352, 0]
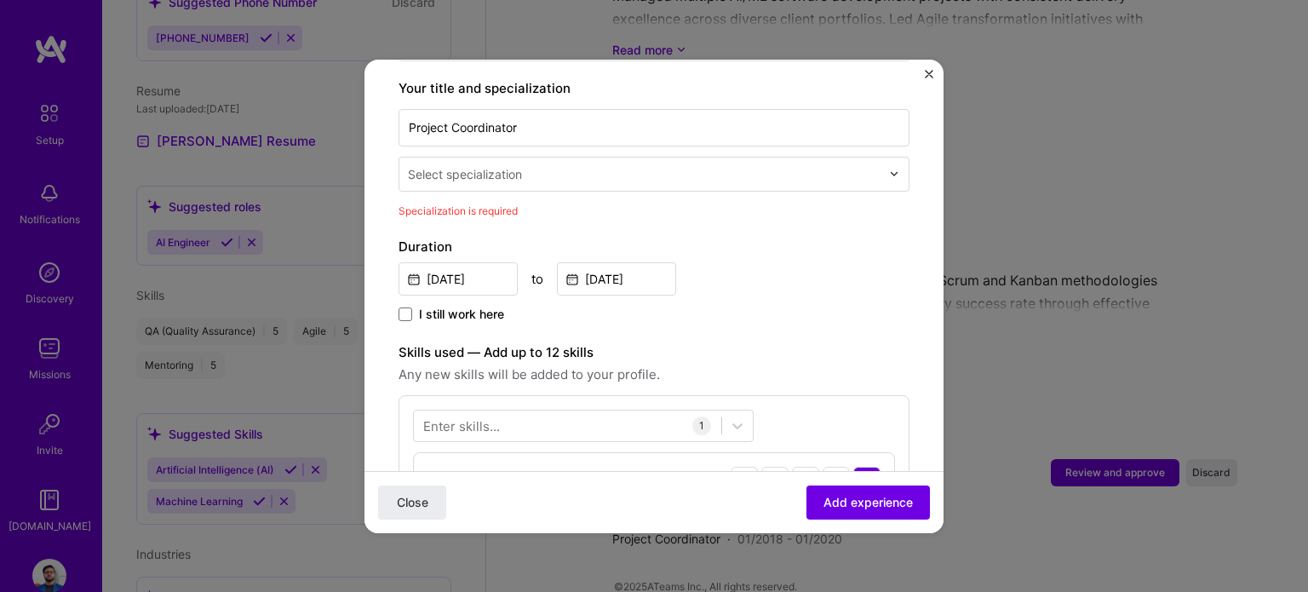
click at [530, 165] on input "text" at bounding box center [646, 174] width 476 height 18
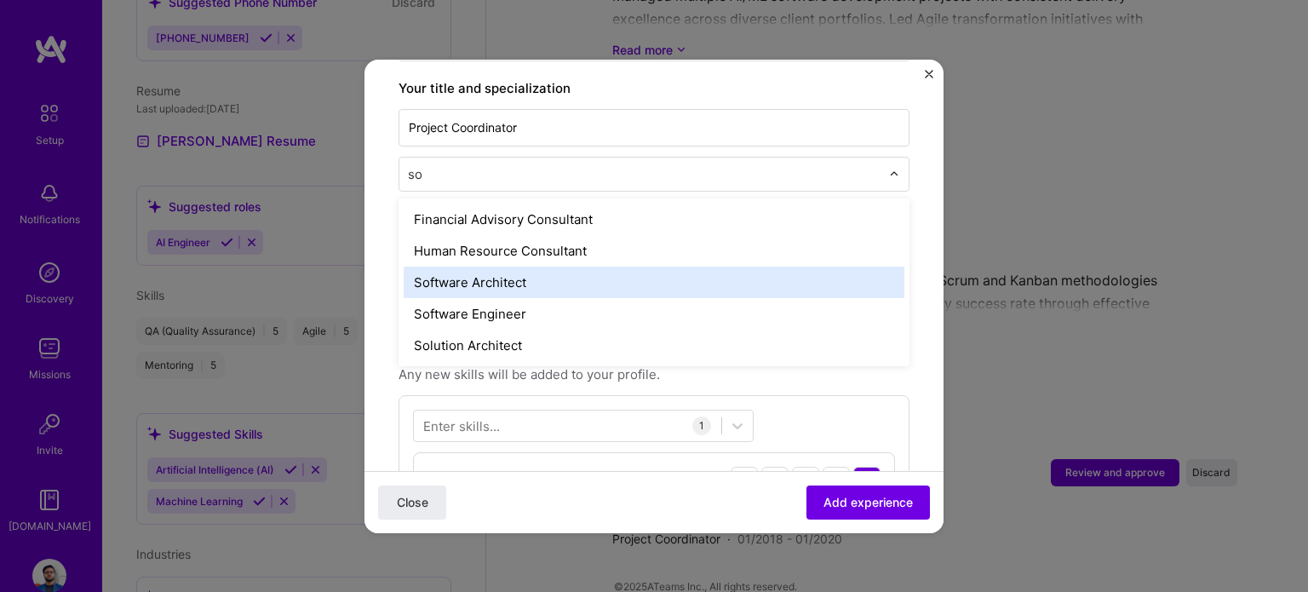
type input "s"
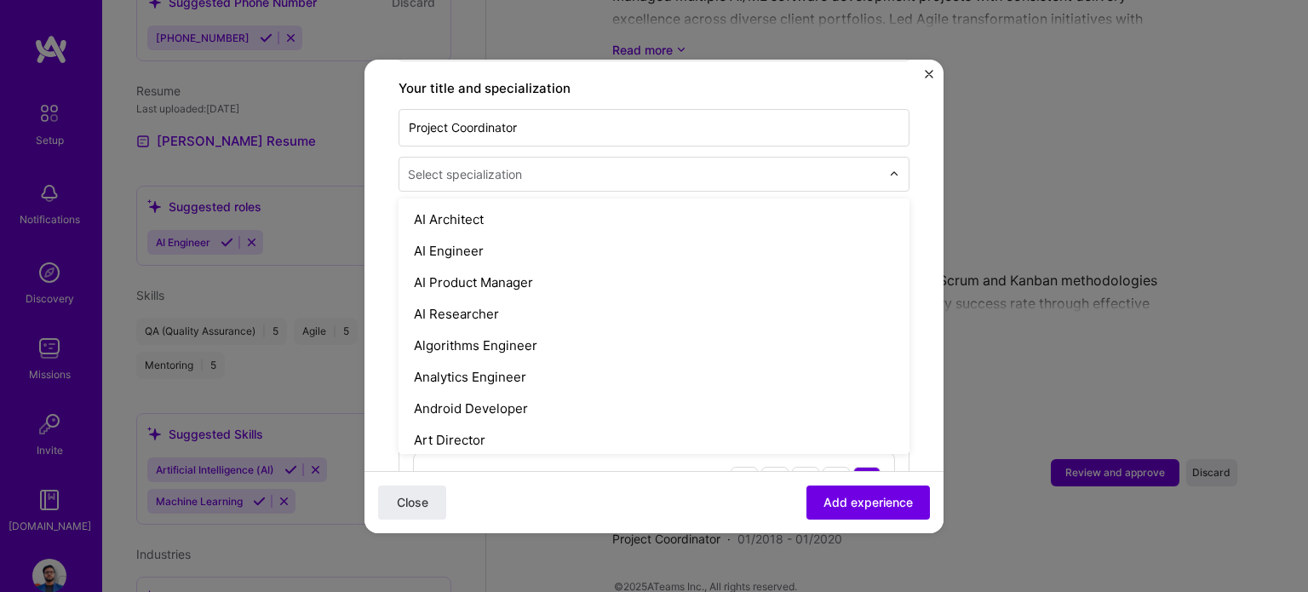
click at [389, 168] on form "Adding suggested job This job is suggested based on your LinkedIn, resume or A.…" at bounding box center [653, 413] width 579 height 1344
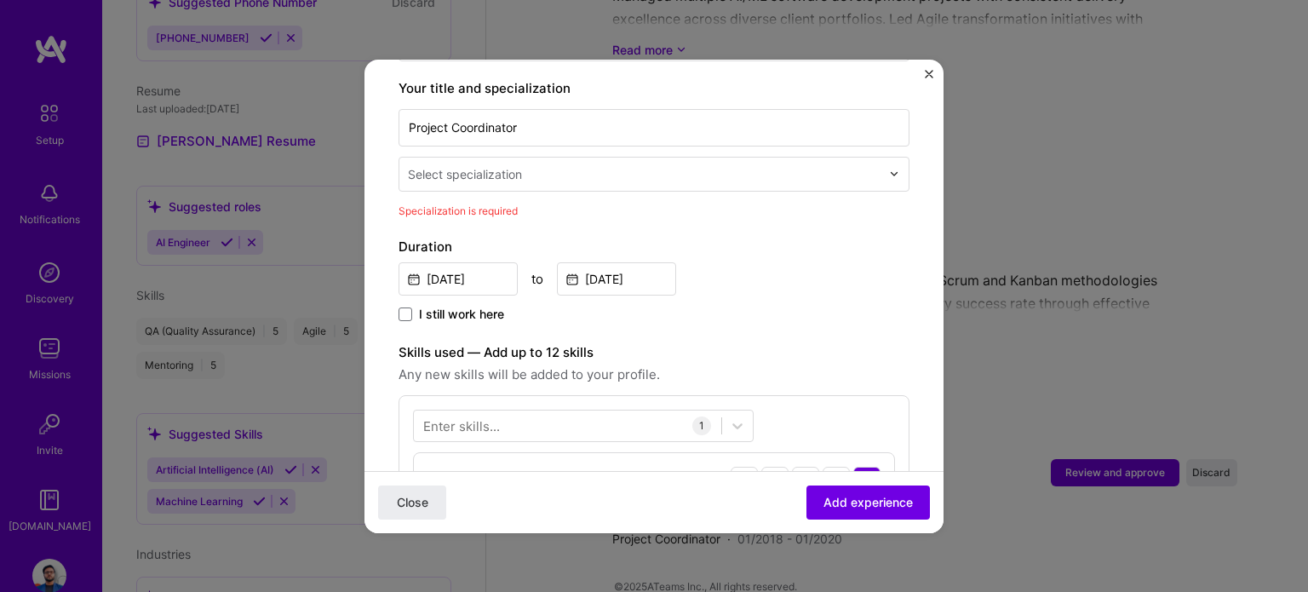
click at [485, 169] on div "Select specialization" at bounding box center [643, 173] width 489 height 33
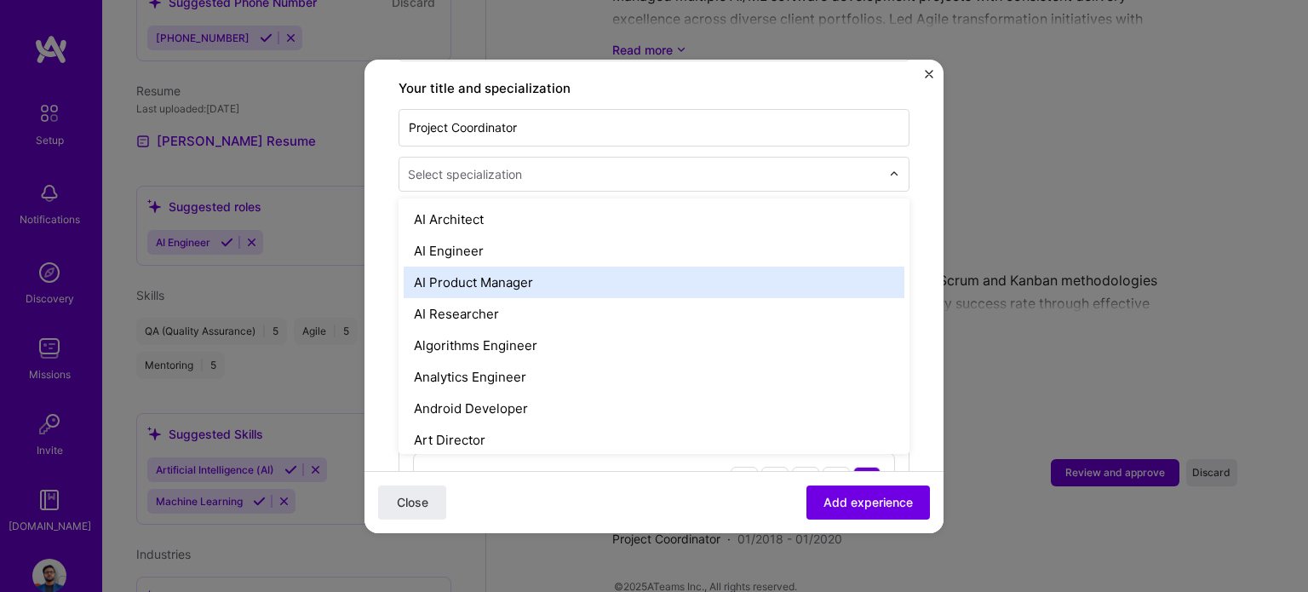
click at [473, 266] on div "AI Product Manager" at bounding box center [654, 281] width 501 height 31
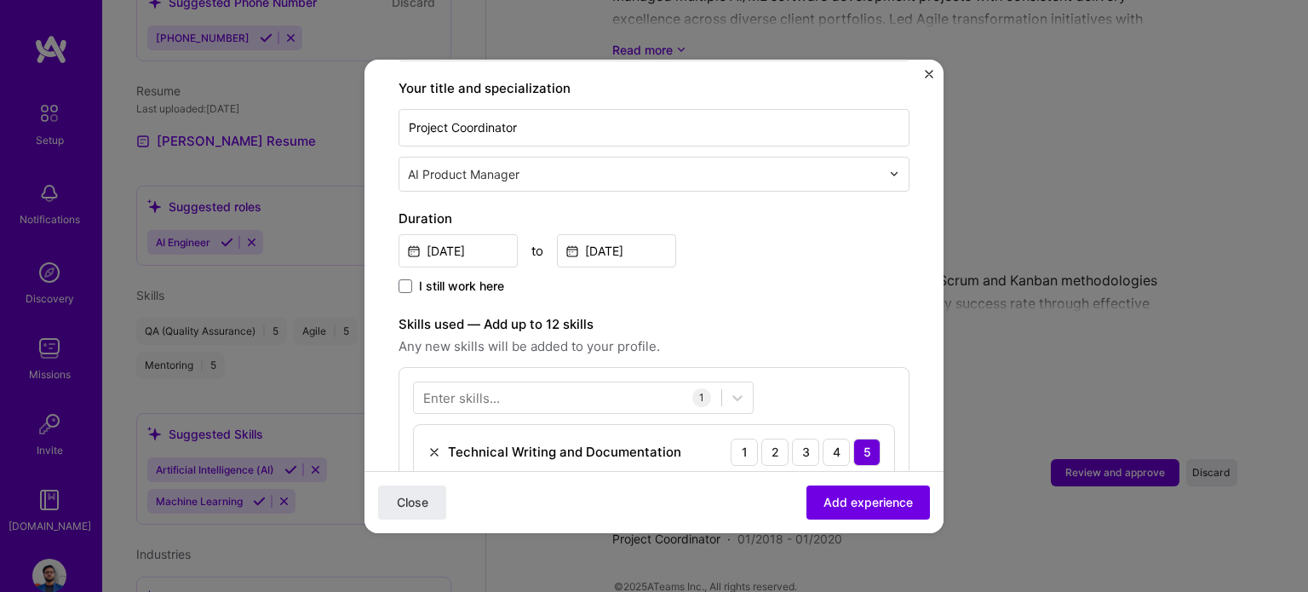
click at [881, 474] on div "Close Add experience" at bounding box center [653, 501] width 579 height 62
click at [881, 481] on div "Close Add experience" at bounding box center [653, 501] width 579 height 62
click at [882, 483] on div "Close Add experience" at bounding box center [653, 501] width 579 height 62
click at [882, 496] on span "Add experience" at bounding box center [867, 501] width 89 height 17
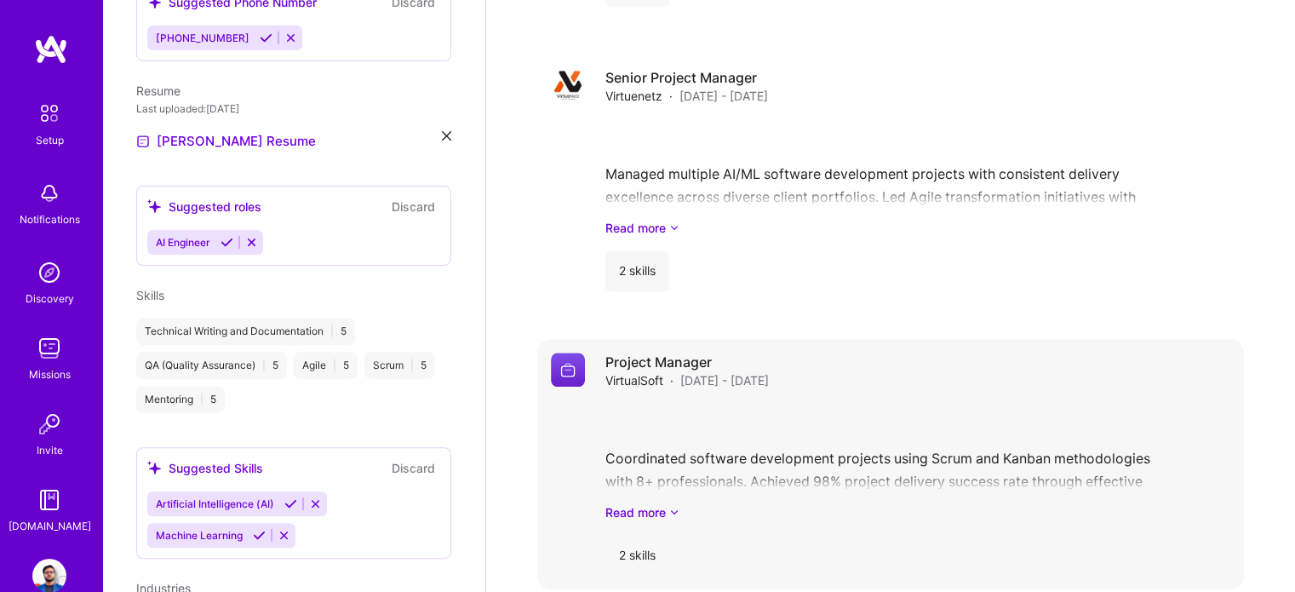
scroll to position [1976, 0]
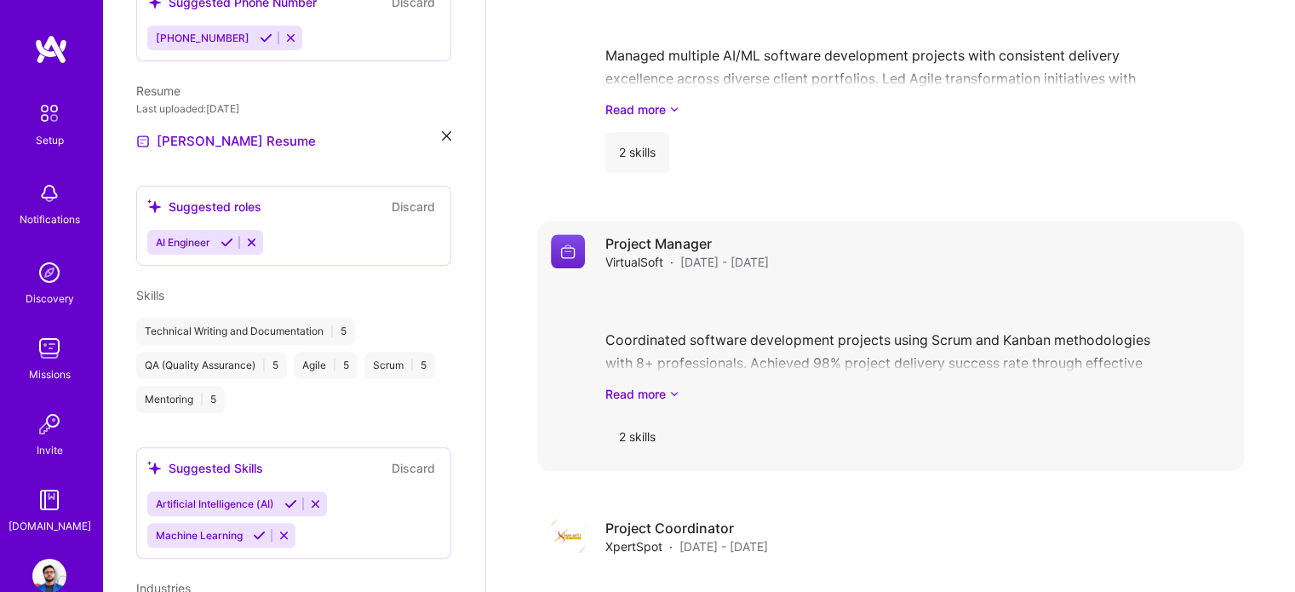
click at [757, 253] on div "Project Manager VirtualSoft · Jan 2021 - Jan 2022 Coordinated software developm…" at bounding box center [917, 345] width 625 height 223
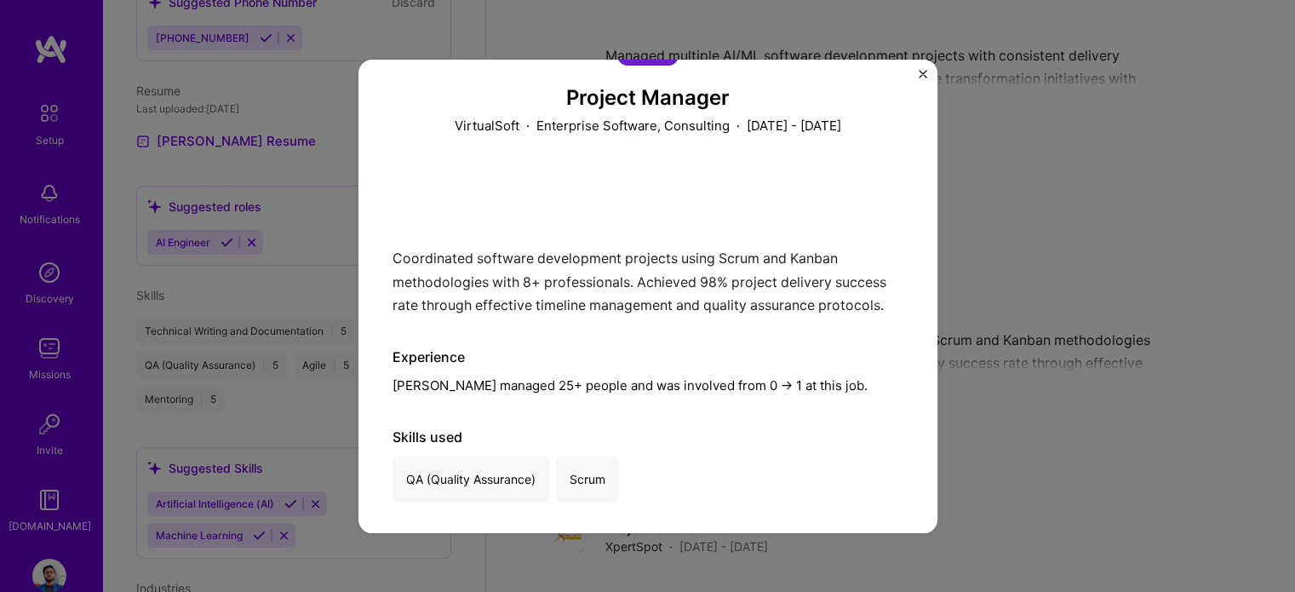
scroll to position [92, 0]
click at [908, 72] on div "Project Manager VirtualSoft · Enterprise Software, Consulting · January 2021 - …" at bounding box center [647, 296] width 579 height 473
click at [916, 70] on div "Project Manager VirtualSoft · Enterprise Software, Consulting · January 2021 - …" at bounding box center [647, 296] width 579 height 473
click at [919, 71] on img "Close" at bounding box center [923, 74] width 9 height 9
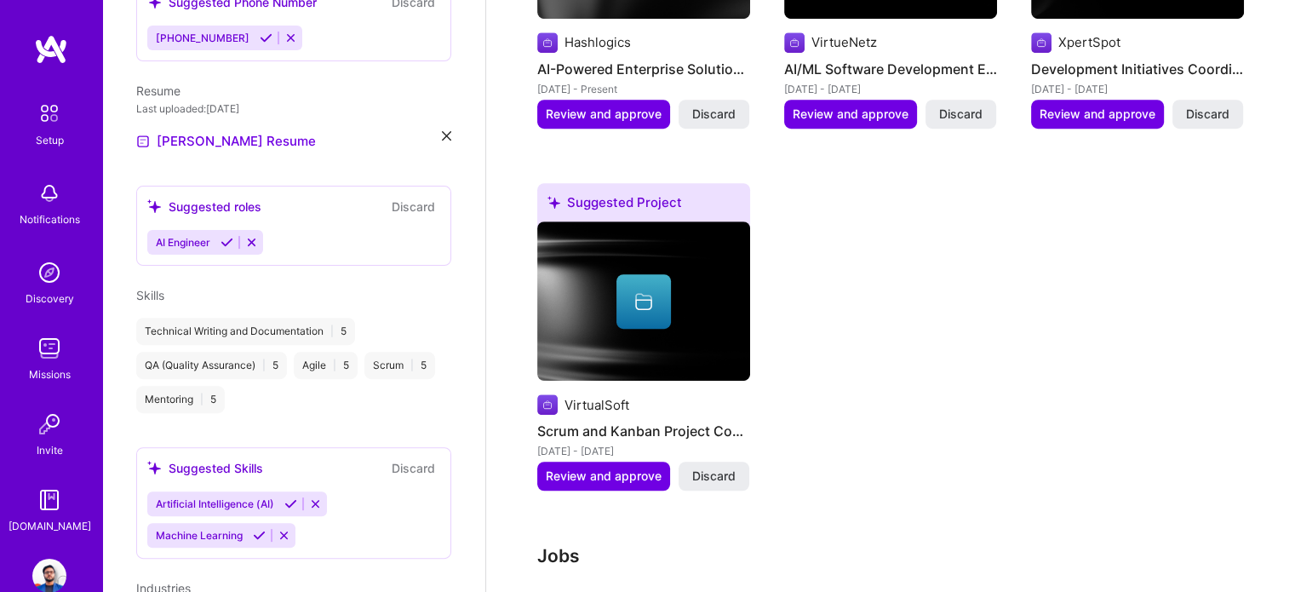
scroll to position [1125, 0]
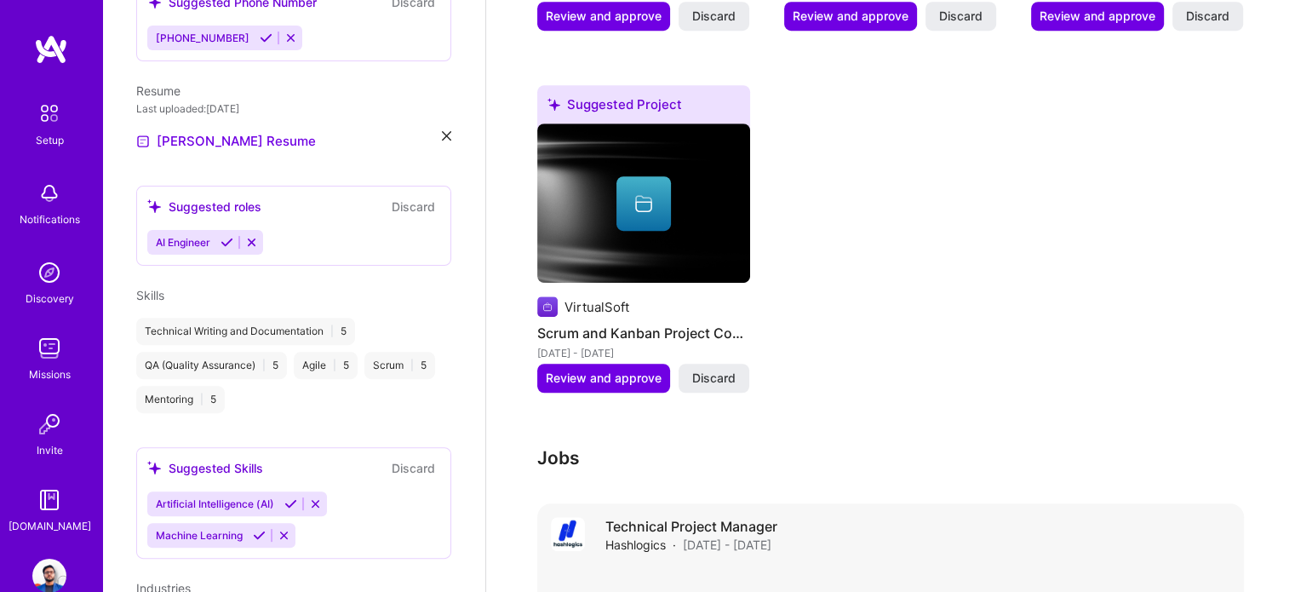
click at [702, 535] on span "Jan 2024 - Aug 2025" at bounding box center [727, 544] width 89 height 18
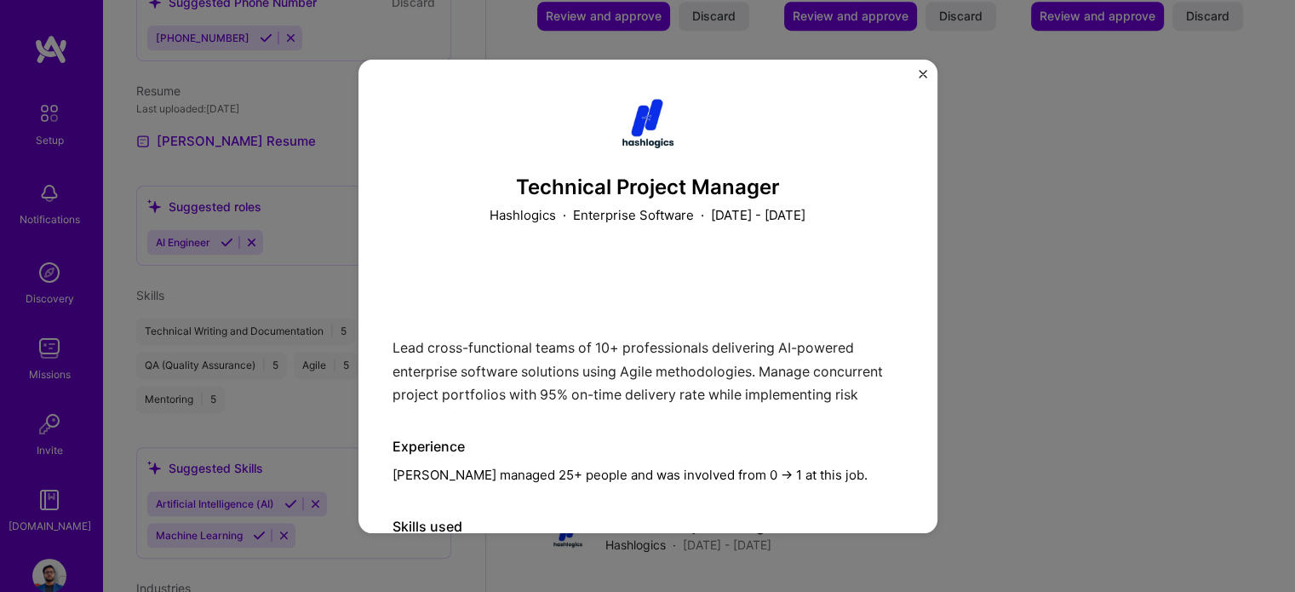
click at [917, 73] on div "Technical Project Manager Hashlogics · Enterprise Software · January 2024 - Aug…" at bounding box center [647, 296] width 579 height 473
click at [926, 81] on button "Close" at bounding box center [923, 79] width 9 height 18
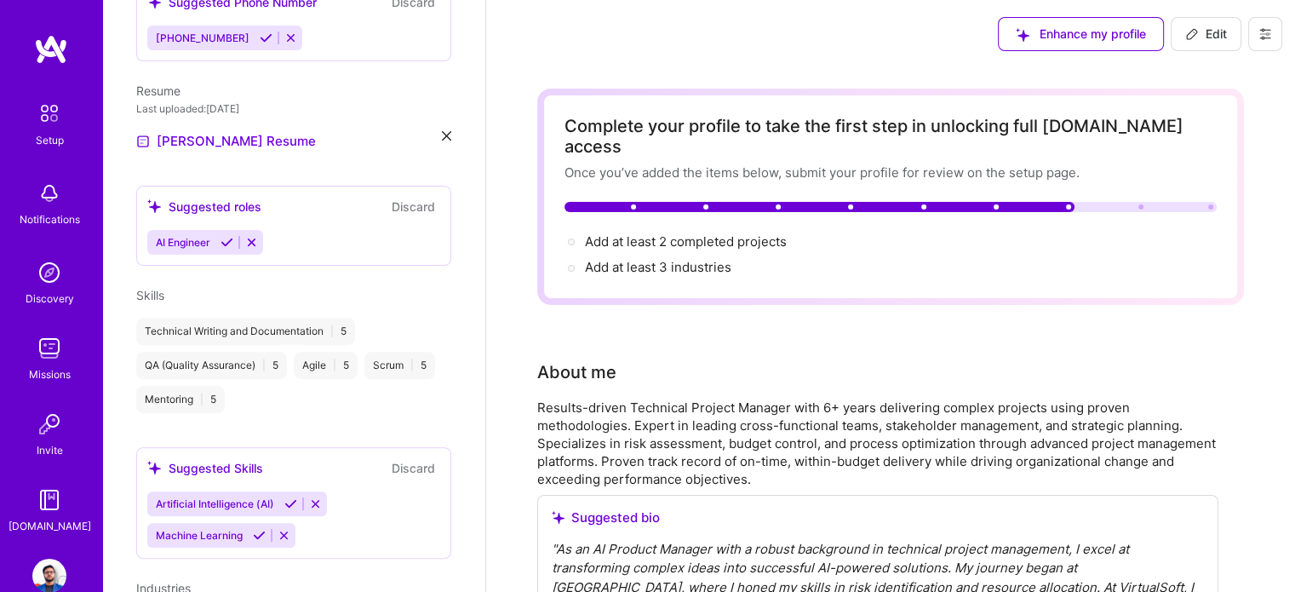
click at [43, 577] on img at bounding box center [49, 575] width 34 height 34
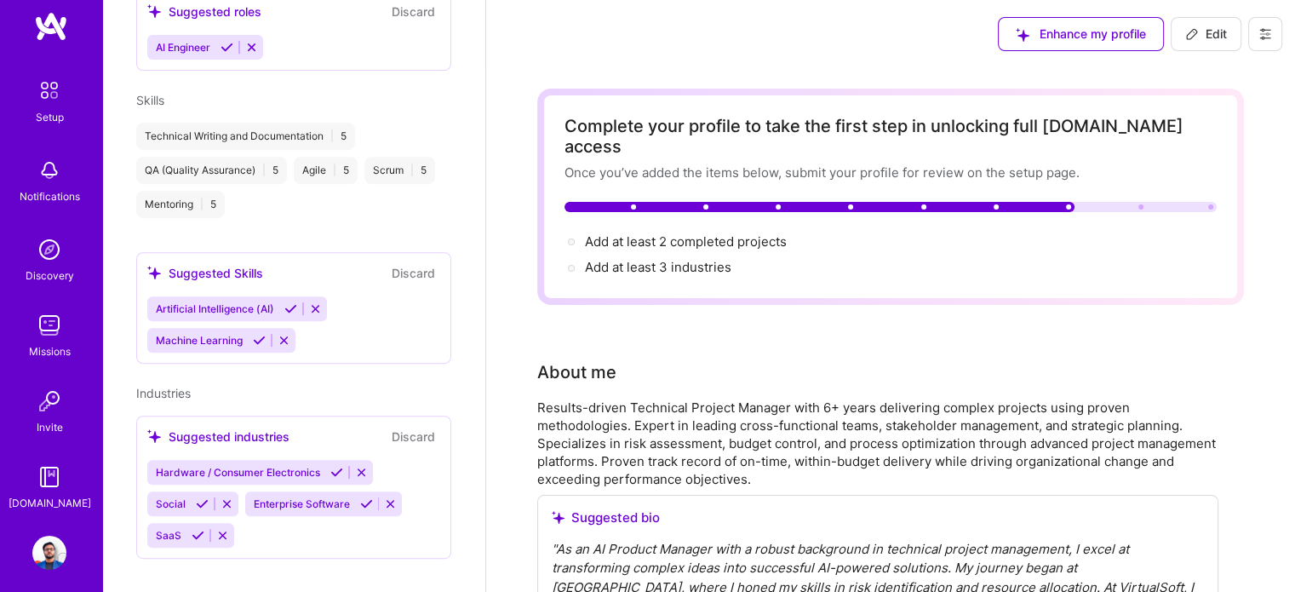
scroll to position [34, 0]
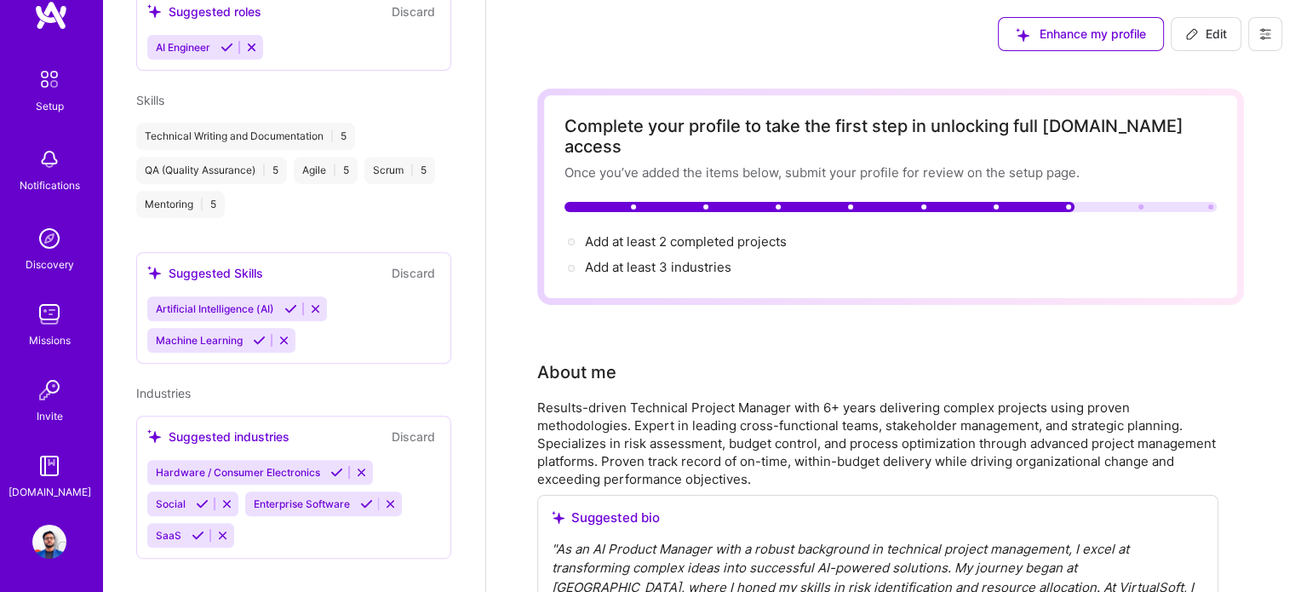
click at [56, 100] on div "Setup" at bounding box center [50, 106] width 28 height 18
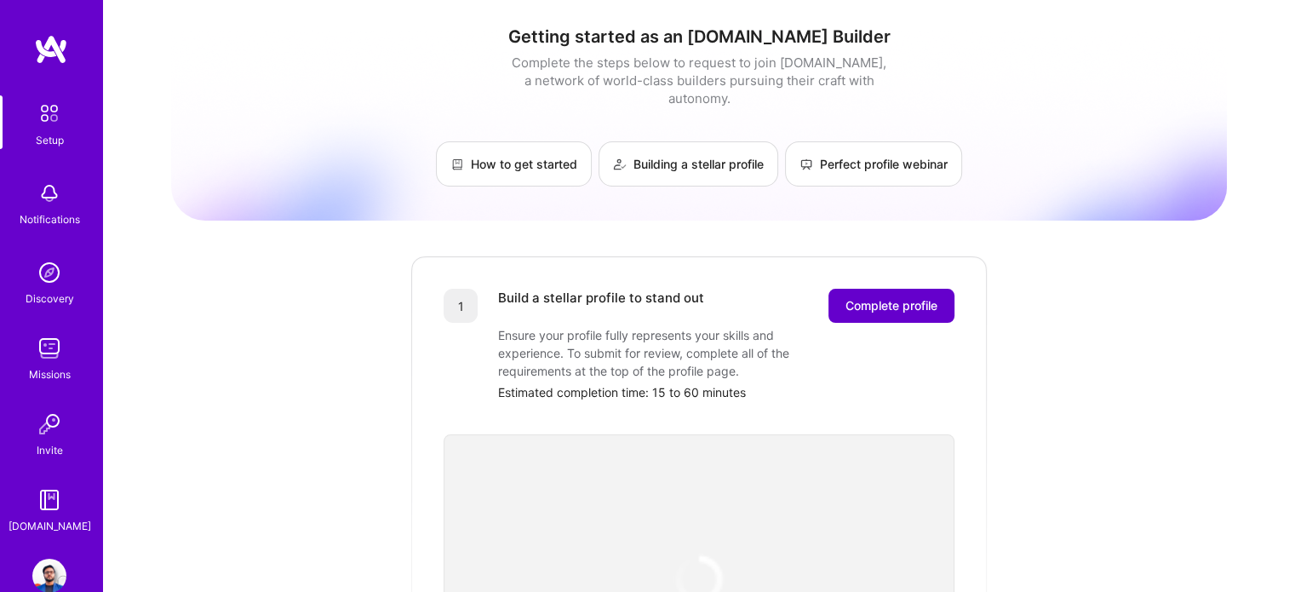
click at [835, 289] on button "Complete profile" at bounding box center [891, 306] width 126 height 34
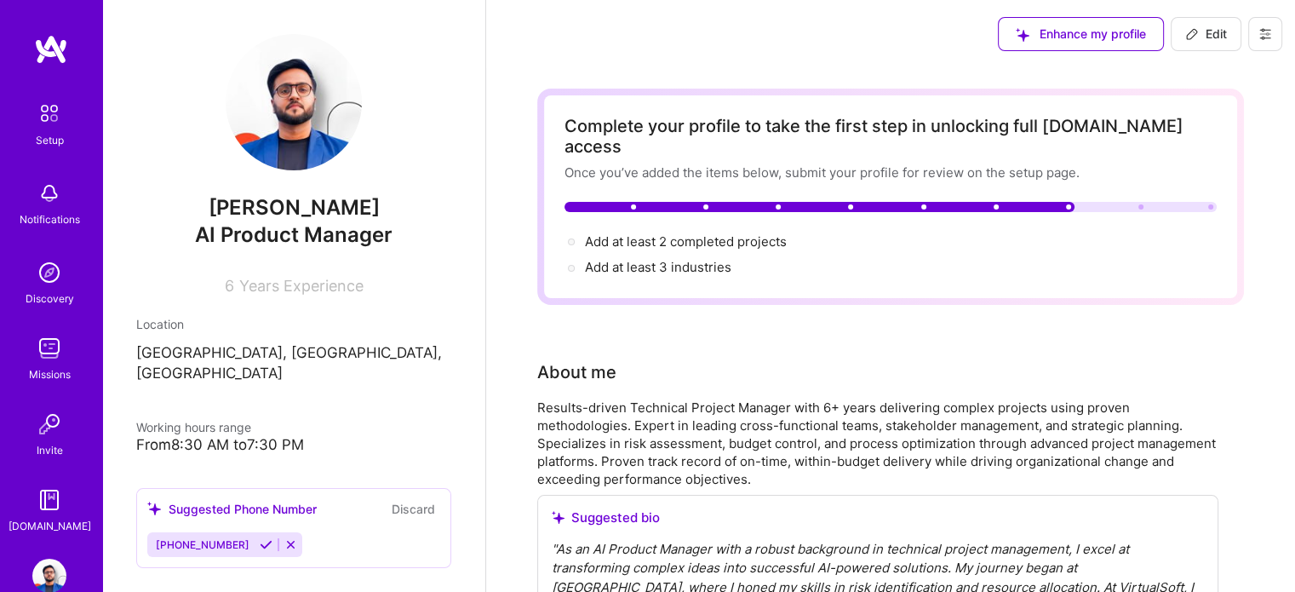
click at [1203, 31] on span "Edit" at bounding box center [1206, 34] width 42 height 17
select select "US"
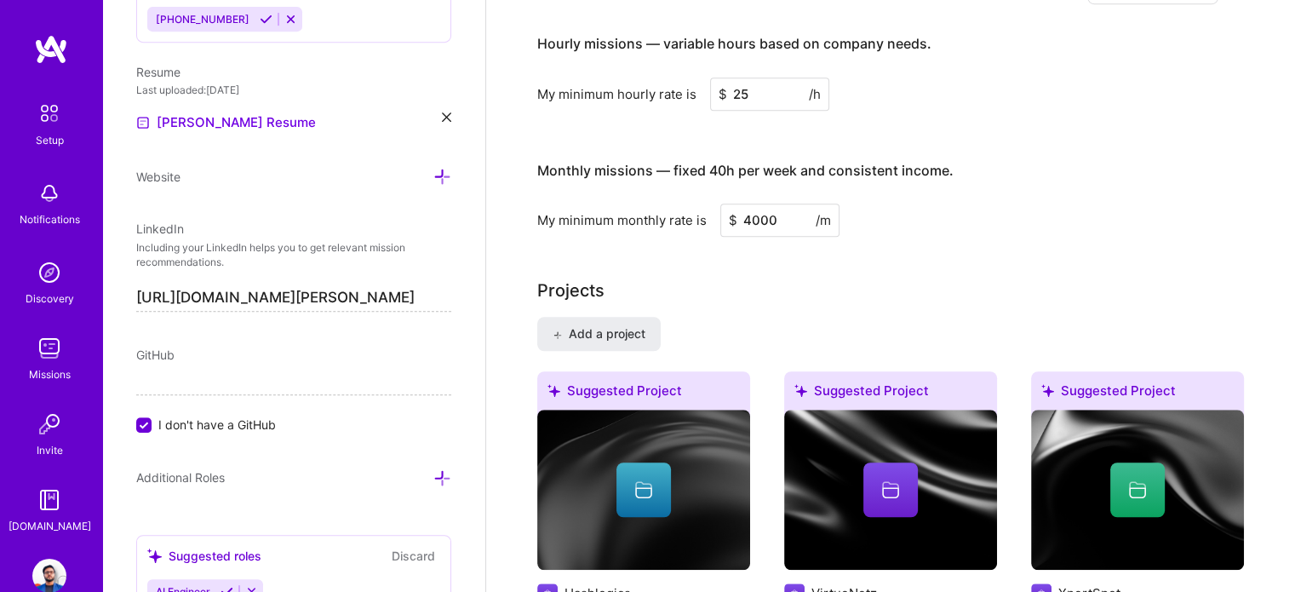
scroll to position [1022, 0]
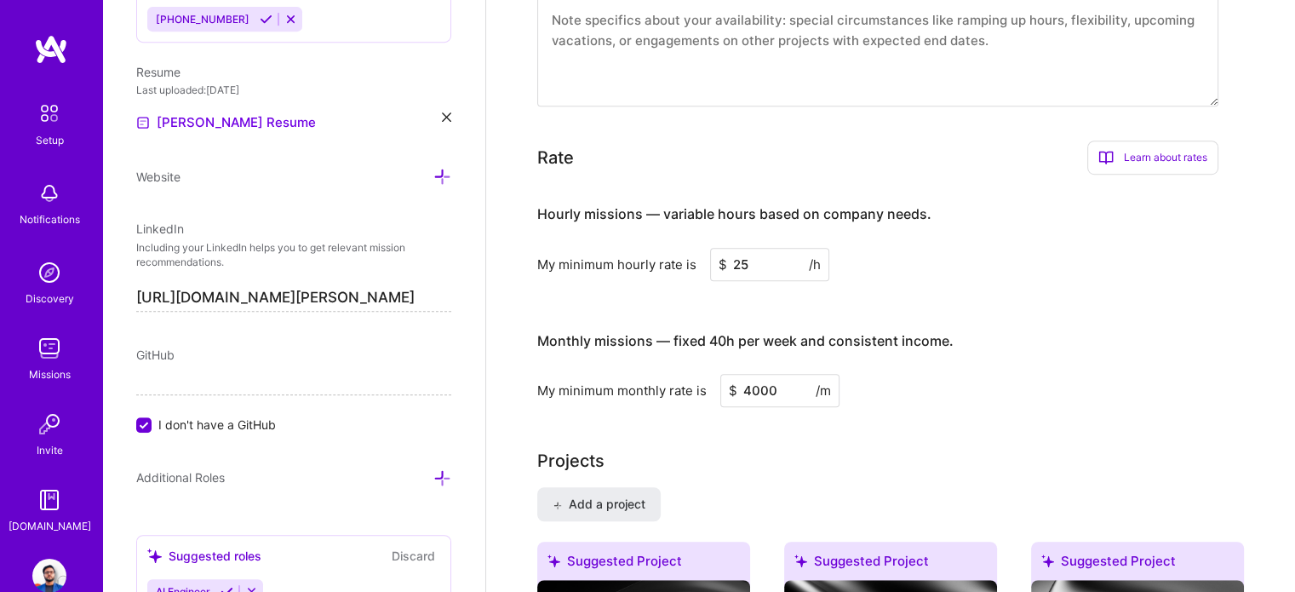
drag, startPoint x: 733, startPoint y: 240, endPoint x: 752, endPoint y: 238, distance: 18.8
click at [741, 248] on input "25" at bounding box center [769, 264] width 119 height 33
drag, startPoint x: 753, startPoint y: 238, endPoint x: 718, endPoint y: 234, distance: 34.3
click at [718, 248] on div "$ 25 /h" at bounding box center [769, 264] width 119 height 33
type input "90"
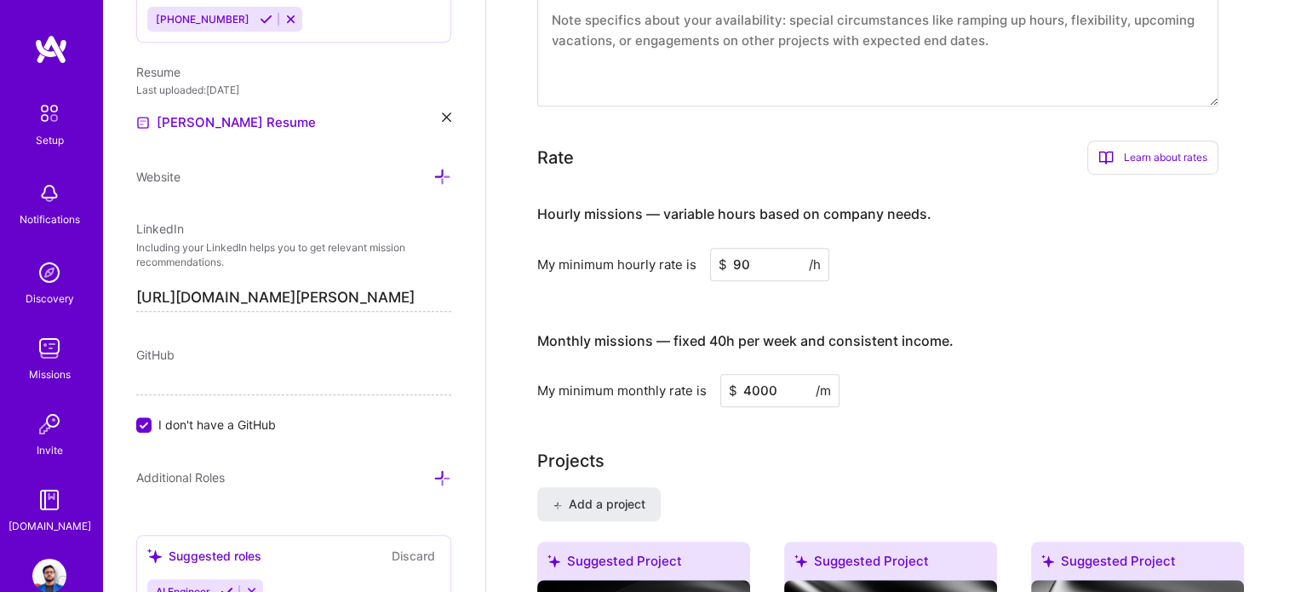
drag, startPoint x: 776, startPoint y: 357, endPoint x: 698, endPoint y: 360, distance: 78.4
click at [698, 374] on div "My minimum monthly rate is $ 4000 /m" at bounding box center [877, 390] width 681 height 33
type input "170"
click at [1046, 343] on h3 "Monthly missions — fixed 40h per week and consistent income." at bounding box center [877, 341] width 681 height 53
drag, startPoint x: 755, startPoint y: 235, endPoint x: 687, endPoint y: 237, distance: 68.1
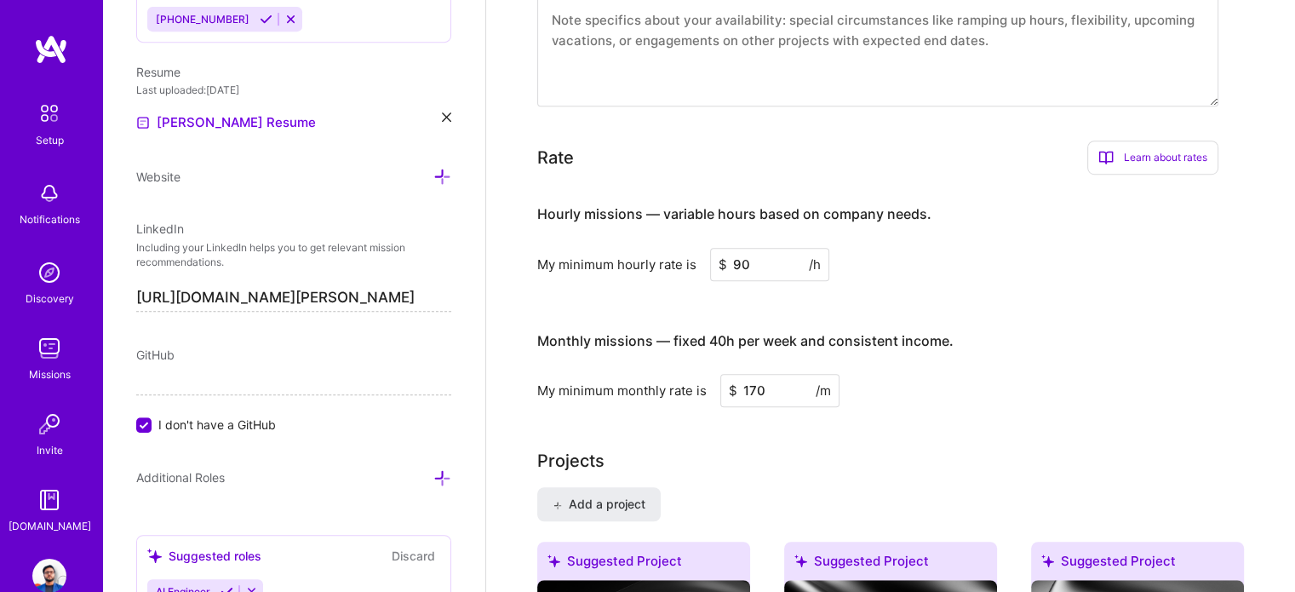
click at [687, 248] on div "My minimum hourly rate is $ 90 /h" at bounding box center [877, 264] width 681 height 33
click at [964, 333] on h3 "Monthly missions — fixed 40h per week and consistent income." at bounding box center [877, 341] width 681 height 53
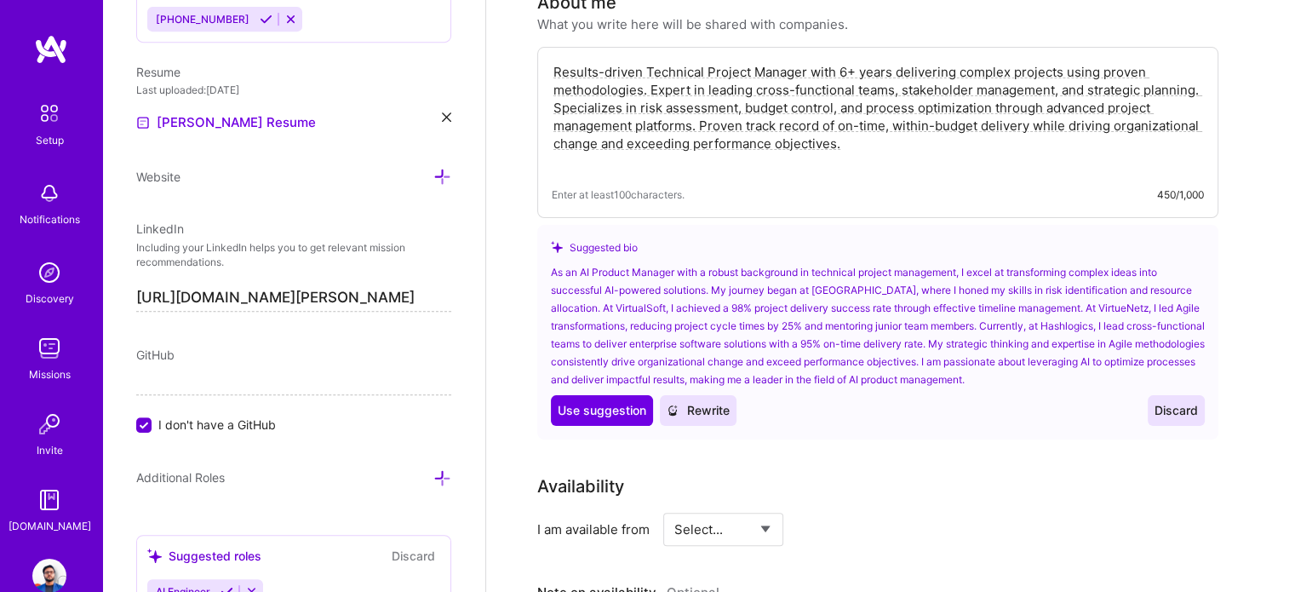
scroll to position [0, 0]
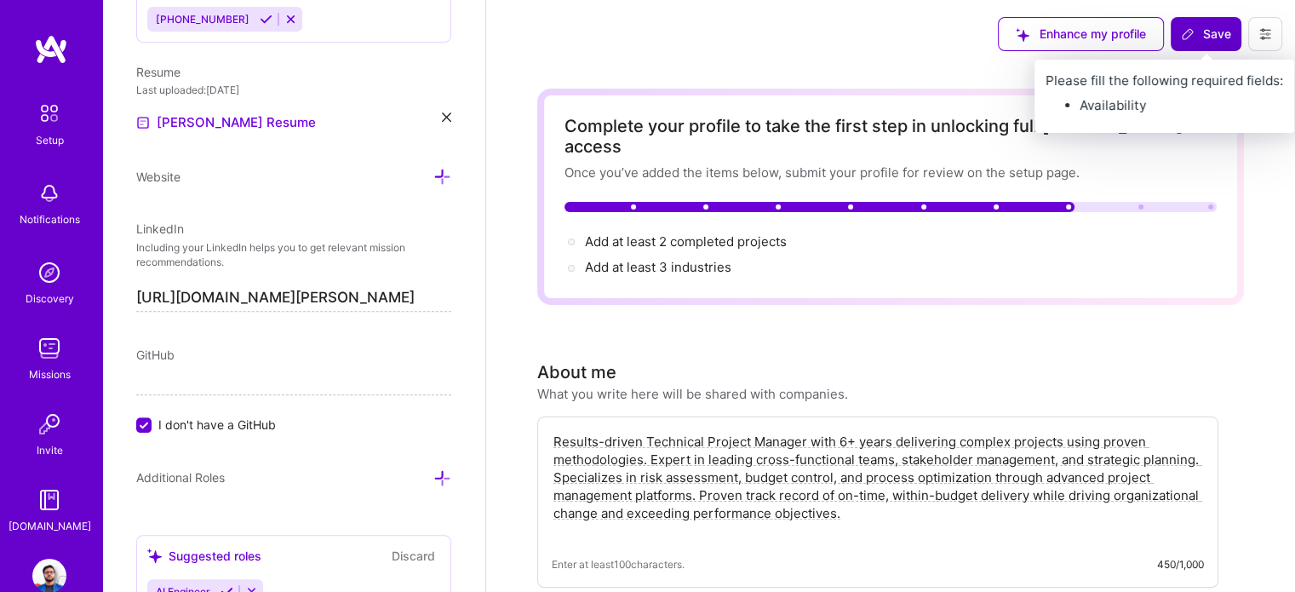
click at [1189, 36] on icon at bounding box center [1187, 34] width 10 height 10
click at [1205, 36] on span "Save" at bounding box center [1206, 34] width 50 height 17
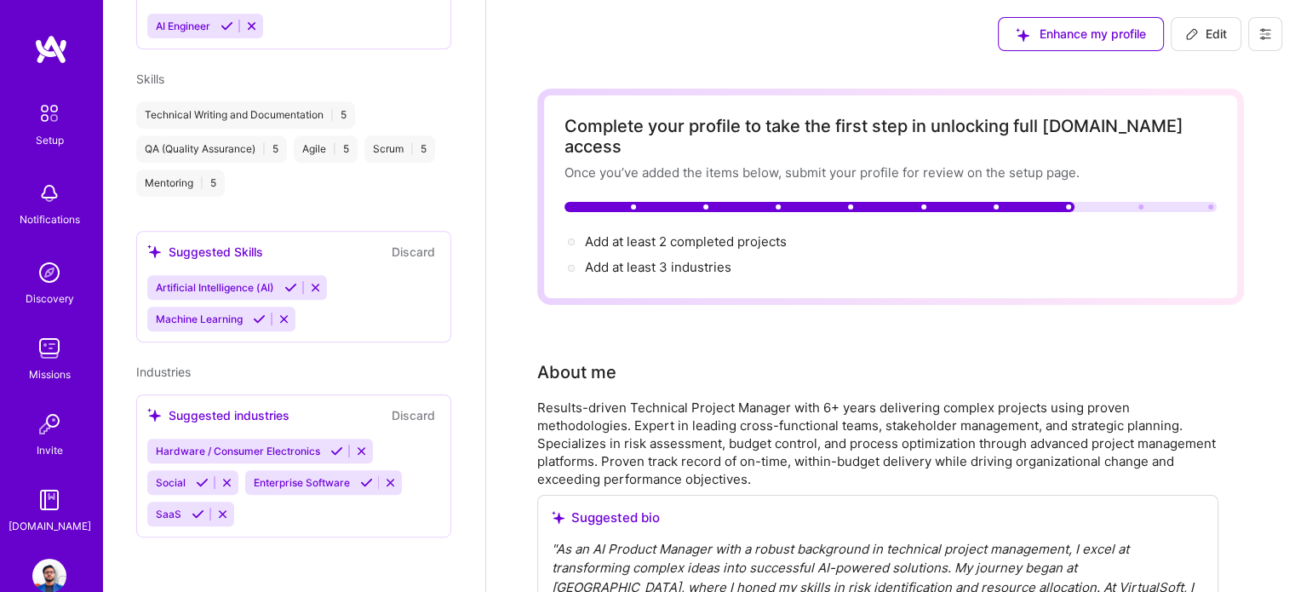
scroll to position [507, 0]
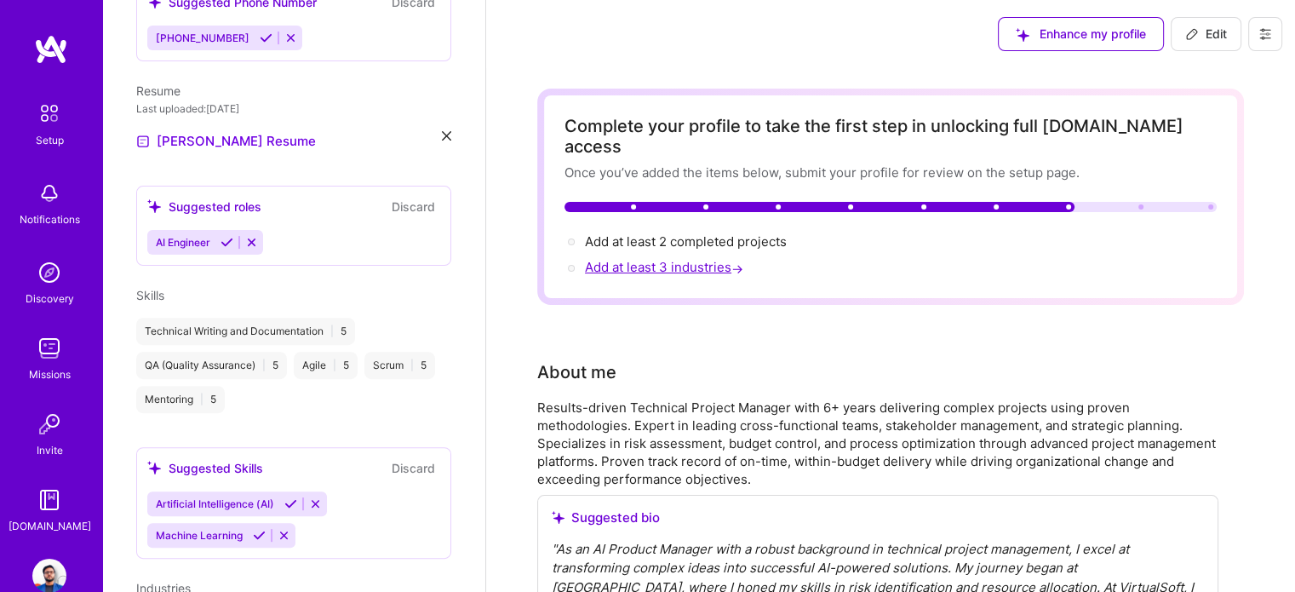
click at [691, 259] on span "Add at least 3 industries →" at bounding box center [666, 267] width 162 height 16
select select "US"
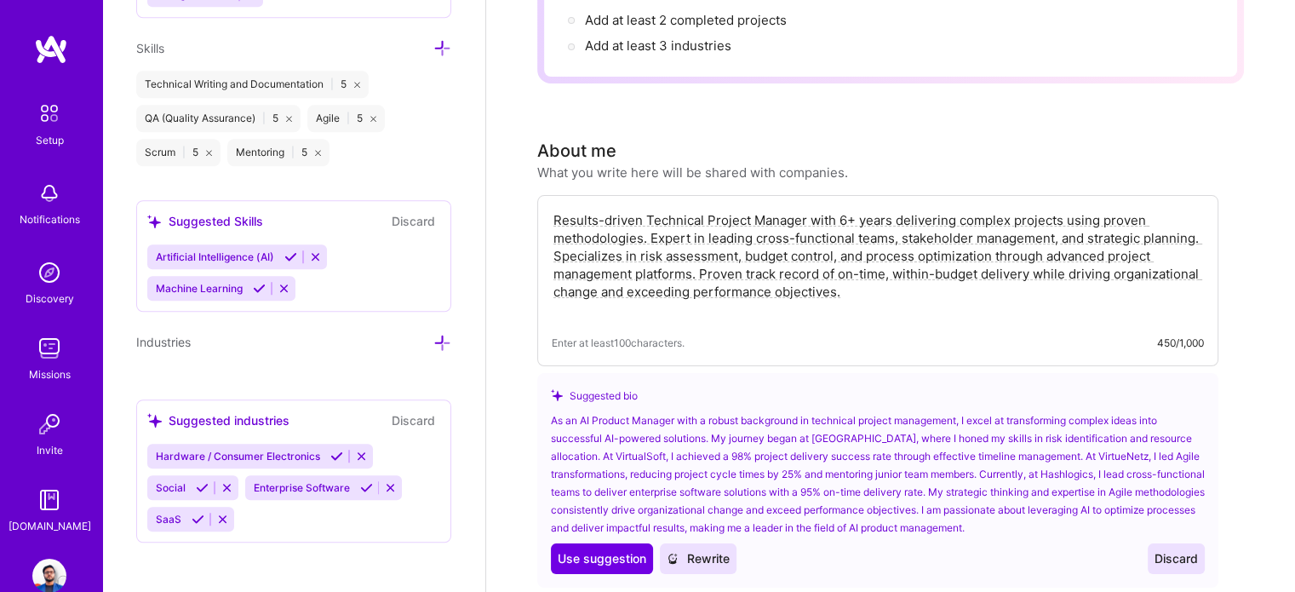
scroll to position [85, 0]
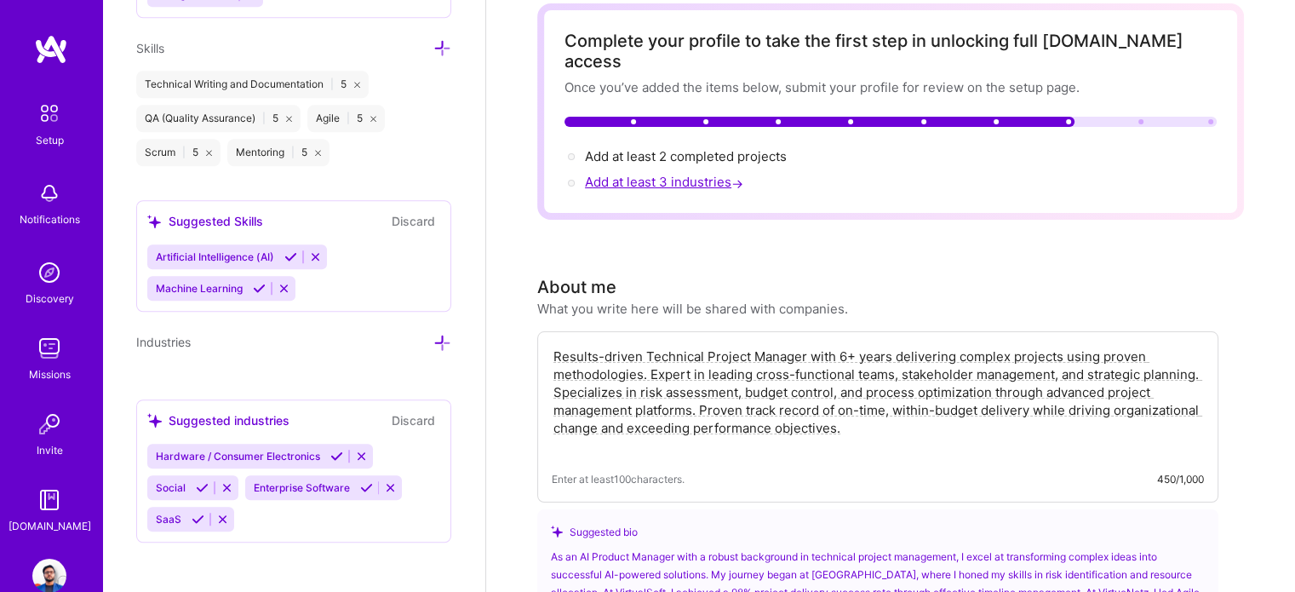
click at [696, 174] on span "Add at least 3 industries →" at bounding box center [666, 182] width 162 height 16
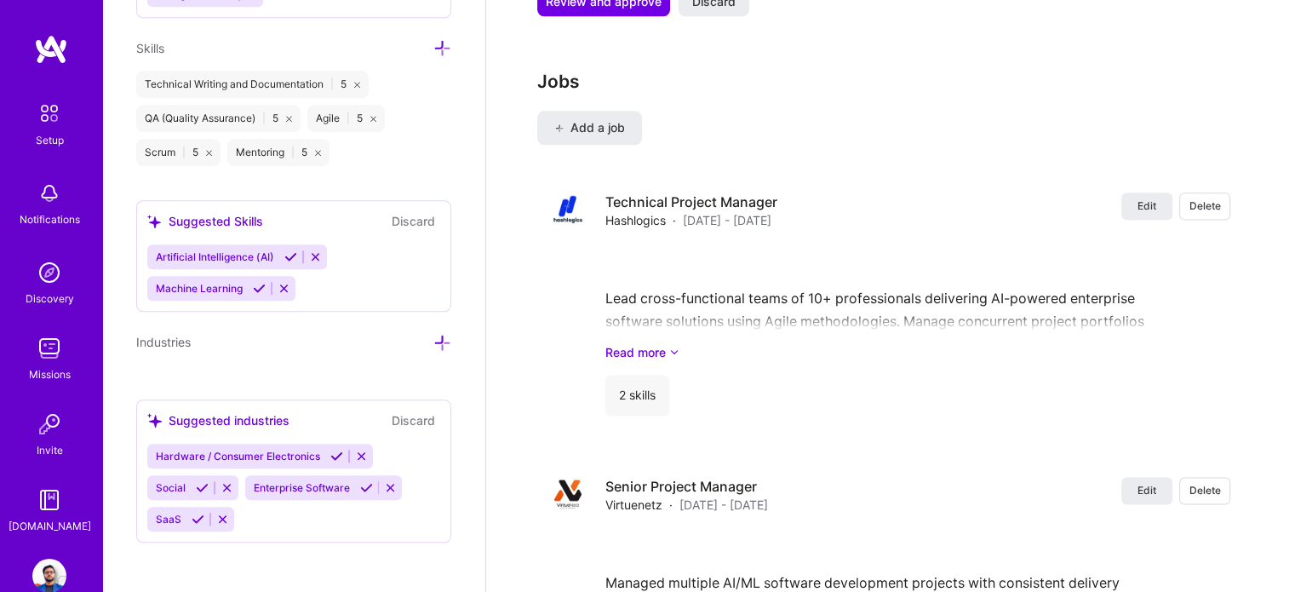
scroll to position [2809, 0]
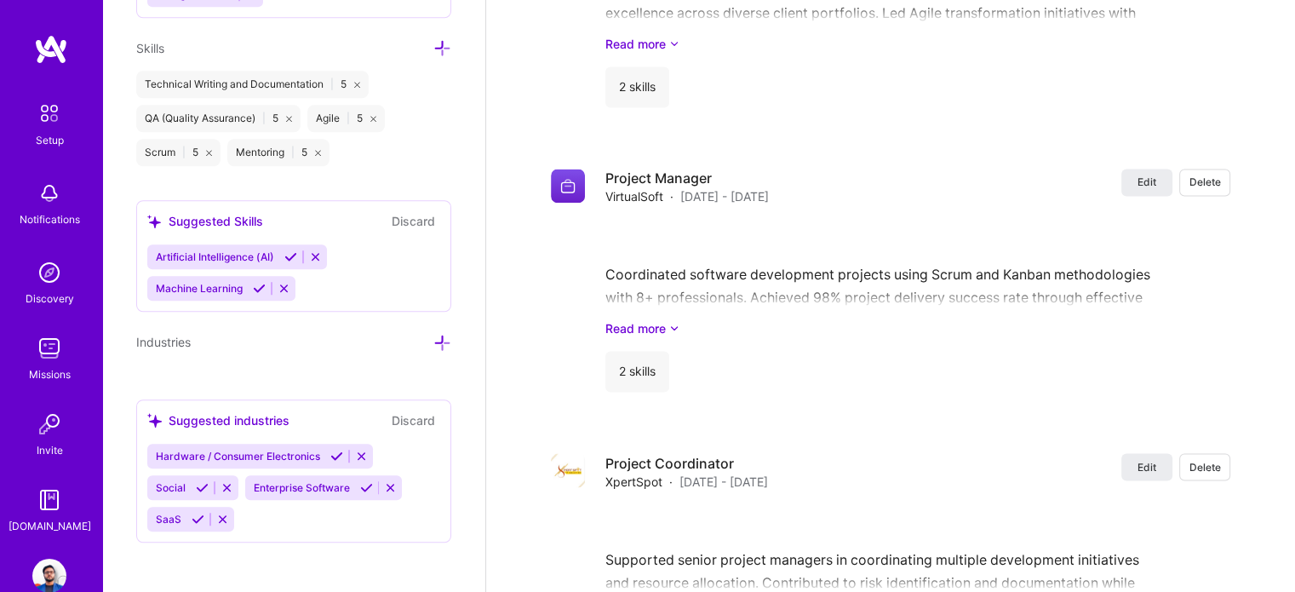
click at [360, 450] on icon at bounding box center [361, 455] width 13 height 13
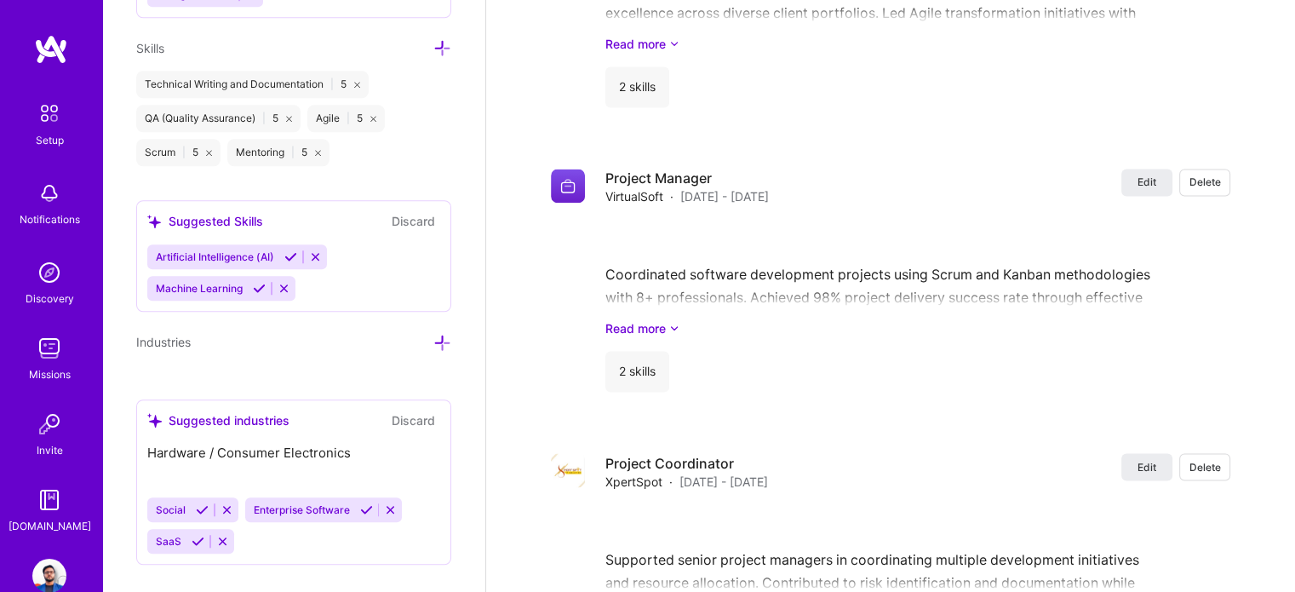
scroll to position [1365, 0]
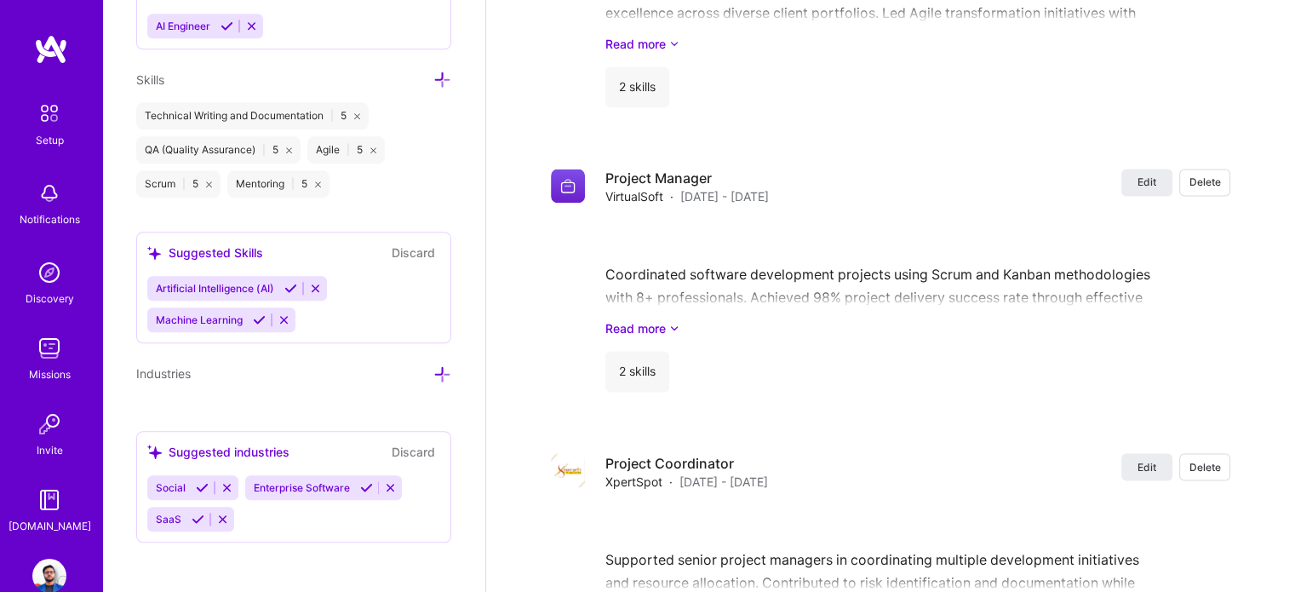
click at [224, 484] on icon at bounding box center [226, 487] width 13 height 13
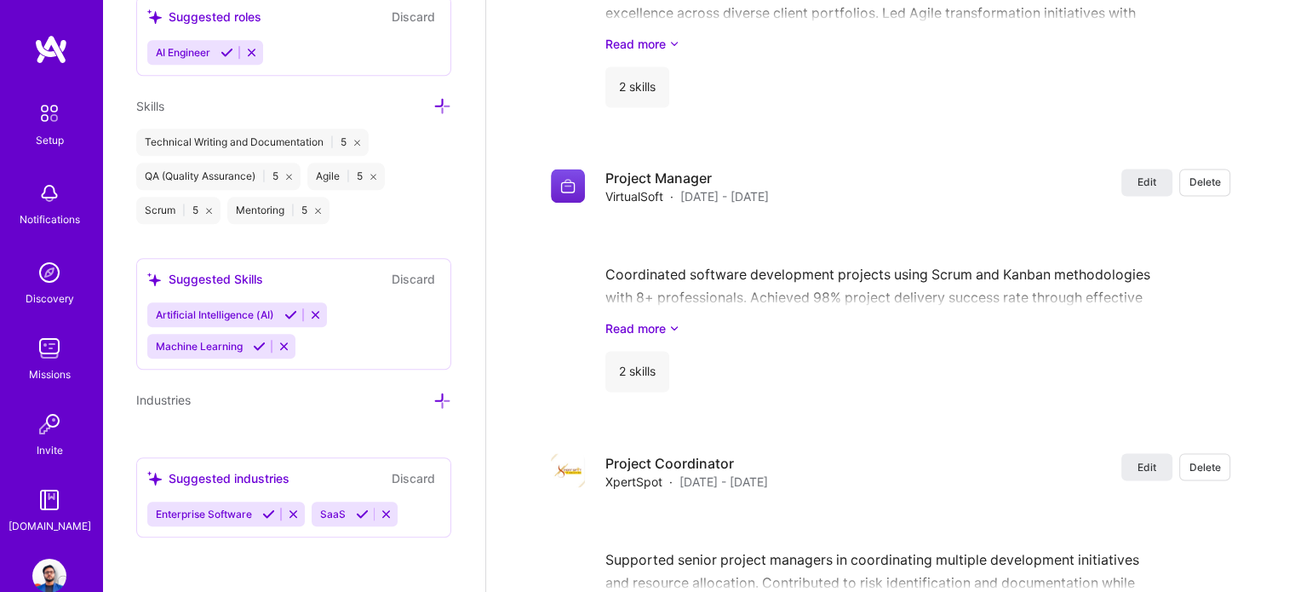
scroll to position [1332, 0]
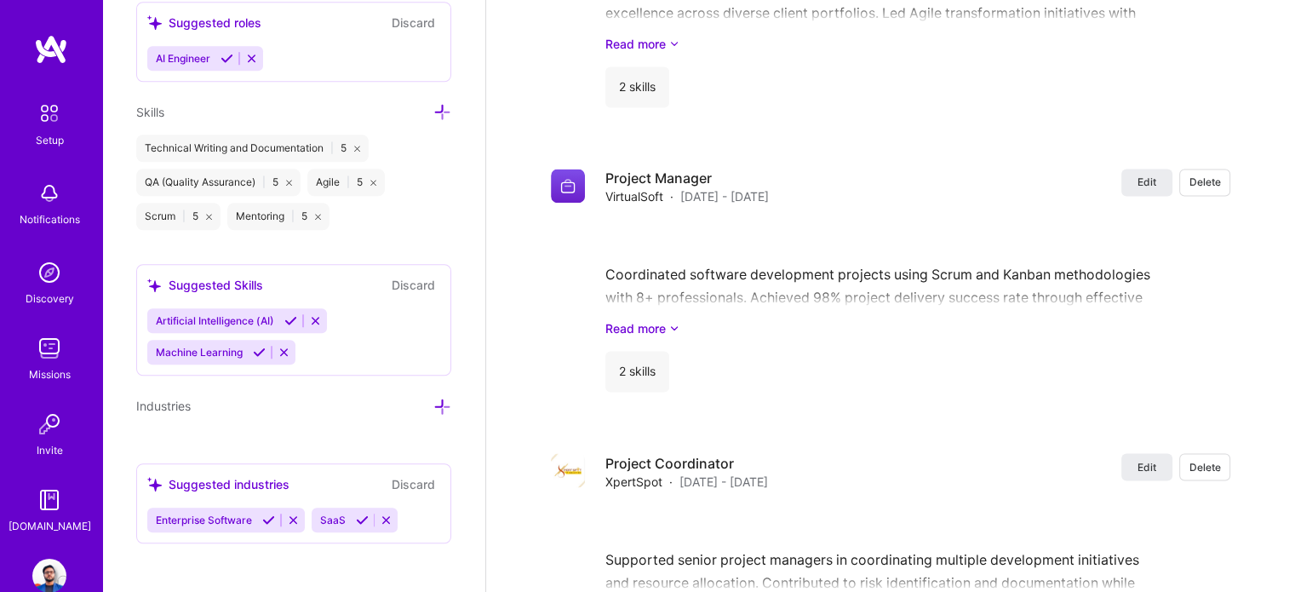
click at [295, 514] on icon at bounding box center [293, 519] width 13 height 13
click at [291, 515] on div "SaaS" at bounding box center [293, 519] width 293 height 25
click at [419, 403] on div "Industries" at bounding box center [293, 406] width 315 height 20
click at [433, 403] on icon at bounding box center [442, 407] width 18 height 18
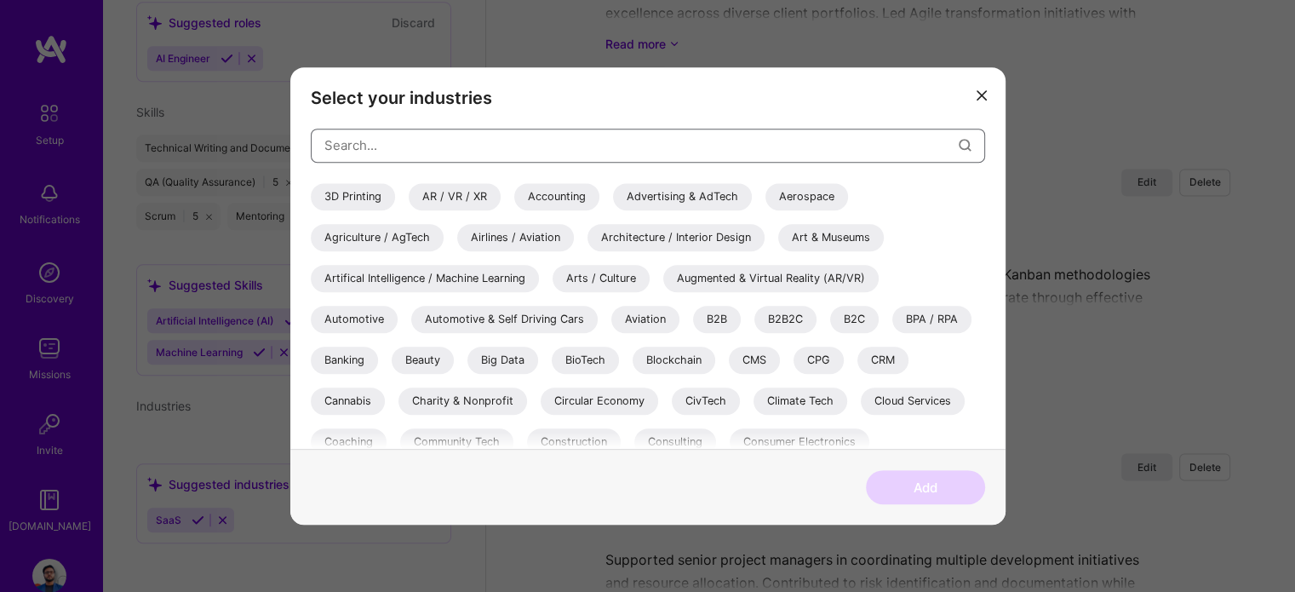
click at [514, 135] on input "modal" at bounding box center [641, 144] width 634 height 43
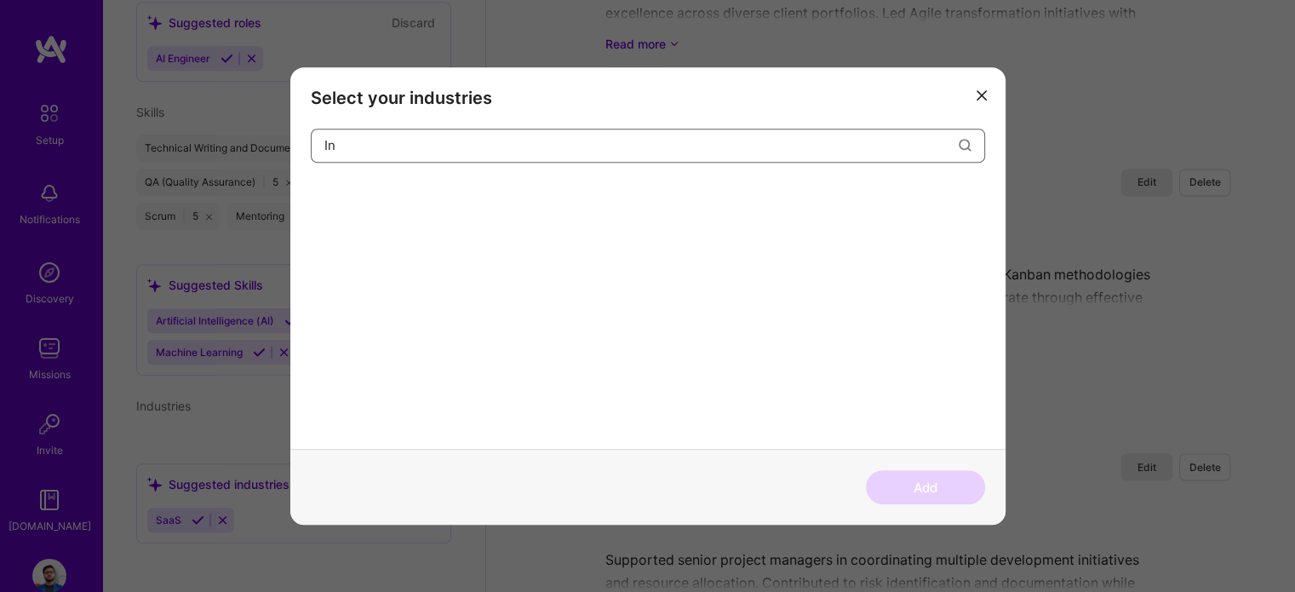
type input "I"
click at [373, 195] on div "Enterprise Software" at bounding box center [376, 196] width 130 height 27
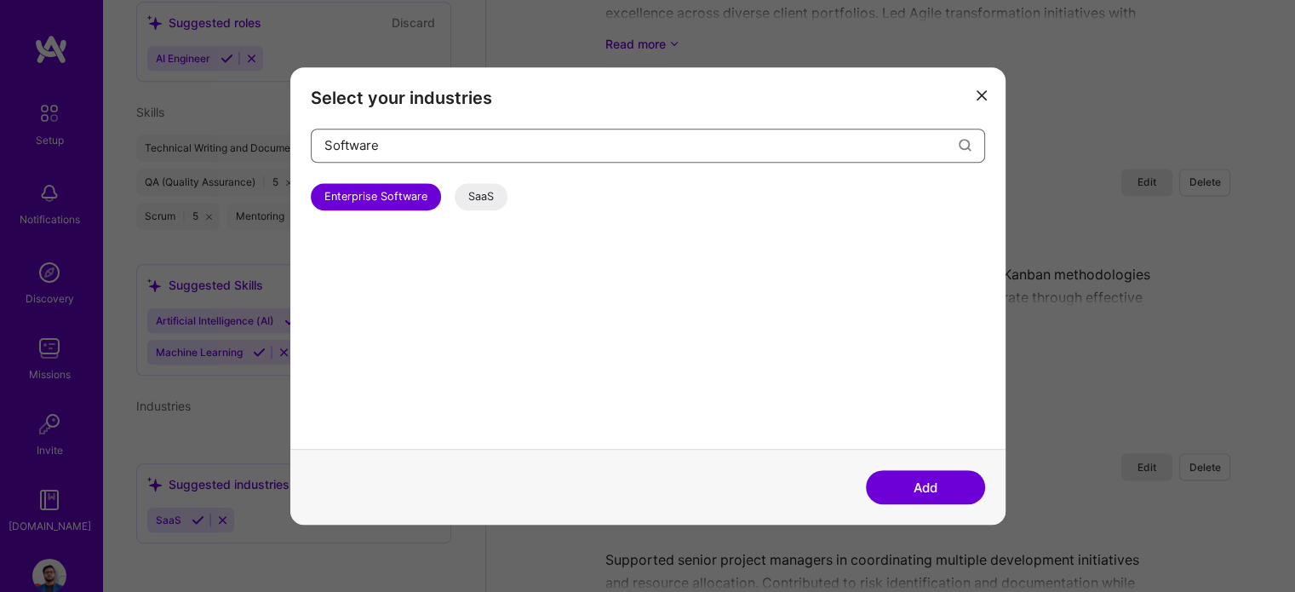
drag, startPoint x: 415, startPoint y: 144, endPoint x: 263, endPoint y: 162, distance: 152.6
click at [307, 159] on div "Select your industries Software Enterprise Software SaaS" at bounding box center [647, 258] width 715 height 382
type input "t"
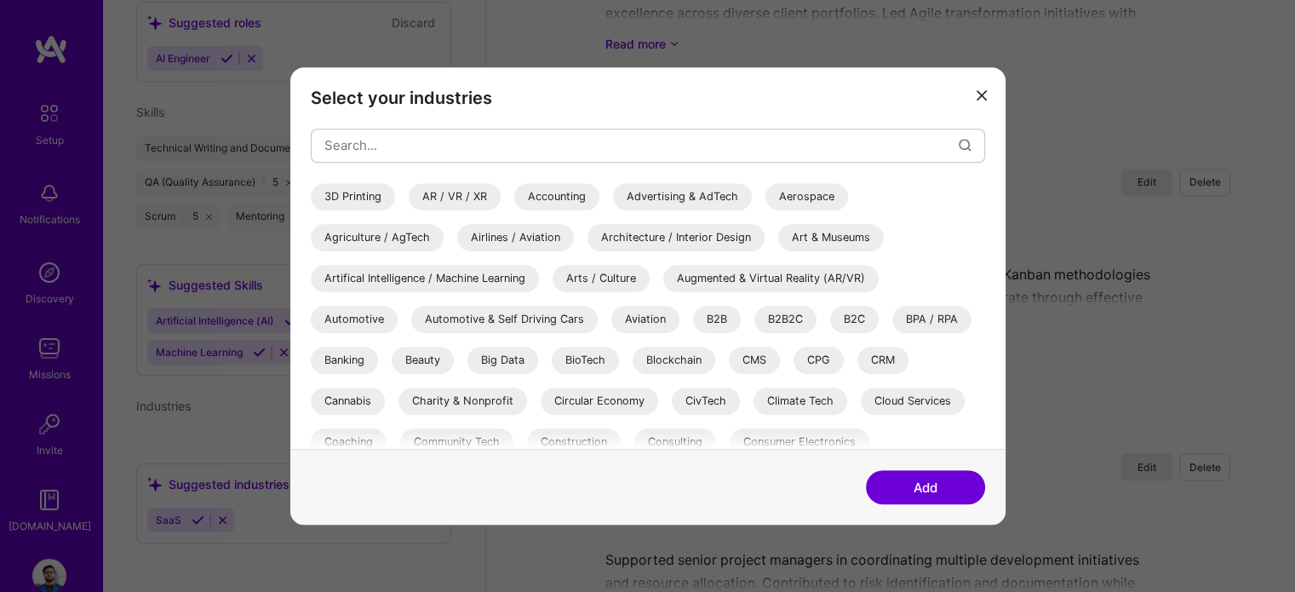
click at [398, 280] on div "Artifical Intelligence / Machine Learning" at bounding box center [425, 278] width 228 height 27
click at [926, 499] on button "Add" at bounding box center [925, 487] width 119 height 34
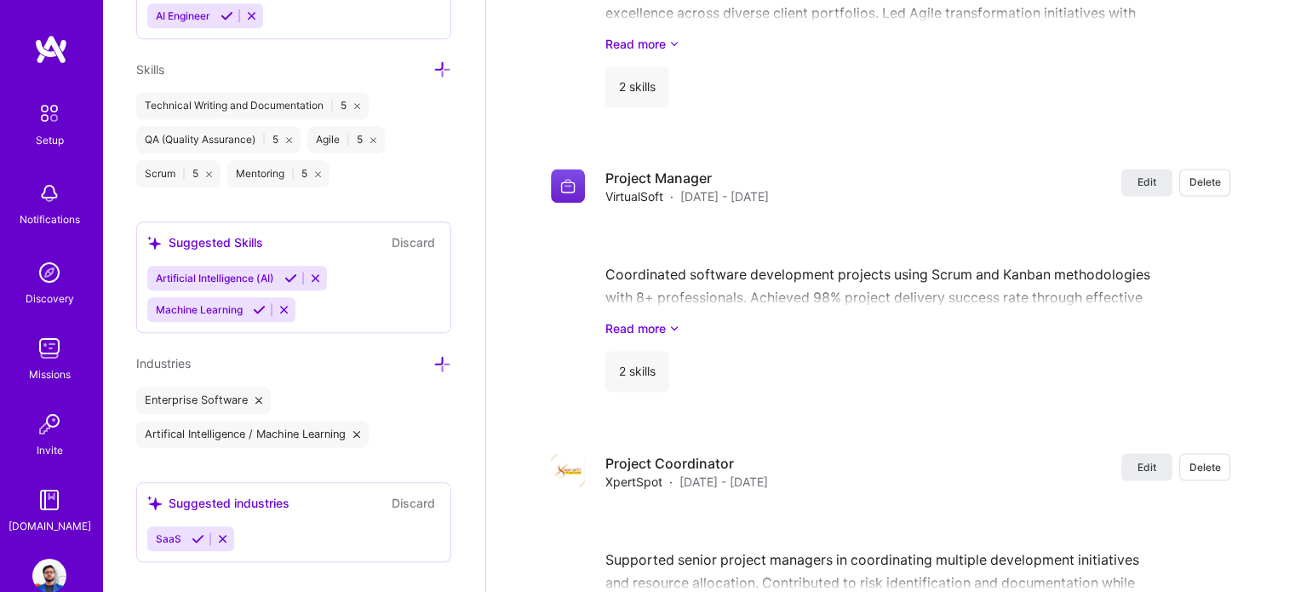
scroll to position [1394, 0]
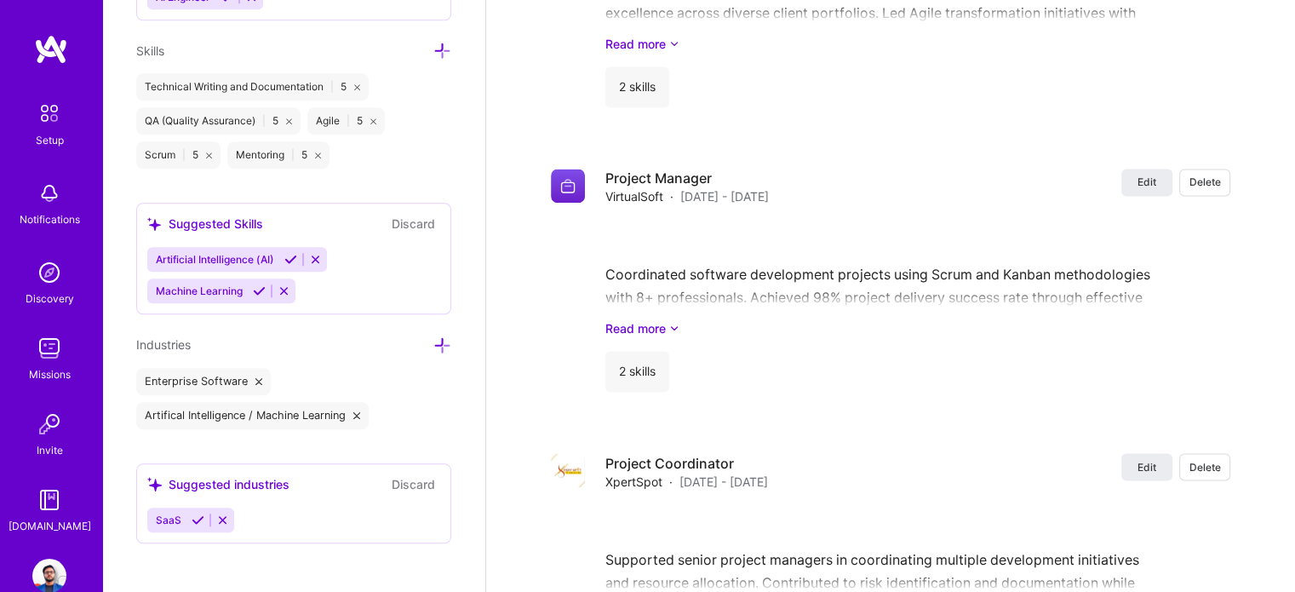
click at [176, 517] on span "SaaS" at bounding box center [169, 519] width 26 height 13
click at [194, 513] on icon at bounding box center [198, 519] width 13 height 13
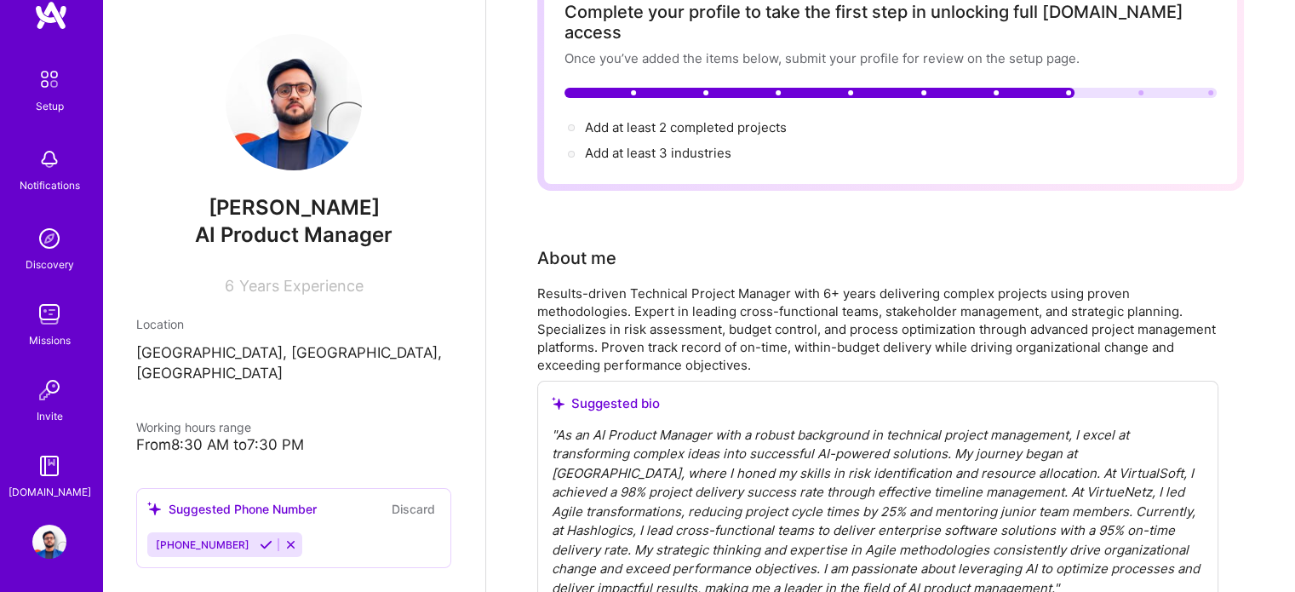
scroll to position [0, 0]
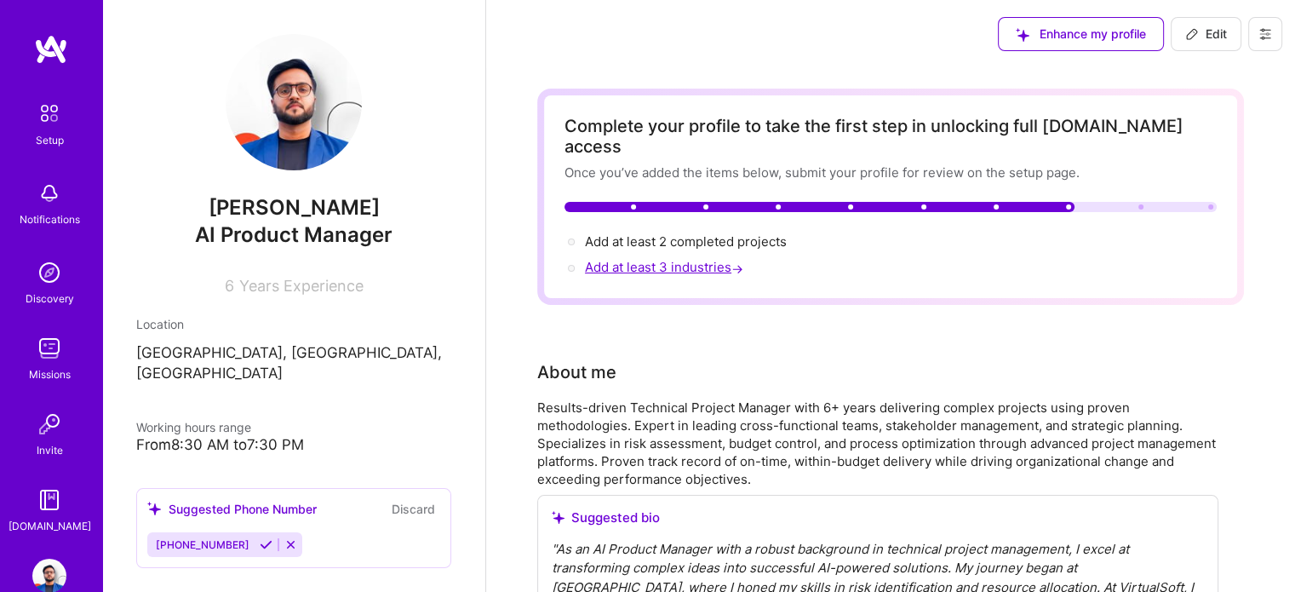
click at [665, 259] on span "Add at least 3 industries →" at bounding box center [666, 267] width 162 height 16
select select "US"
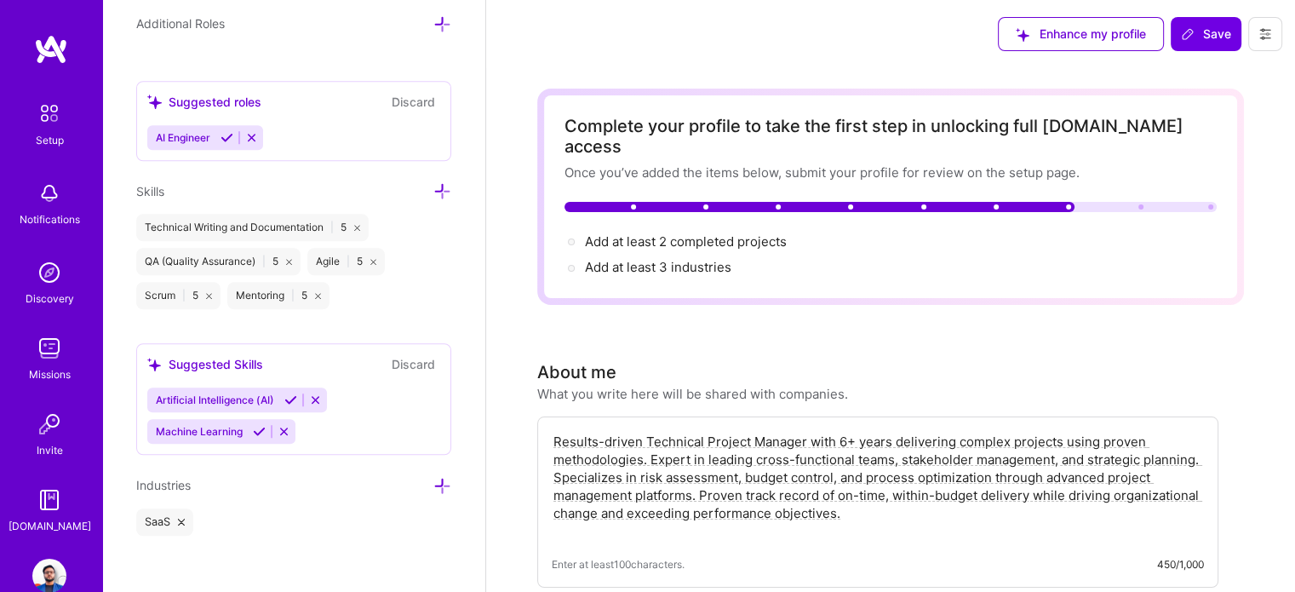
scroll to position [1260, 0]
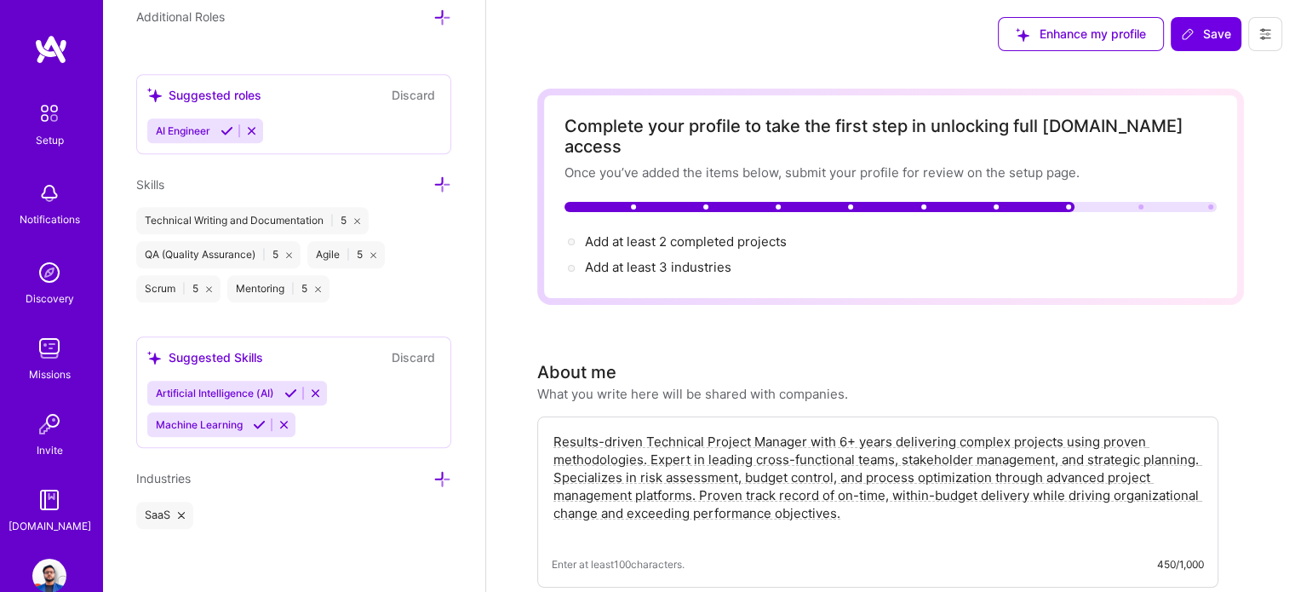
click at [433, 476] on icon at bounding box center [442, 479] width 18 height 18
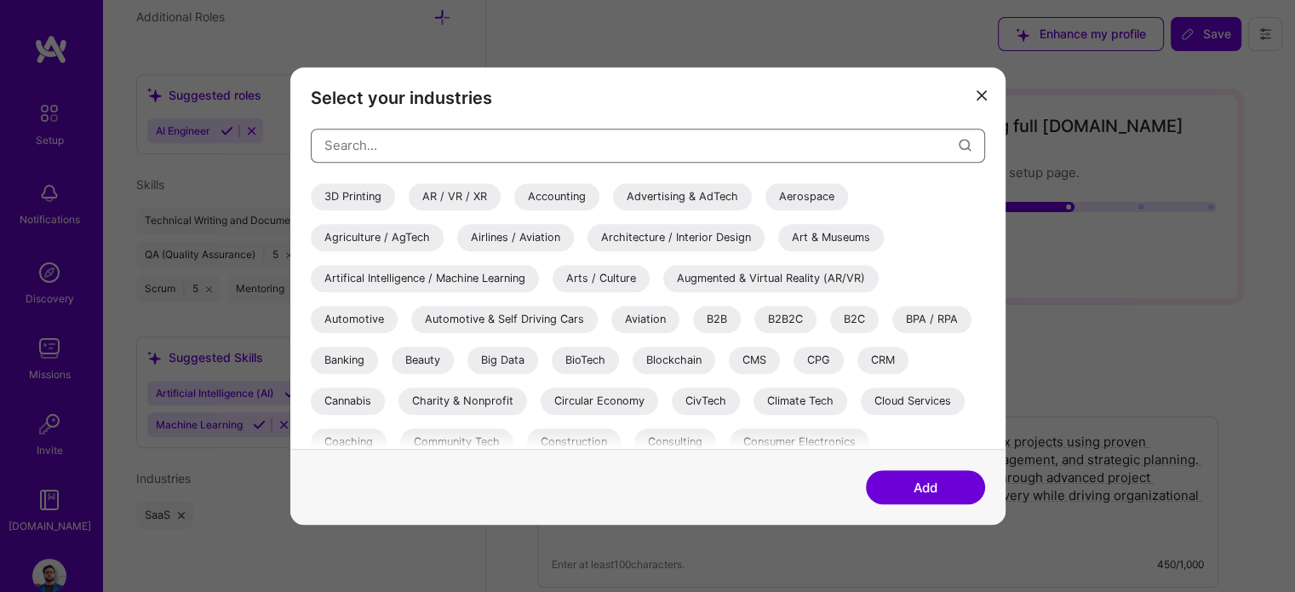
click at [580, 140] on input "modal" at bounding box center [641, 144] width 634 height 43
click at [461, 274] on div "Artifical Intelligence / Machine Learning" at bounding box center [425, 278] width 228 height 27
click at [509, 156] on input "modal" at bounding box center [641, 144] width 634 height 43
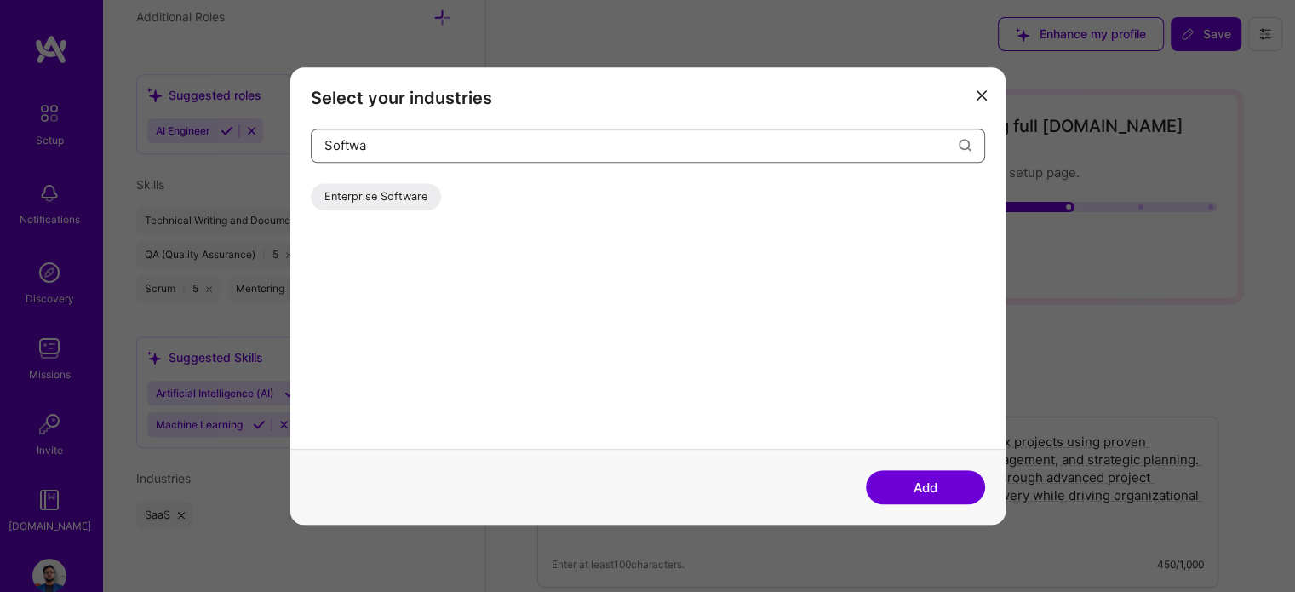
type input "Softwa"
click at [409, 195] on div "Enterprise Software" at bounding box center [376, 196] width 130 height 27
click at [929, 477] on button "Add" at bounding box center [925, 487] width 119 height 34
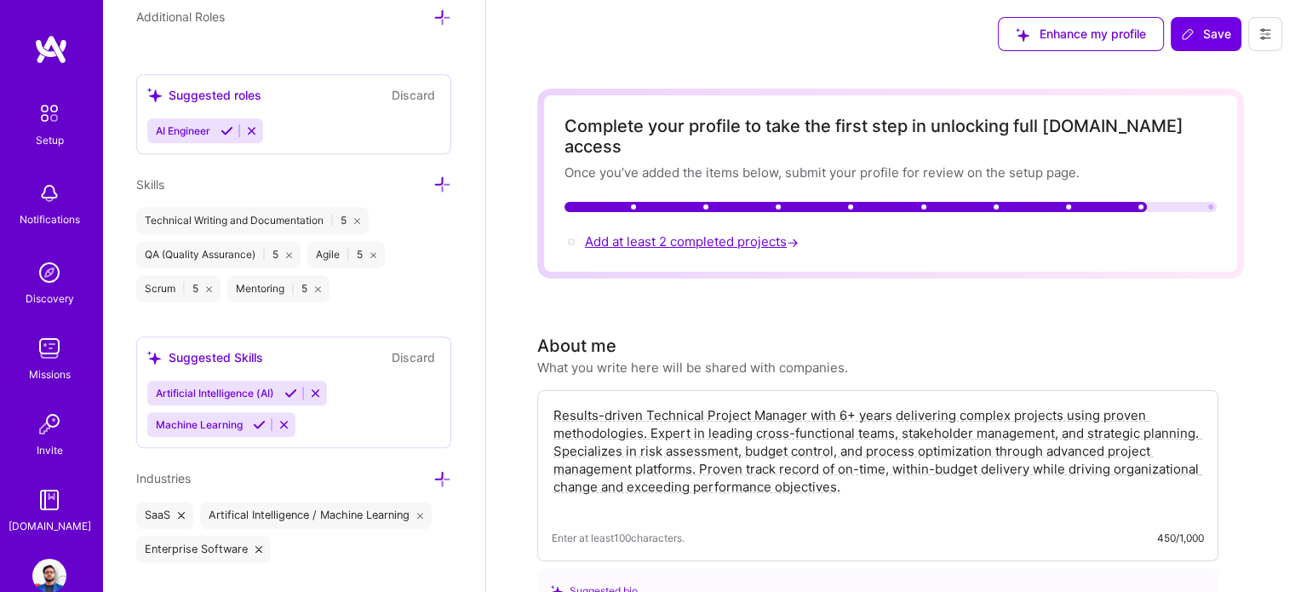
click at [705, 233] on span "Add at least 2 completed projects →" at bounding box center [693, 241] width 217 height 16
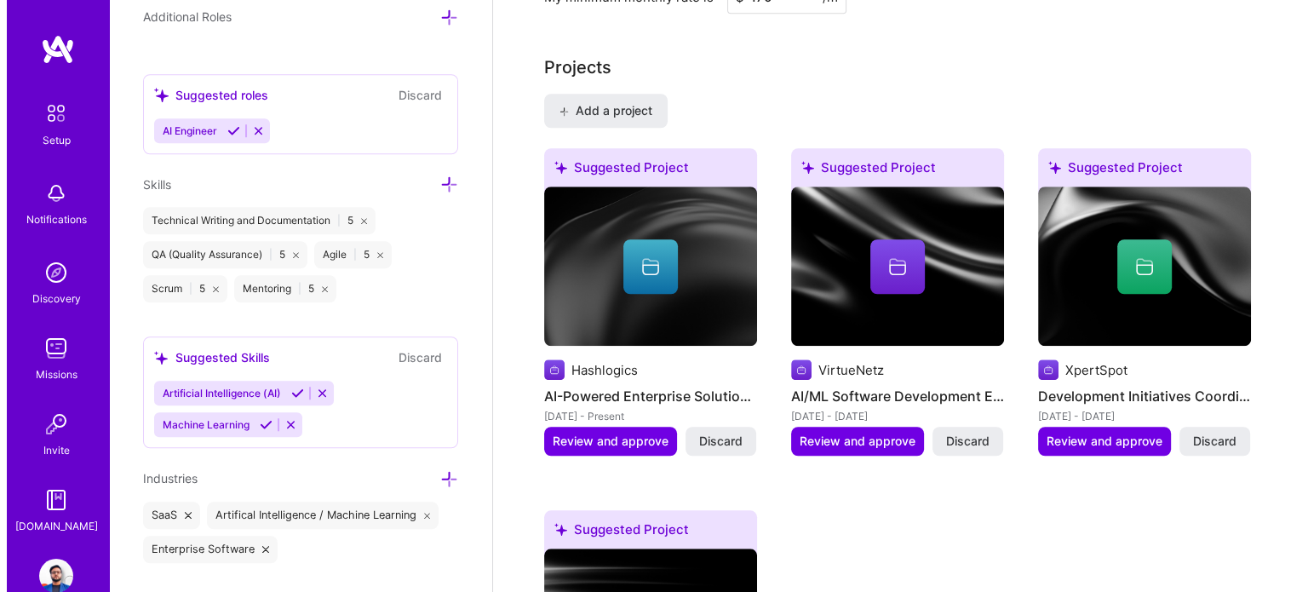
scroll to position [1420, 0]
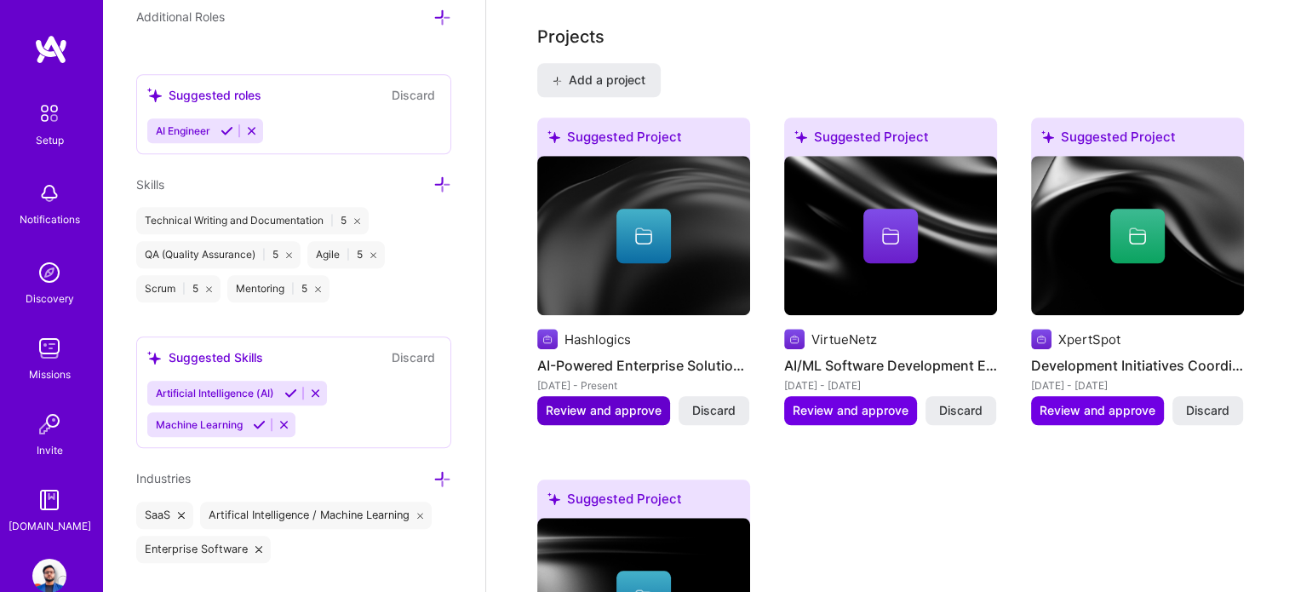
click at [626, 402] on span "Review and approve" at bounding box center [604, 410] width 116 height 17
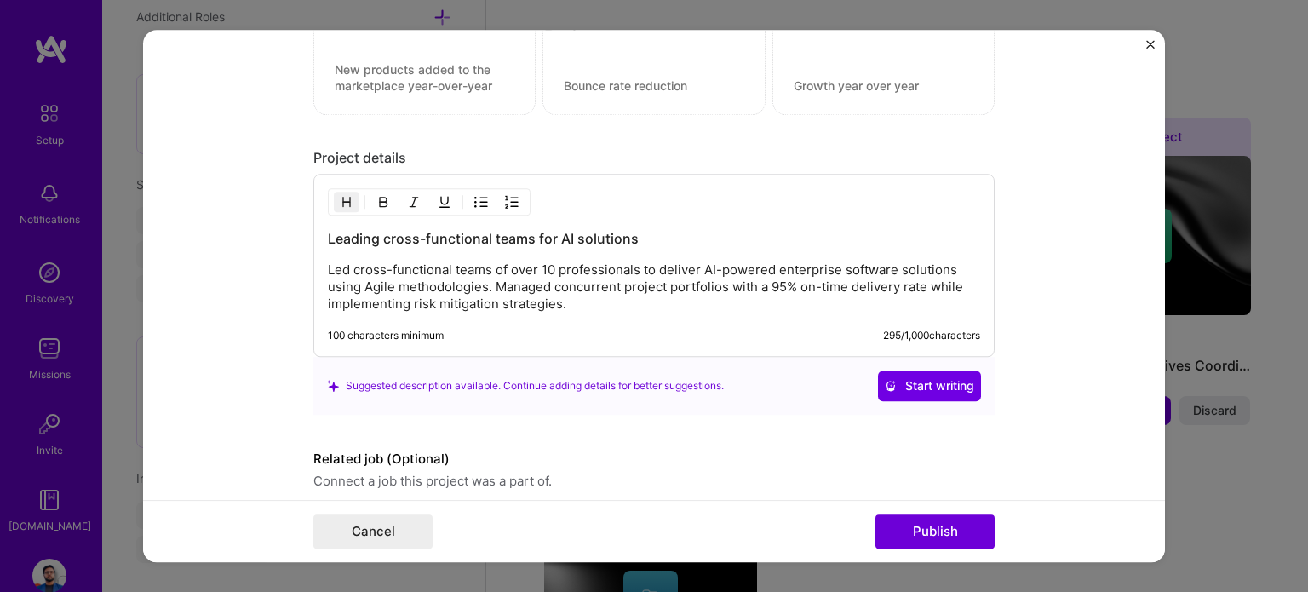
scroll to position [1440, 0]
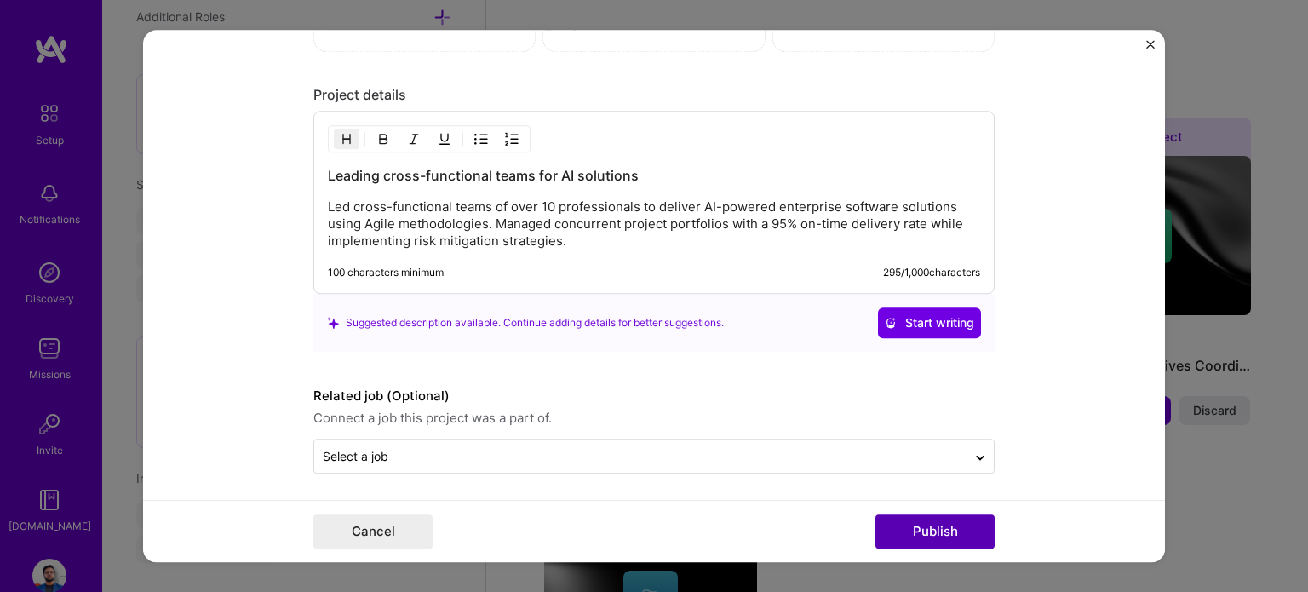
click at [946, 520] on button "Publish" at bounding box center [934, 531] width 119 height 34
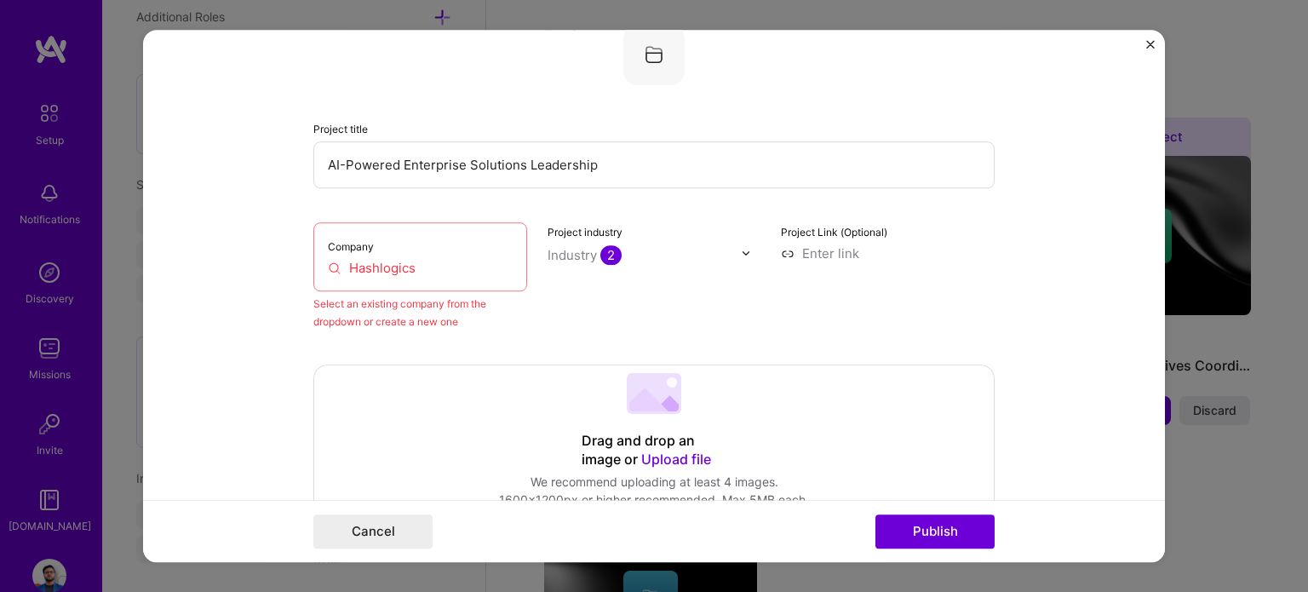
scroll to position [112, 0]
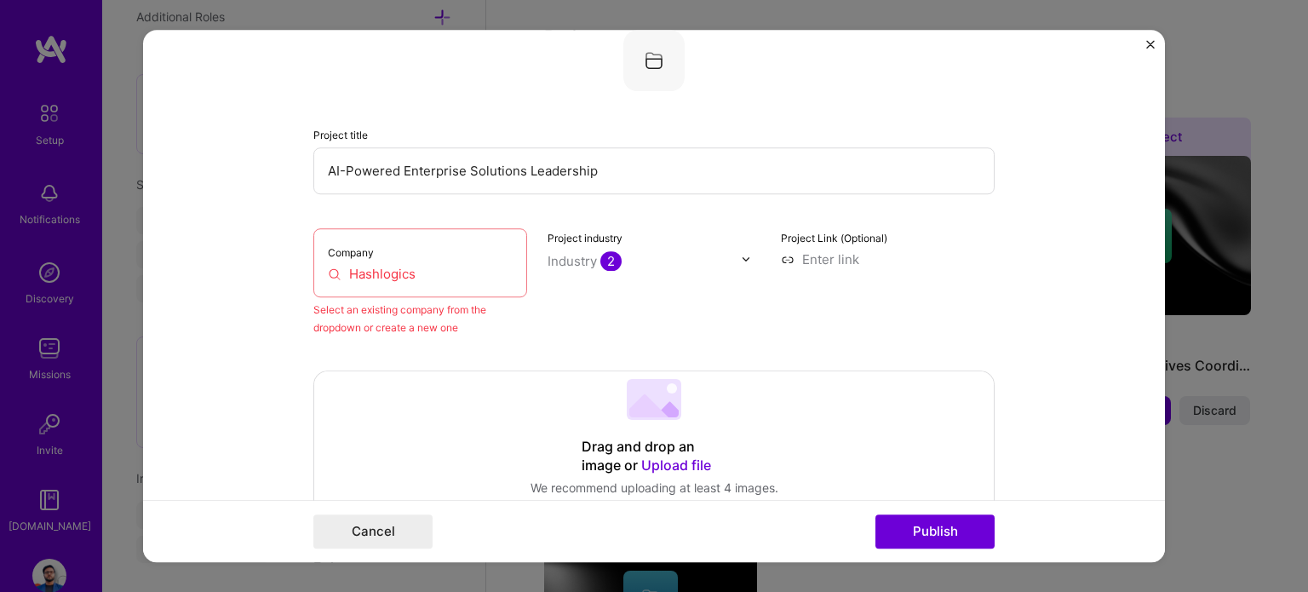
click at [381, 267] on input "Hashlogics" at bounding box center [420, 274] width 185 height 18
drag, startPoint x: 406, startPoint y: 267, endPoint x: 245, endPoint y: 277, distance: 161.2
click at [245, 277] on form "Editing suggested project This project is suggested based on your LinkedIn, res…" at bounding box center [654, 296] width 1022 height 533
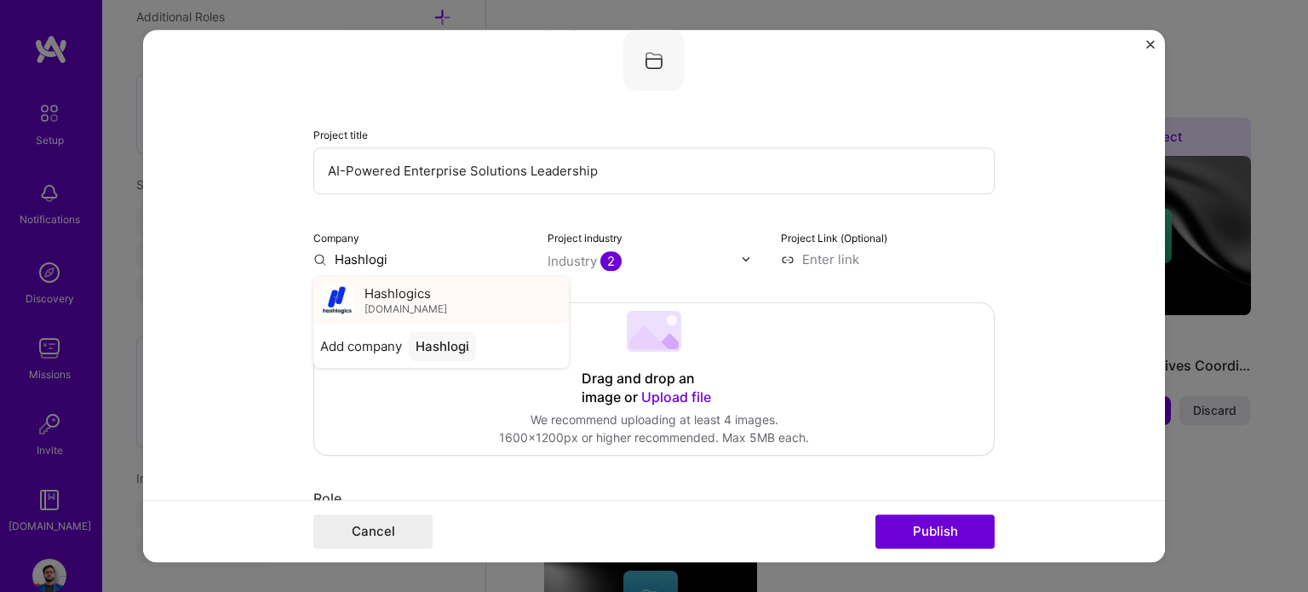
click at [392, 284] on span "Hashlogics" at bounding box center [397, 293] width 66 height 18
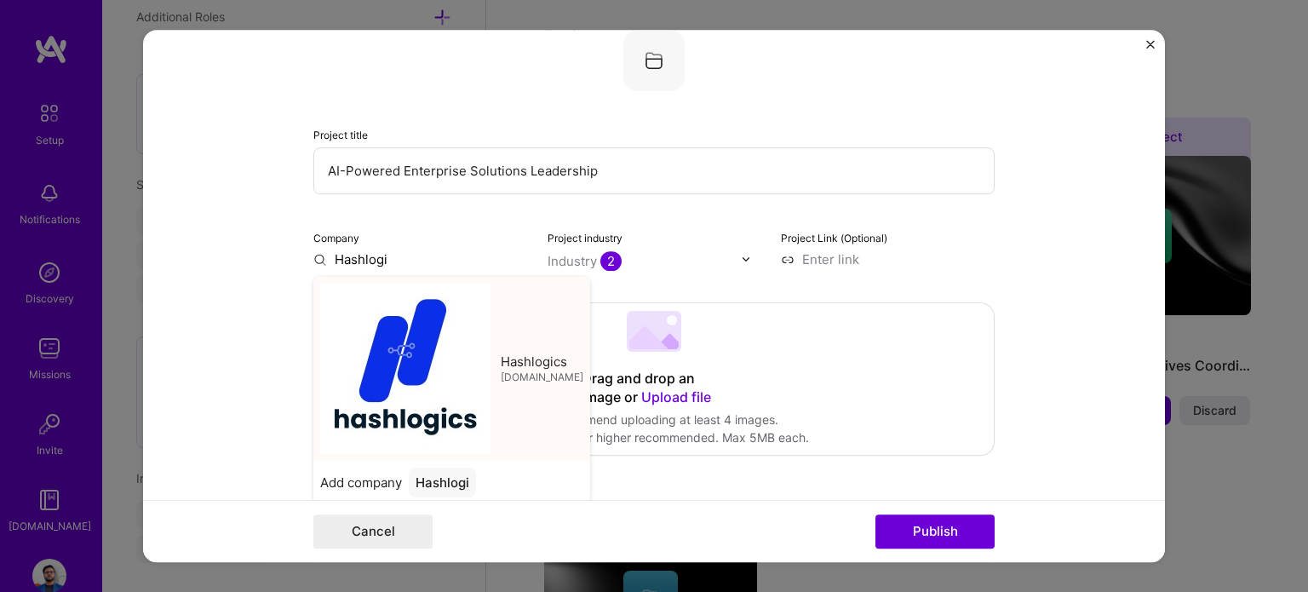
type input "Hashlogics"
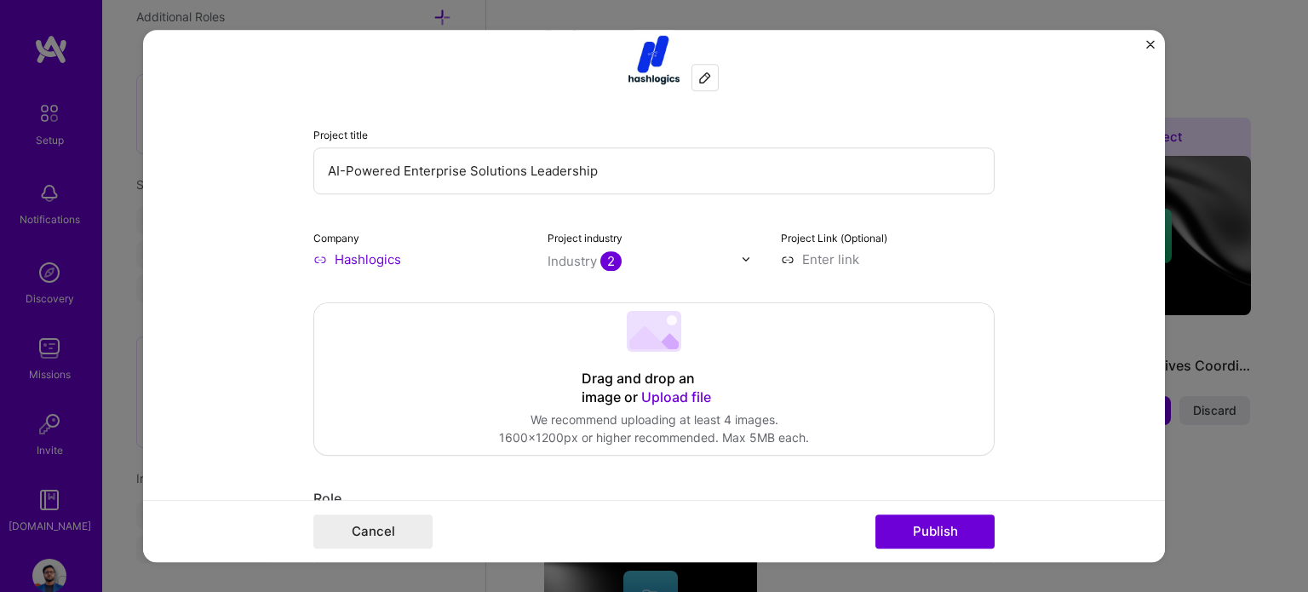
click at [614, 264] on div "Industry 2" at bounding box center [584, 261] width 74 height 18
click at [581, 256] on div "Industry 2" at bounding box center [584, 261] width 74 height 18
click at [587, 255] on div "Industry 2" at bounding box center [584, 261] width 74 height 18
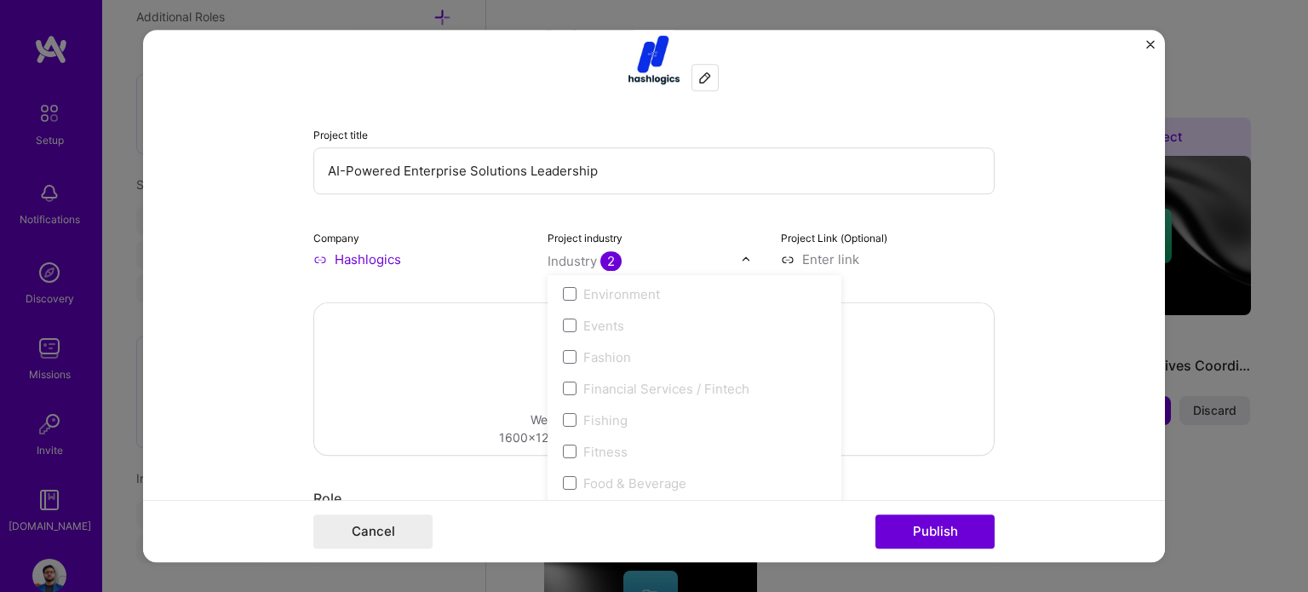
scroll to position [1532, 0]
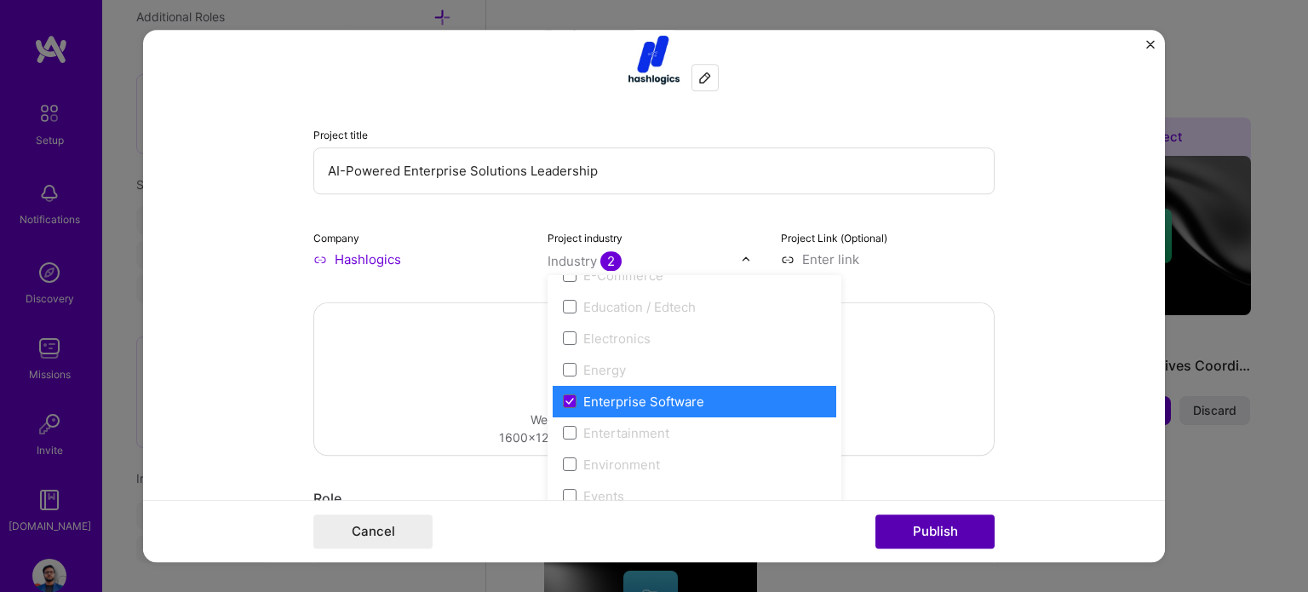
click at [938, 528] on button "Publish" at bounding box center [934, 531] width 119 height 34
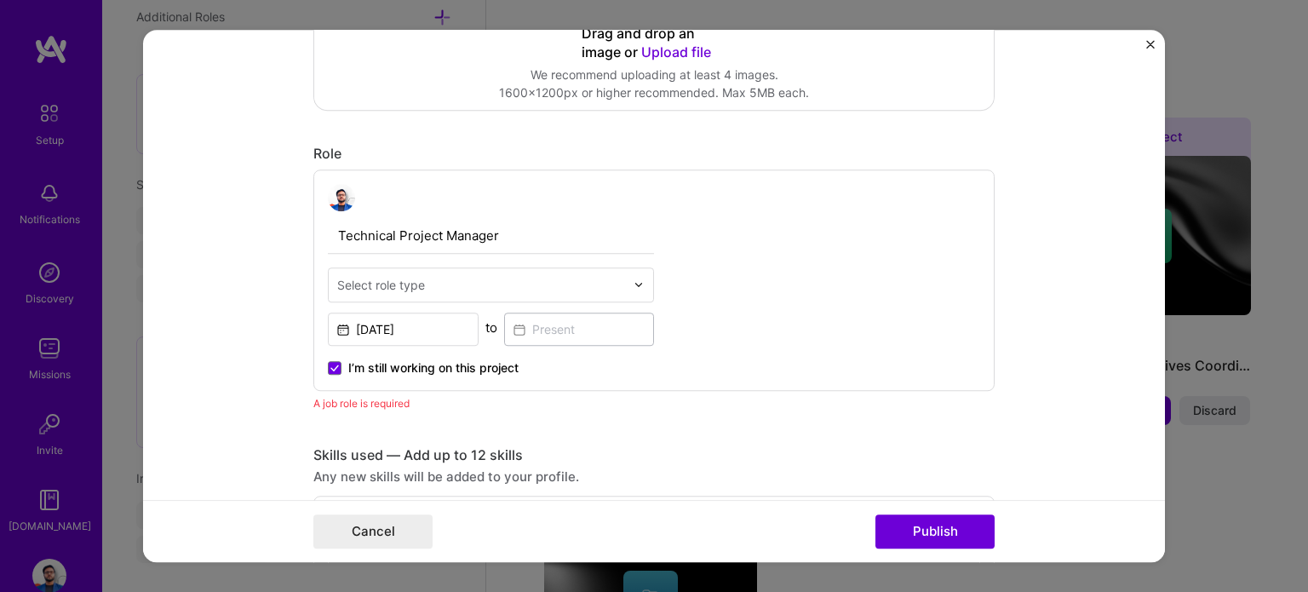
scroll to position [400, 0]
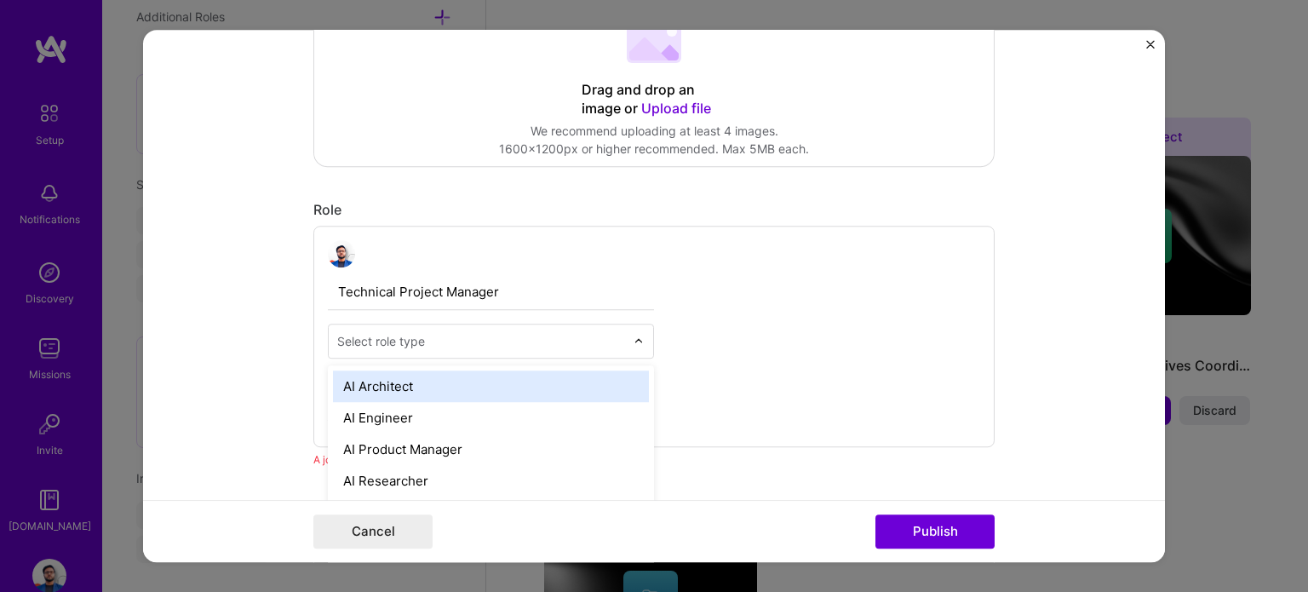
click at [411, 349] on div at bounding box center [481, 340] width 288 height 21
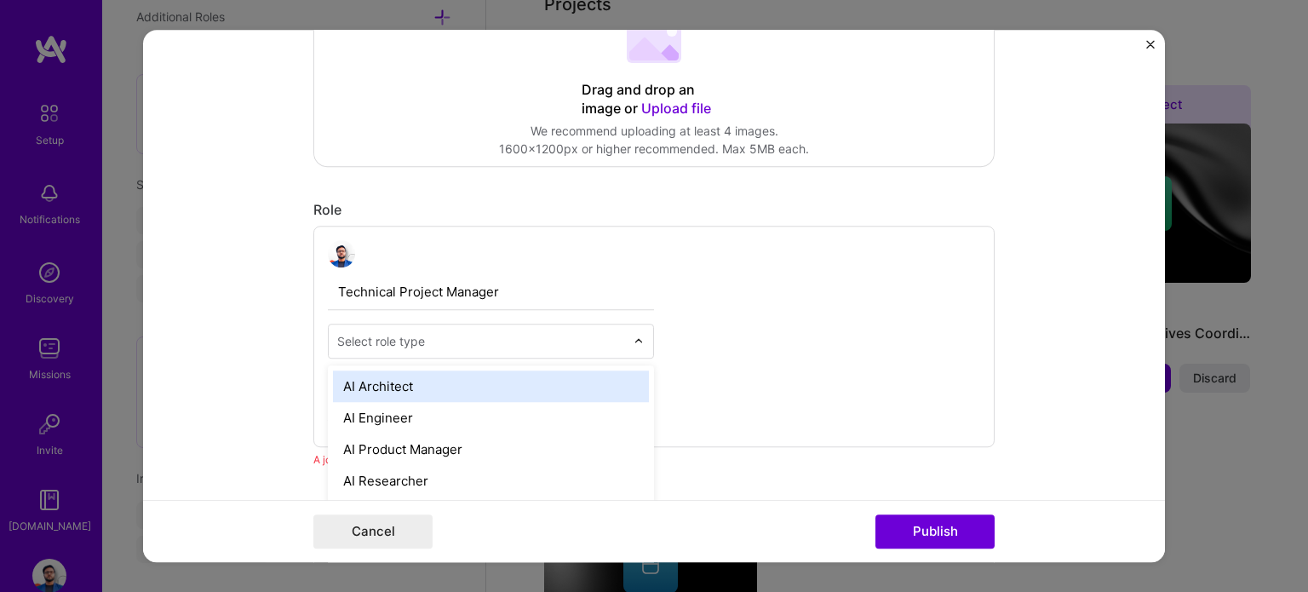
scroll to position [1454, 0]
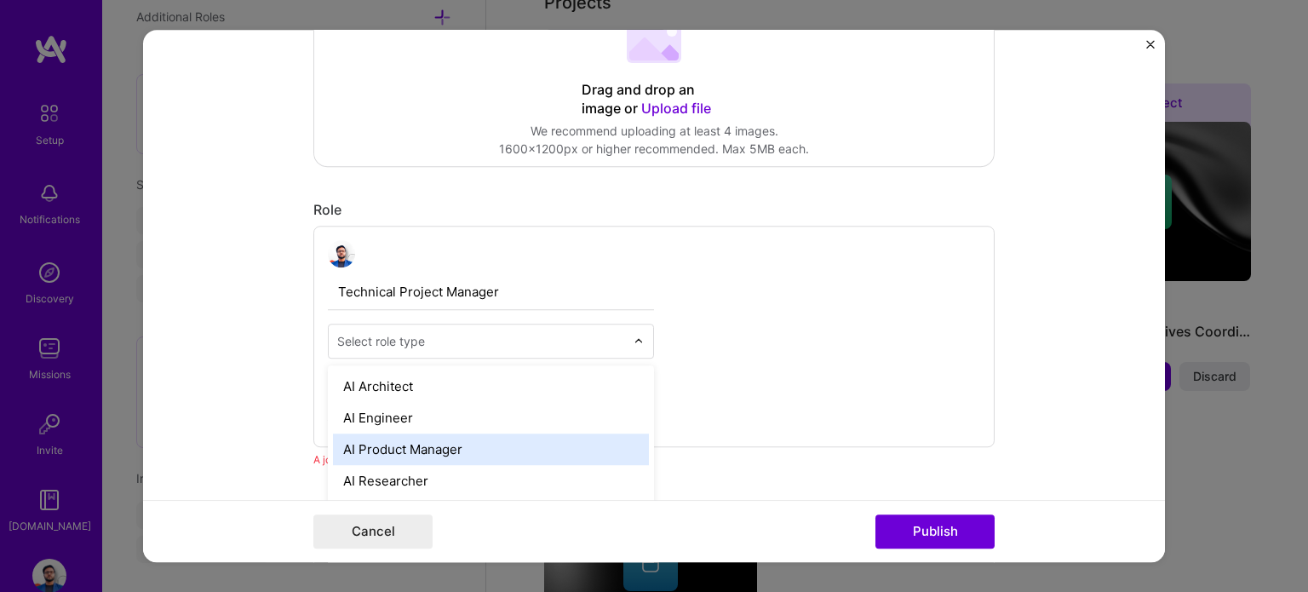
click at [392, 438] on div "AI Product Manager" at bounding box center [491, 448] width 316 height 31
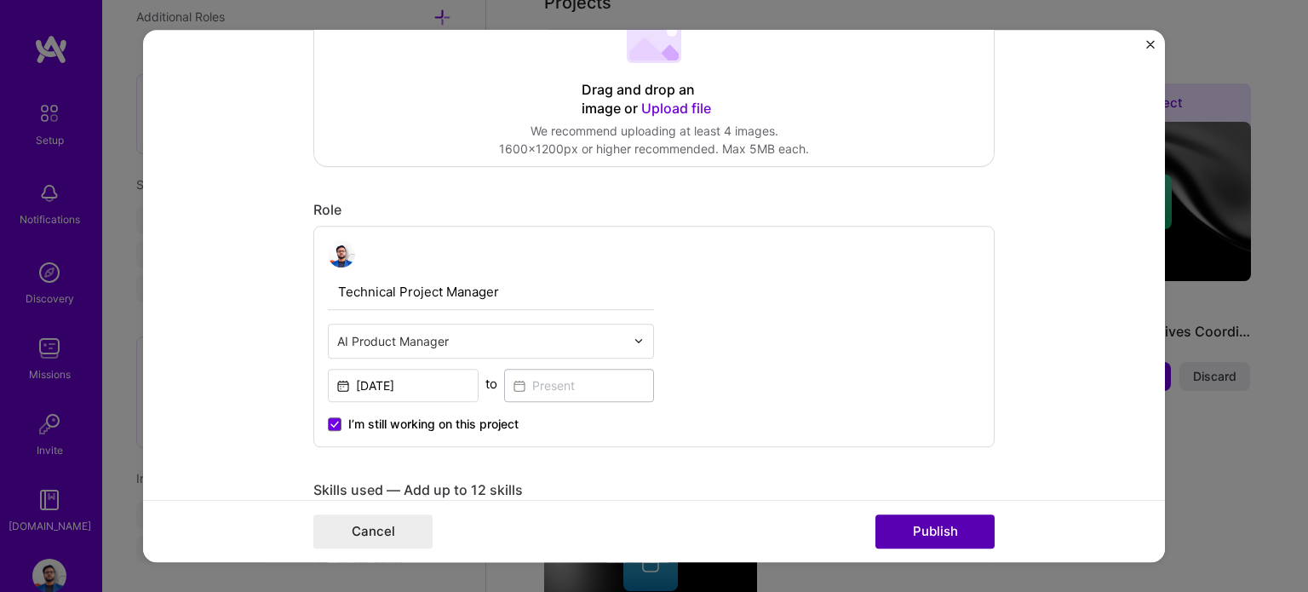
click at [933, 518] on button "Publish" at bounding box center [934, 531] width 119 height 34
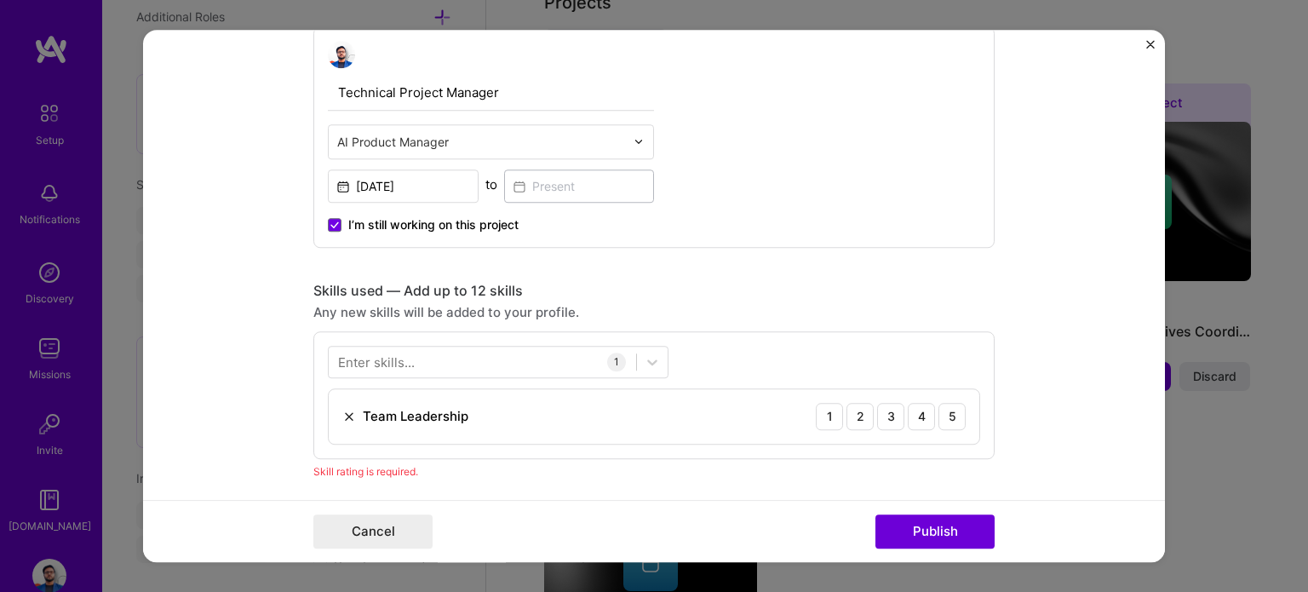
scroll to position [593, 0]
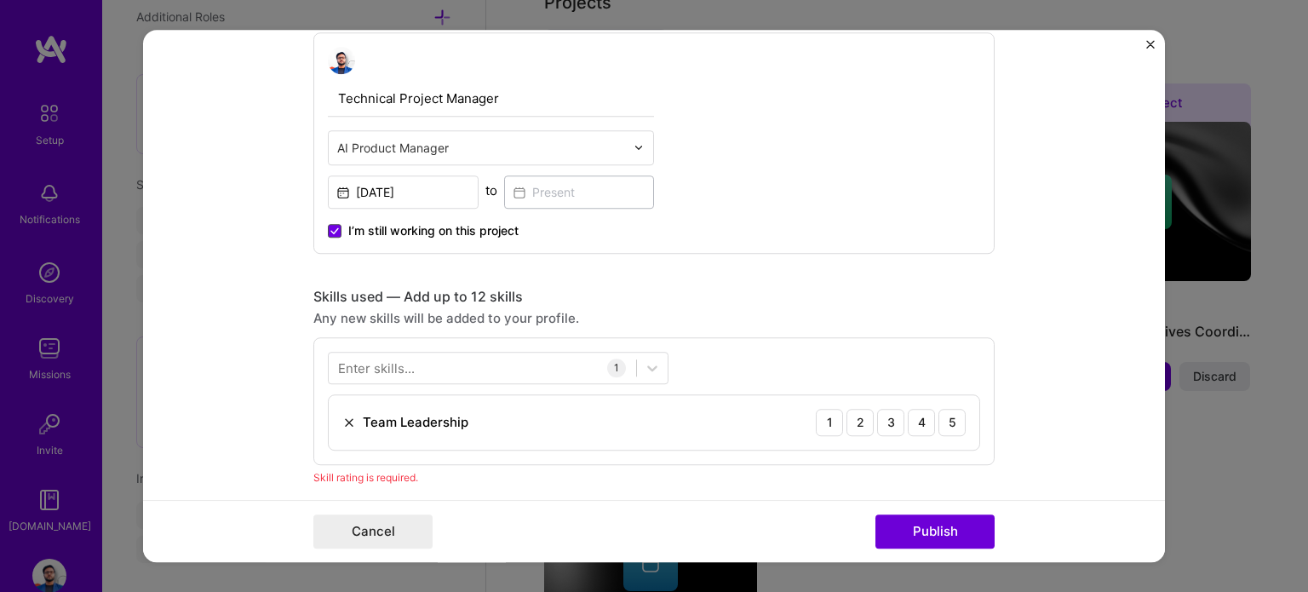
click at [330, 228] on icon at bounding box center [334, 230] width 9 height 7
click at [0, 0] on input "I’m still working on this project" at bounding box center [0, 0] width 0 height 0
click at [529, 198] on input at bounding box center [579, 191] width 151 height 33
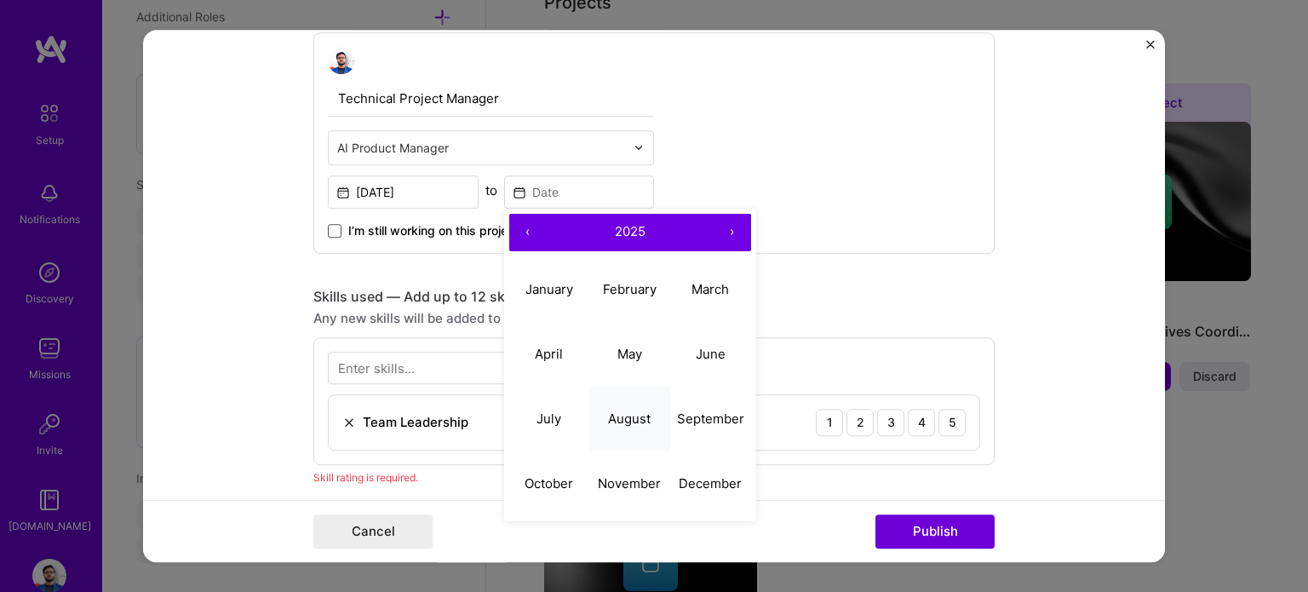
click at [626, 418] on abbr "August" at bounding box center [629, 418] width 43 height 16
type input "Aug, 2025"
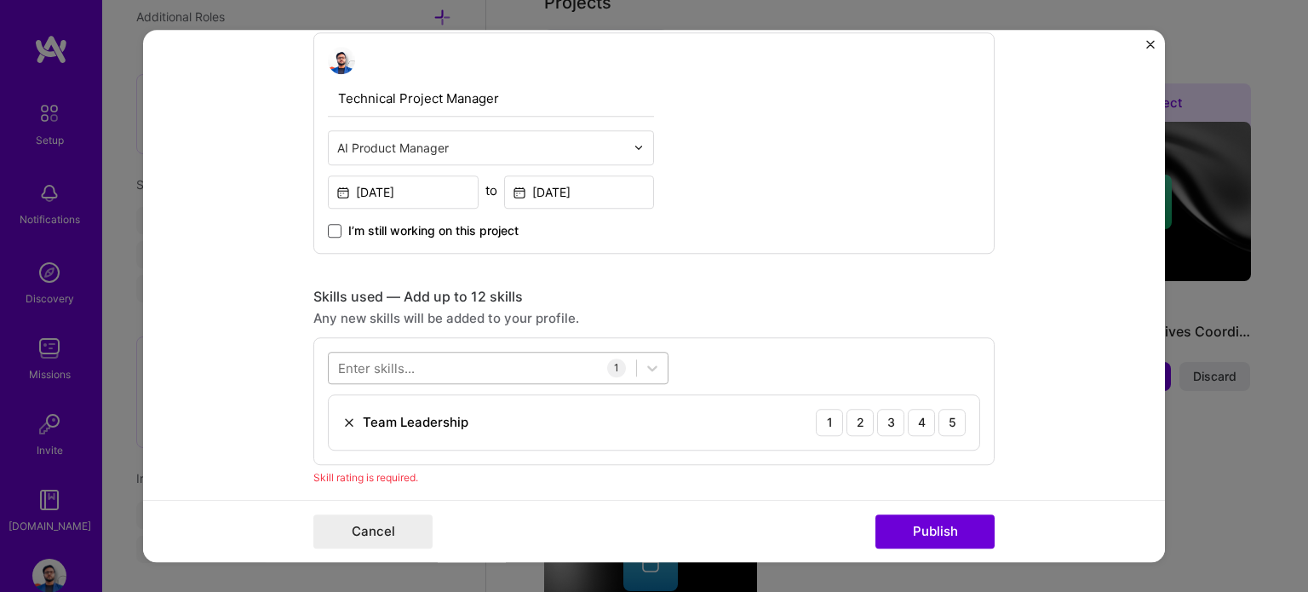
scroll to position [764, 0]
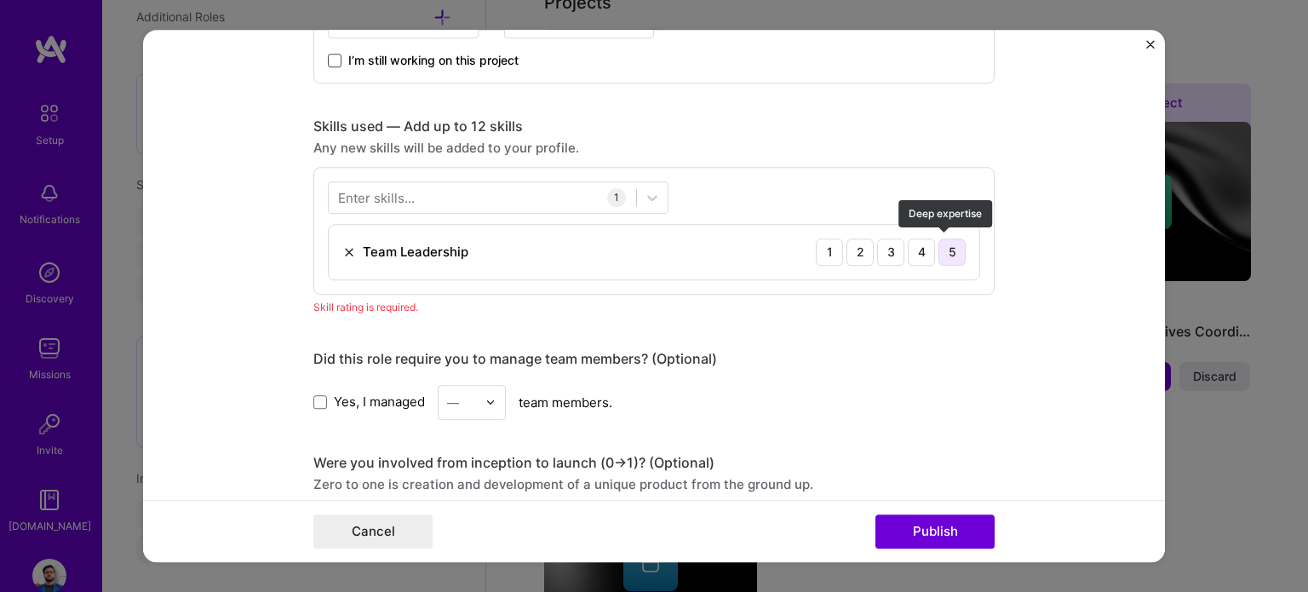
click at [950, 251] on div "5" at bounding box center [951, 251] width 27 height 27
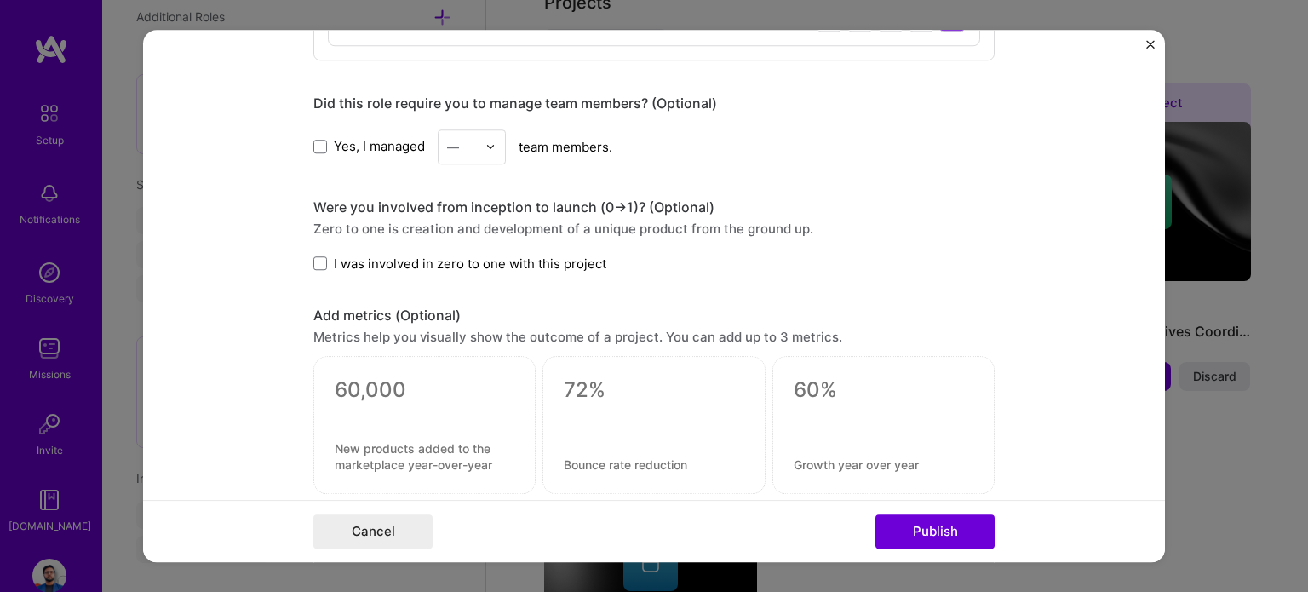
scroll to position [1019, 0]
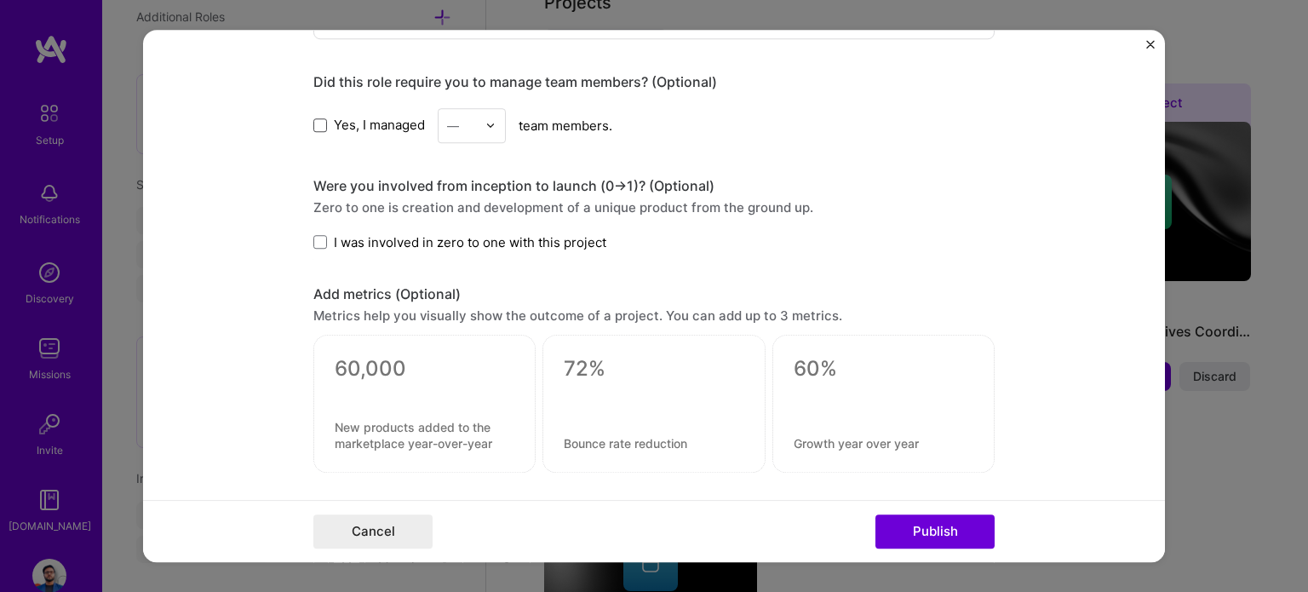
click at [317, 127] on span at bounding box center [320, 125] width 14 height 14
click at [0, 0] on input "Yes, I managed" at bounding box center [0, 0] width 0 height 0
click at [489, 125] on img at bounding box center [490, 125] width 10 height 10
click at [473, 384] on div "25+" at bounding box center [472, 384] width 58 height 31
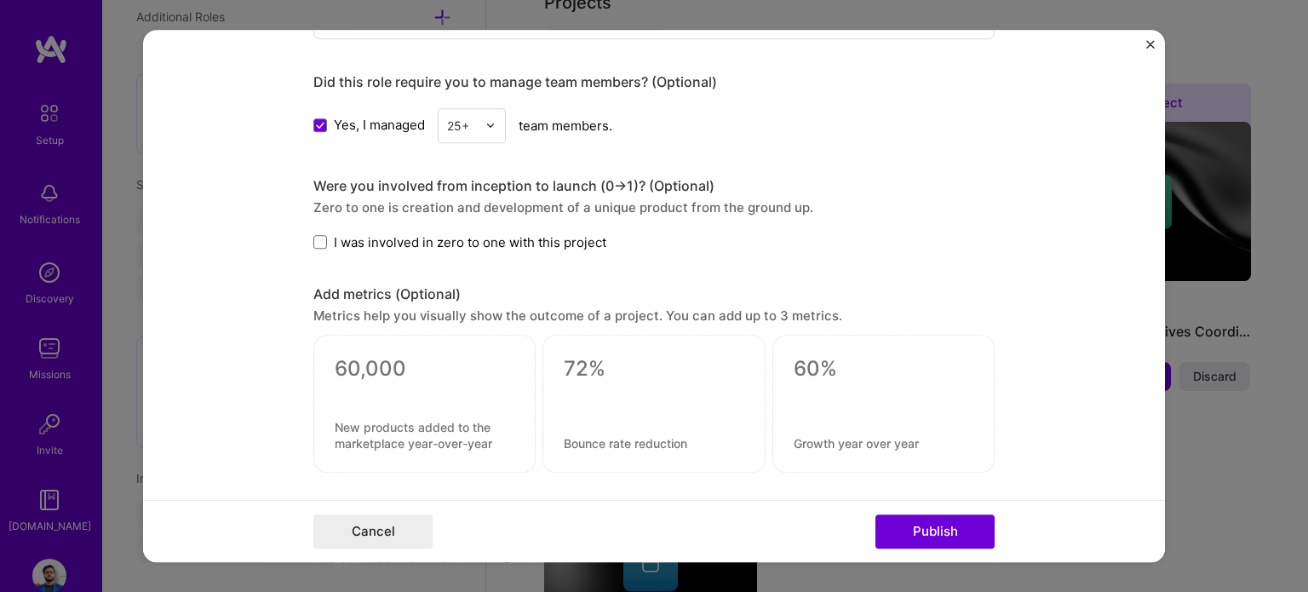
click at [300, 236] on form "Editing suggested project This project is suggested based on your LinkedIn, res…" at bounding box center [654, 296] width 1022 height 533
click at [315, 236] on span at bounding box center [320, 242] width 14 height 14
click at [0, 0] on input "I was involved in zero to one with this project" at bounding box center [0, 0] width 0 height 0
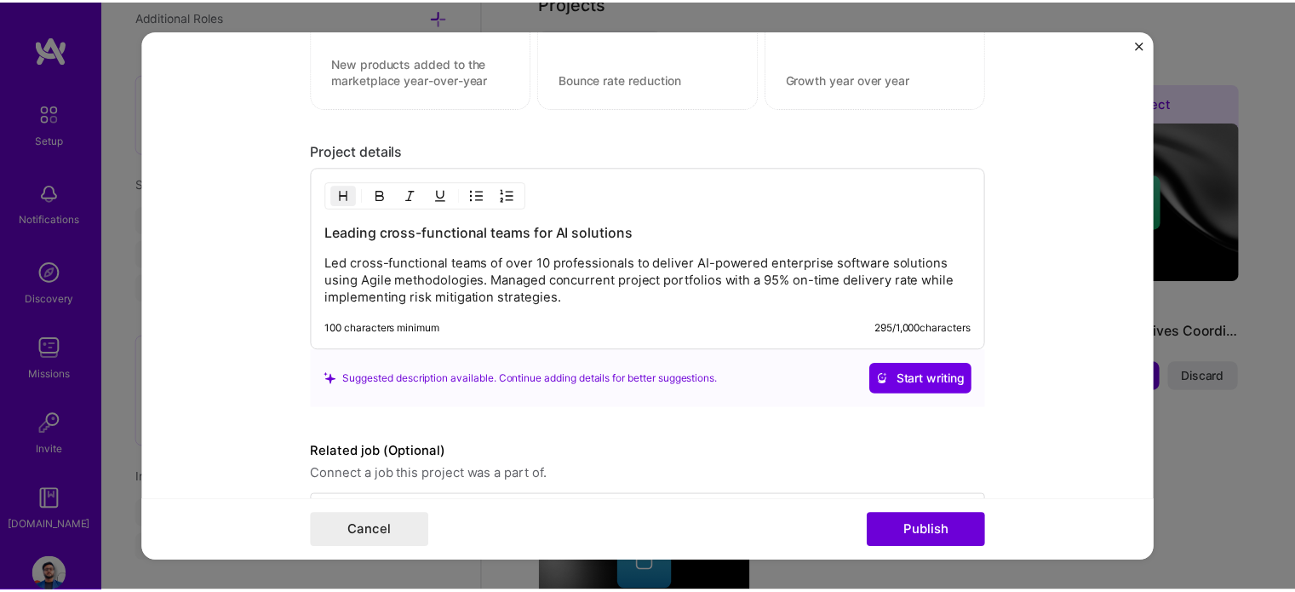
scroll to position [1440, 0]
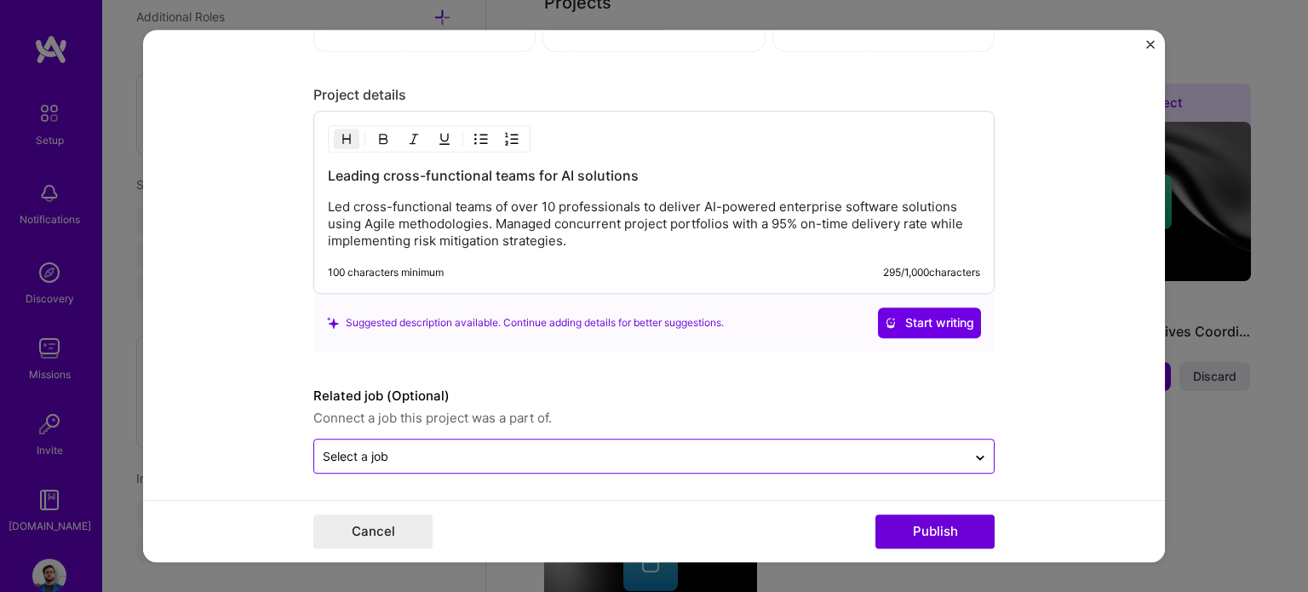
click at [804, 449] on input "text" at bounding box center [640, 456] width 635 height 18
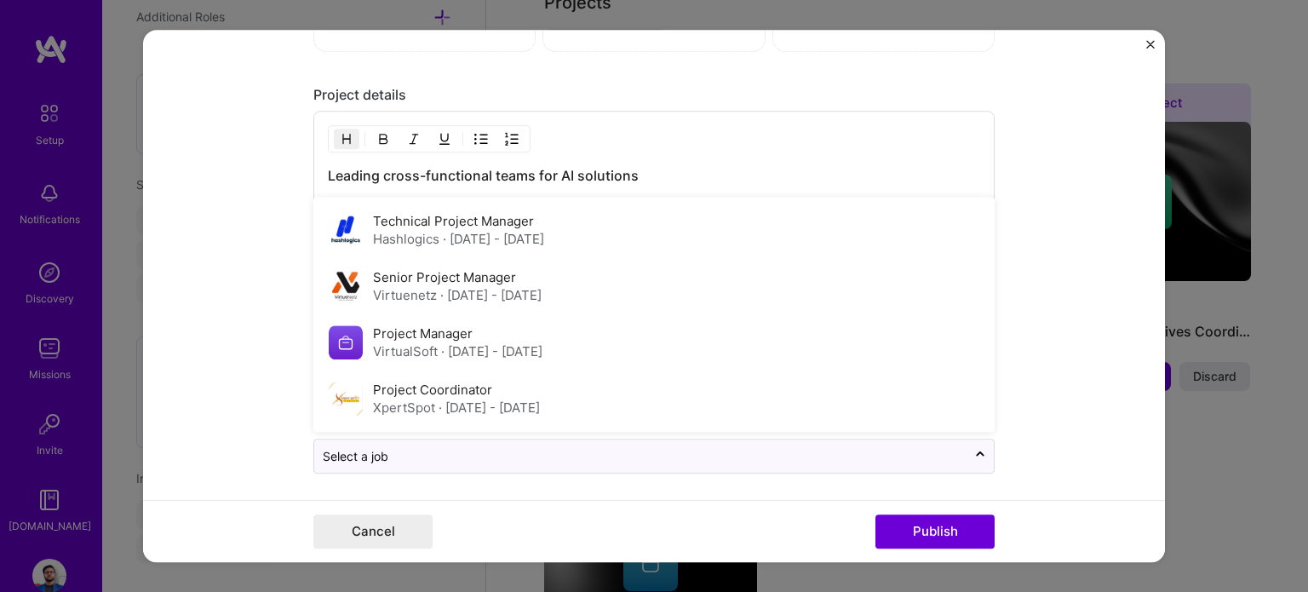
click at [210, 316] on form "Editing suggested project This project is suggested based on your LinkedIn, res…" at bounding box center [654, 296] width 1022 height 533
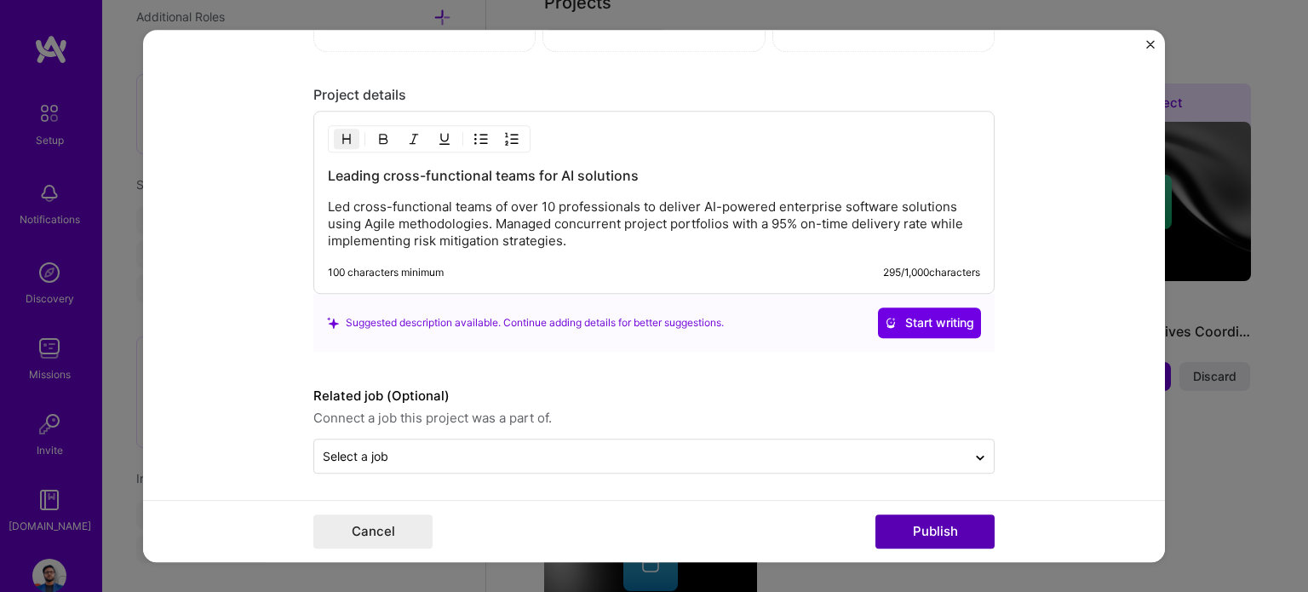
click at [936, 532] on button "Publish" at bounding box center [934, 531] width 119 height 34
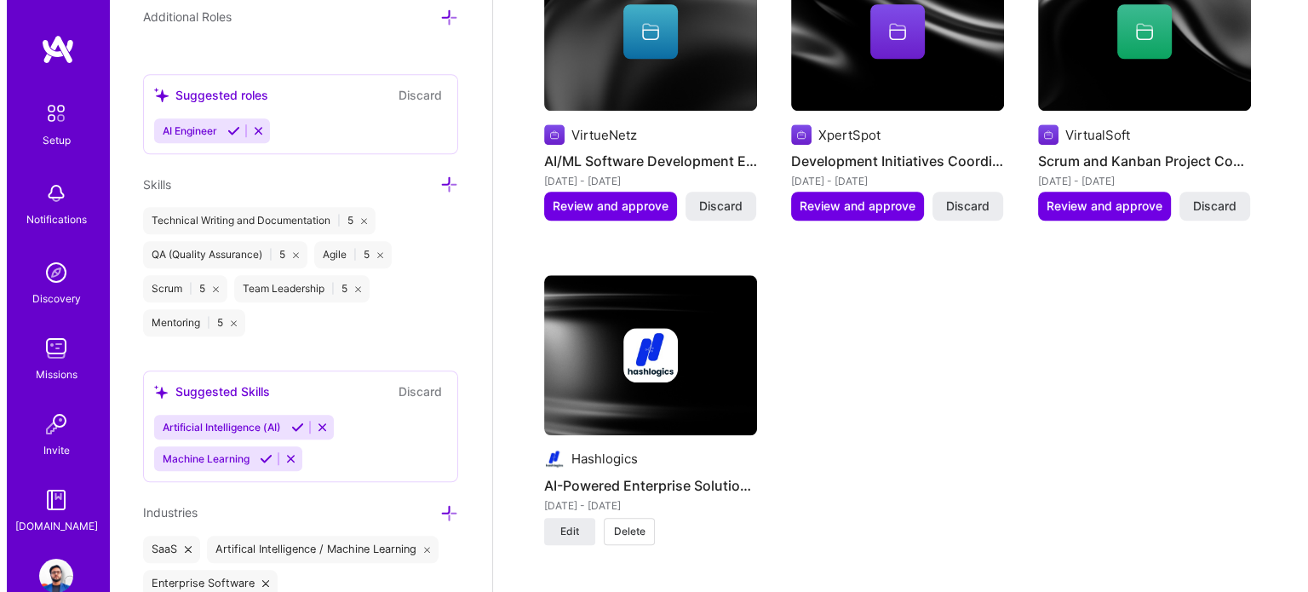
scroll to position [1454, 0]
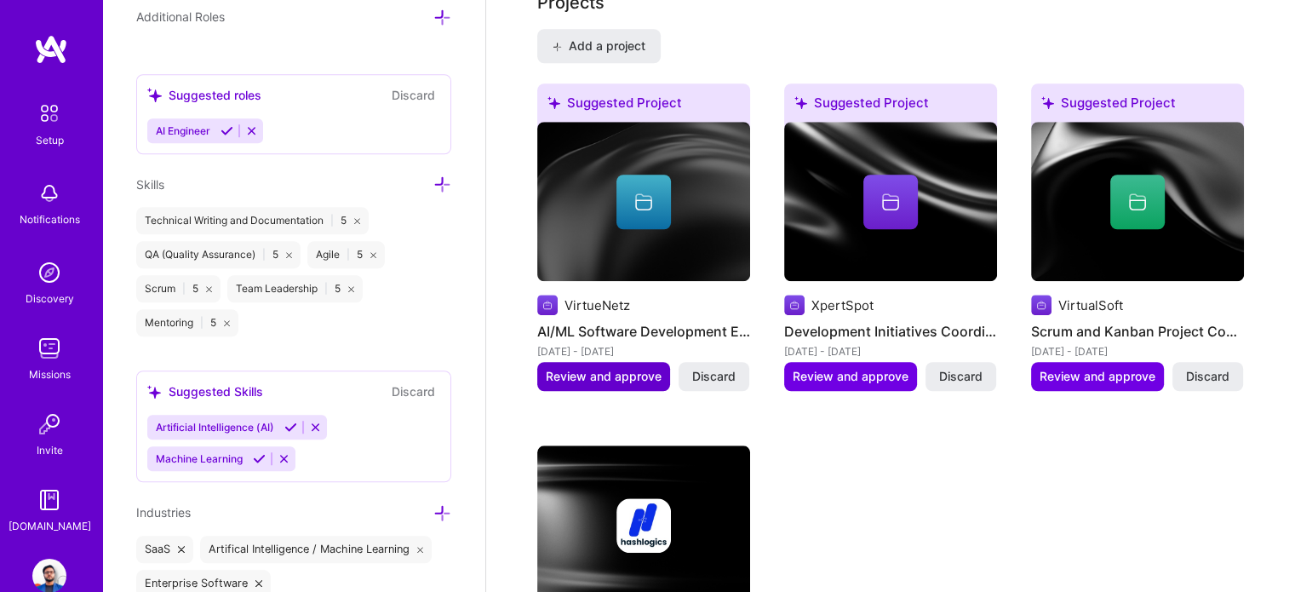
click at [613, 368] on span "Review and approve" at bounding box center [604, 376] width 116 height 17
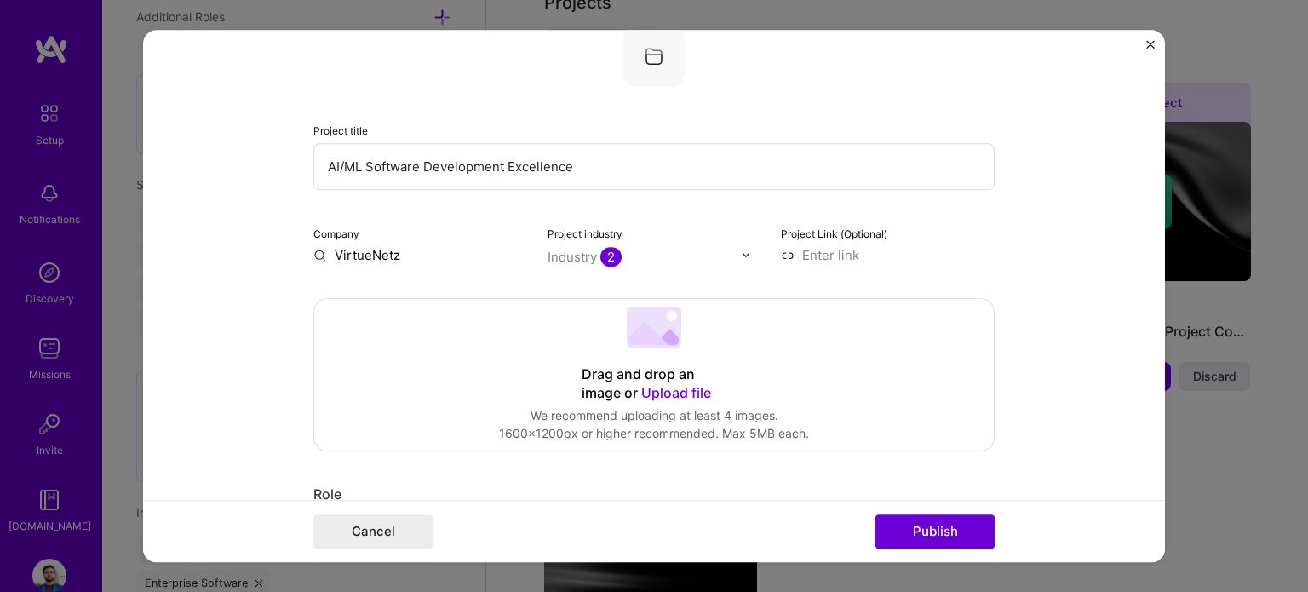
scroll to position [255, 0]
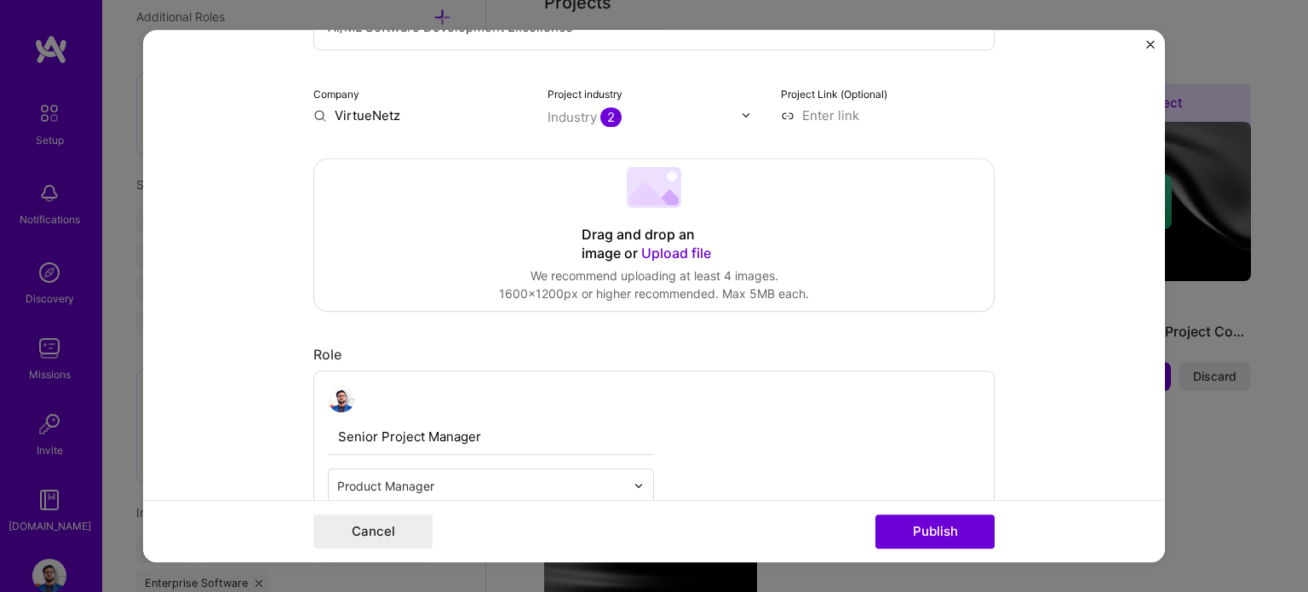
click at [604, 115] on span "2" at bounding box center [610, 117] width 21 height 20
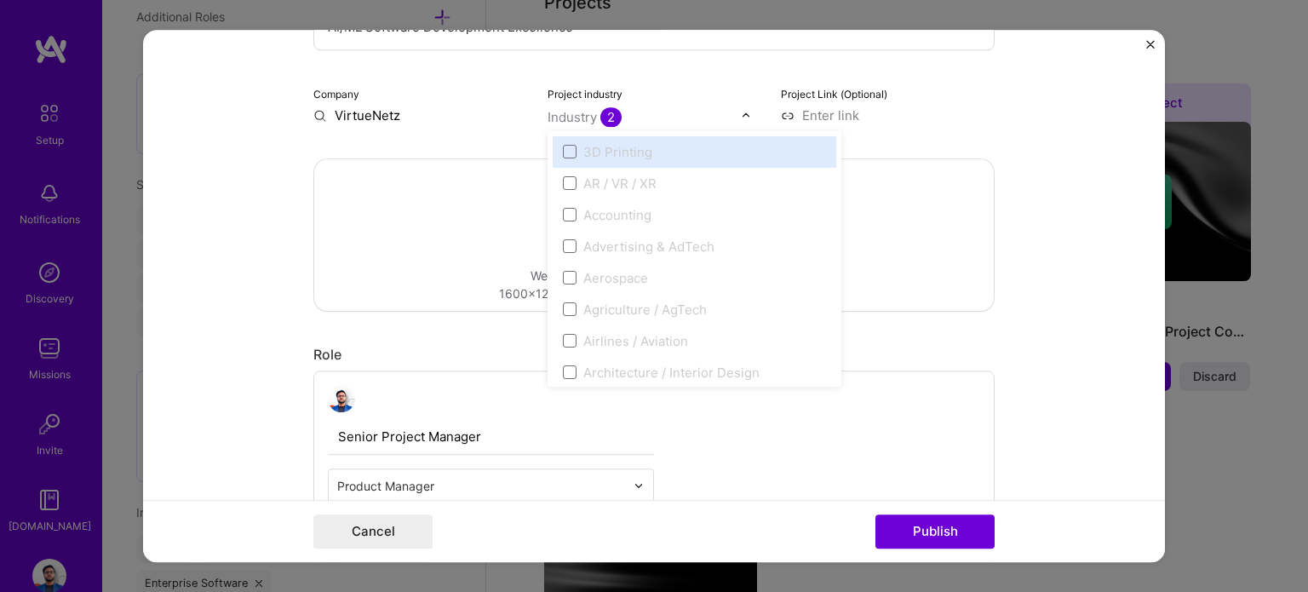
click at [365, 201] on div "Drag and drop an image or Upload file Upload file We recommend uploading at lea…" at bounding box center [653, 235] width 679 height 152
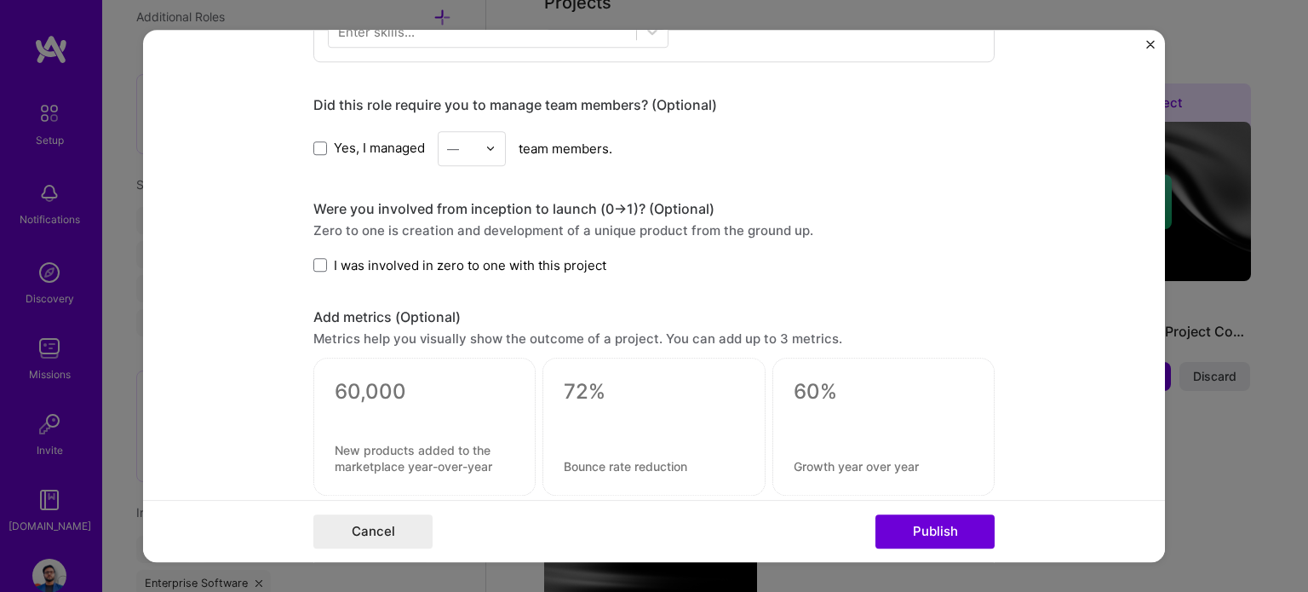
scroll to position [936, 0]
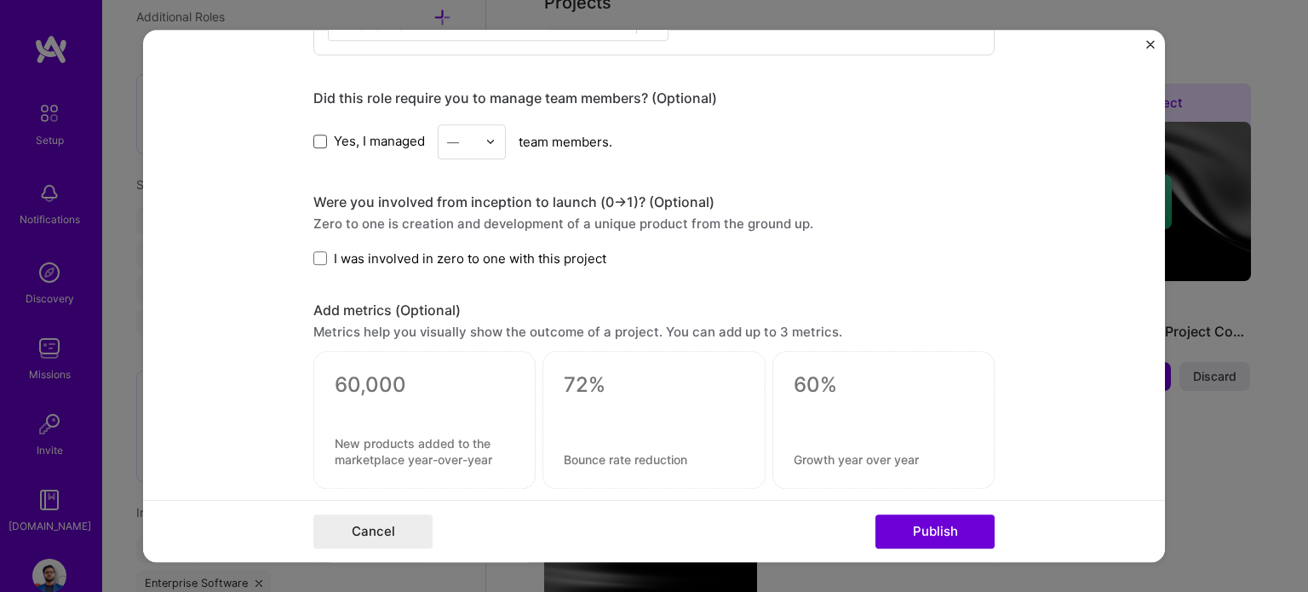
click at [313, 135] on span at bounding box center [320, 142] width 14 height 14
click at [0, 0] on input "Yes, I managed" at bounding box center [0, 0] width 0 height 0
click at [463, 150] on div "—" at bounding box center [461, 141] width 47 height 33
click at [475, 387] on div "25+" at bounding box center [472, 401] width 58 height 31
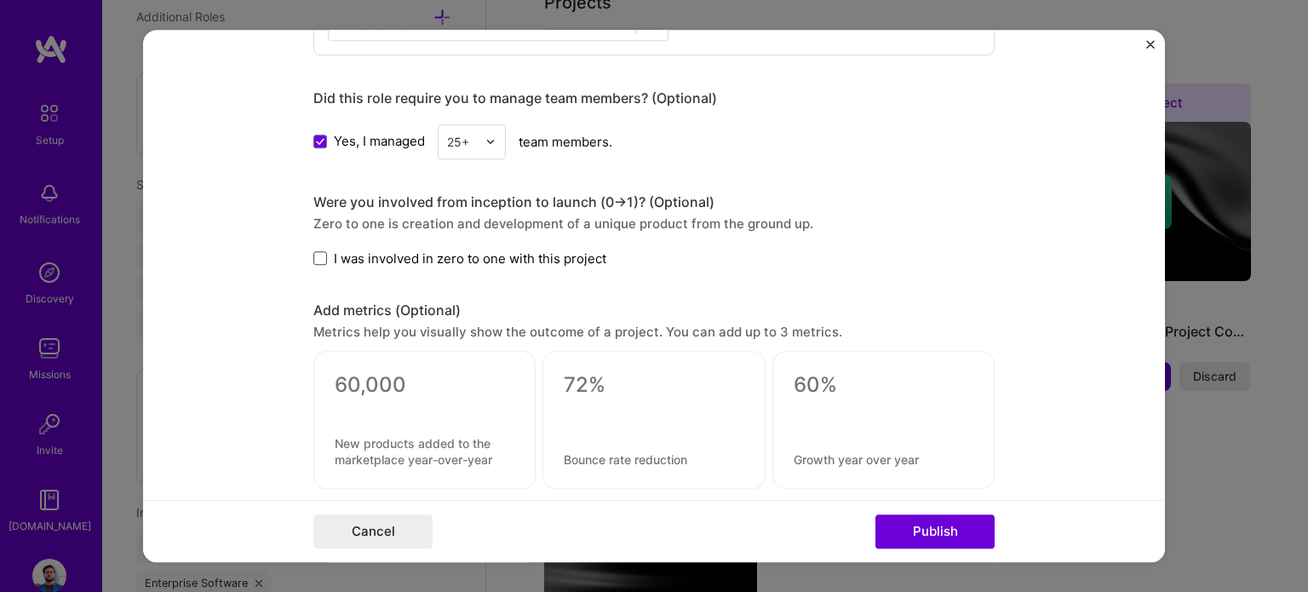
click at [313, 256] on span at bounding box center [320, 258] width 14 height 14
click at [0, 0] on input "I was involved in zero to one with this project" at bounding box center [0, 0] width 0 height 0
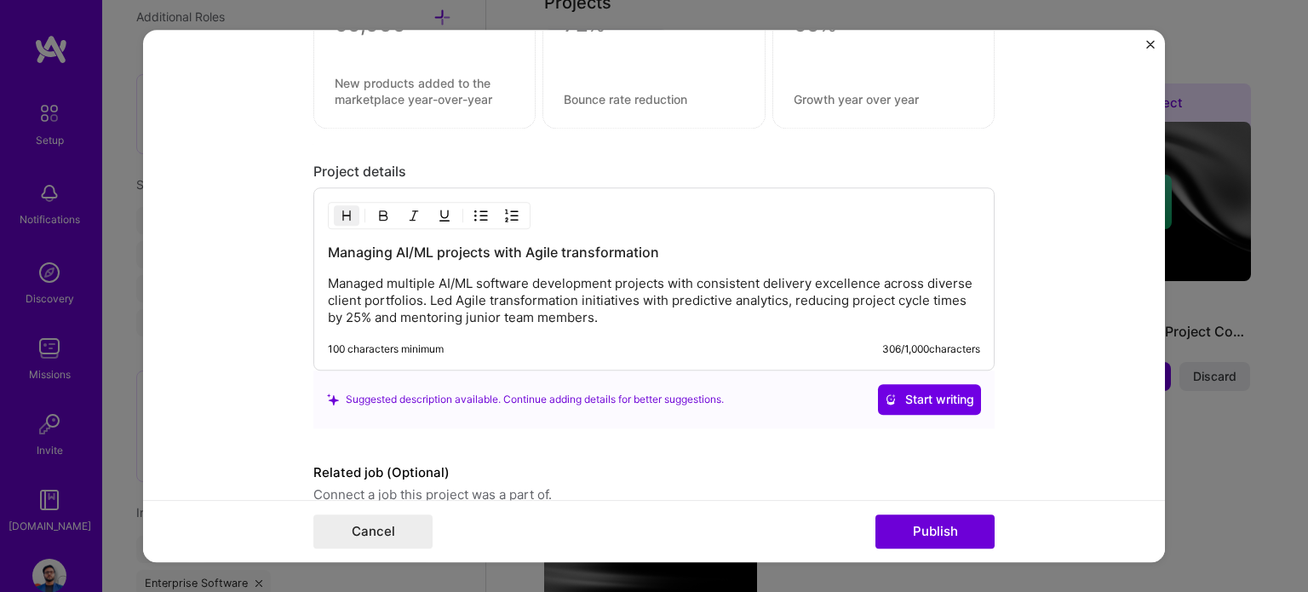
scroll to position [1373, 0]
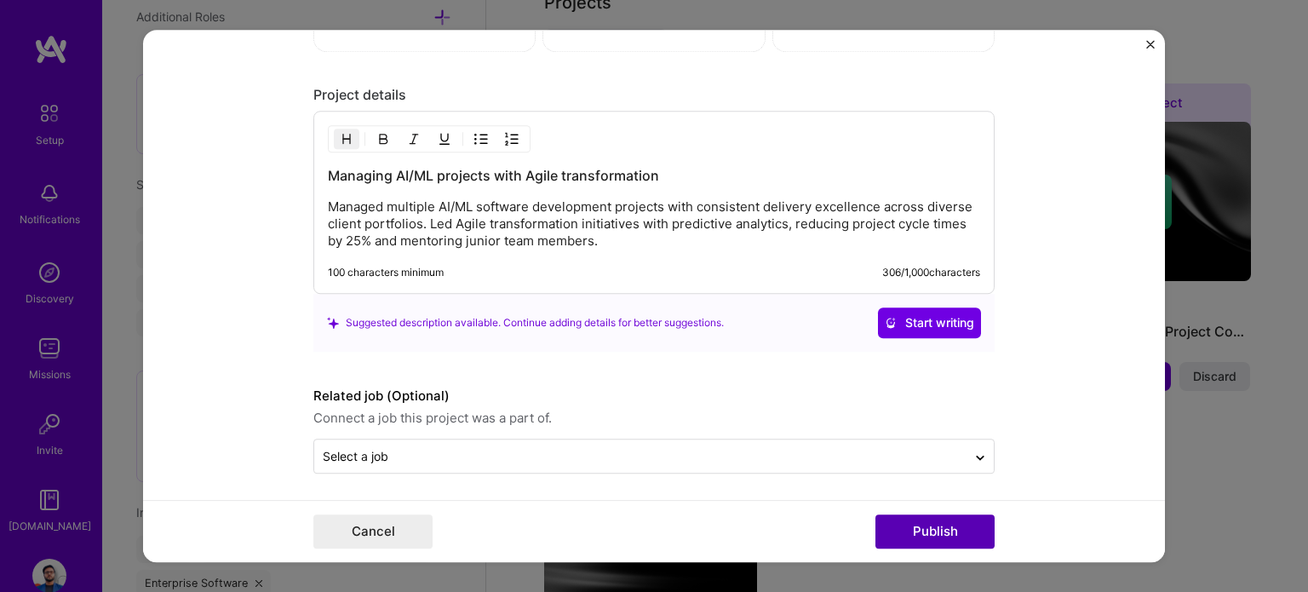
click at [953, 540] on button "Publish" at bounding box center [934, 531] width 119 height 34
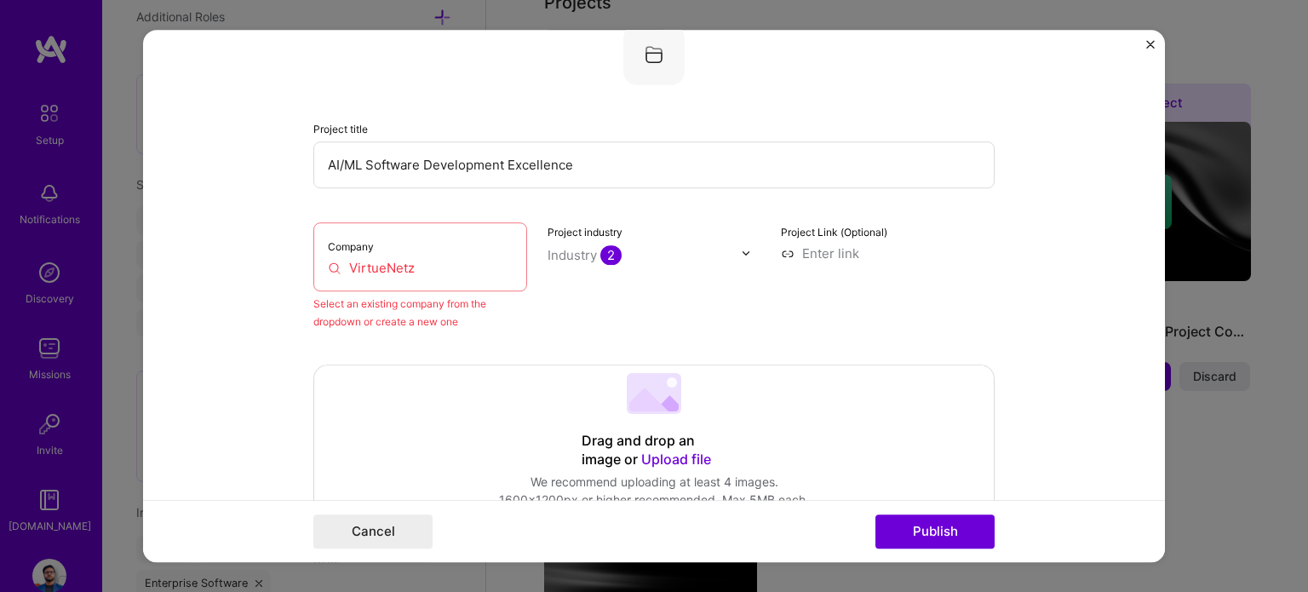
scroll to position [112, 0]
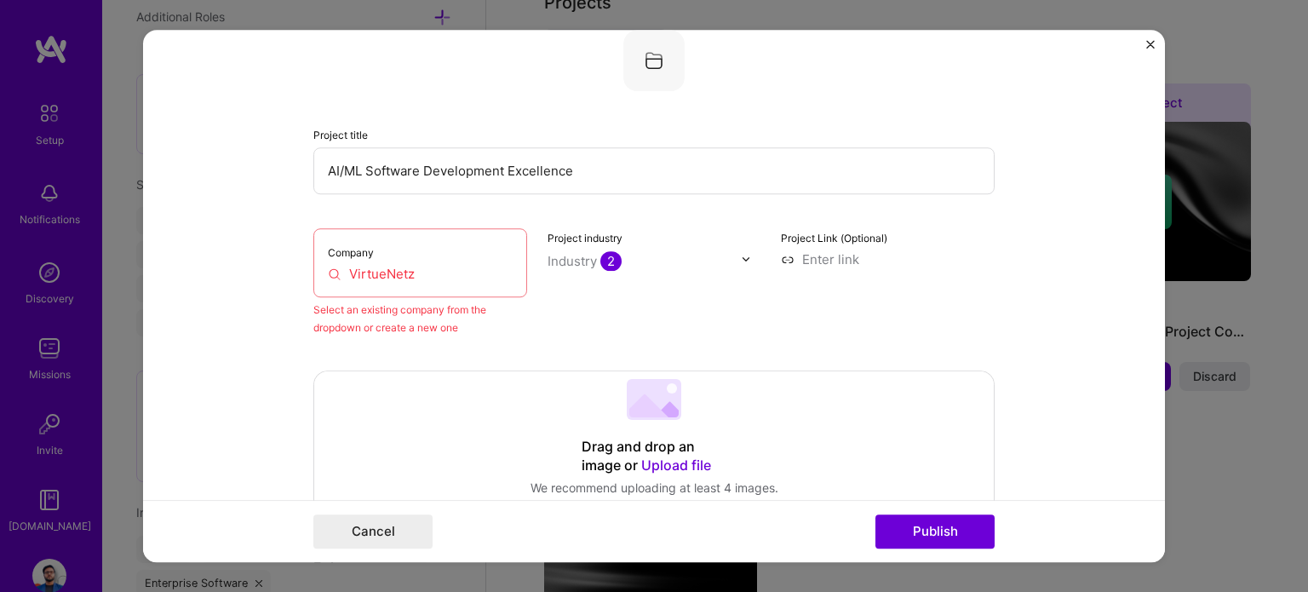
drag, startPoint x: 409, startPoint y: 274, endPoint x: 226, endPoint y: 277, distance: 182.2
click at [226, 277] on form "Editing suggested project This project is suggested based on your LinkedIn, res…" at bounding box center [654, 296] width 1022 height 533
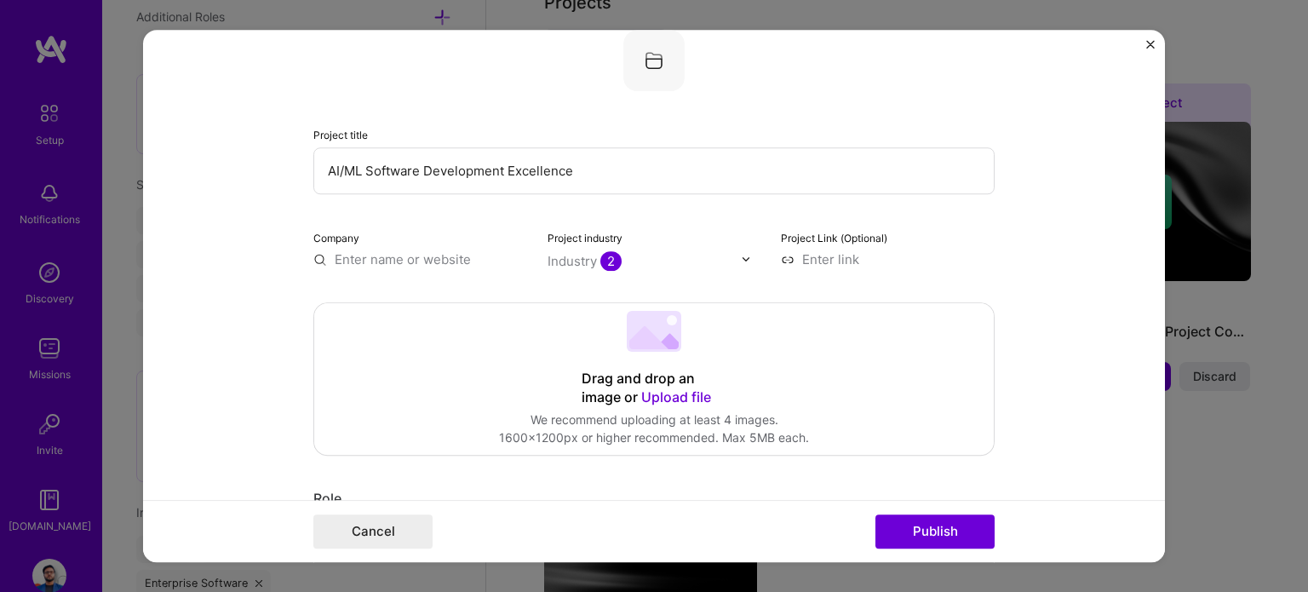
paste input "VirtueNetz"
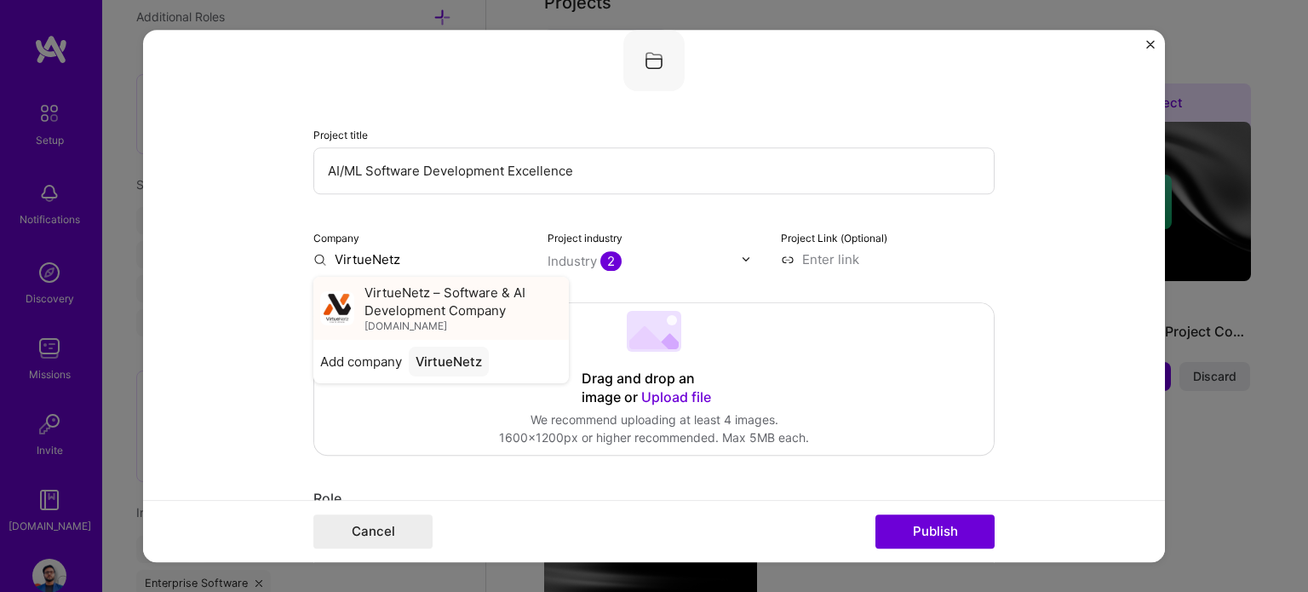
click at [383, 308] on span "VirtueNetz – Software & AI Development Company" at bounding box center [463, 301] width 198 height 36
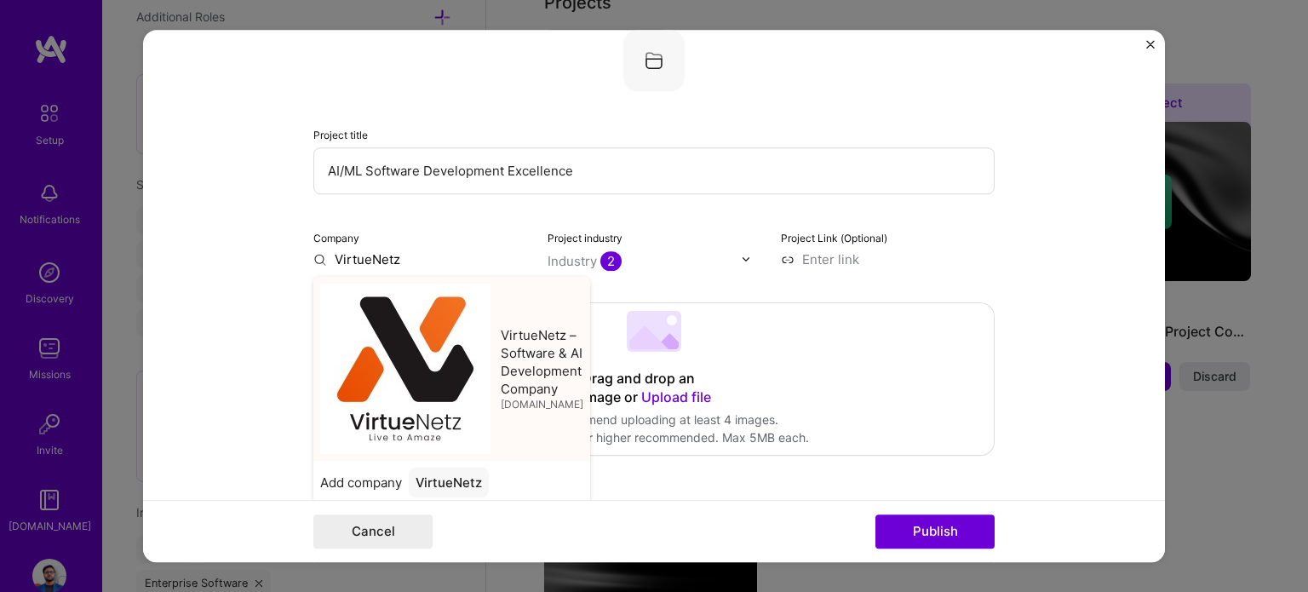
type input "VirtueNetz – Software & AI Development Company"
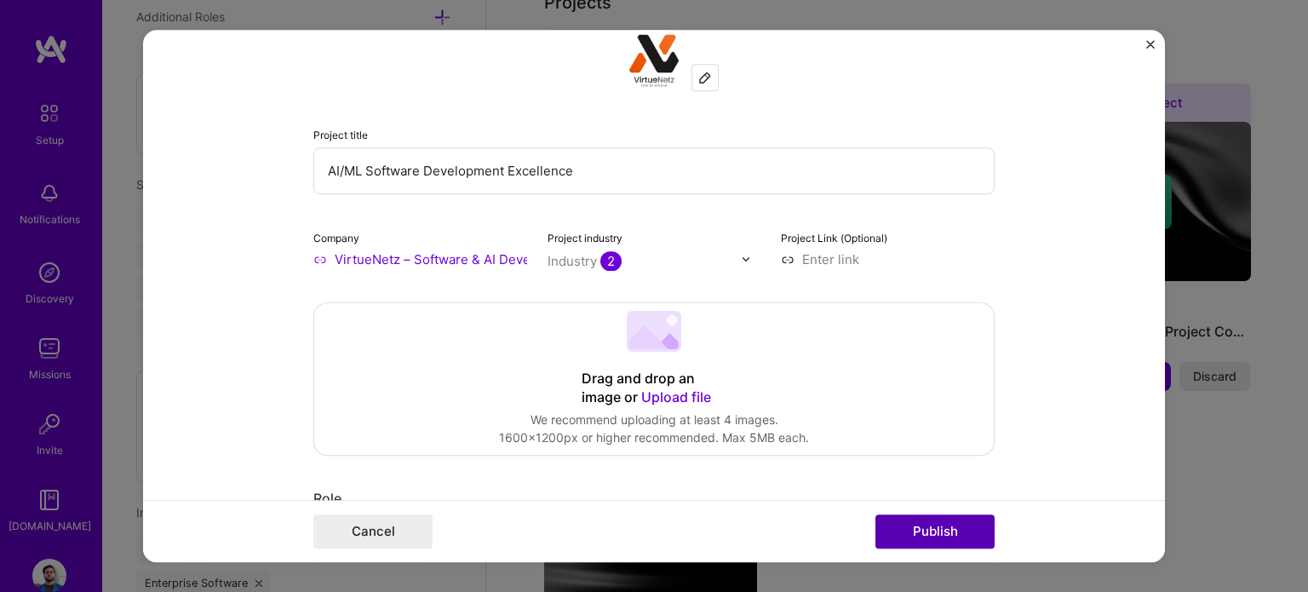
click at [902, 524] on button "Publish" at bounding box center [934, 531] width 119 height 34
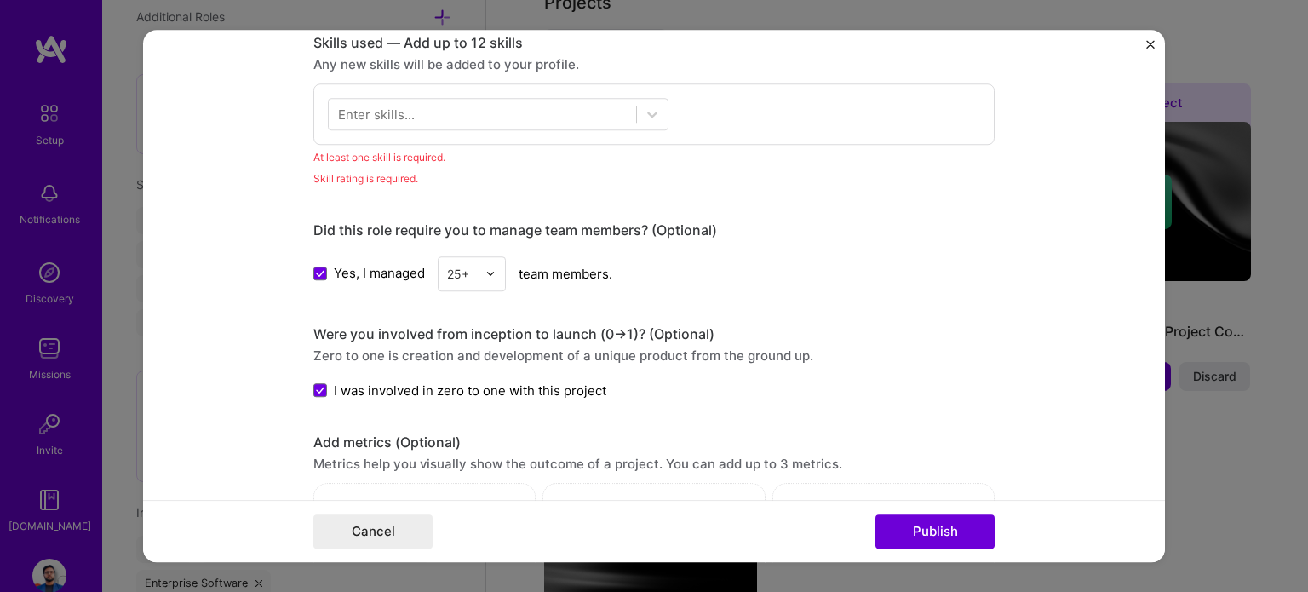
scroll to position [849, 0]
click at [364, 108] on div "Enter skills..." at bounding box center [376, 112] width 77 height 18
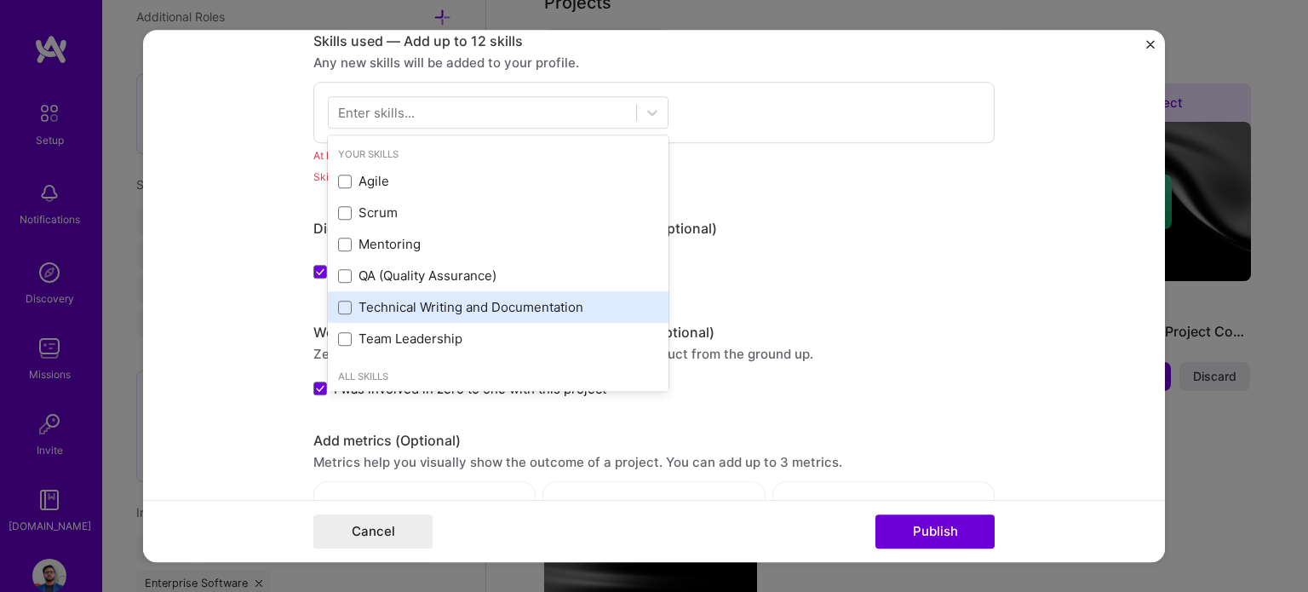
scroll to position [85, 0]
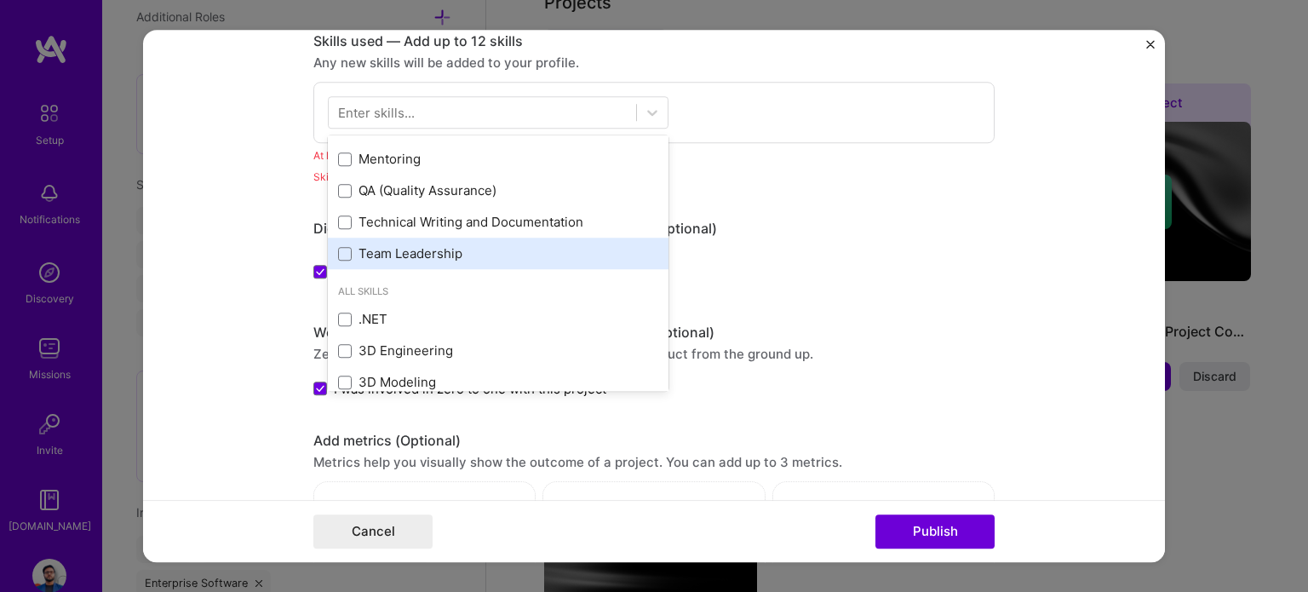
click at [420, 244] on div "Agile Scrum Mentoring QA (Quality Assurance) Technical Writing and Documentatio…" at bounding box center [498, 175] width 341 height 189
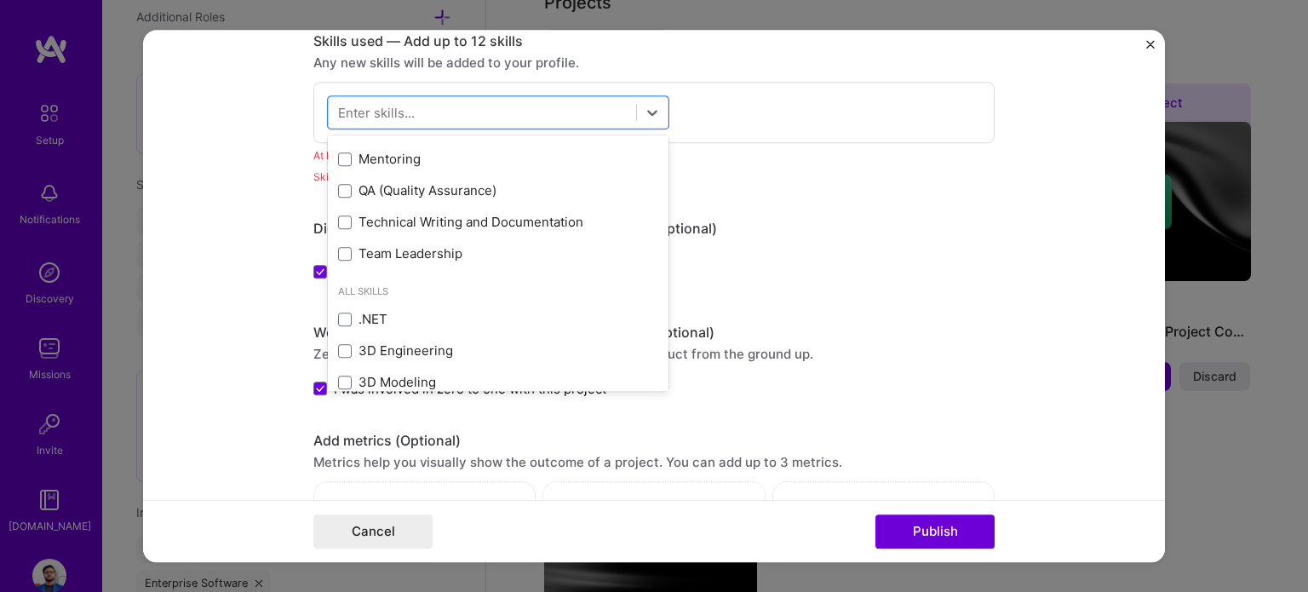
scroll to position [20, 0]
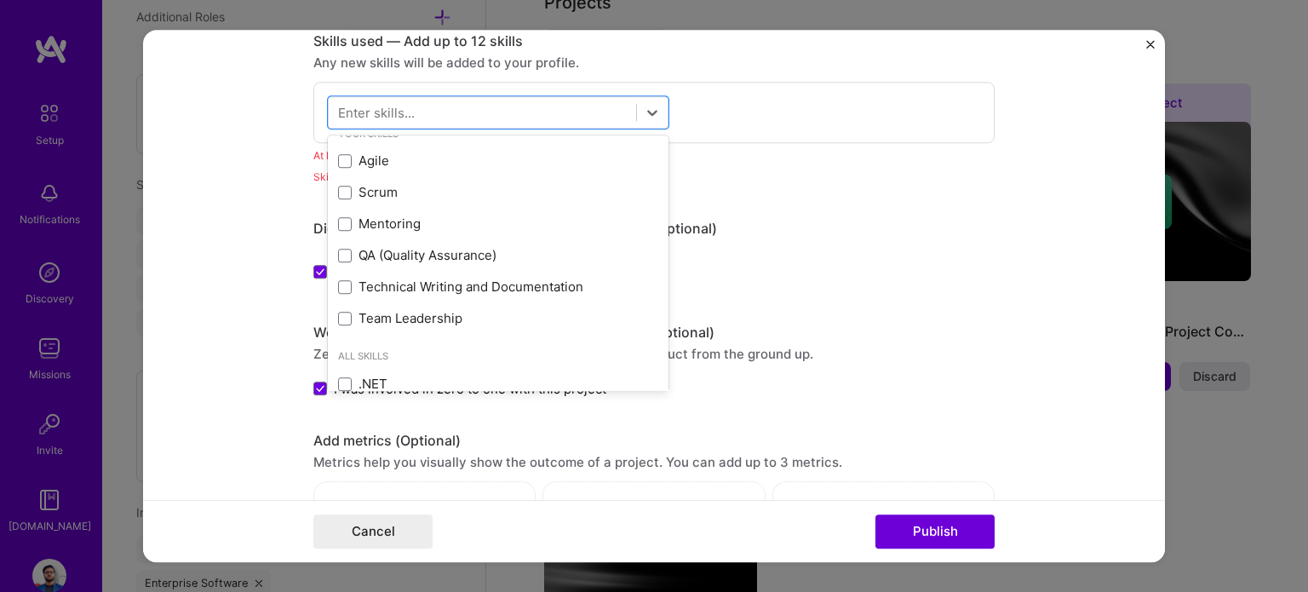
click at [217, 238] on form "Editing suggested project This project is suggested based on your LinkedIn, res…" at bounding box center [654, 296] width 1022 height 533
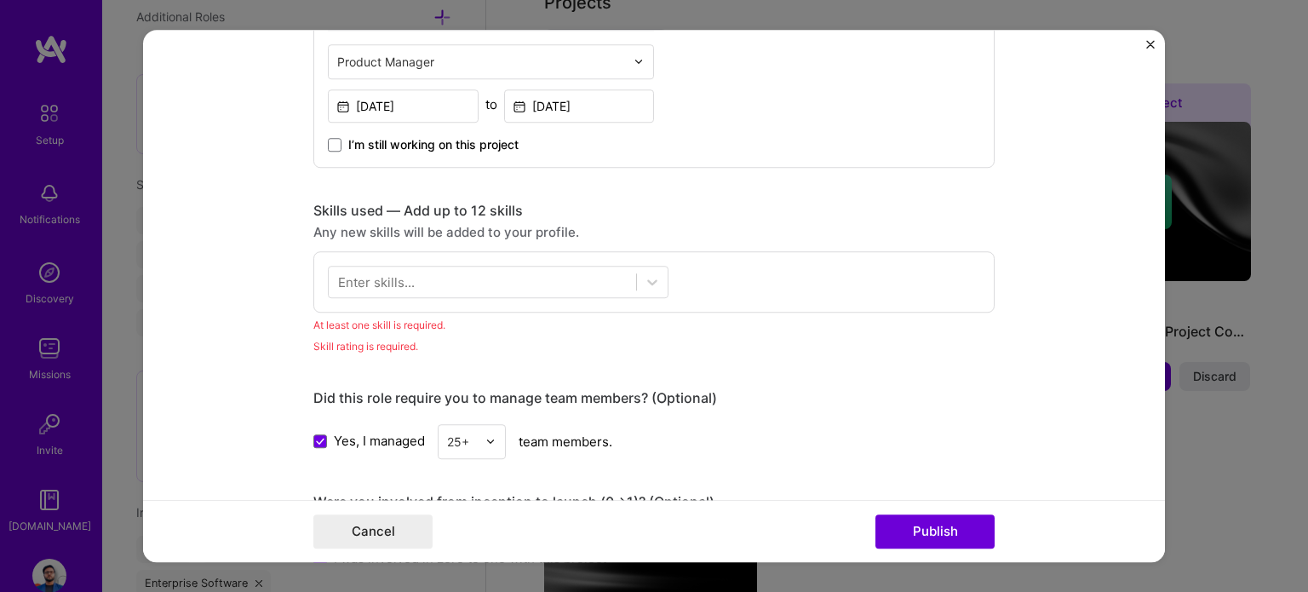
scroll to position [678, 0]
click at [412, 286] on div at bounding box center [482, 282] width 307 height 28
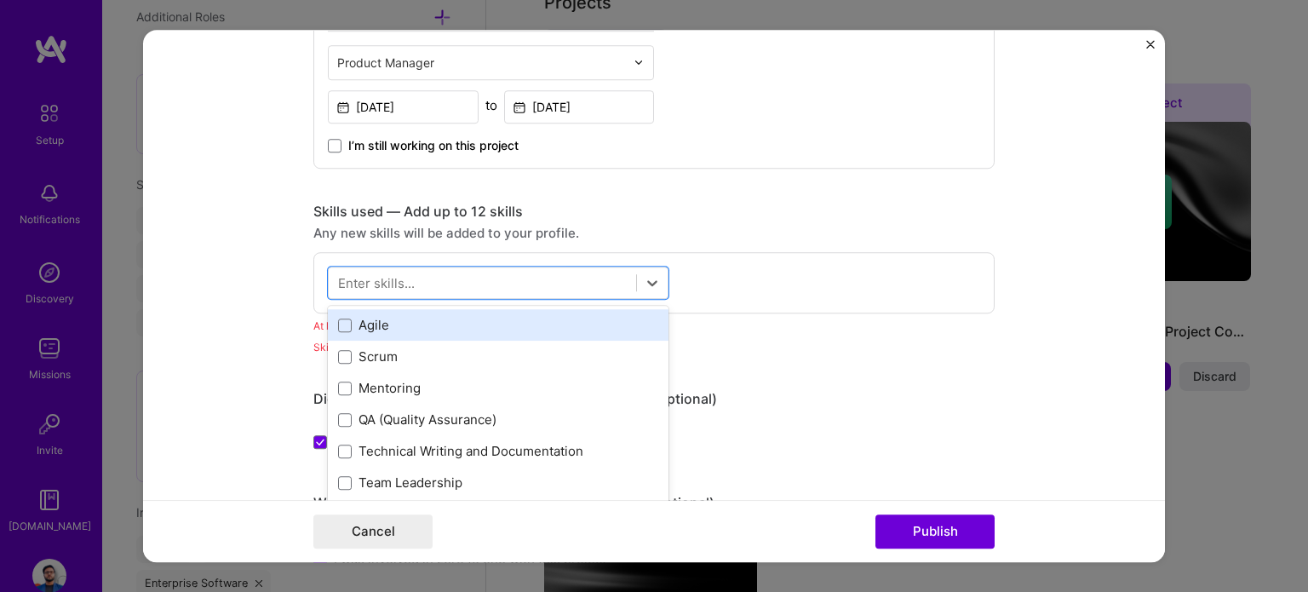
scroll to position [0, 0]
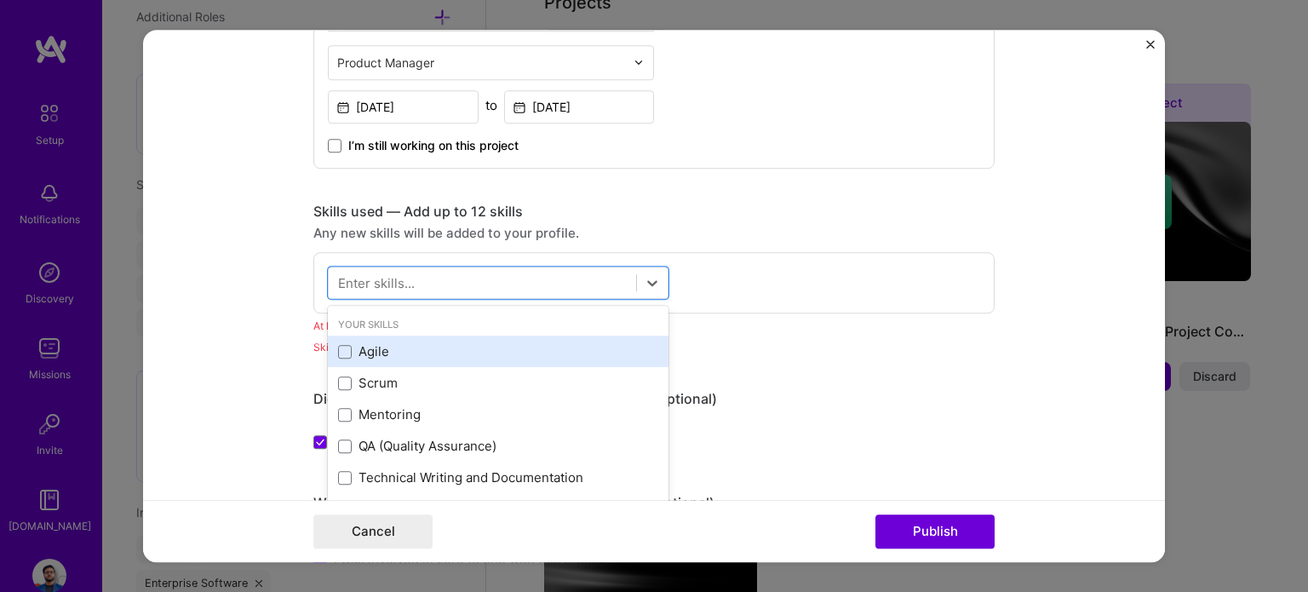
click at [347, 352] on div "Agile" at bounding box center [498, 352] width 320 height 18
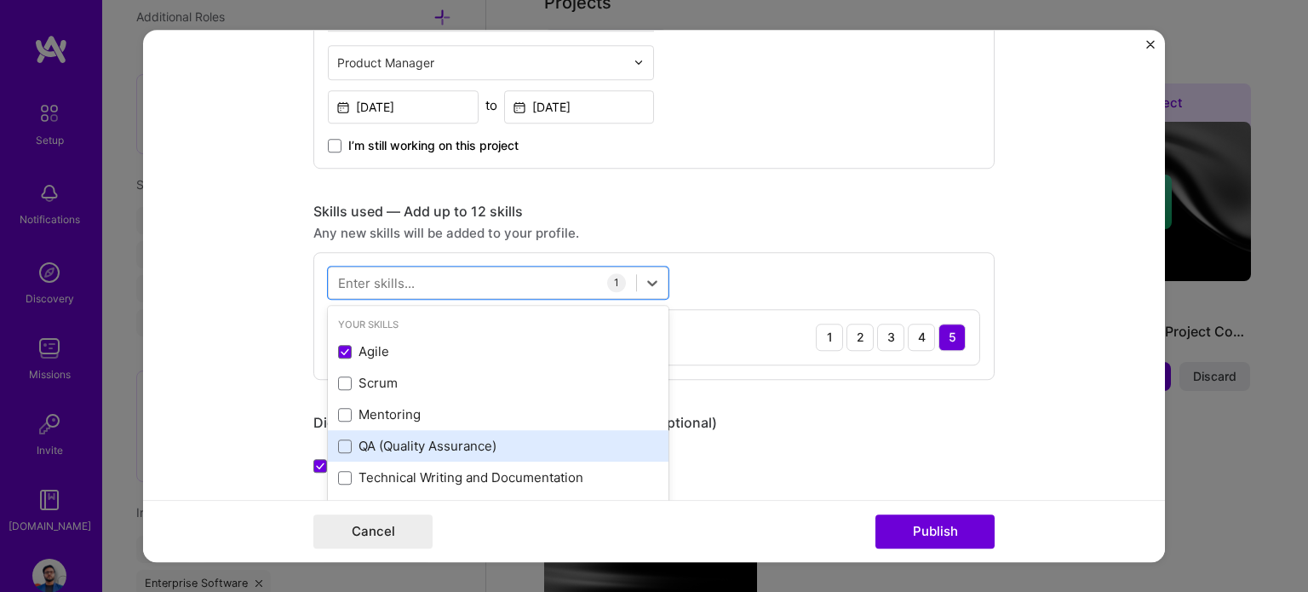
click at [357, 444] on div "QA (Quality Assurance)" at bounding box center [498, 447] width 320 height 18
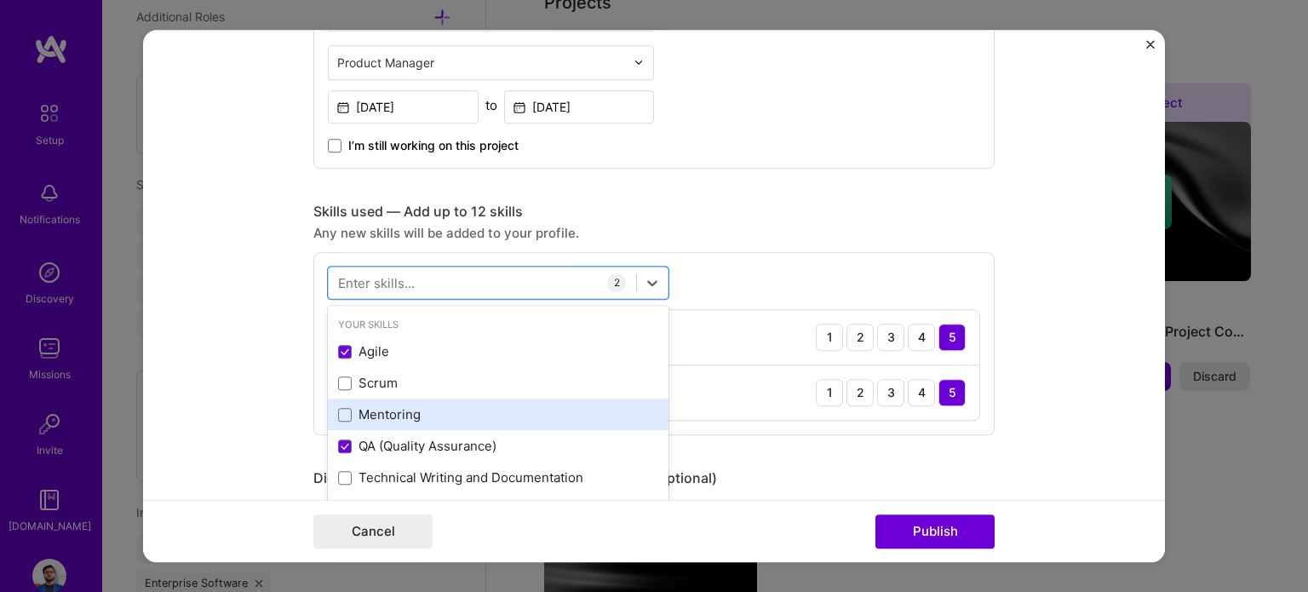
click at [351, 408] on div "Mentoring" at bounding box center [498, 415] width 320 height 18
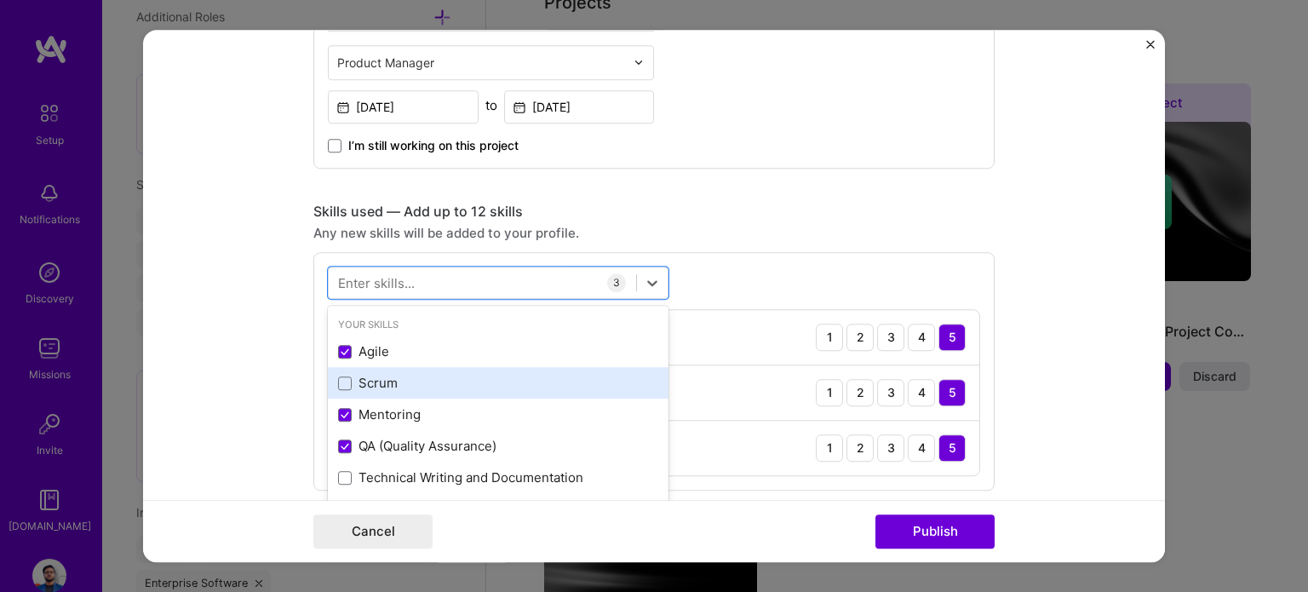
click at [364, 386] on div "Scrum" at bounding box center [498, 384] width 320 height 18
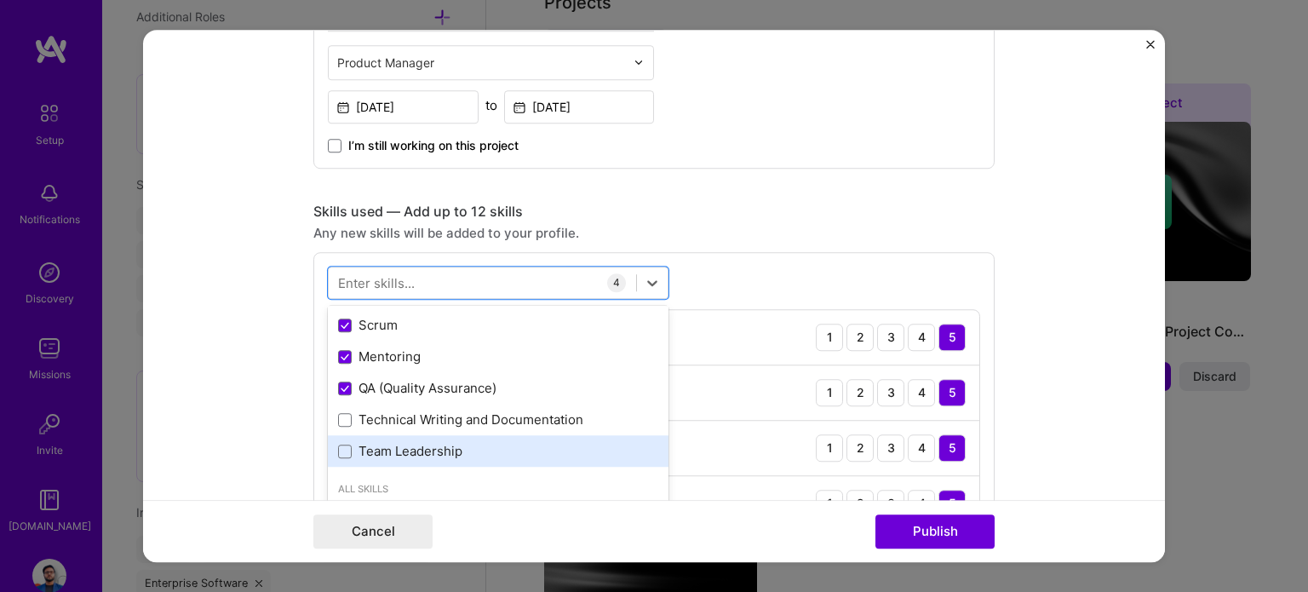
scroll to position [85, 0]
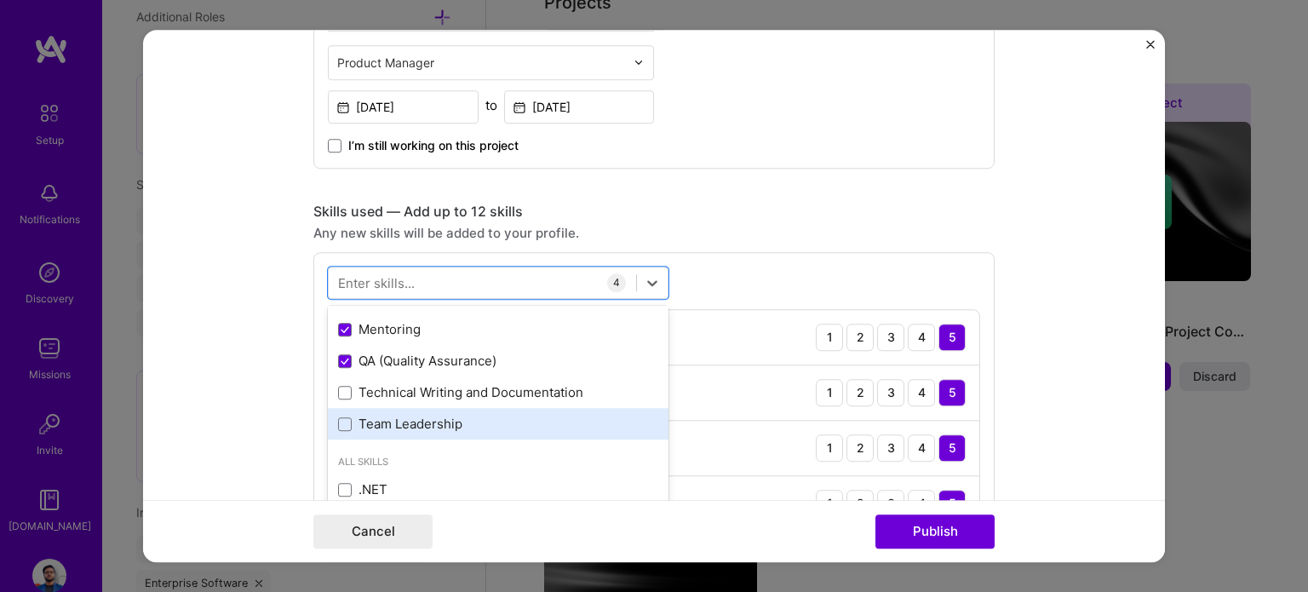
click at [425, 427] on div "Team Leadership" at bounding box center [498, 424] width 320 height 18
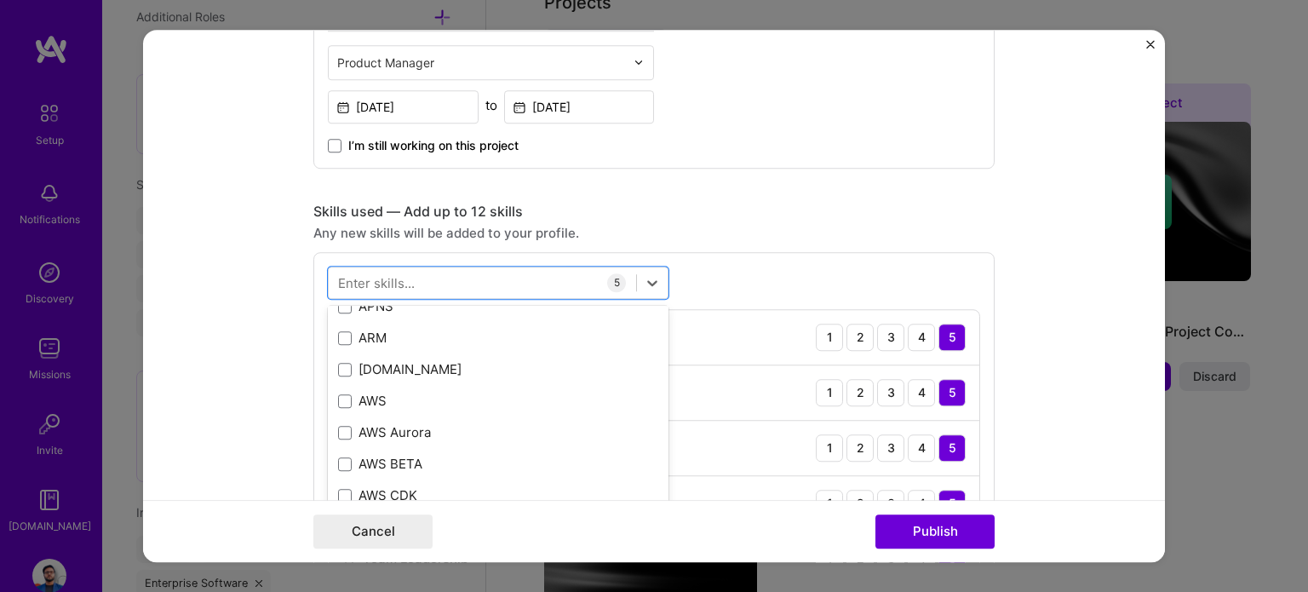
scroll to position [766, 0]
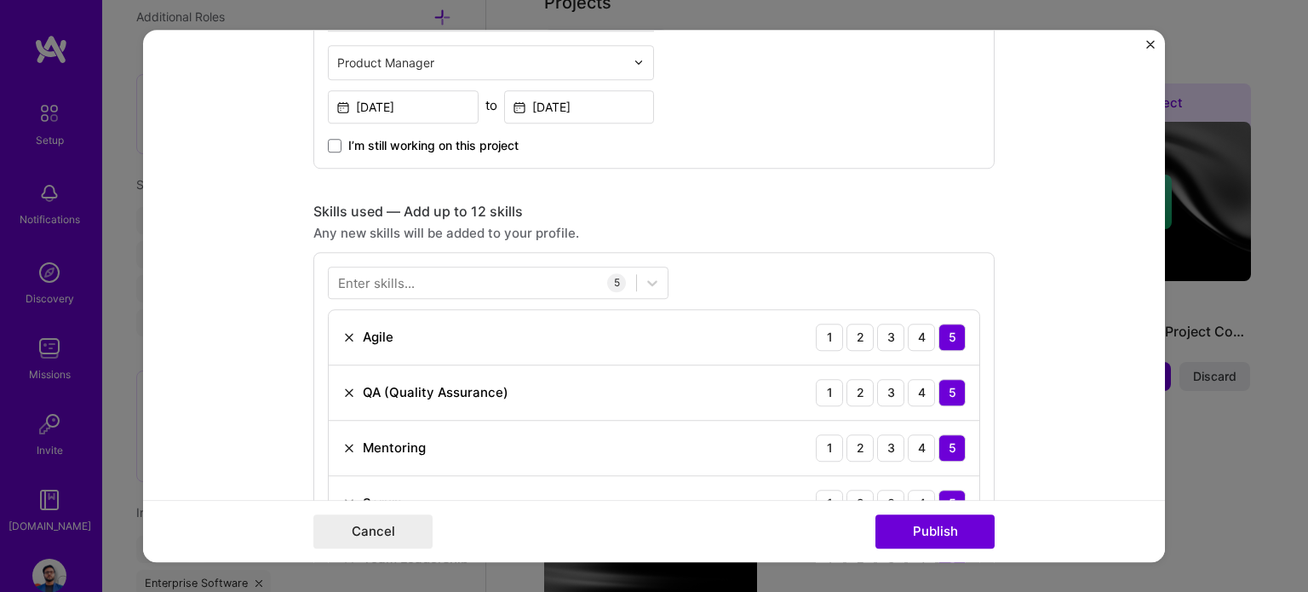
click at [727, 192] on div "Editing suggested project This project is suggested based on your LinkedIn, res…" at bounding box center [653, 420] width 681 height 2070
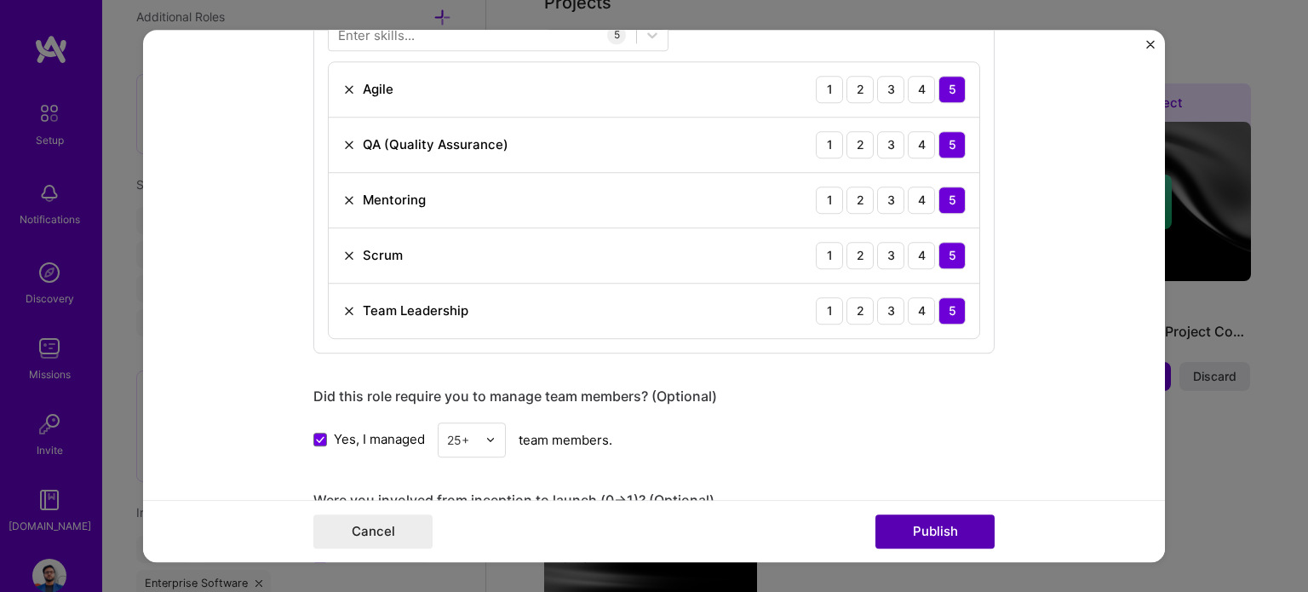
scroll to position [1189, 0]
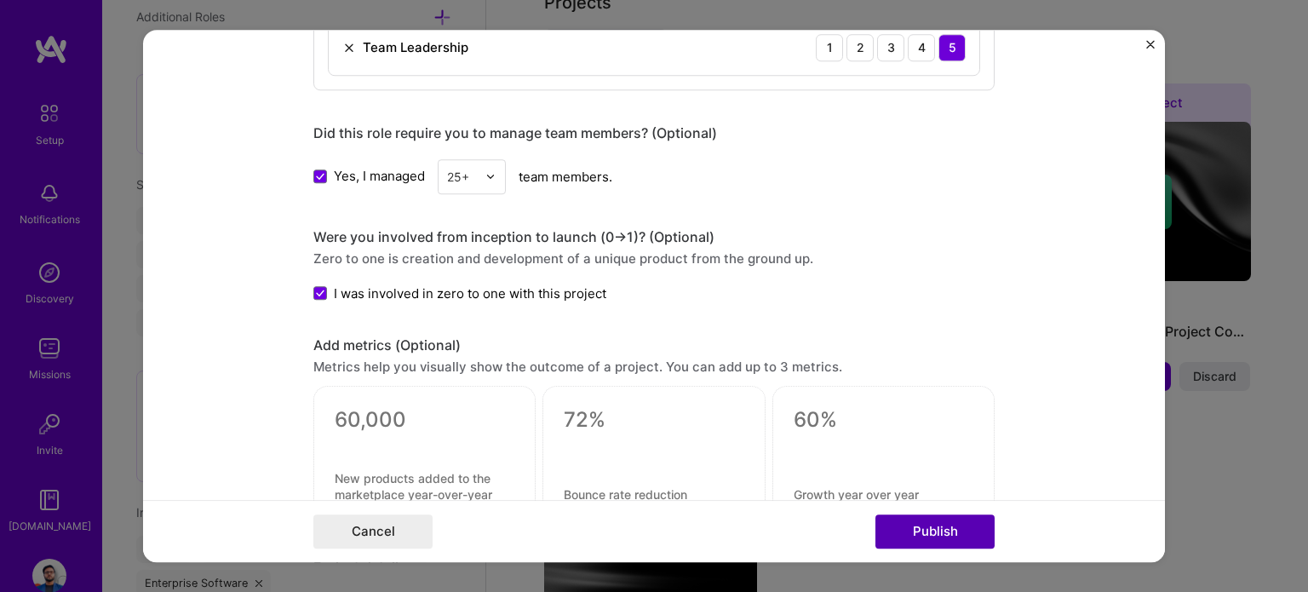
click at [909, 532] on button "Publish" at bounding box center [934, 531] width 119 height 34
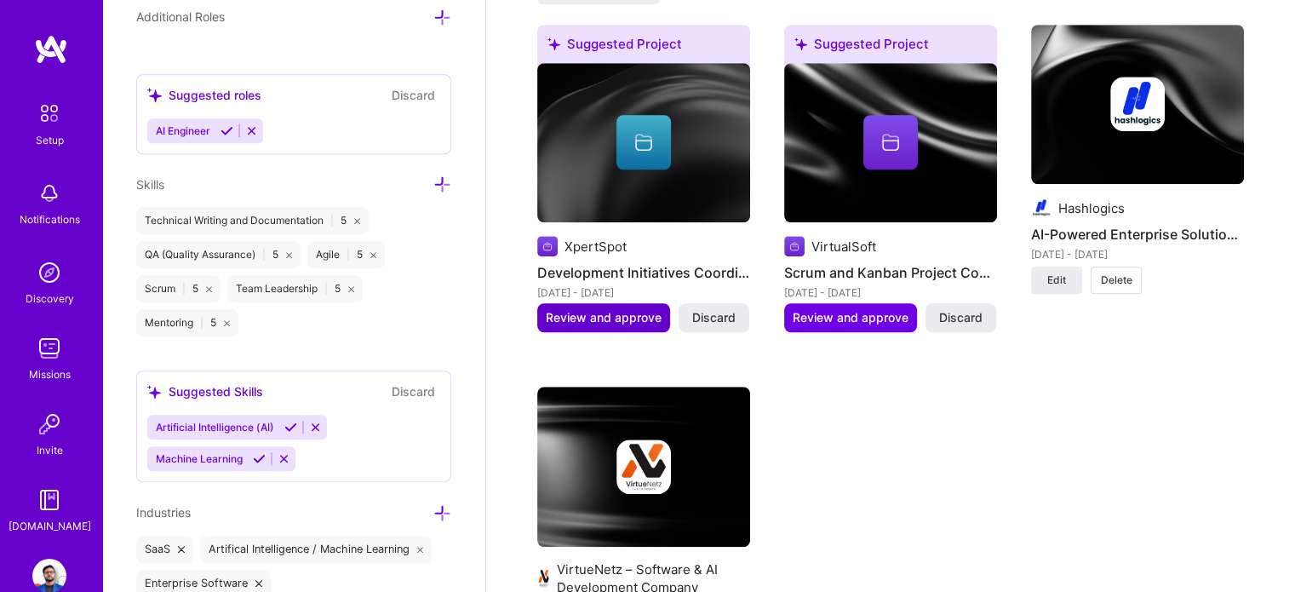
click at [619, 316] on span "Review and approve" at bounding box center [604, 317] width 116 height 17
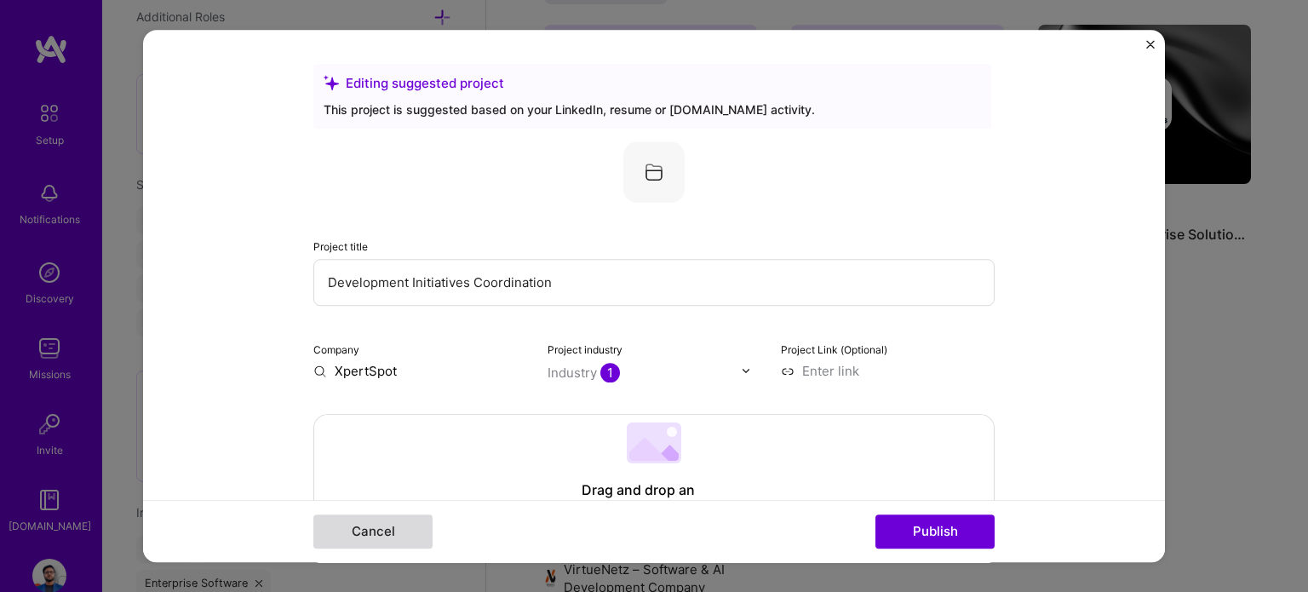
click at [386, 532] on button "Cancel" at bounding box center [372, 531] width 119 height 34
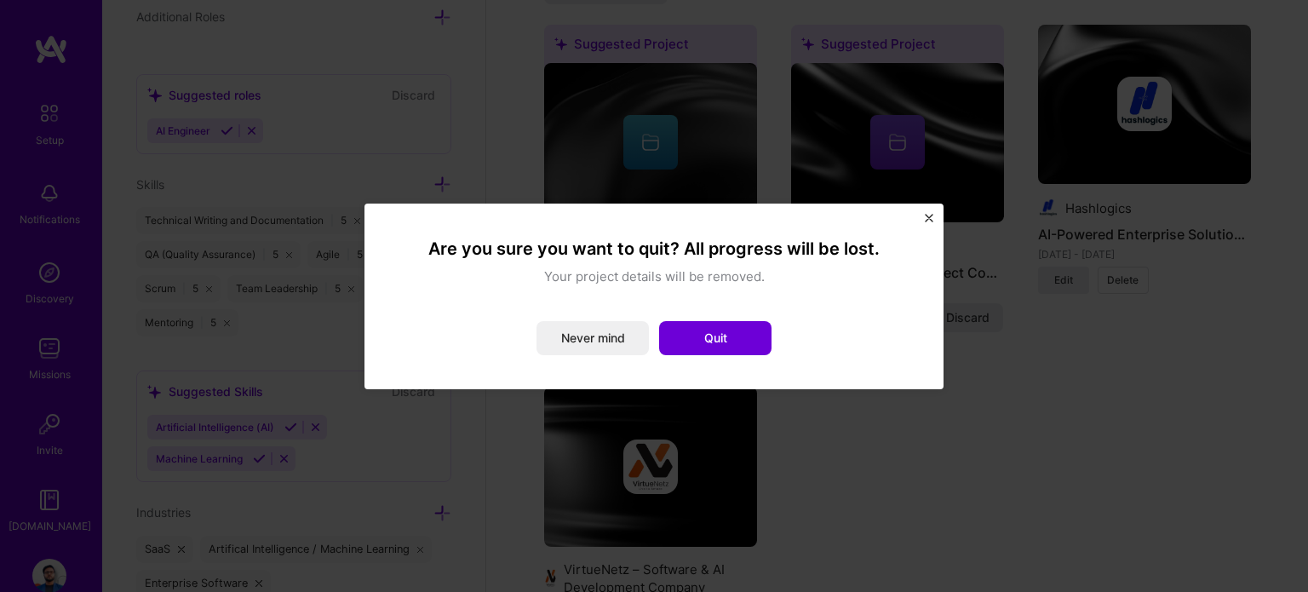
click at [925, 218] on img "Close" at bounding box center [929, 218] width 9 height 9
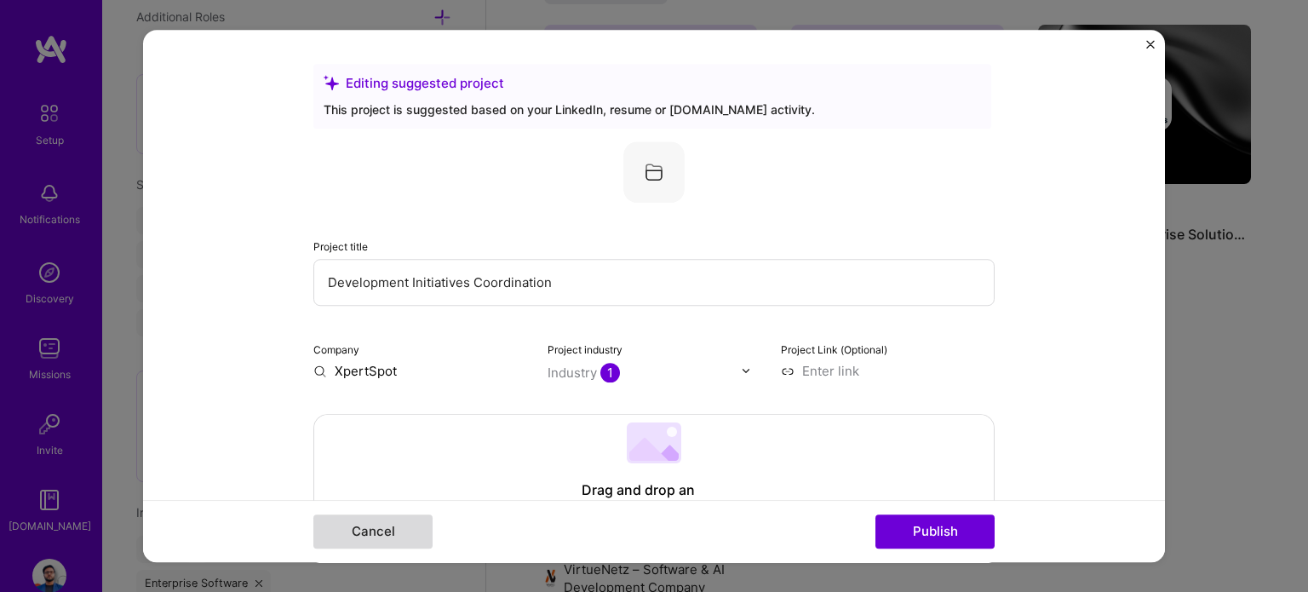
click at [398, 530] on button "Cancel" at bounding box center [372, 531] width 119 height 34
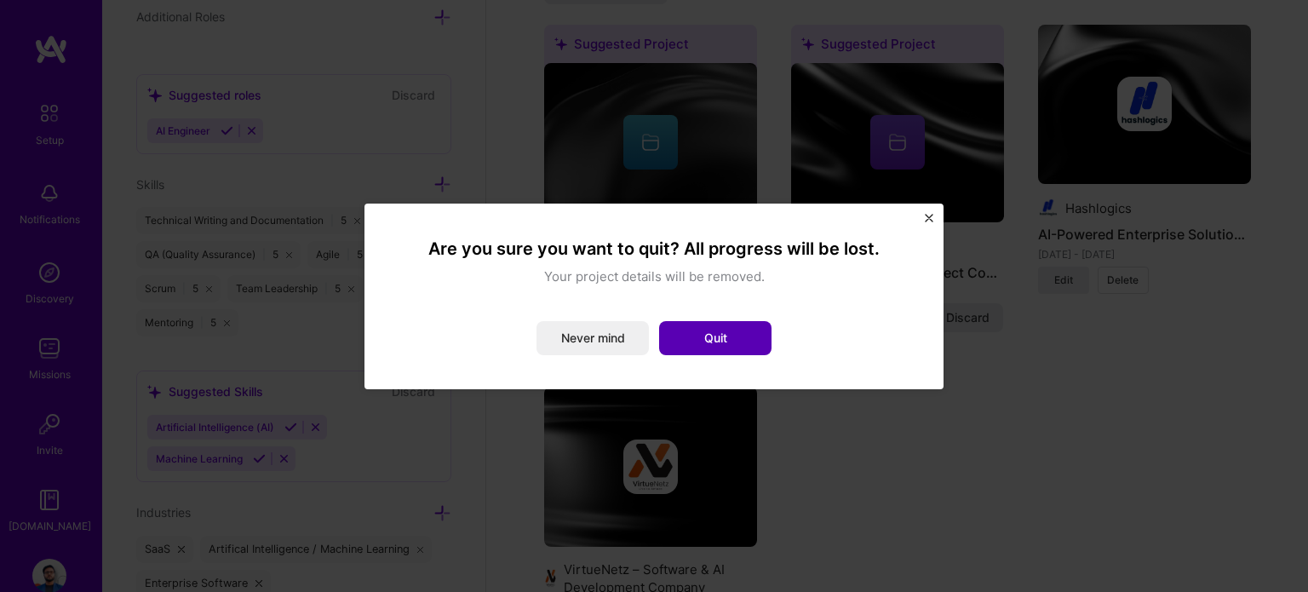
click at [749, 341] on button "Quit" at bounding box center [715, 338] width 112 height 34
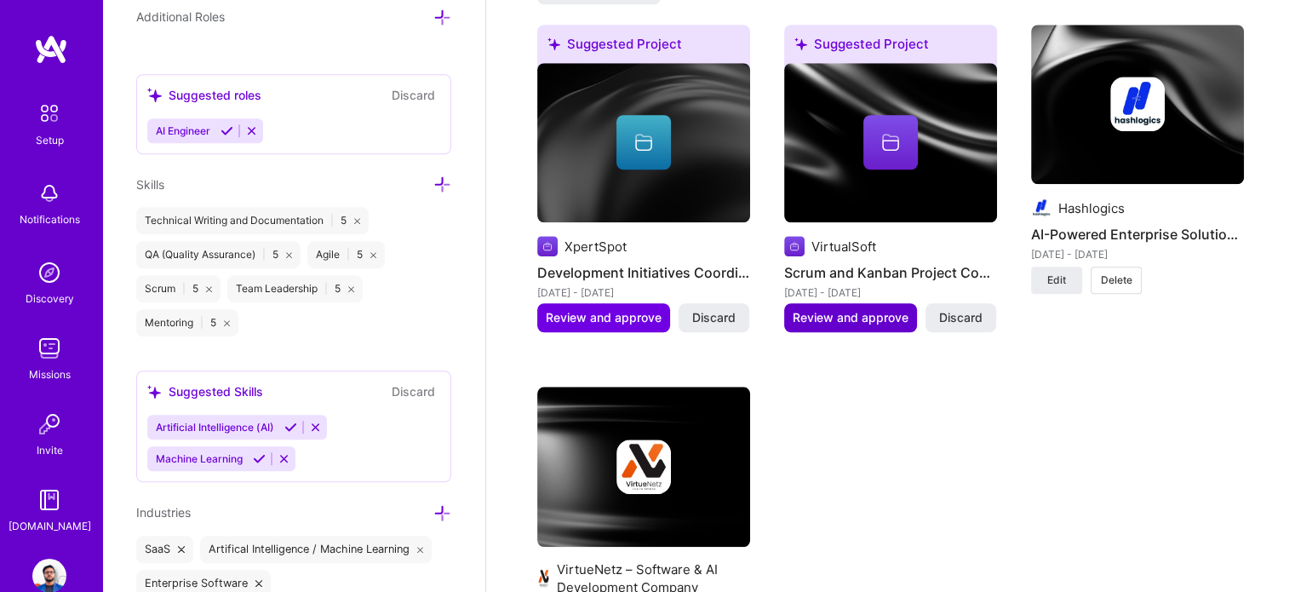
click at [879, 309] on span "Review and approve" at bounding box center [851, 317] width 116 height 17
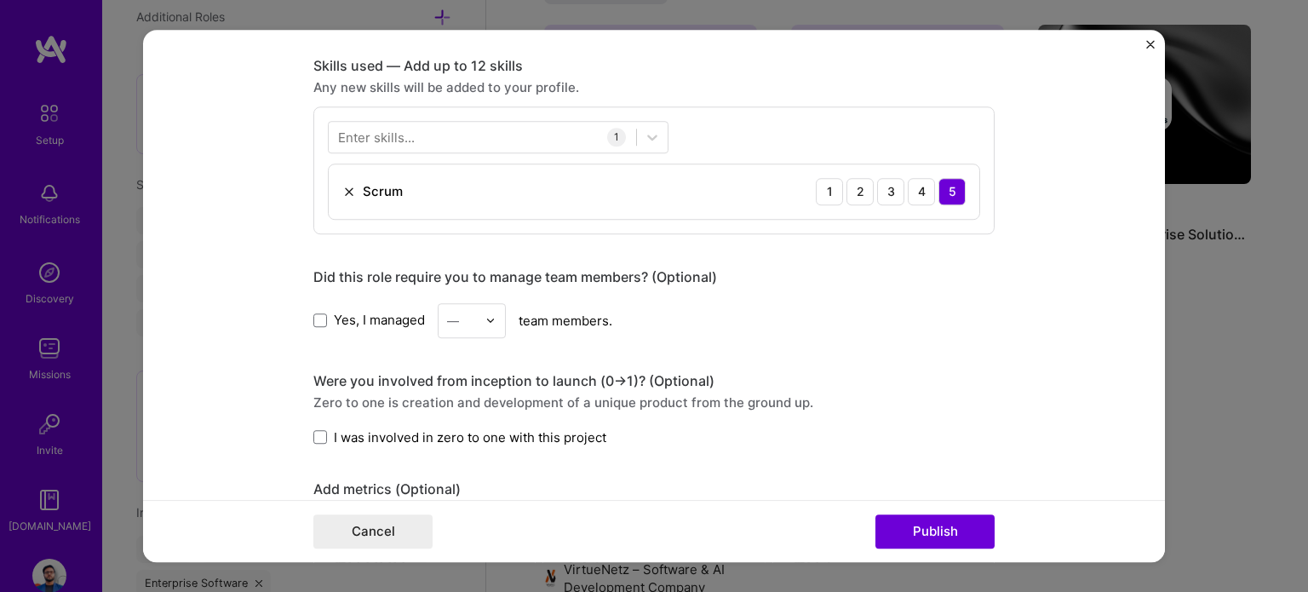
scroll to position [936, 0]
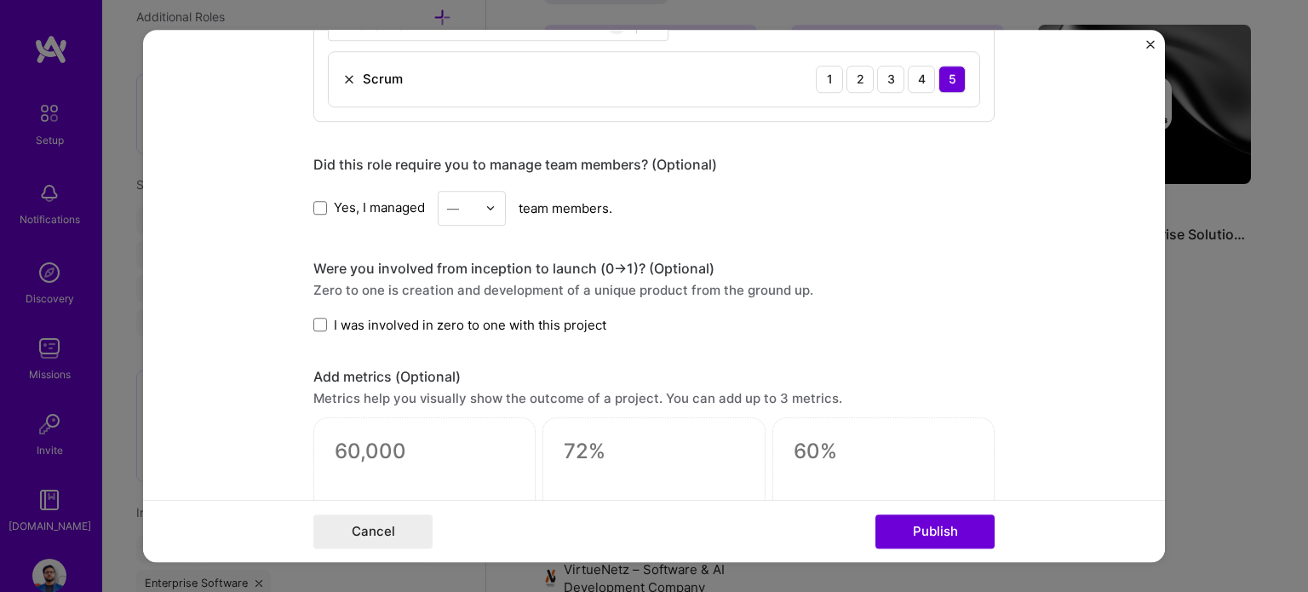
click at [334, 203] on span "Yes, I managed" at bounding box center [379, 208] width 91 height 18
click at [0, 0] on input "Yes, I managed" at bounding box center [0, 0] width 0 height 0
click at [475, 206] on div "—" at bounding box center [461, 208] width 47 height 33
click at [472, 453] on div "25+" at bounding box center [472, 467] width 58 height 31
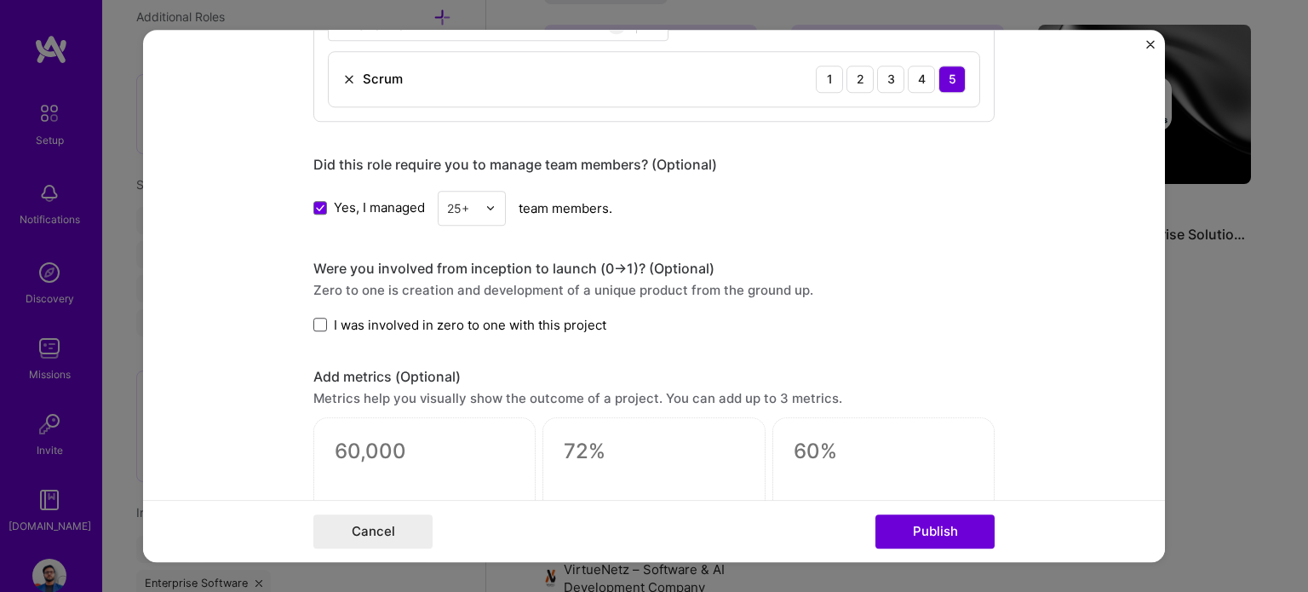
click at [315, 321] on span at bounding box center [320, 325] width 14 height 14
click at [0, 0] on input "I was involved in zero to one with this project" at bounding box center [0, 0] width 0 height 0
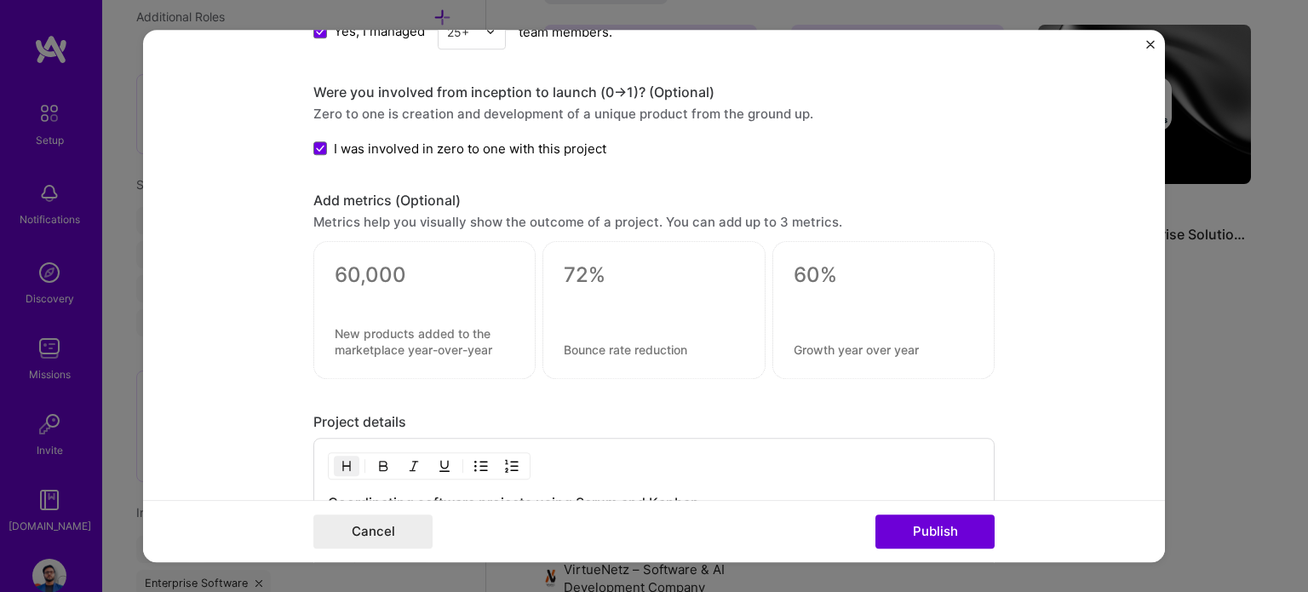
scroll to position [1099, 0]
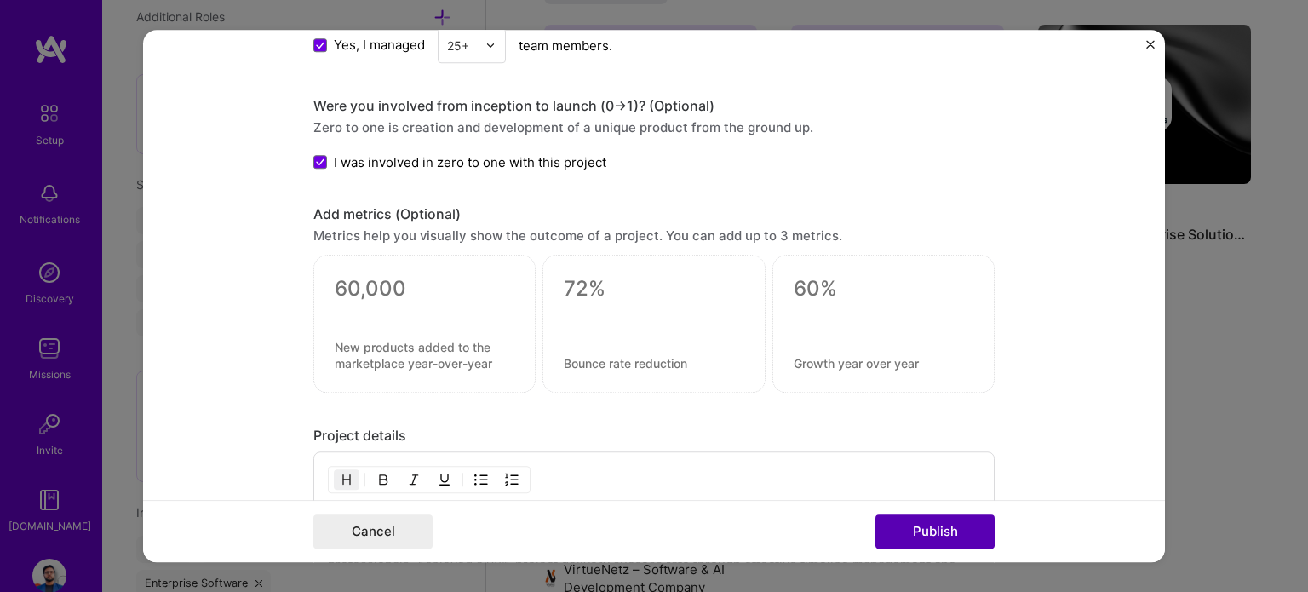
click at [969, 552] on div "Cancel Publish" at bounding box center [654, 531] width 1022 height 62
click at [966, 545] on button "Publish" at bounding box center [934, 531] width 119 height 34
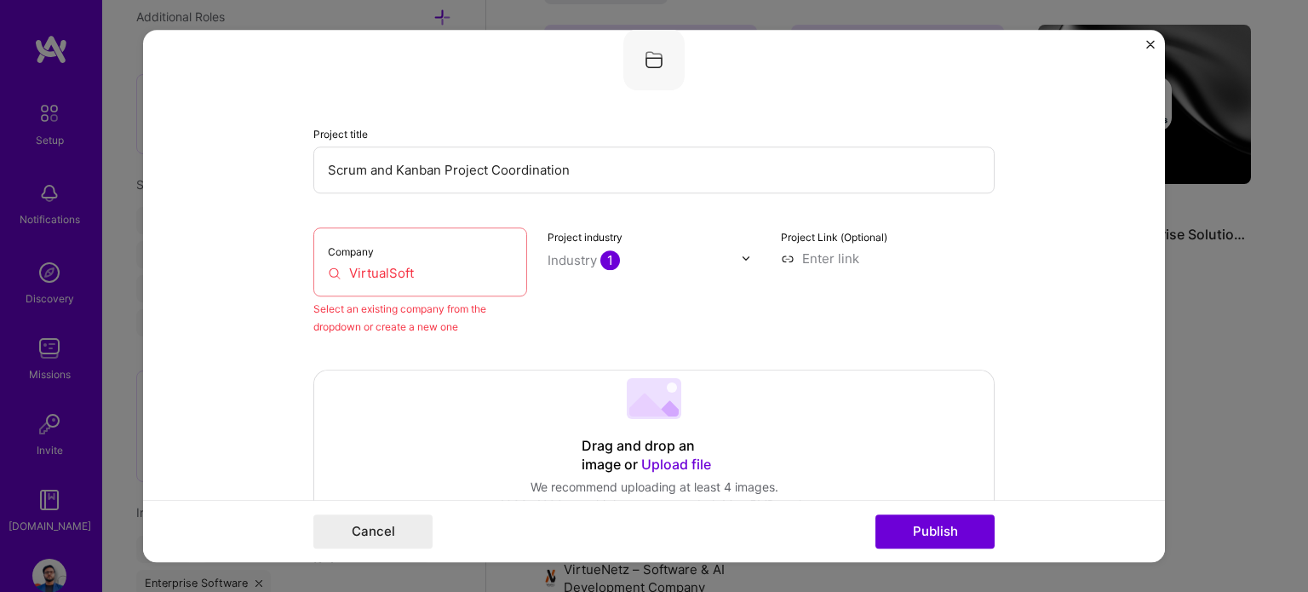
scroll to position [112, 0]
drag, startPoint x: 419, startPoint y: 282, endPoint x: 320, endPoint y: 279, distance: 98.8
click at [320, 279] on div "Company VirtualSoft" at bounding box center [420, 262] width 214 height 69
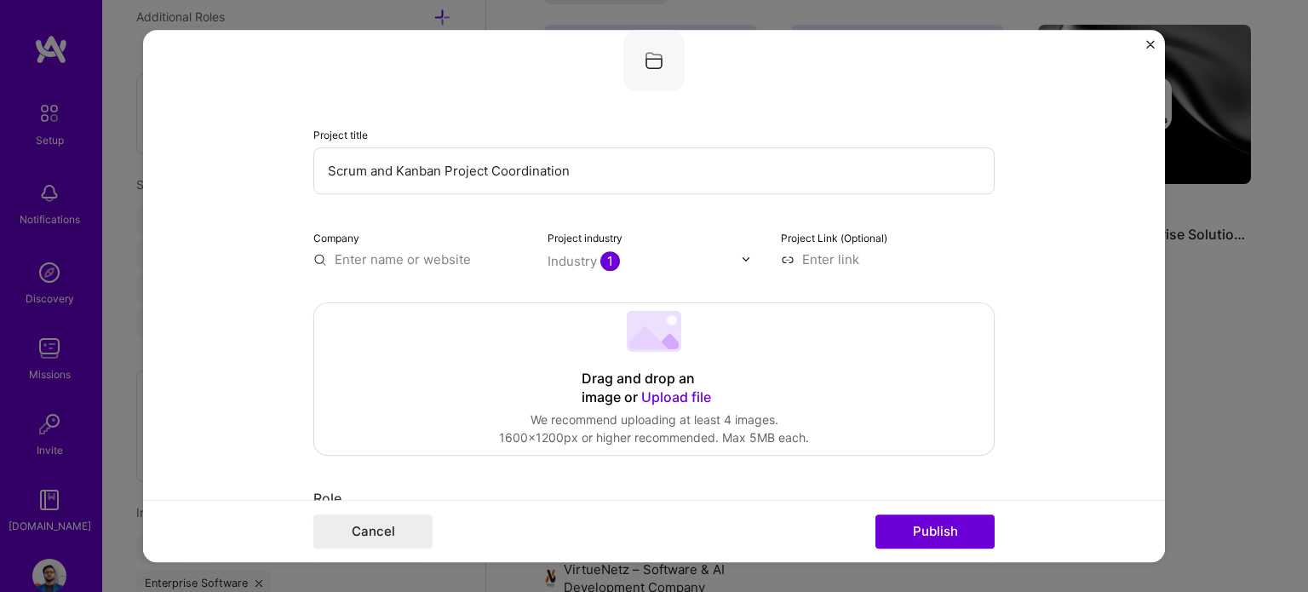
paste input "VirtualSoft"
type input "VirtualSoft"
click at [351, 316] on div "Add company VirtualSoft" at bounding box center [440, 298] width 255 height 43
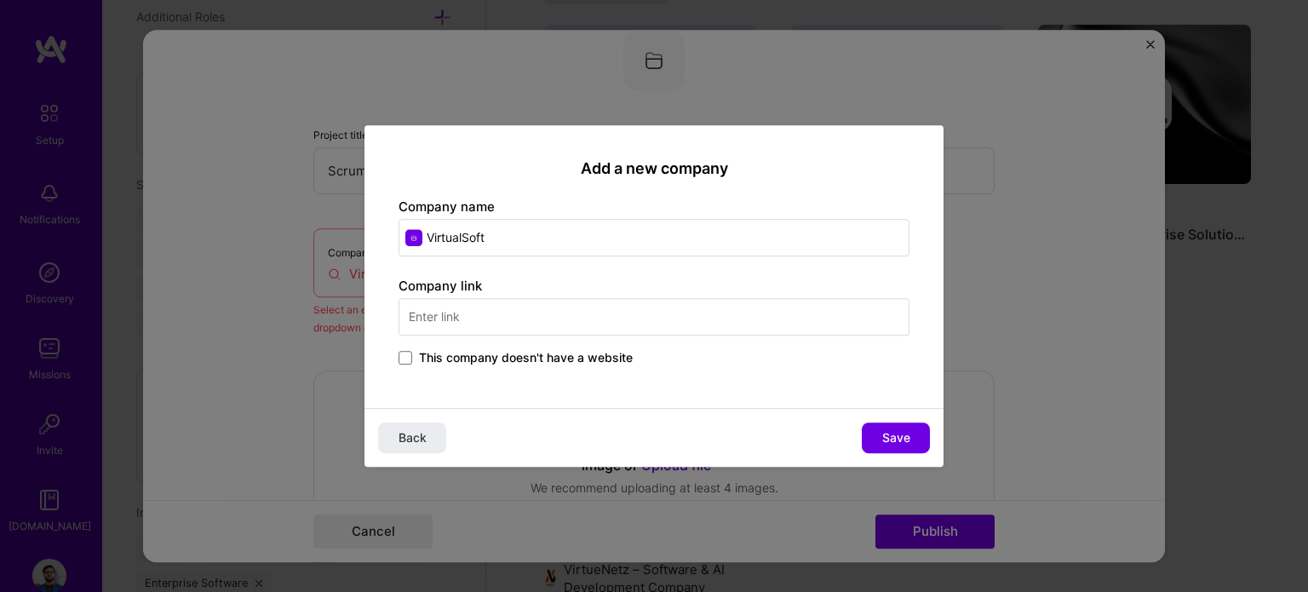
click at [1044, 350] on div "Add a new company Company name VirtualSoft Company link This company doesn't ha…" at bounding box center [654, 296] width 1308 height 592
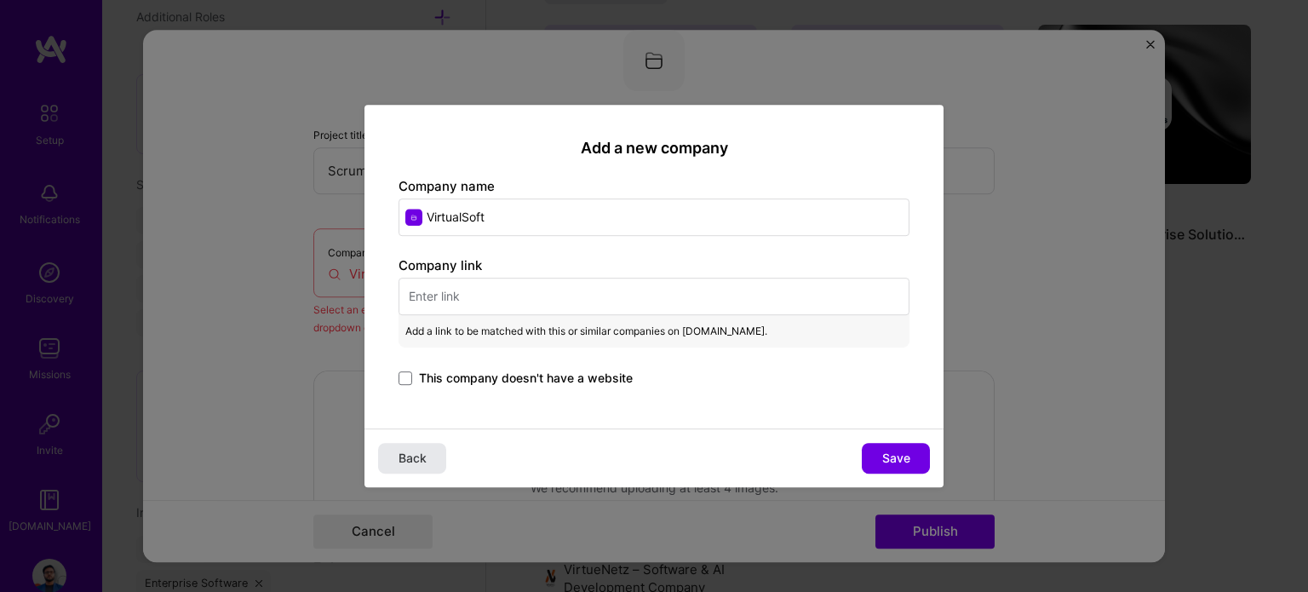
click at [382, 450] on button "Back" at bounding box center [412, 458] width 68 height 31
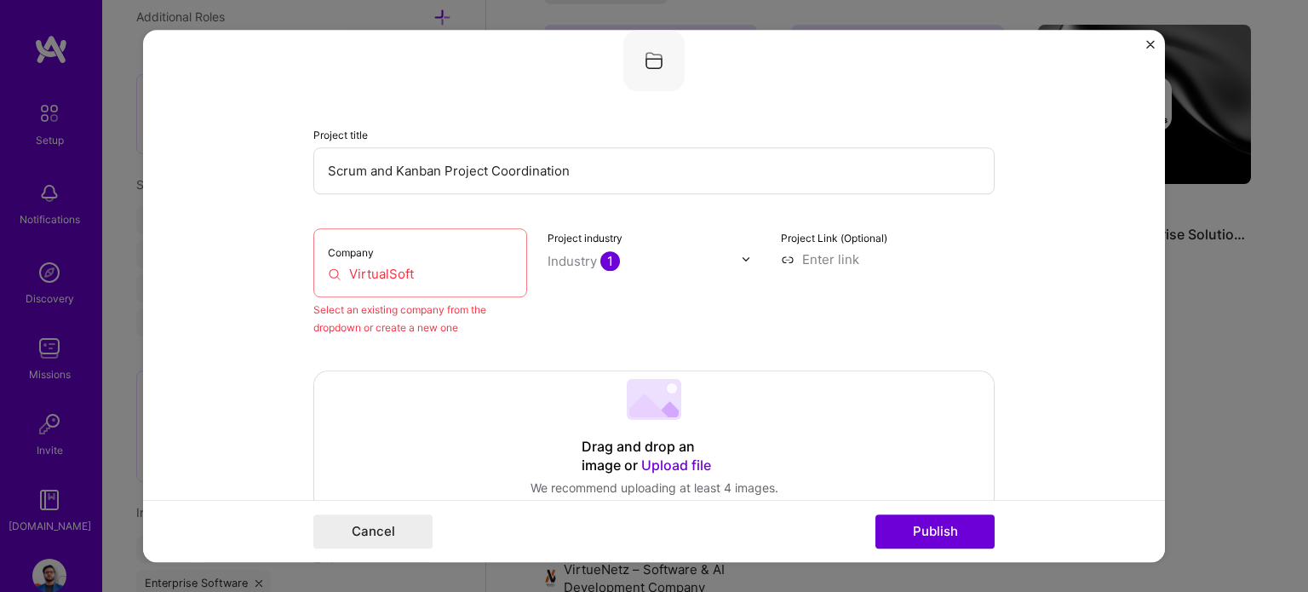
click at [461, 296] on div "Company VirtualSoft Select an existing company from the dropdown or create a ne…" at bounding box center [420, 282] width 214 height 108
click at [446, 272] on input "VirtualSoft" at bounding box center [420, 274] width 185 height 18
drag, startPoint x: 215, startPoint y: 244, endPoint x: 195, endPoint y: 244, distance: 19.6
click at [198, 244] on form "Editing suggested project This project is suggested based on your LinkedIn, res…" at bounding box center [654, 296] width 1022 height 533
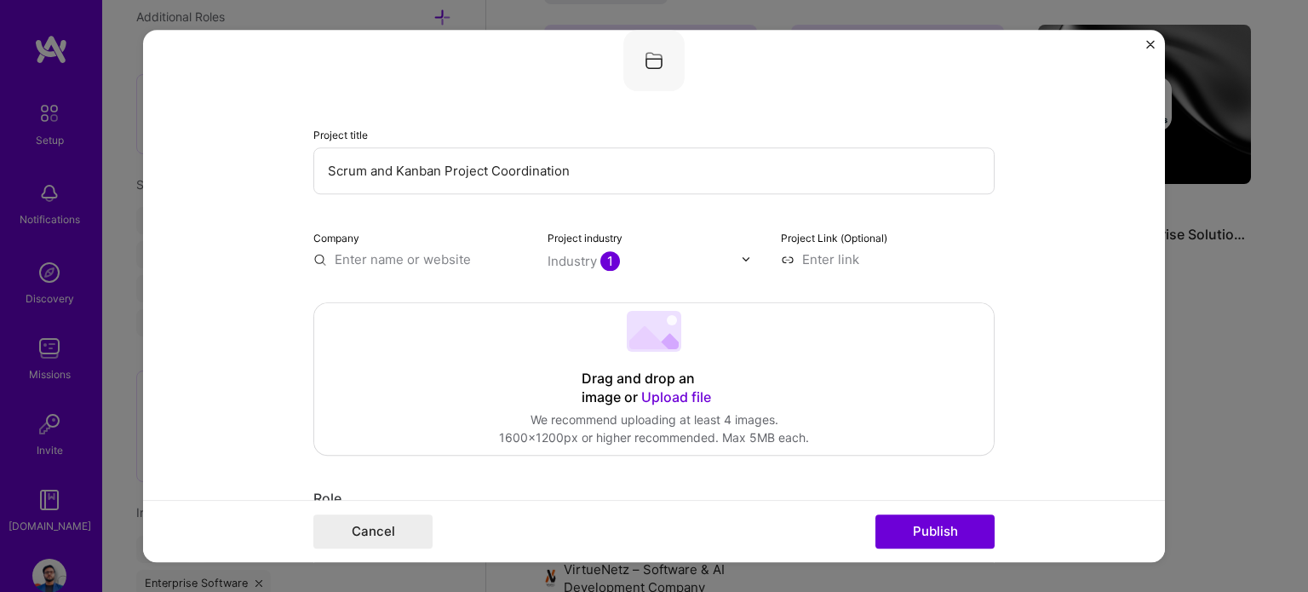
paste input "VirtualSoft"
type input "VirtualSoft"
click at [399, 309] on div "Add company VirtualSoft" at bounding box center [440, 298] width 255 height 43
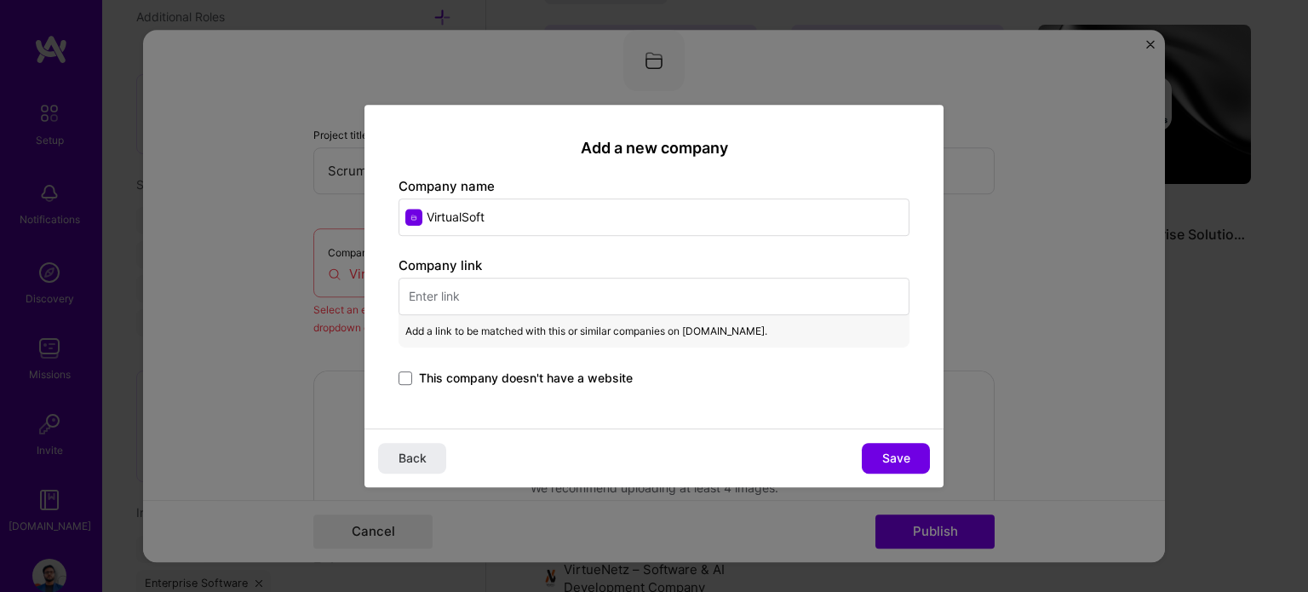
click at [413, 373] on label "This company doesn't have a website" at bounding box center [515, 377] width 234 height 17
click at [0, 0] on input "This company doesn't have a website" at bounding box center [0, 0] width 0 height 0
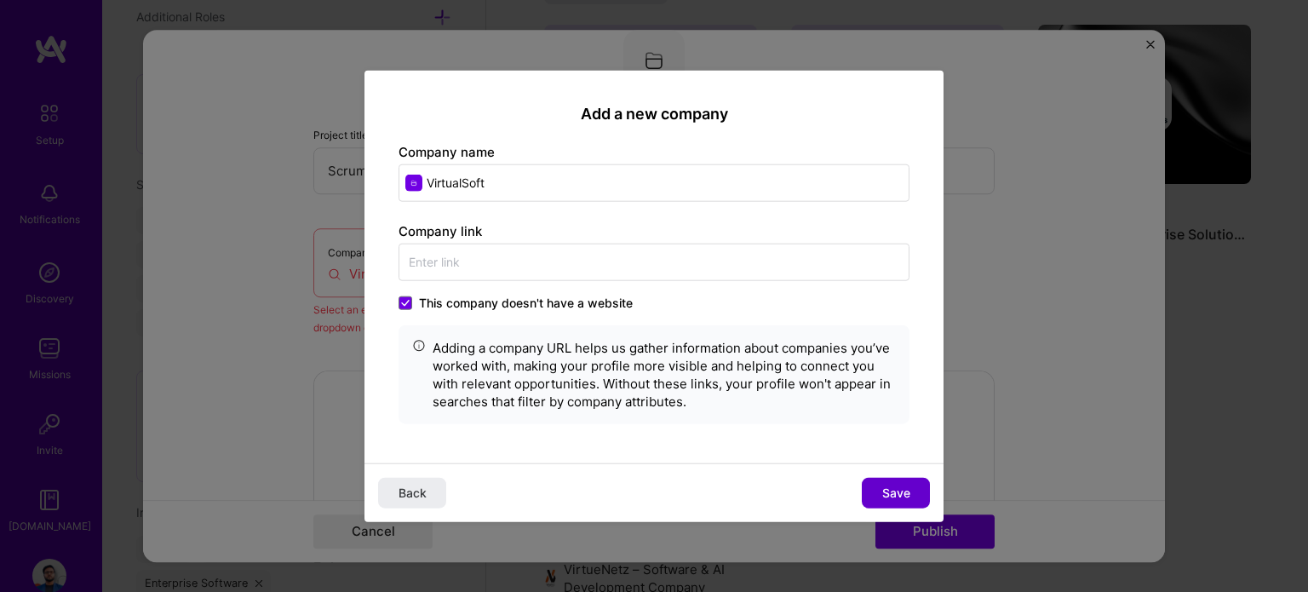
click at [894, 489] on span "Save" at bounding box center [896, 492] width 28 height 17
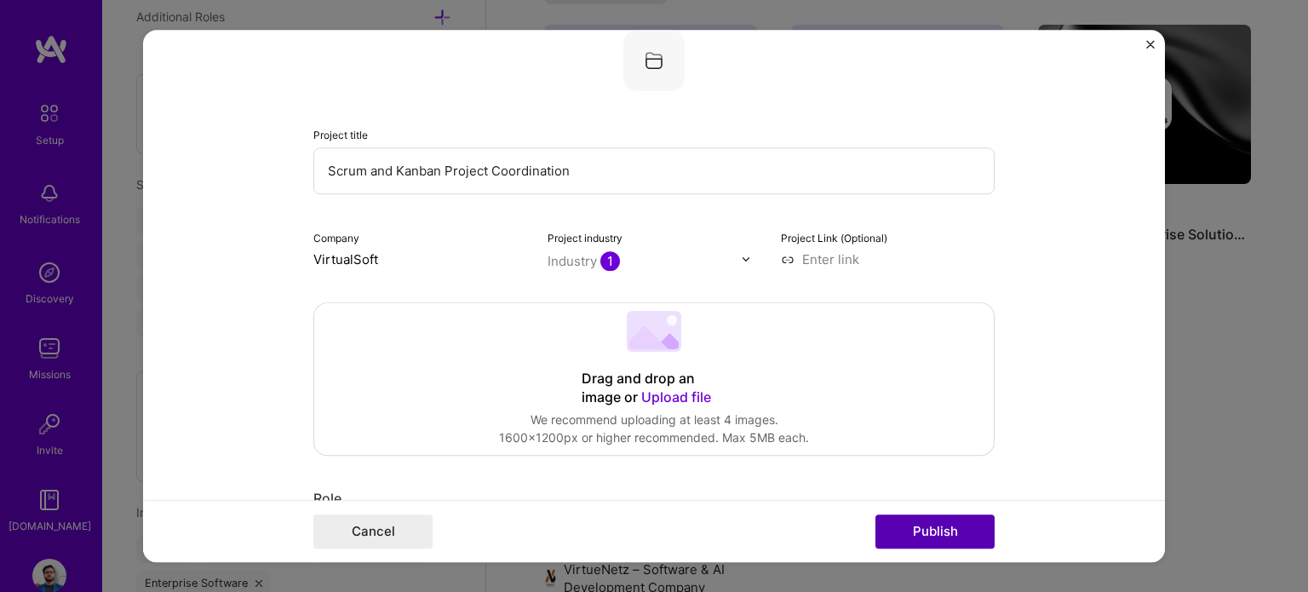
click at [891, 525] on button "Publish" at bounding box center [934, 531] width 119 height 34
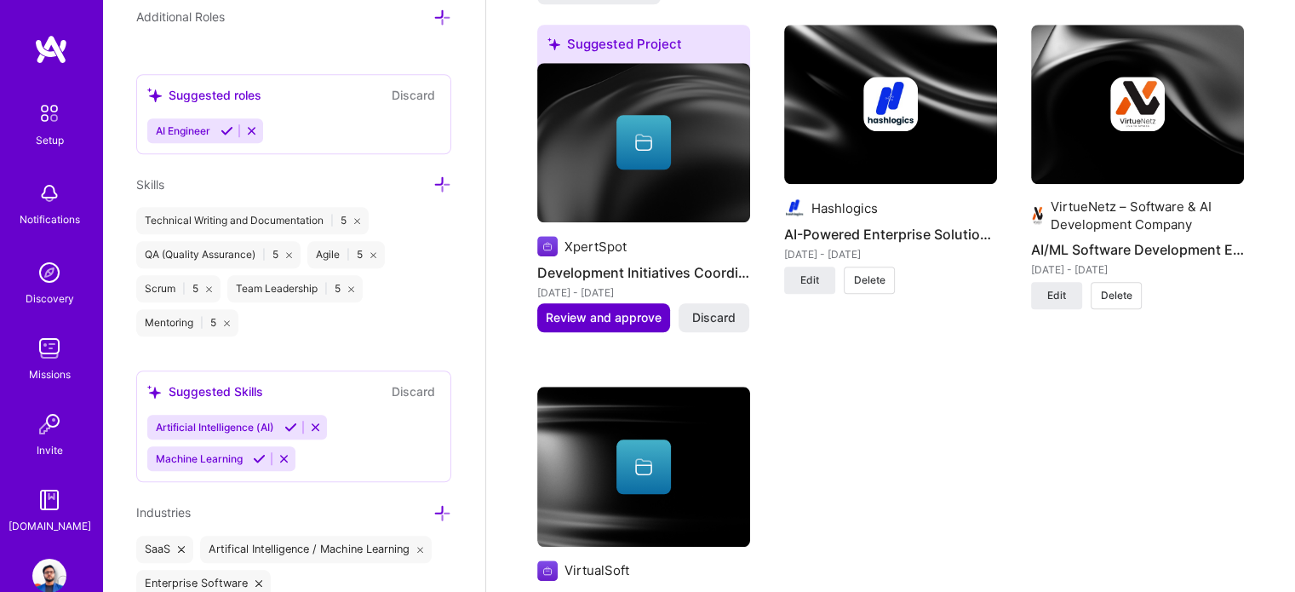
click at [575, 309] on span "Review and approve" at bounding box center [604, 317] width 116 height 17
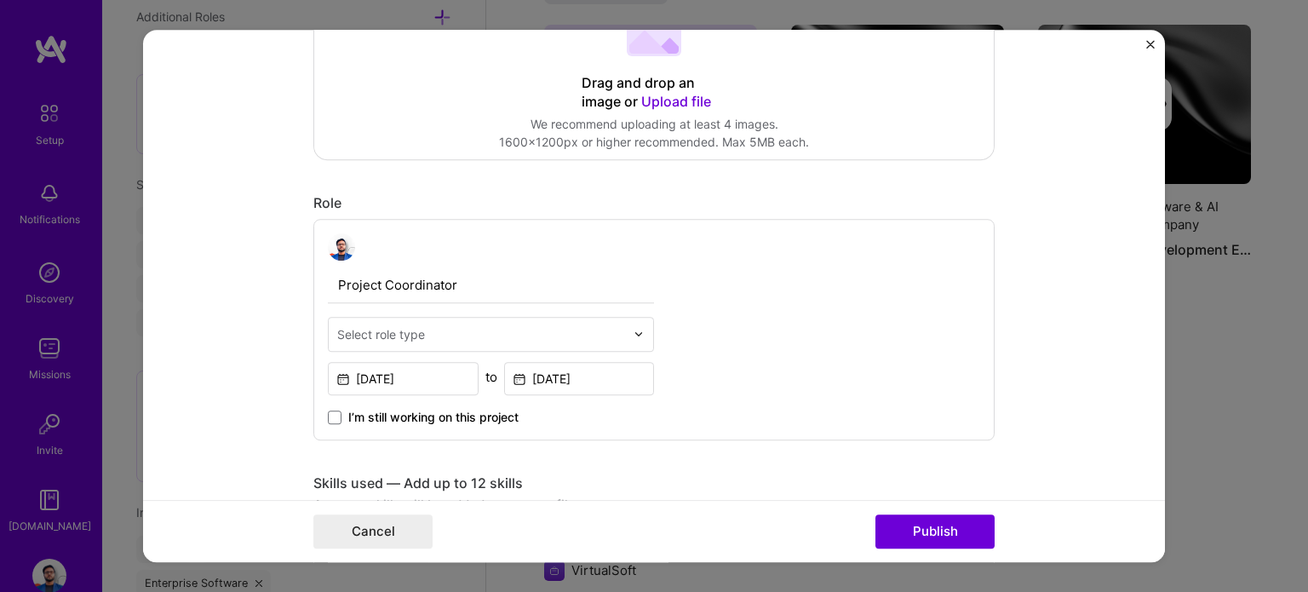
scroll to position [596, 0]
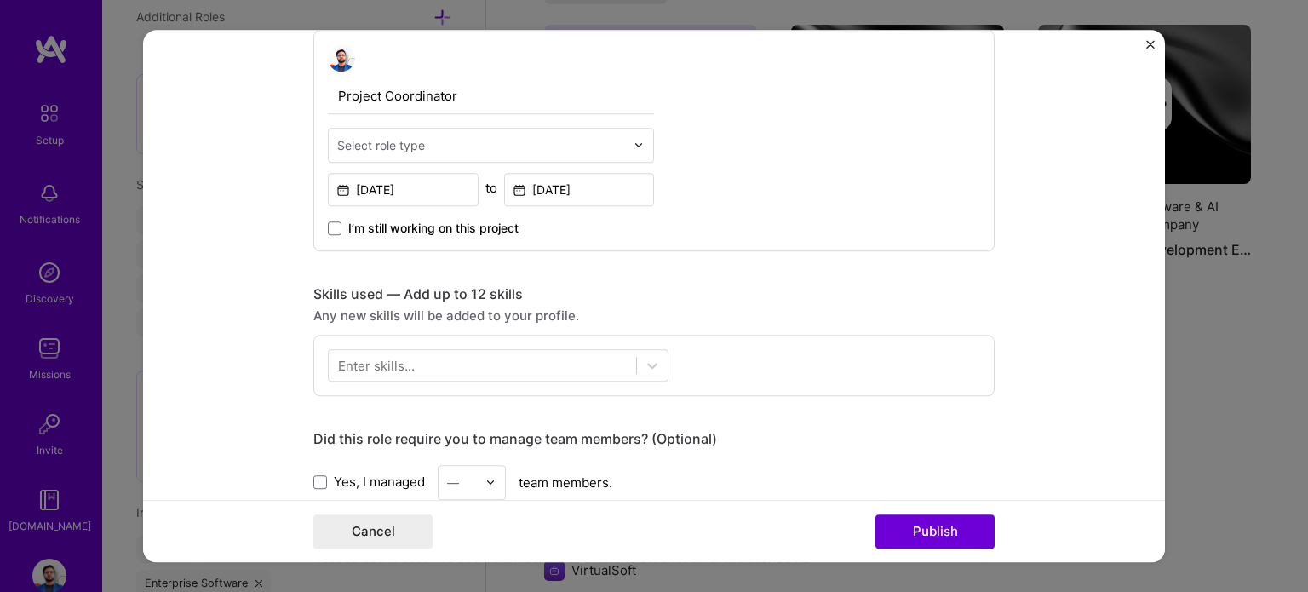
click at [341, 489] on span "Yes, I managed" at bounding box center [379, 482] width 91 height 18
click at [0, 0] on input "Yes, I managed" at bounding box center [0, 0] width 0 height 0
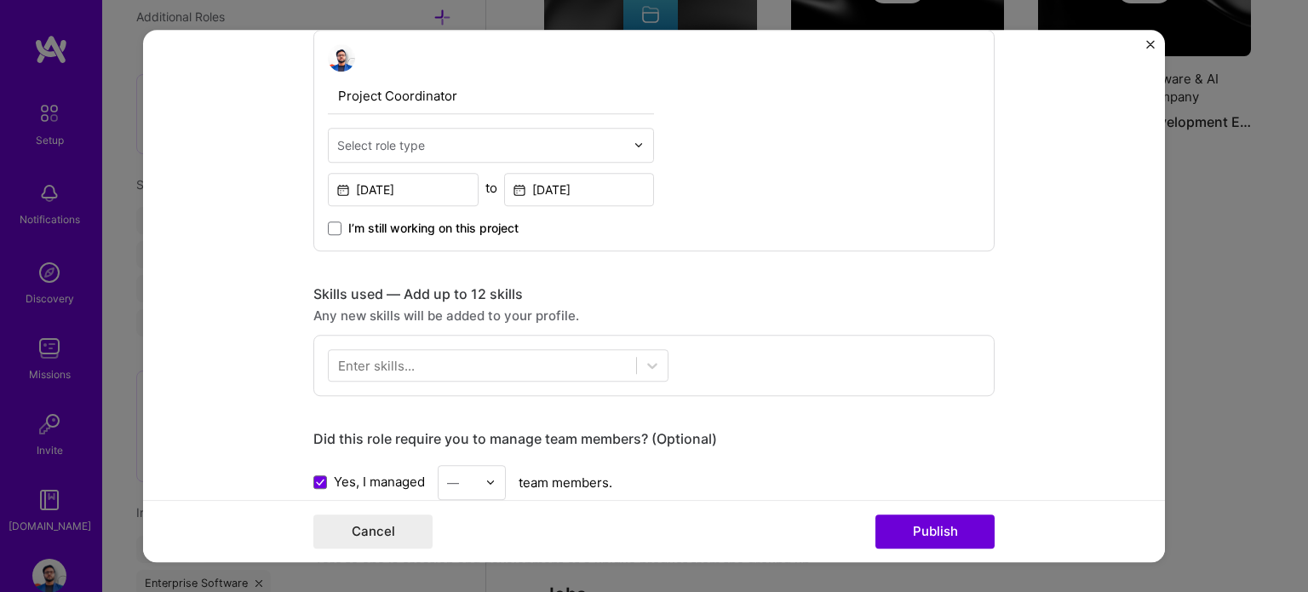
click at [485, 483] on img at bounding box center [490, 482] width 10 height 10
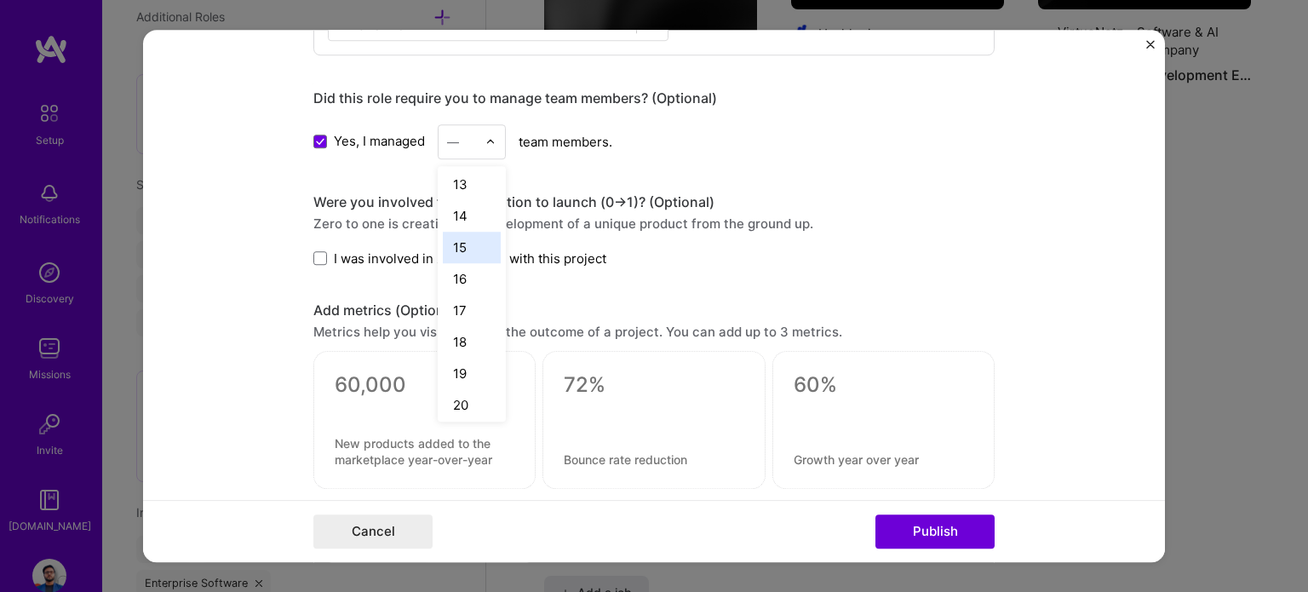
scroll to position [541, 0]
click at [470, 404] on div "25+" at bounding box center [472, 401] width 58 height 31
click at [317, 251] on span at bounding box center [320, 258] width 14 height 14
click at [0, 0] on input "I was involved in zero to one with this project" at bounding box center [0, 0] width 0 height 0
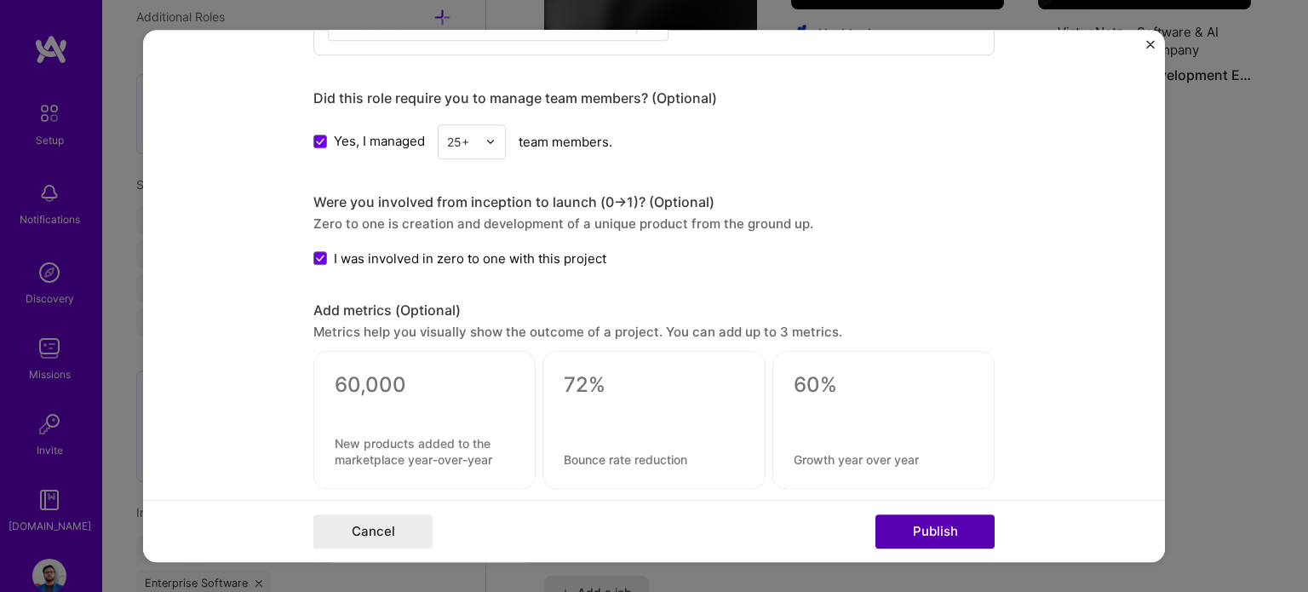
click at [933, 520] on button "Publish" at bounding box center [934, 531] width 119 height 34
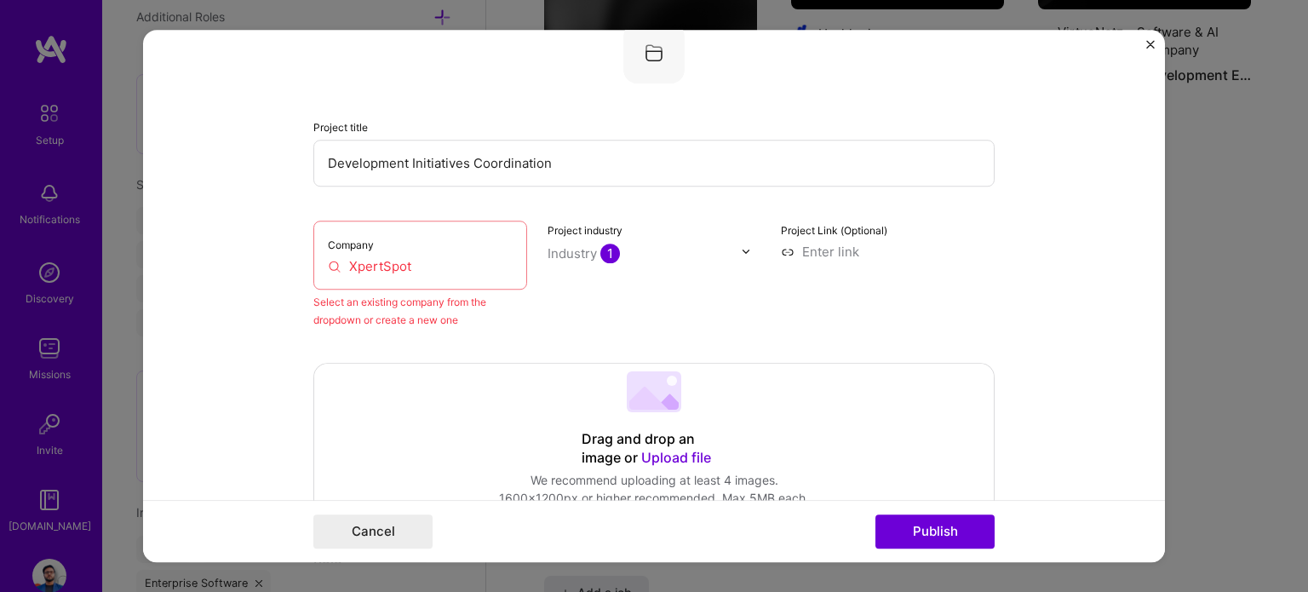
scroll to position [112, 0]
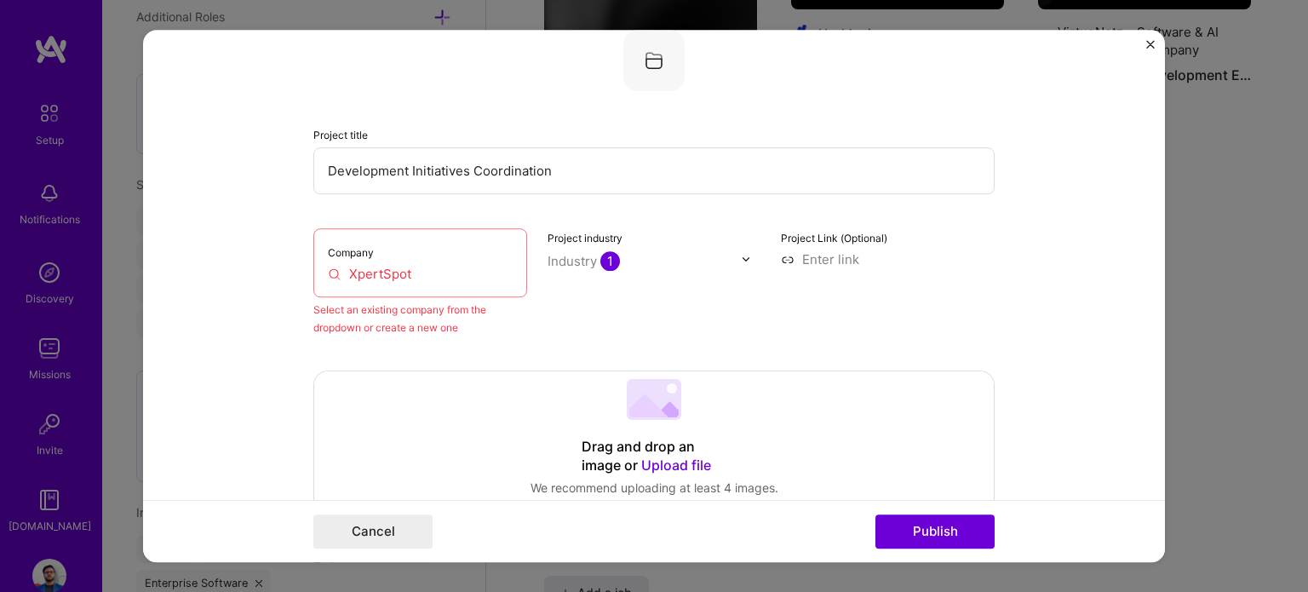
click at [429, 255] on div "Company XpertSpot" at bounding box center [420, 262] width 214 height 69
click at [424, 276] on input "XpertSpot" at bounding box center [420, 274] width 185 height 18
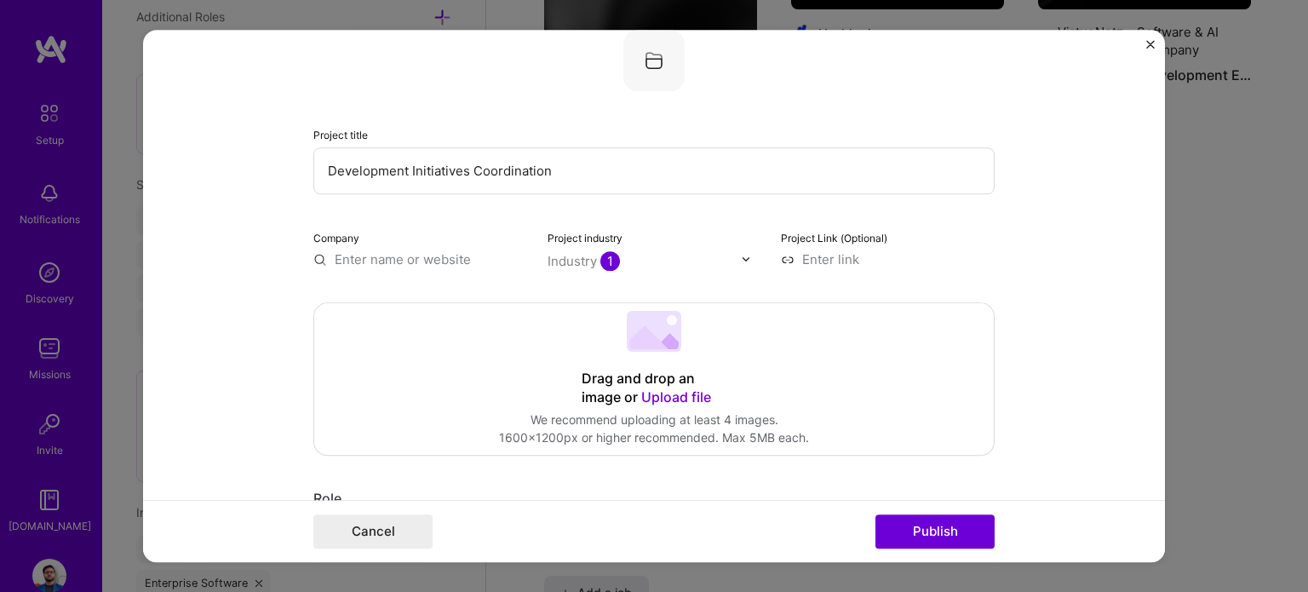
paste input "XpertSpot"
click at [364, 309] on span "xpertspot.com" at bounding box center [405, 309] width 83 height 14
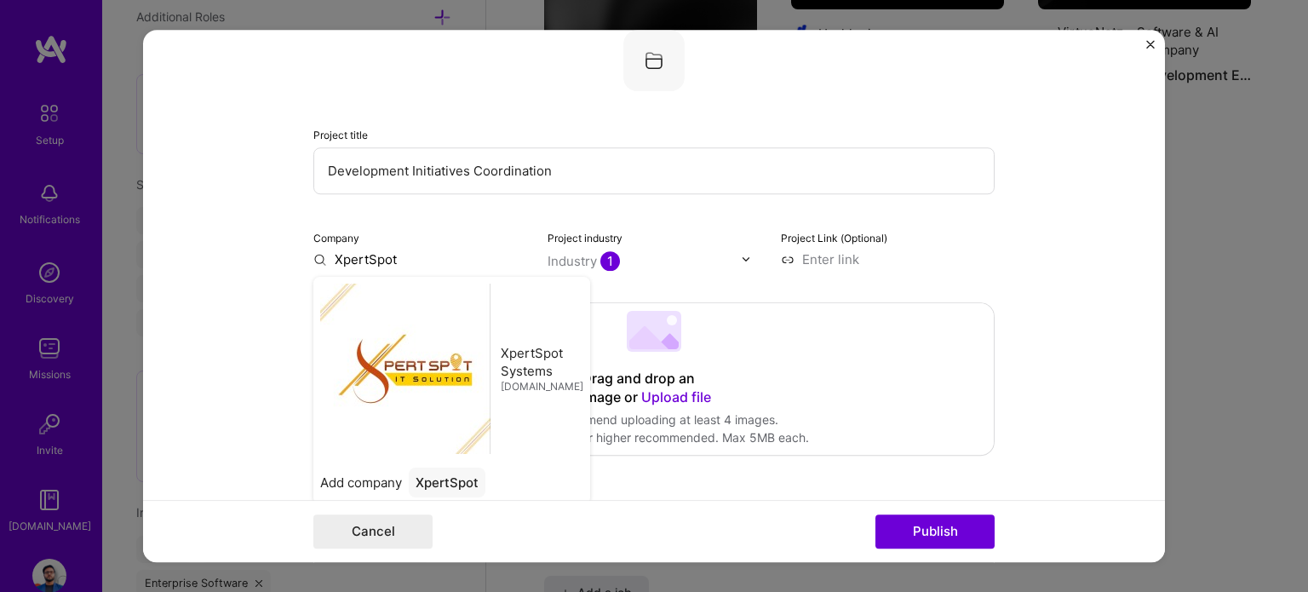
type input "XpertSpot Systems"
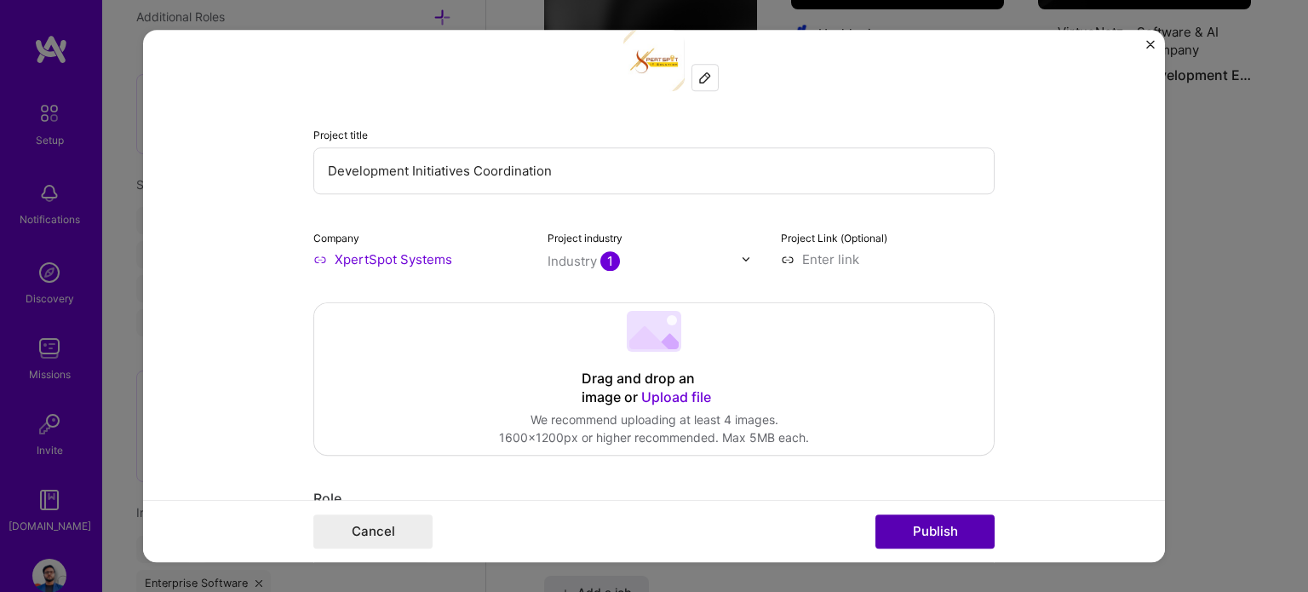
click at [932, 535] on button "Publish" at bounding box center [934, 531] width 119 height 34
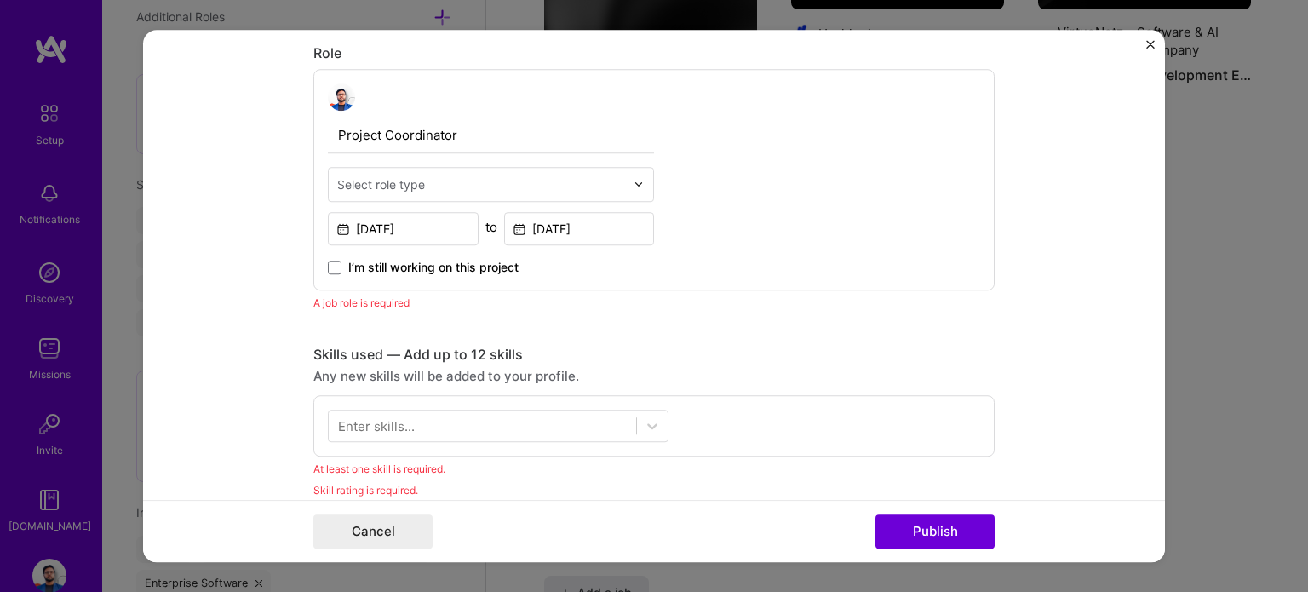
scroll to position [570, 0]
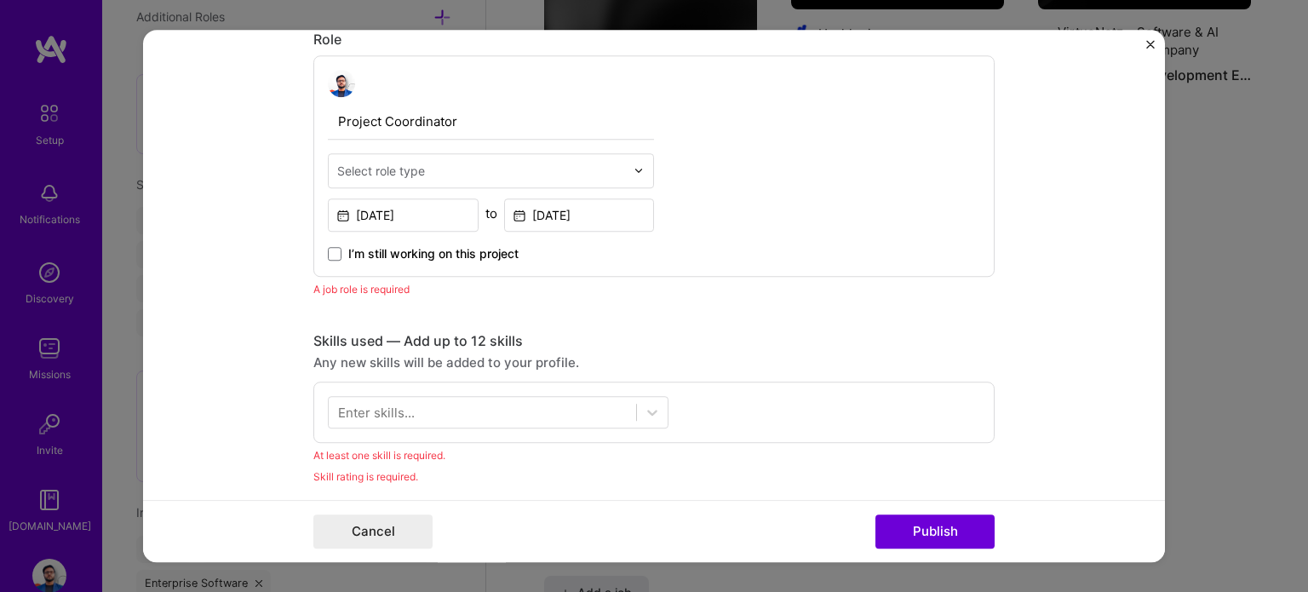
click at [398, 168] on div "Select role type" at bounding box center [381, 171] width 88 height 18
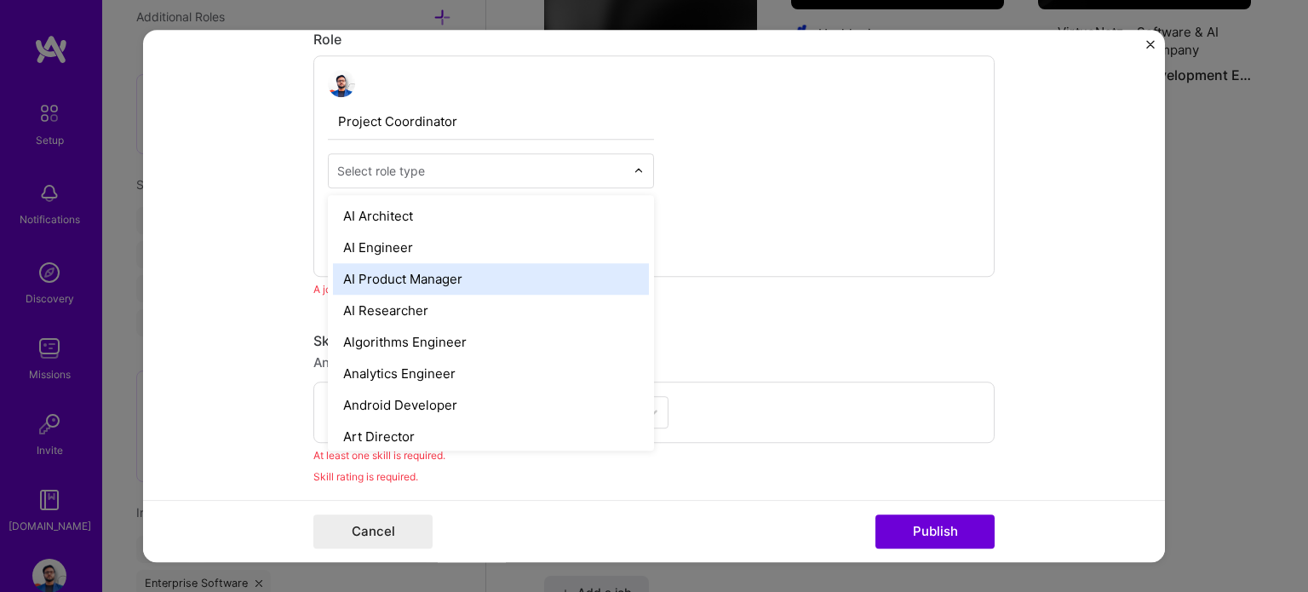
click at [364, 265] on div "AI Product Manager" at bounding box center [491, 278] width 316 height 31
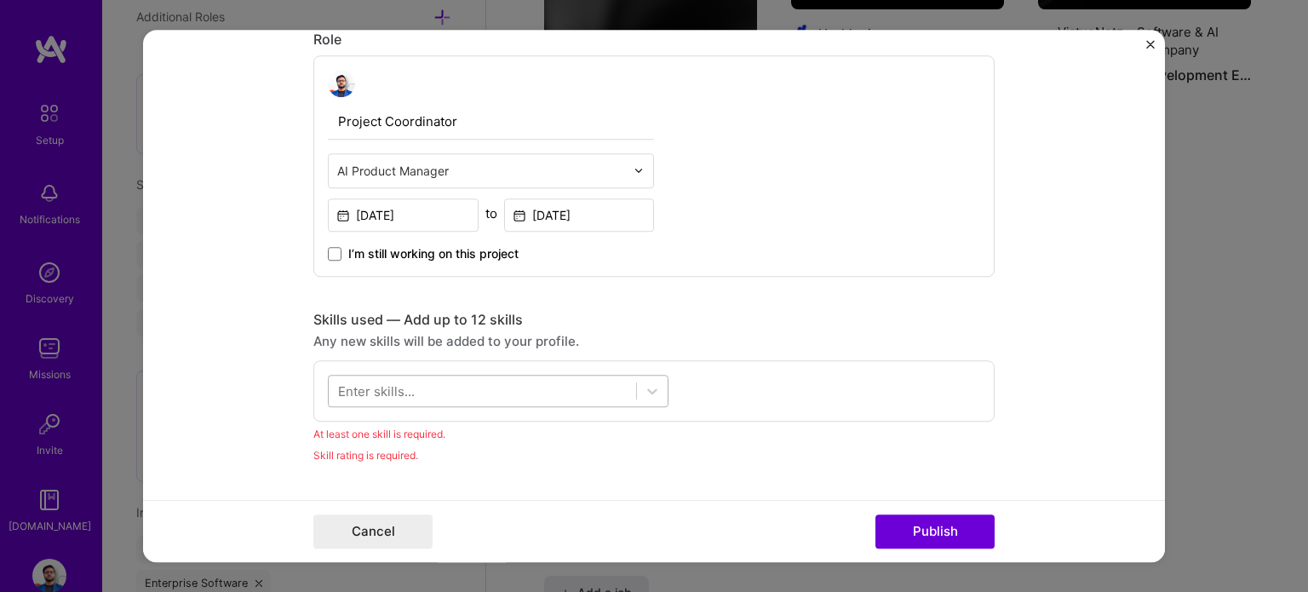
click at [443, 389] on div at bounding box center [482, 390] width 307 height 28
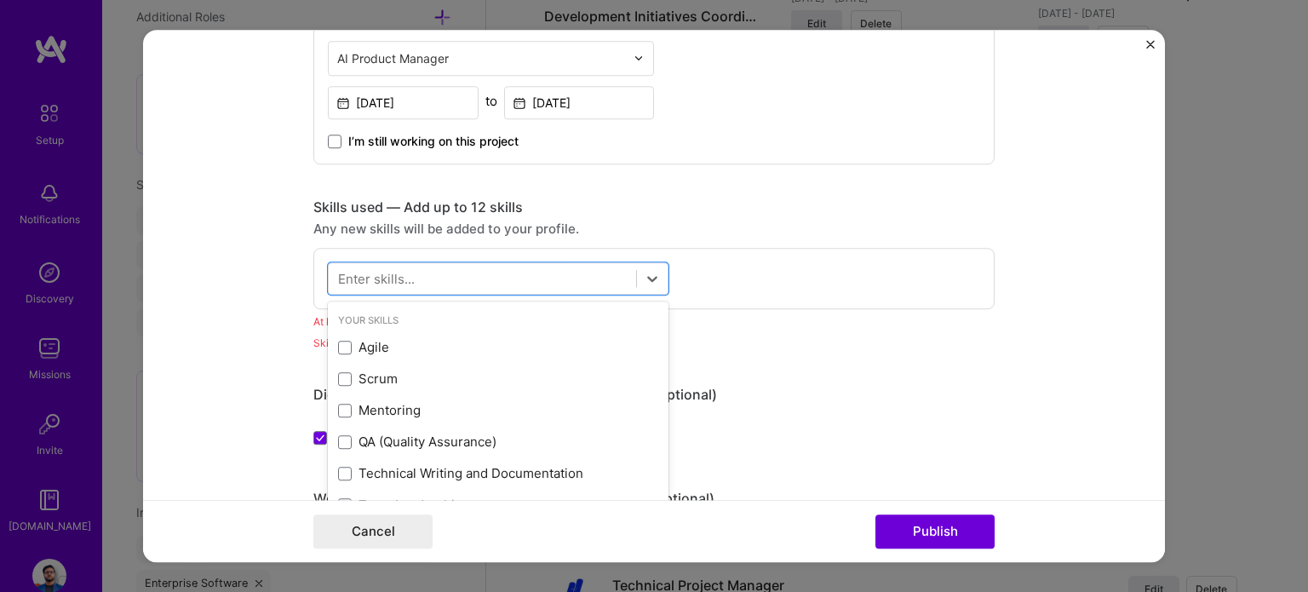
scroll to position [826, 0]
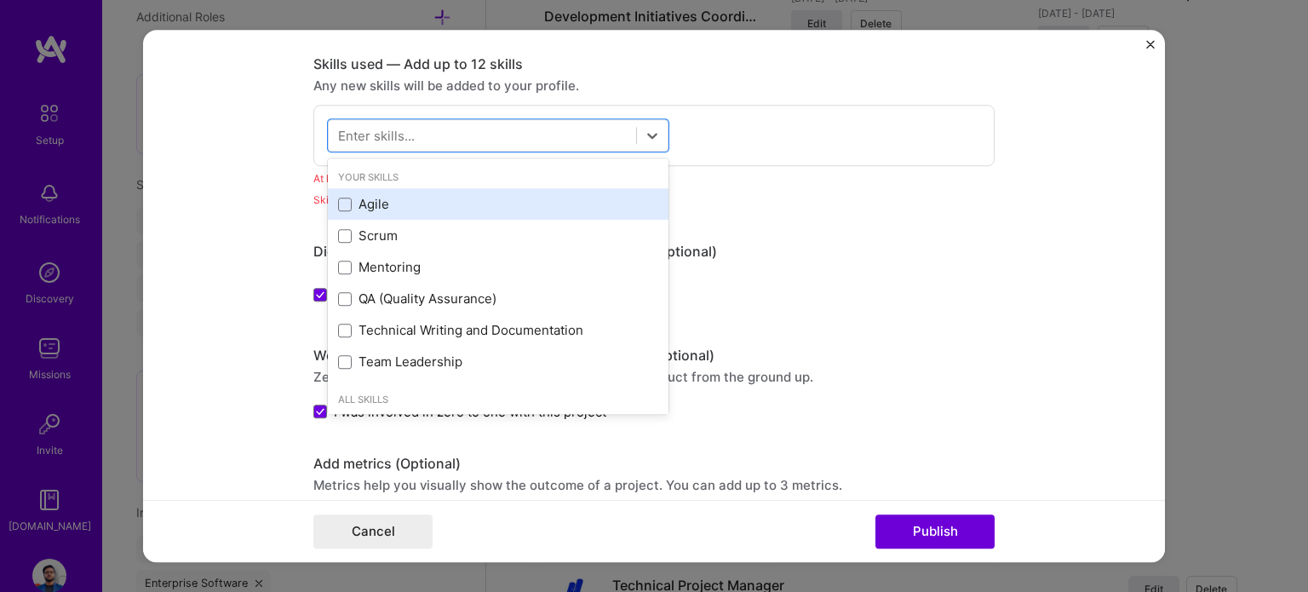
click at [375, 203] on div "Agile" at bounding box center [498, 205] width 320 height 18
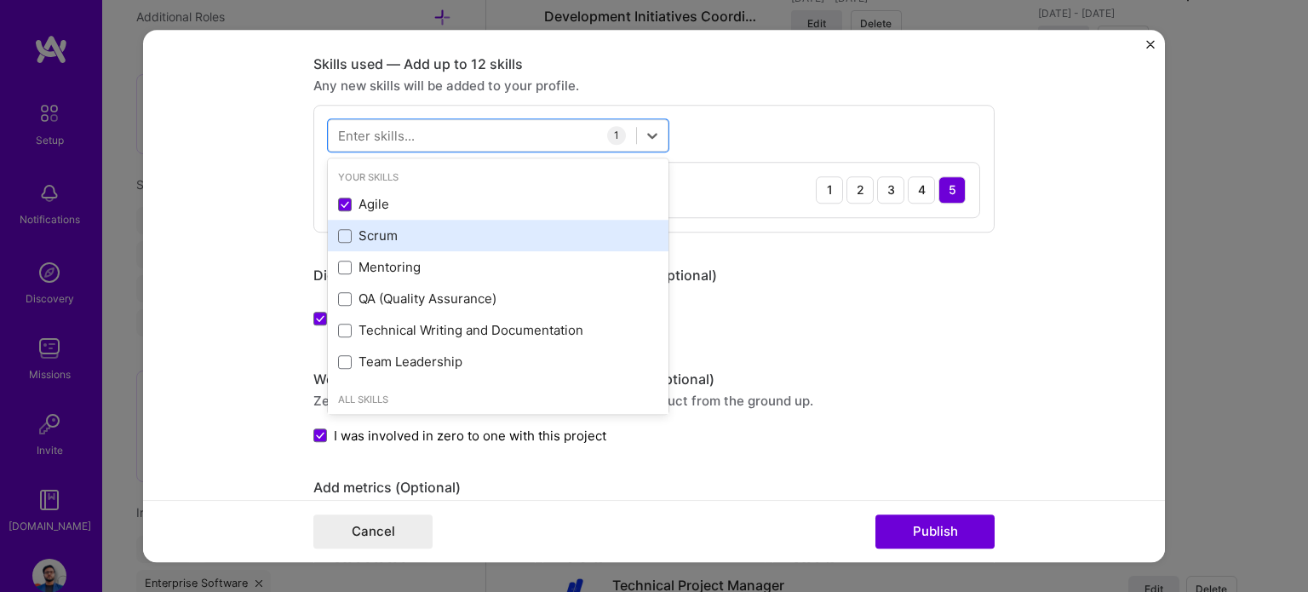
click at [371, 220] on div "Scrum" at bounding box center [498, 235] width 341 height 31
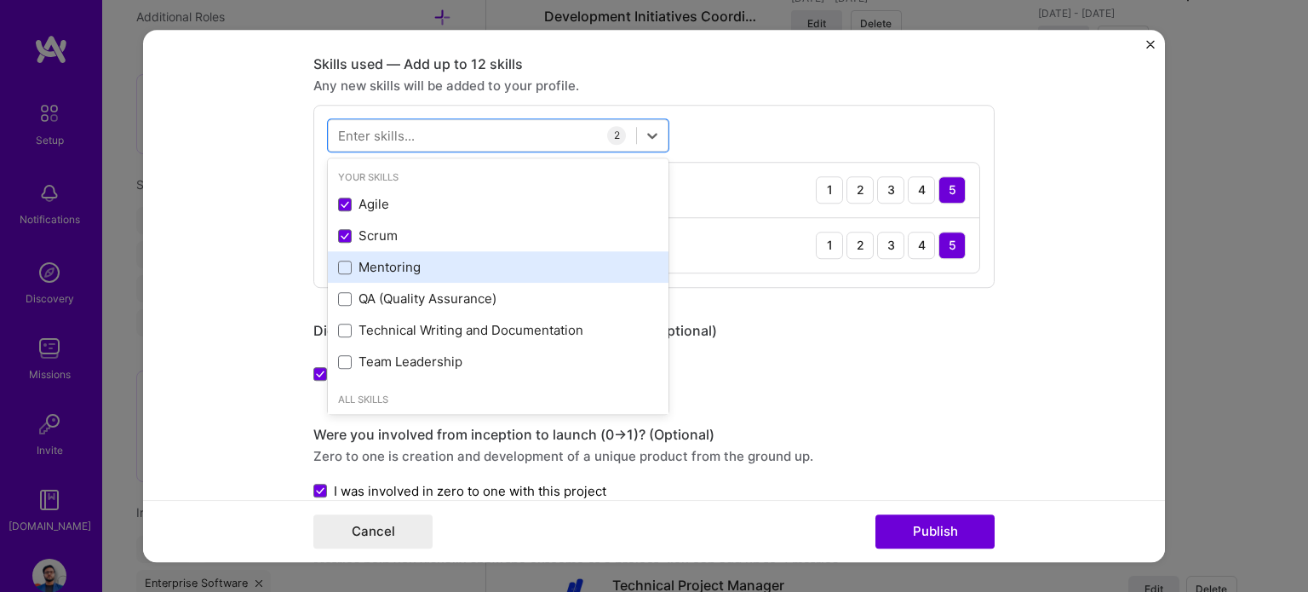
click at [392, 268] on div "Mentoring" at bounding box center [498, 268] width 320 height 18
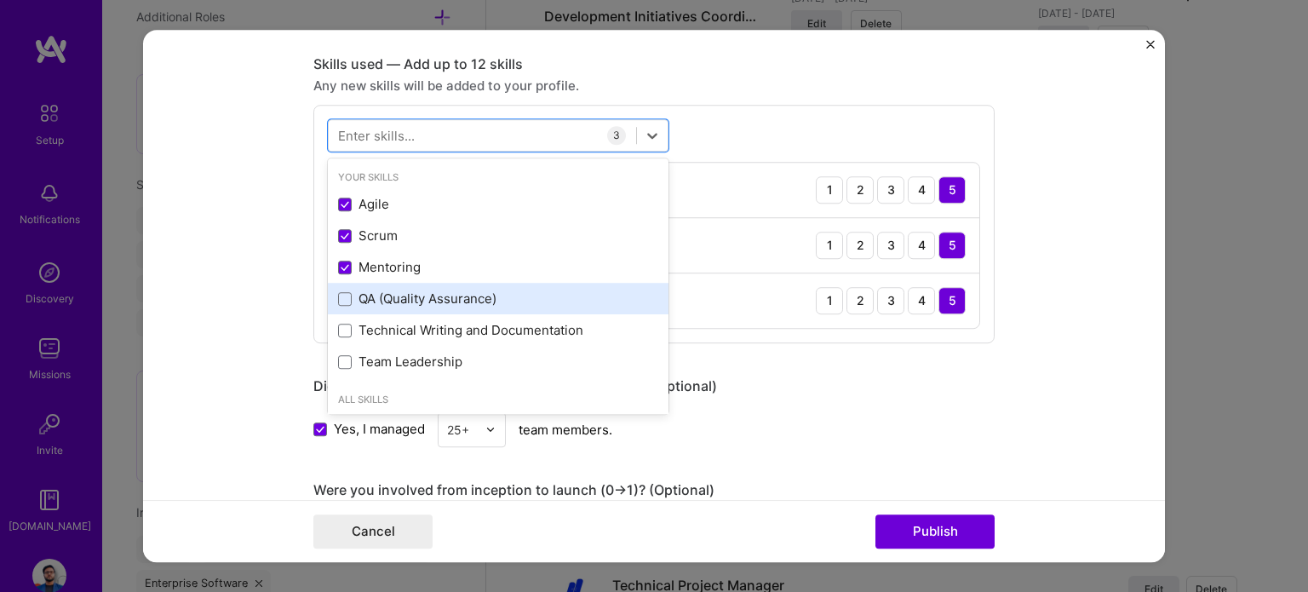
click at [387, 292] on div "QA (Quality Assurance)" at bounding box center [498, 299] width 320 height 18
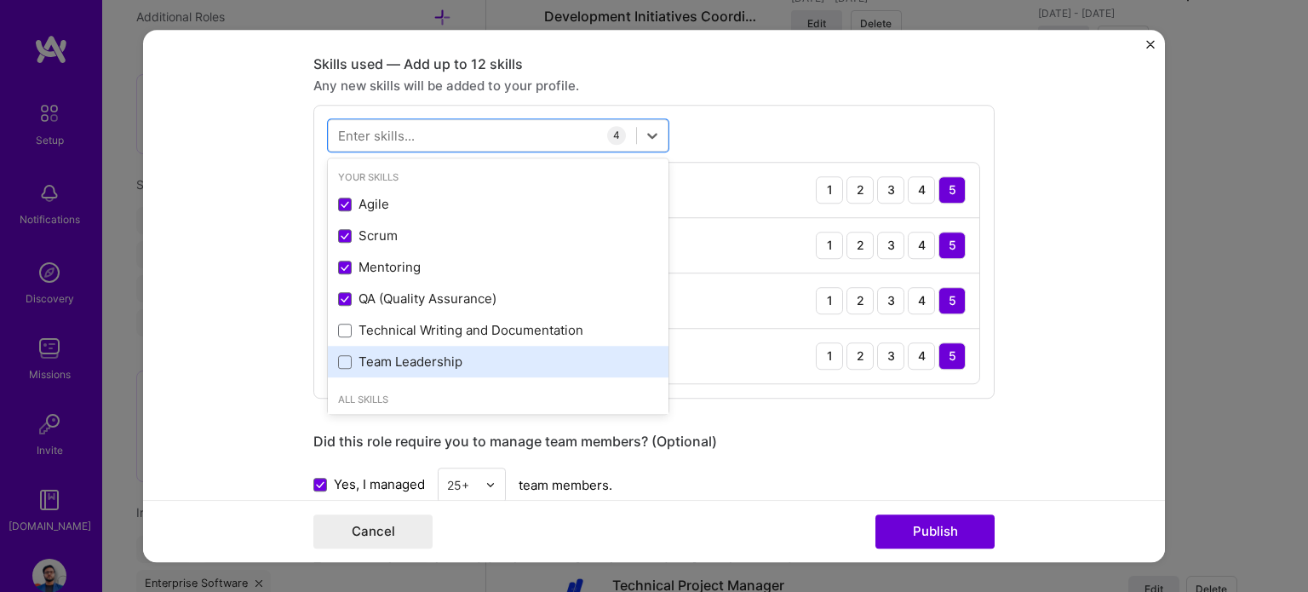
click at [402, 364] on div "Team Leadership" at bounding box center [498, 362] width 320 height 18
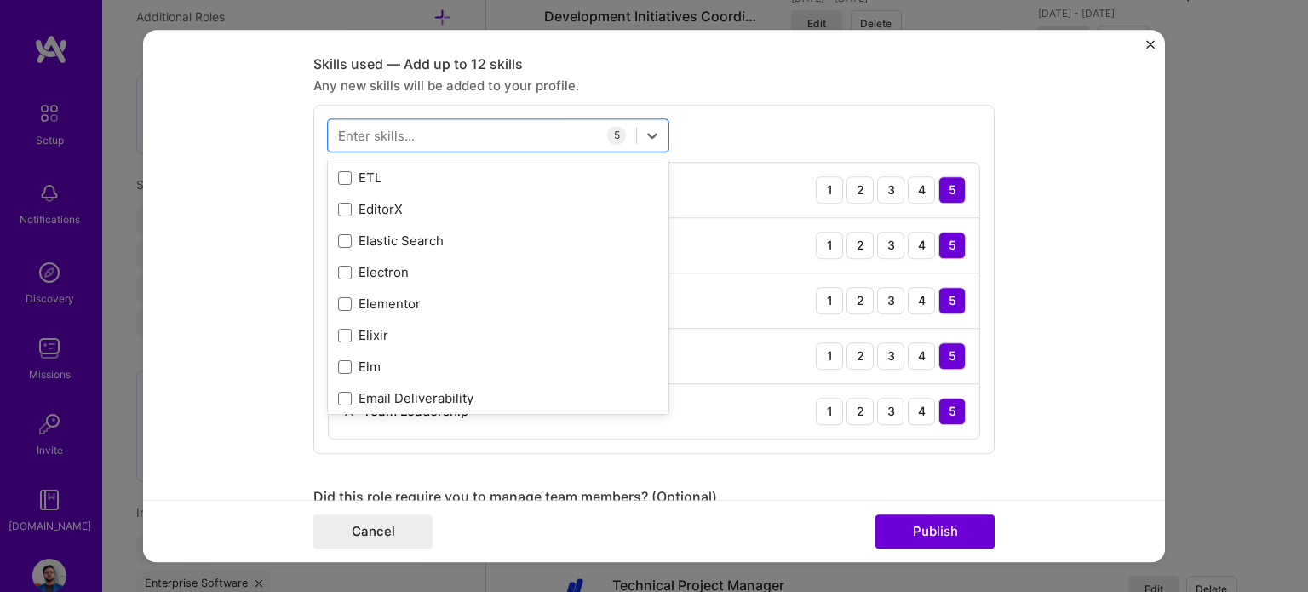
scroll to position [4257, 0]
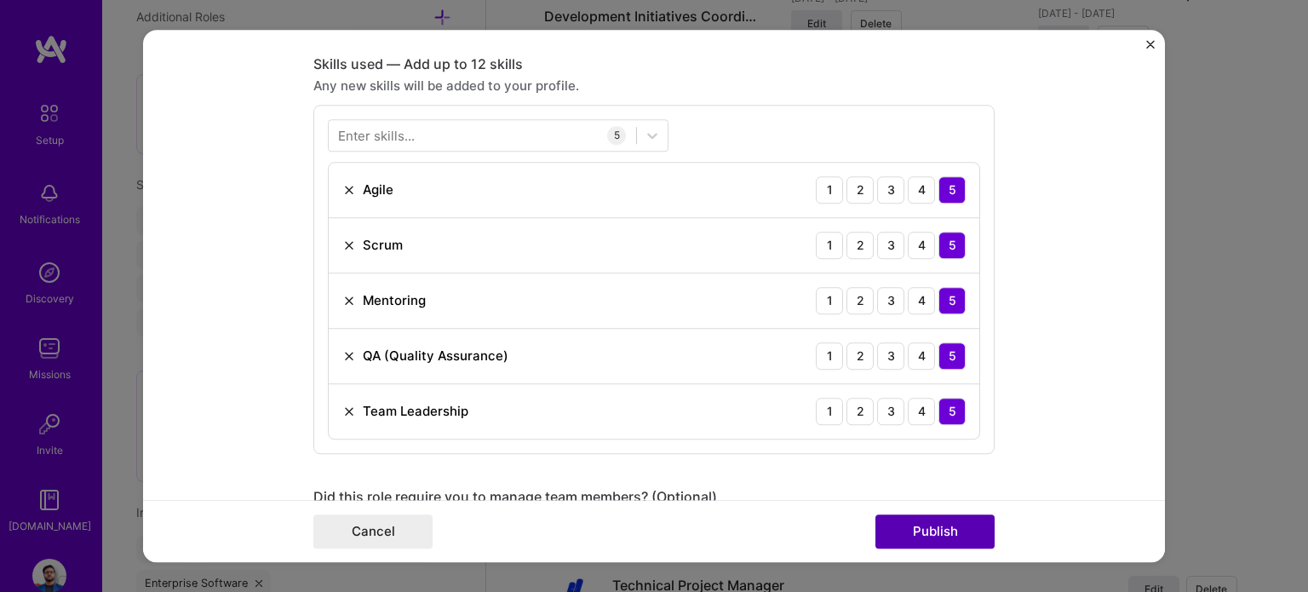
click at [977, 536] on button "Publish" at bounding box center [934, 531] width 119 height 34
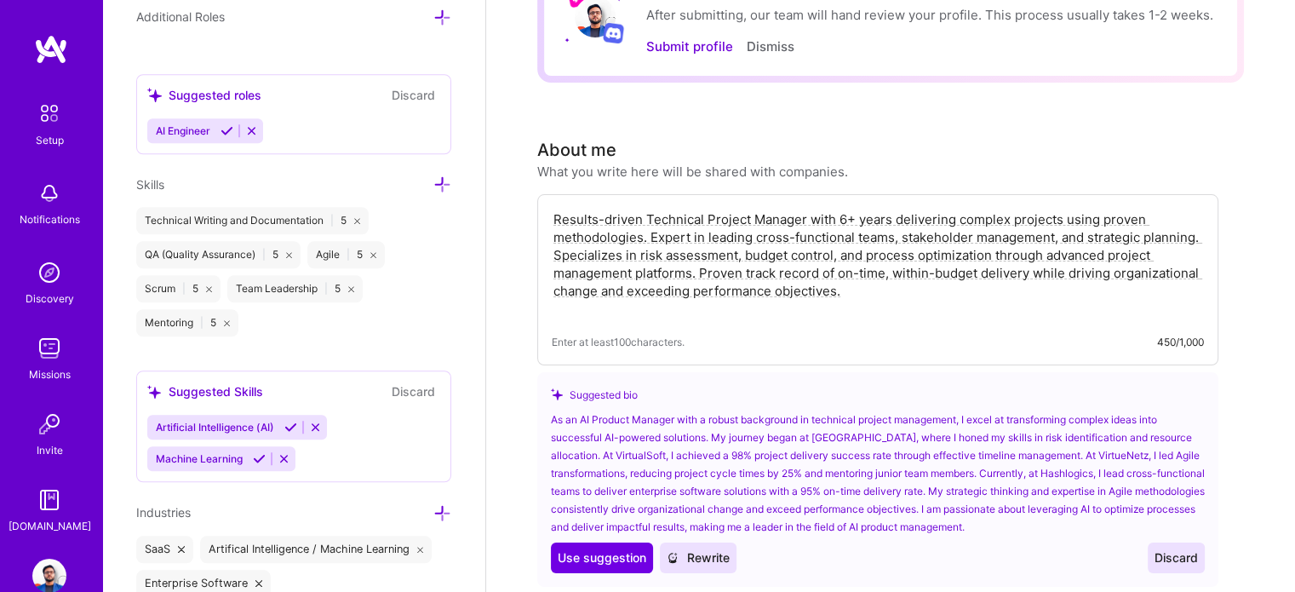
scroll to position [0, 0]
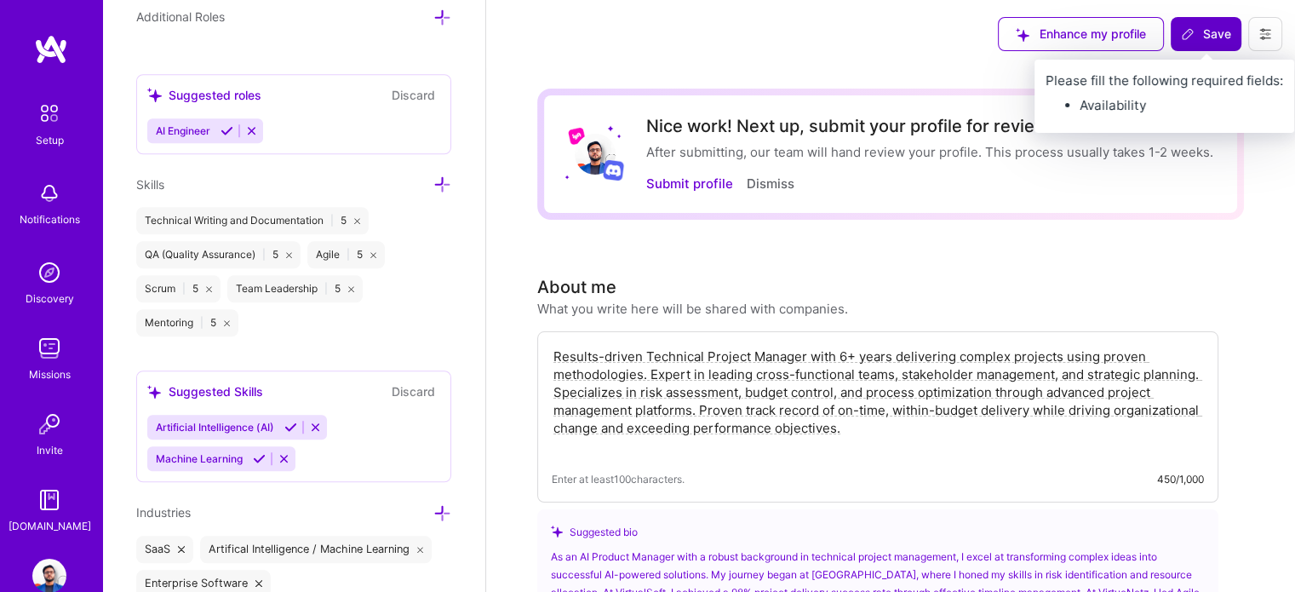
click at [1205, 36] on span "Save" at bounding box center [1206, 34] width 50 height 17
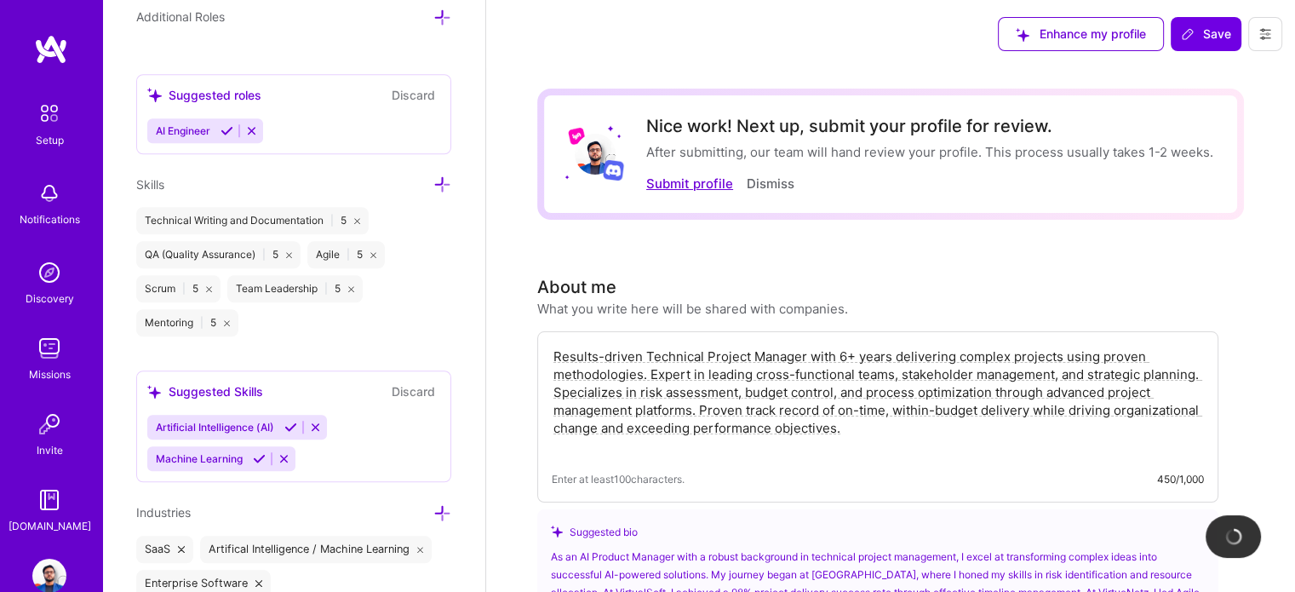
click at [711, 190] on button "Submit profile" at bounding box center [689, 184] width 87 height 18
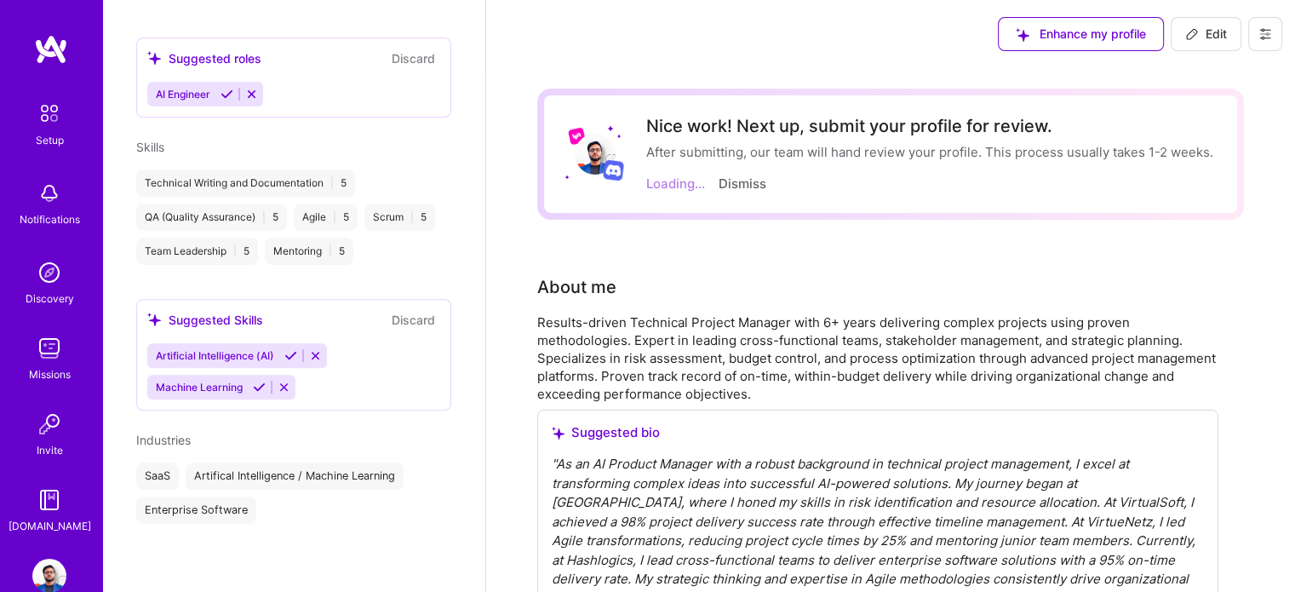
scroll to position [601, 0]
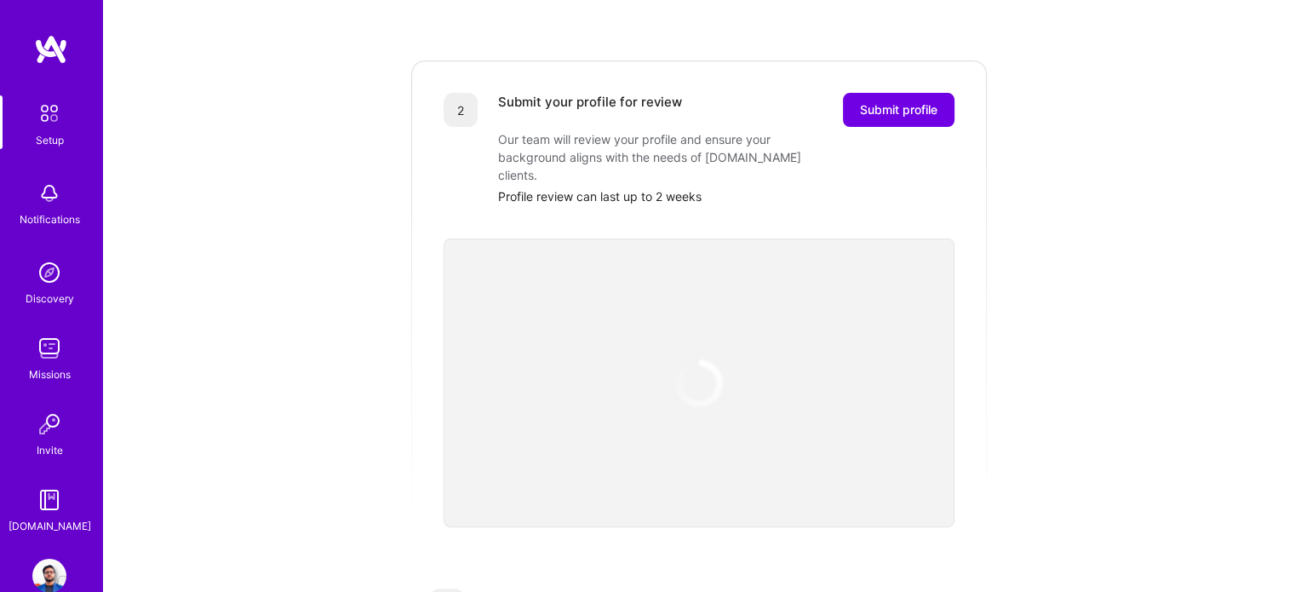
scroll to position [341, 0]
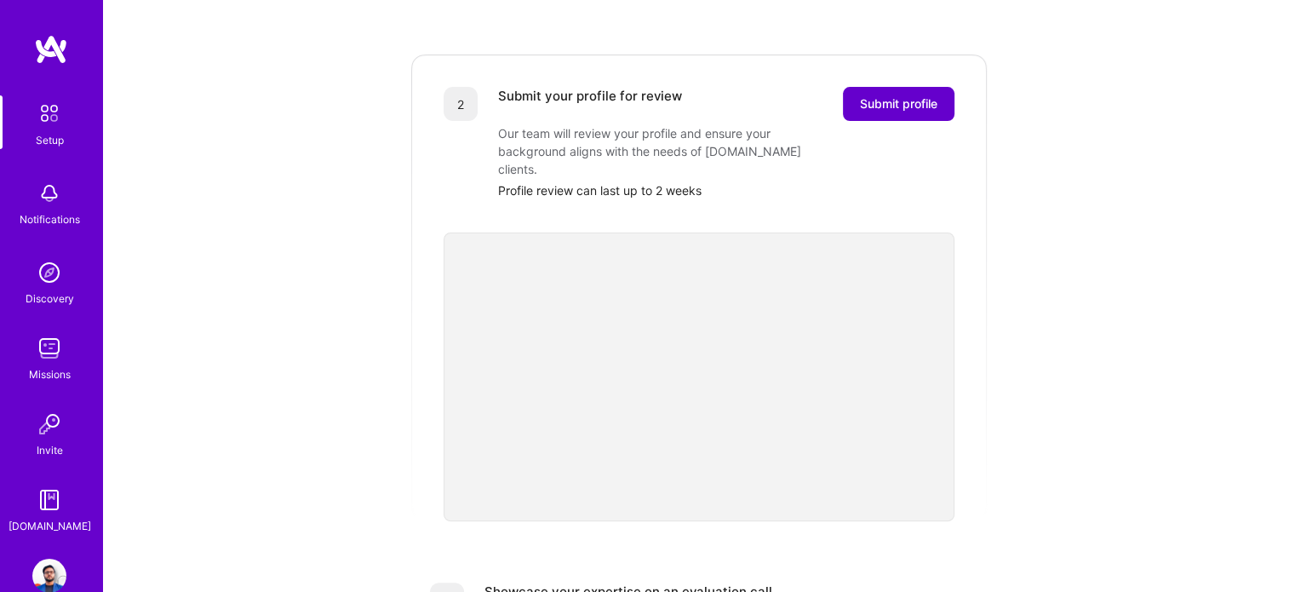
click at [880, 95] on span "Submit profile" at bounding box center [898, 103] width 77 height 17
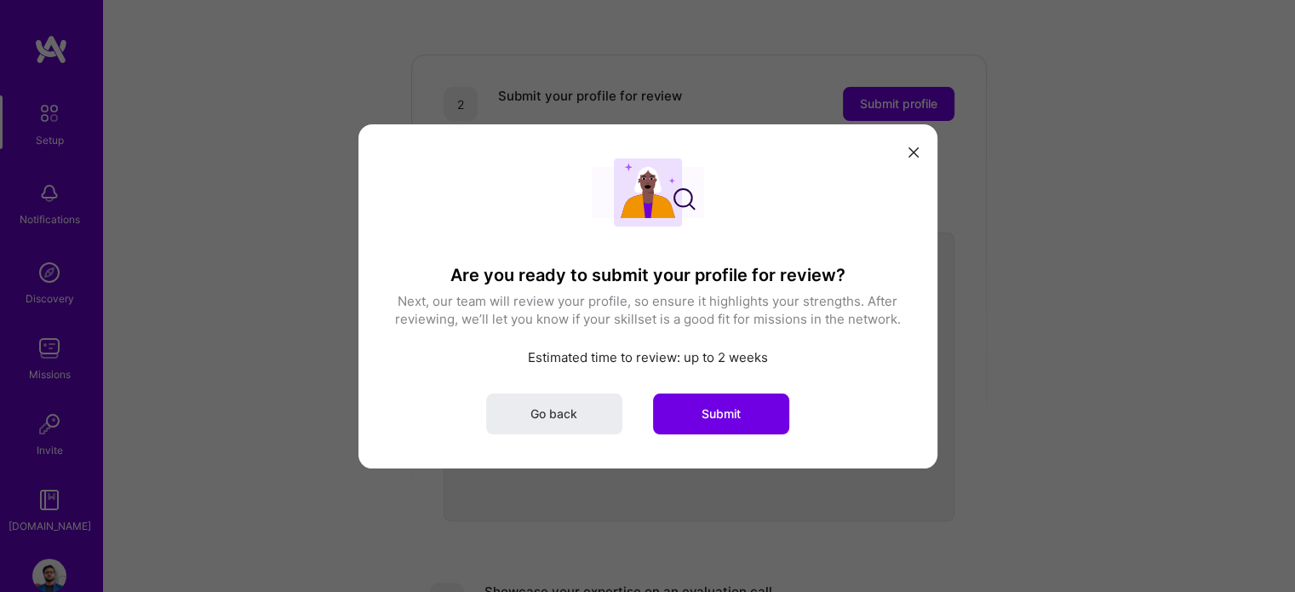
click at [718, 414] on span "Submit" at bounding box center [720, 412] width 39 height 17
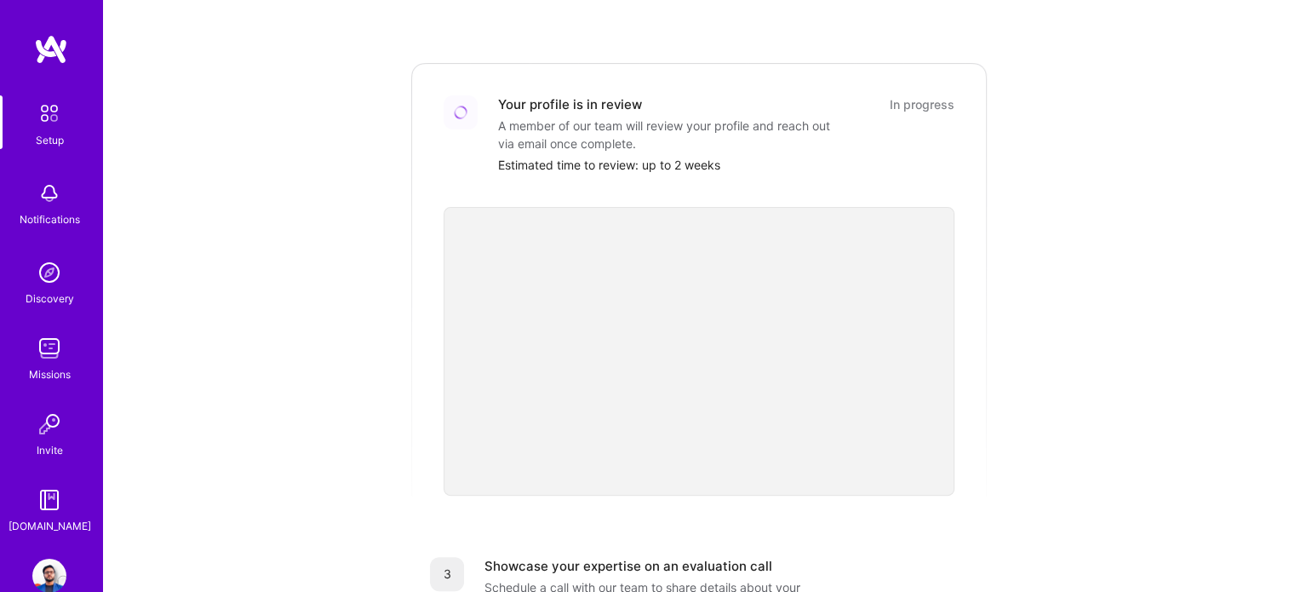
scroll to position [306, 0]
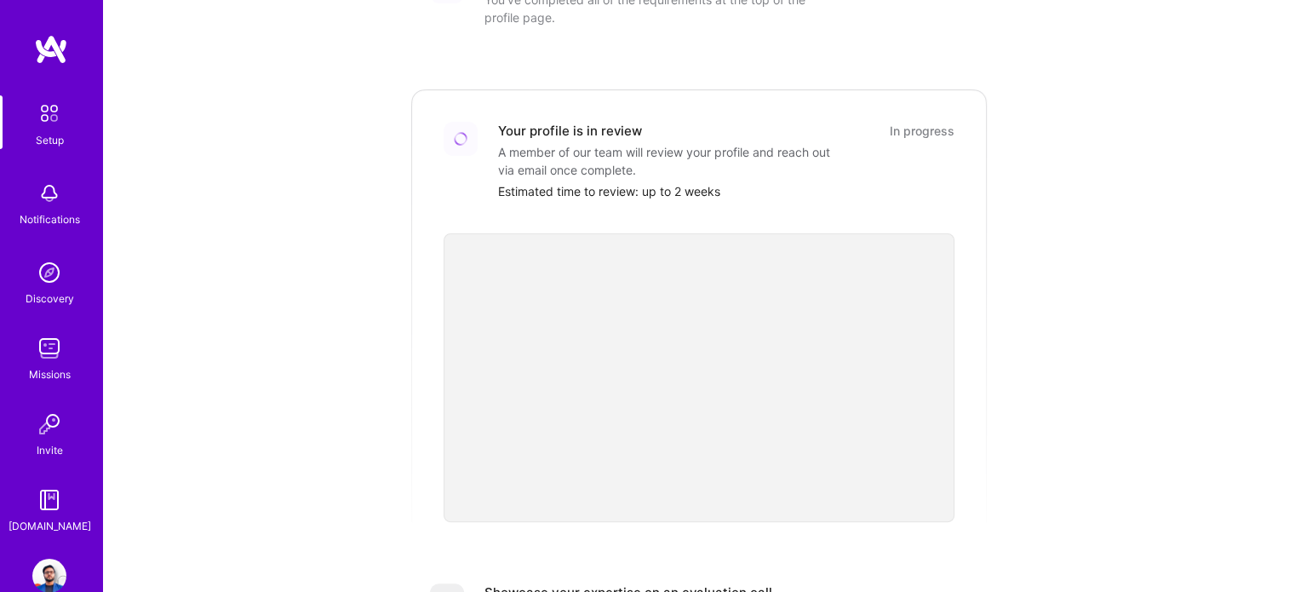
click at [910, 122] on div "In progress" at bounding box center [922, 131] width 65 height 18
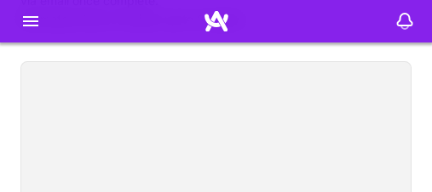
scroll to position [532, 0]
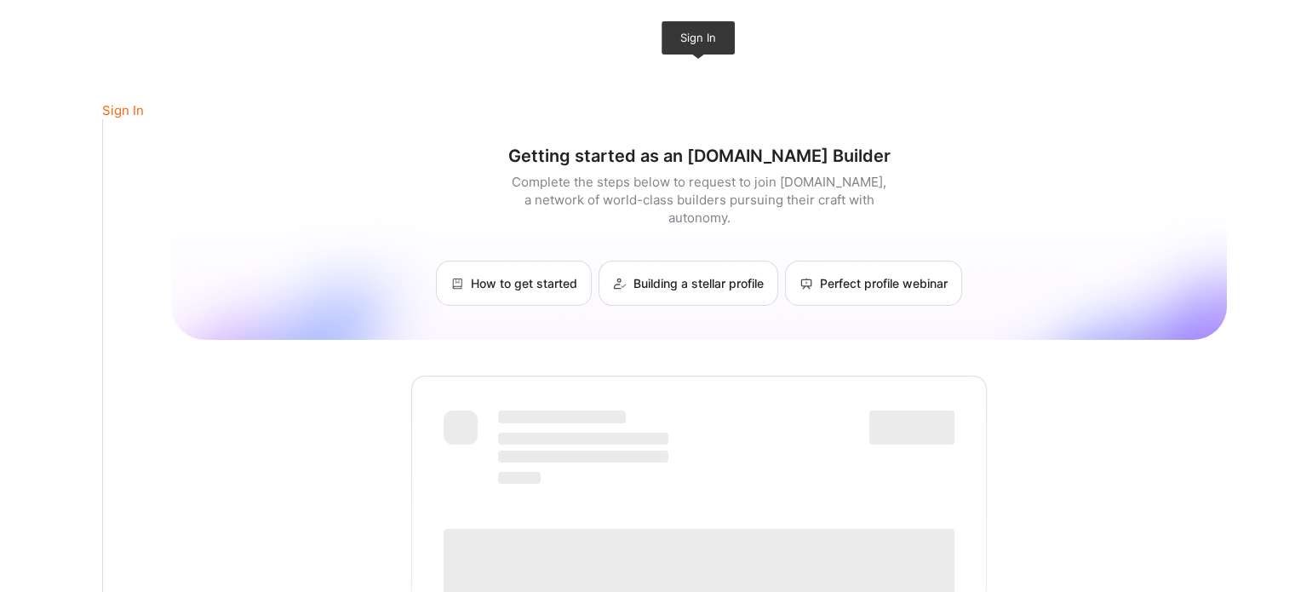
scroll to position [751, 0]
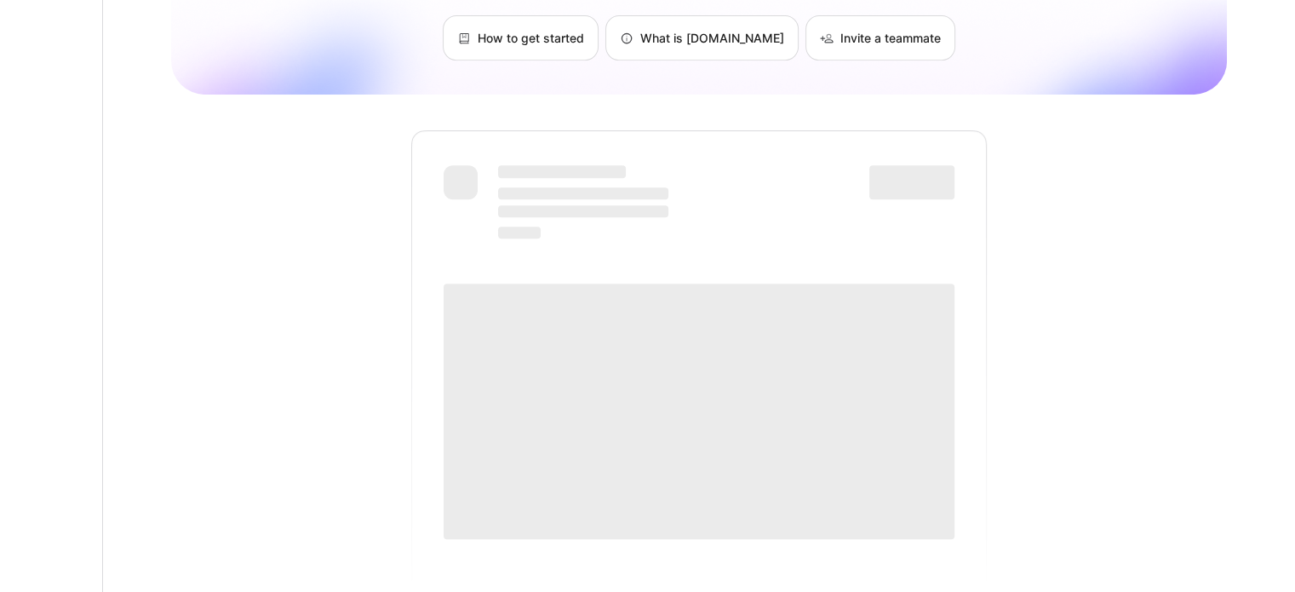
scroll to position [819, 0]
